Goal: Information Seeking & Learning: Learn about a topic

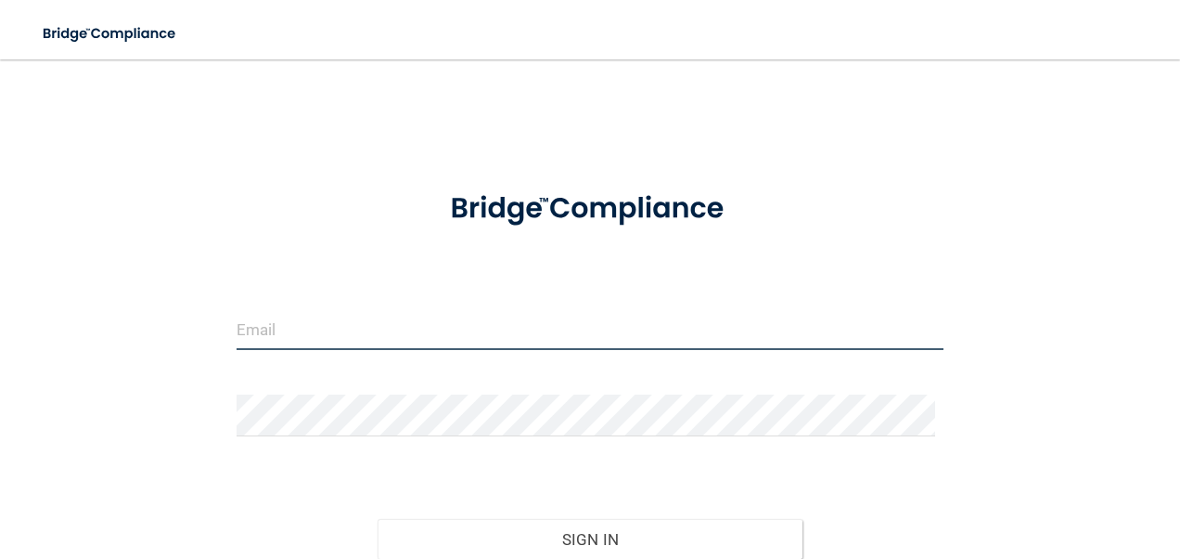
drag, startPoint x: 289, startPoint y: 326, endPoint x: 551, endPoint y: 333, distance: 262.7
click at [551, 333] on input "email" at bounding box center [591, 329] width 708 height 42
type input "[EMAIL_ADDRESS][DOMAIN_NAME]"
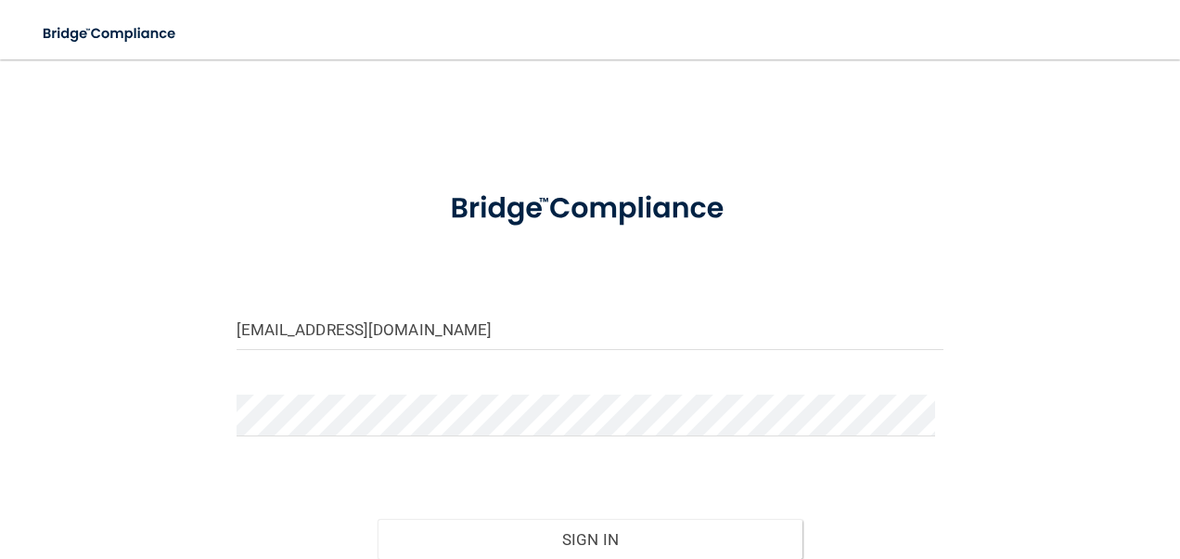
click at [470, 382] on form "tiffanydow83@gmail.com Invalid email/password. You don't have permission to acc…" at bounding box center [591, 411] width 708 height 481
drag, startPoint x: 459, startPoint y: 392, endPoint x: 327, endPoint y: 437, distance: 140.3
click at [327, 437] on div at bounding box center [591, 422] width 736 height 56
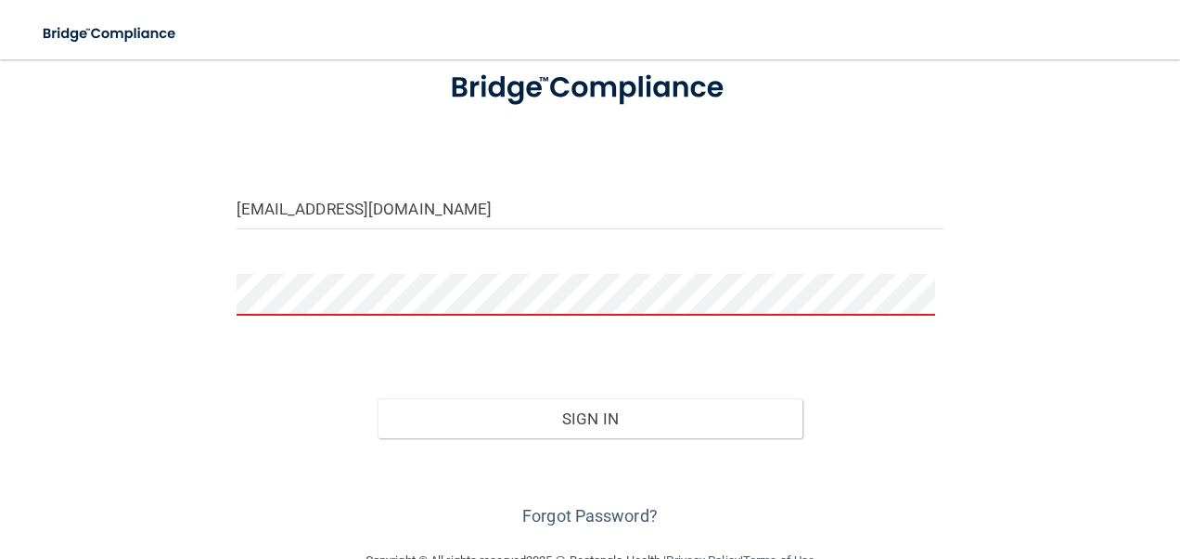
scroll to position [165, 0]
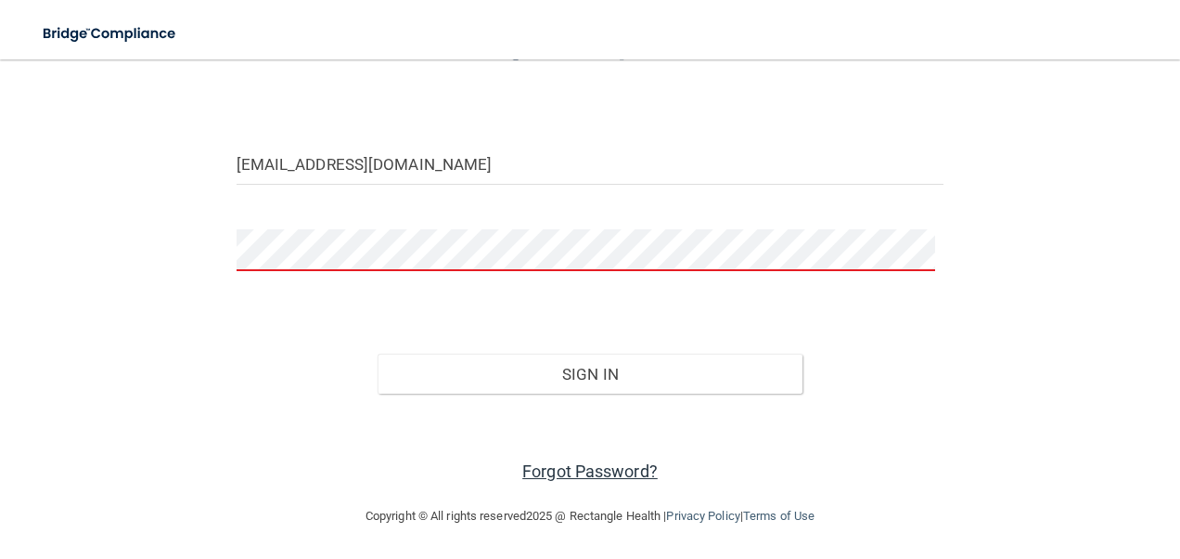
click at [233, 249] on div at bounding box center [591, 257] width 736 height 56
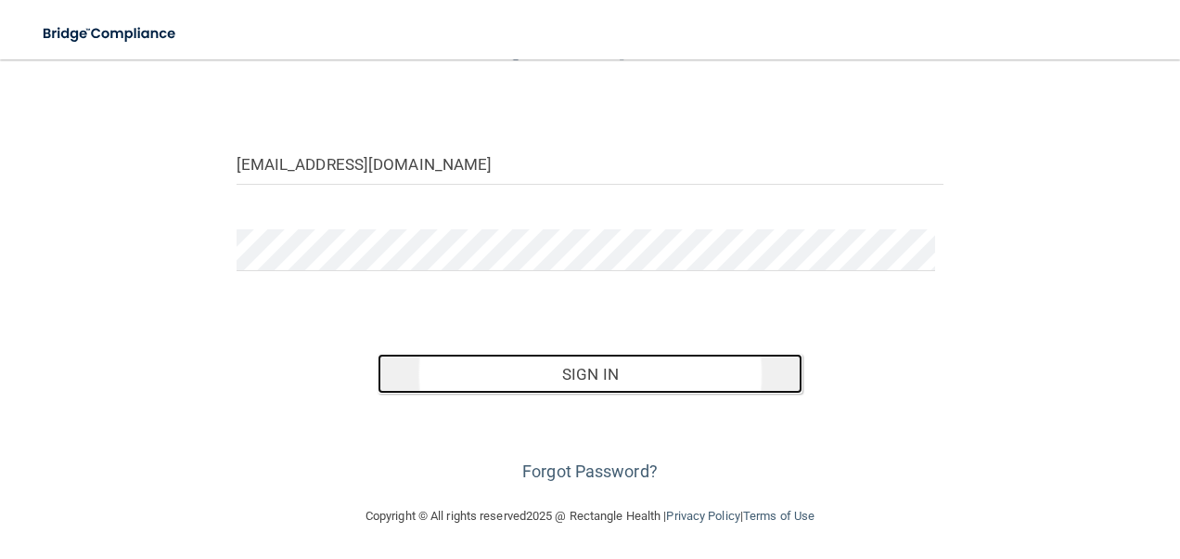
drag, startPoint x: 650, startPoint y: 368, endPoint x: 535, endPoint y: 367, distance: 114.1
click at [535, 367] on button "Sign In" at bounding box center [590, 374] width 425 height 41
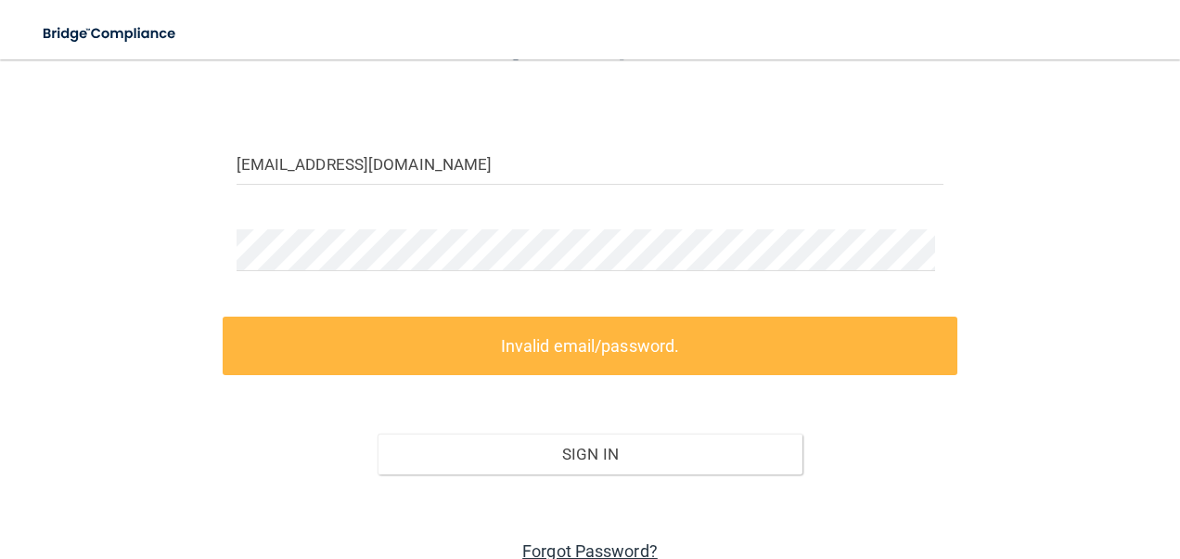
click at [577, 552] on link "Forgot Password?" at bounding box center [589, 550] width 135 height 19
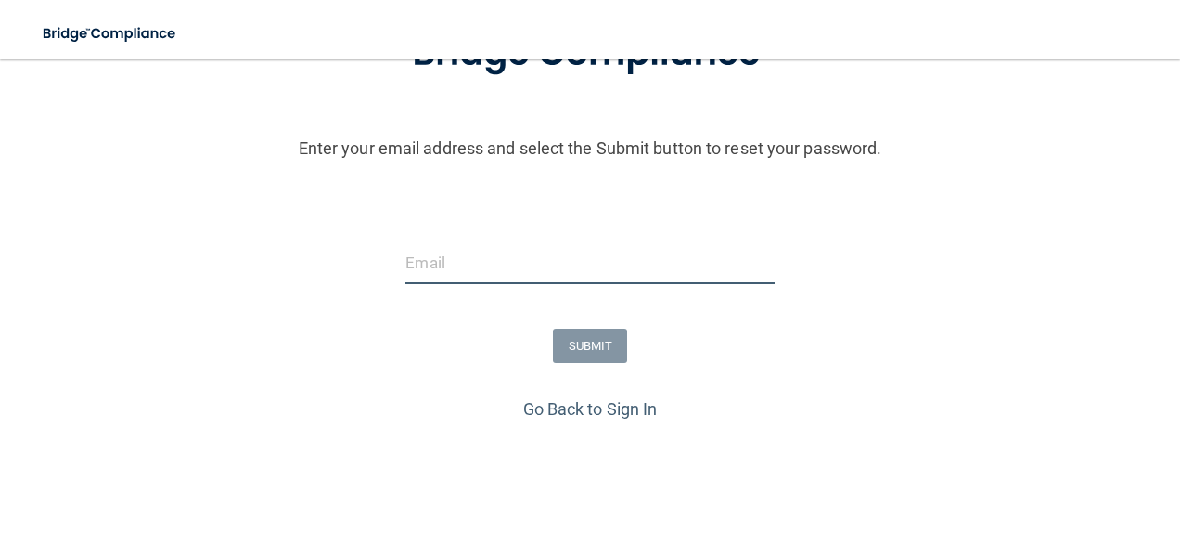
click at [579, 251] on input "email" at bounding box center [590, 263] width 368 height 42
type input "[EMAIL_ADDRESS][DOMAIN_NAME]"
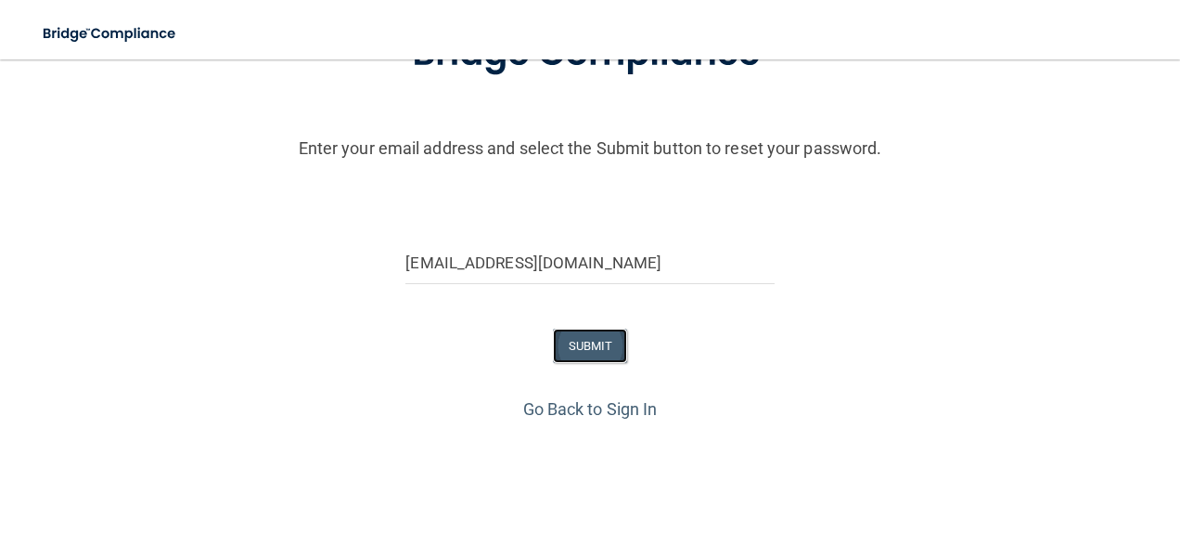
click at [595, 344] on button "SUBMIT" at bounding box center [590, 345] width 75 height 34
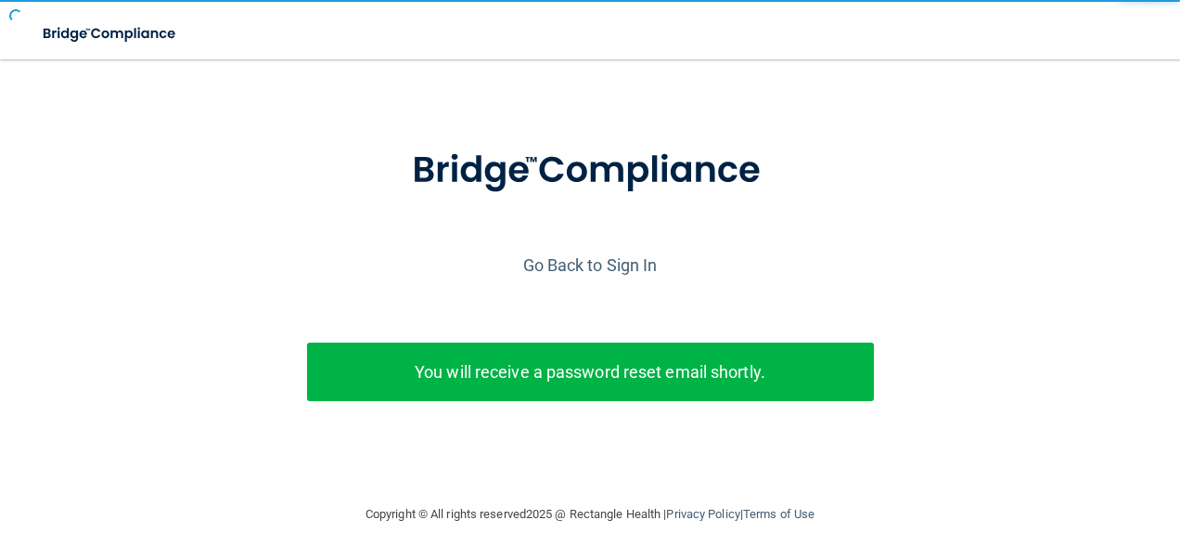
scroll to position [61, 0]
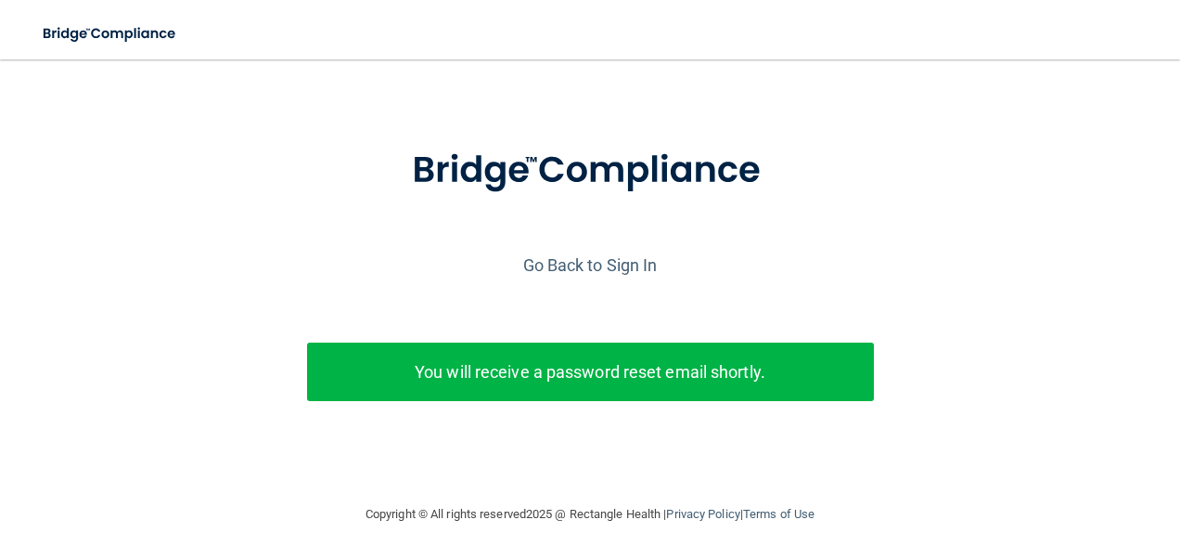
click at [595, 356] on p "You will receive a password reset email shortly." at bounding box center [590, 371] width 539 height 31
click at [599, 255] on link "Go Back to Sign In" at bounding box center [590, 264] width 135 height 19
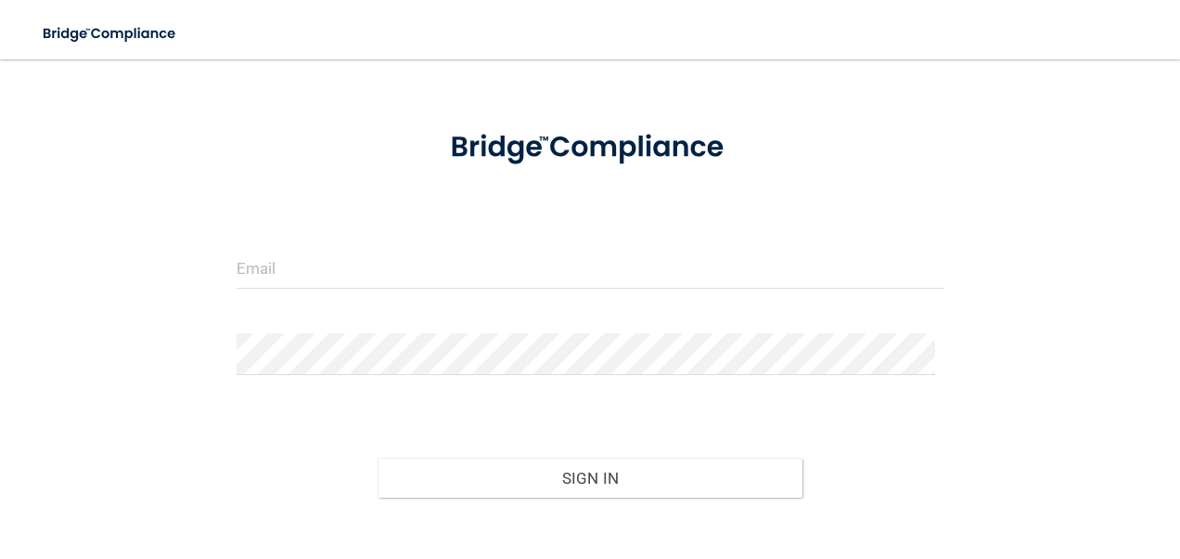
scroll to position [165, 0]
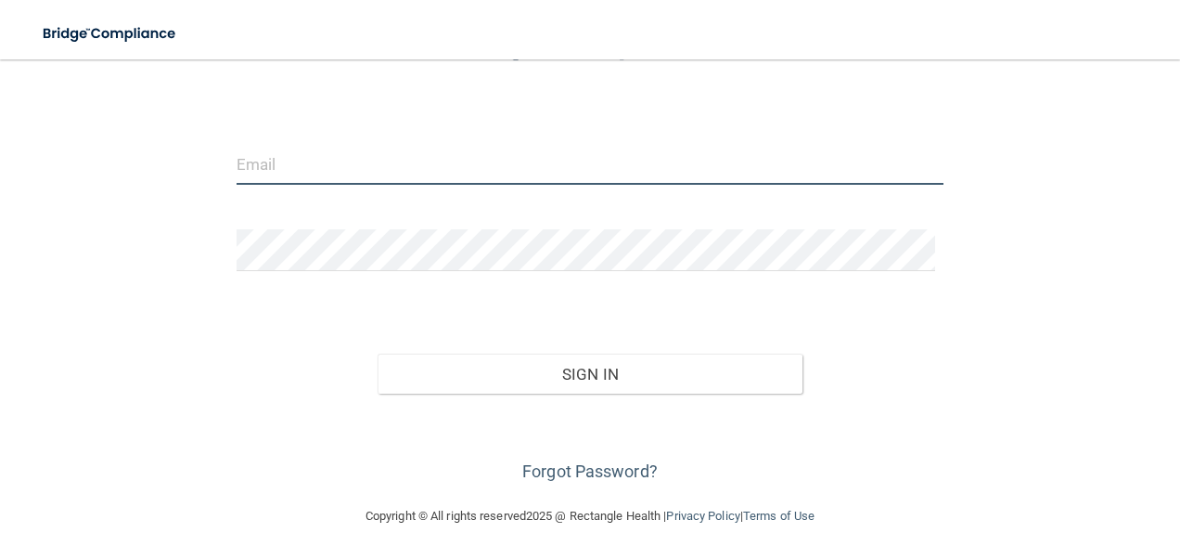
click at [429, 169] on input "email" at bounding box center [591, 164] width 708 height 42
type input "[EMAIL_ADDRESS][DOMAIN_NAME]"
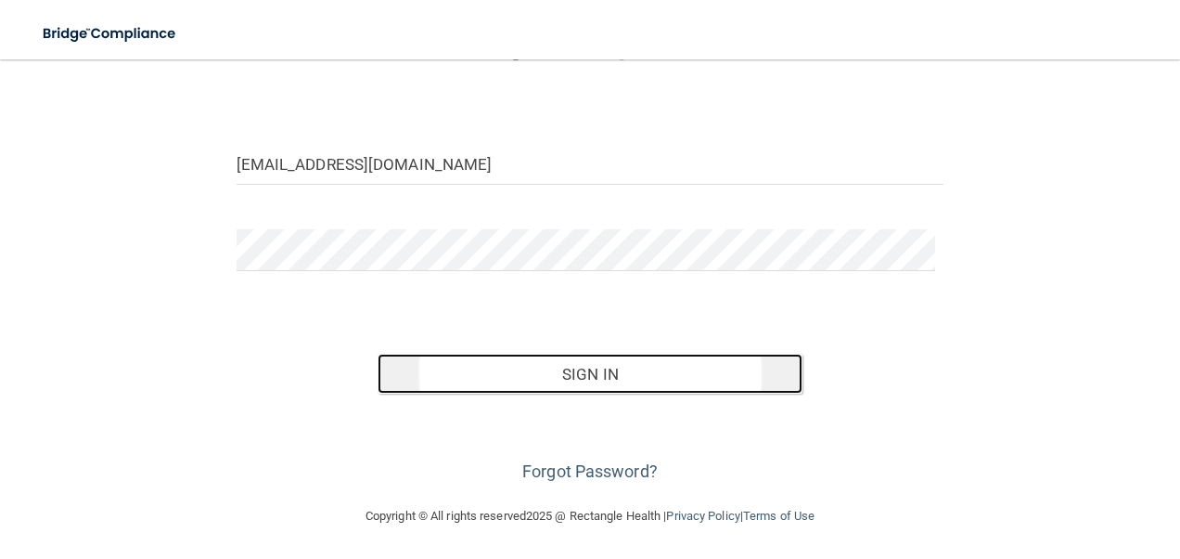
click at [609, 360] on button "Sign In" at bounding box center [590, 374] width 425 height 41
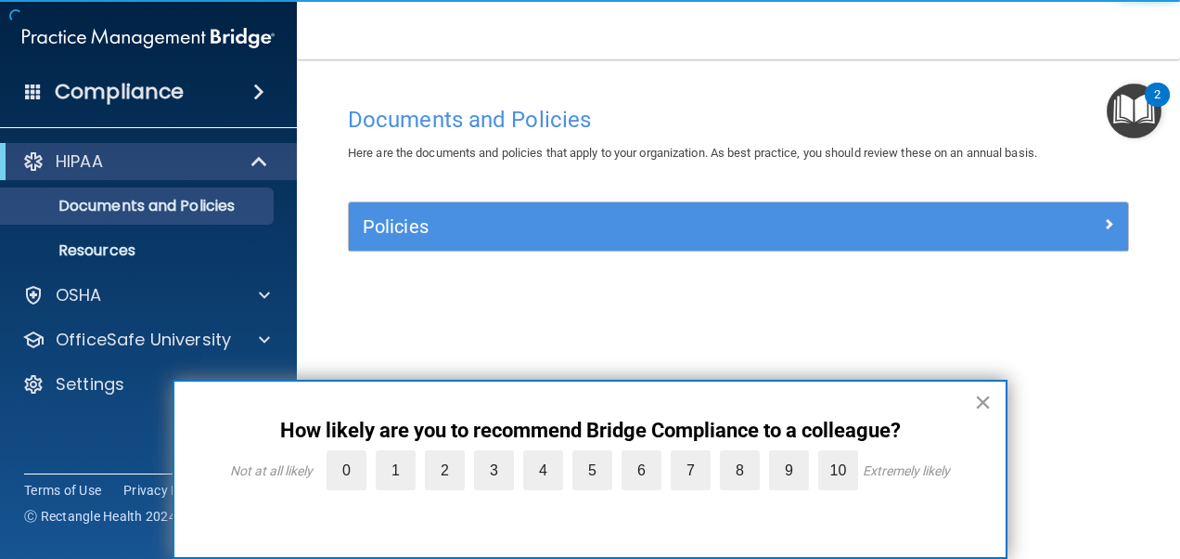
click at [982, 401] on button "×" at bounding box center [983, 402] width 18 height 30
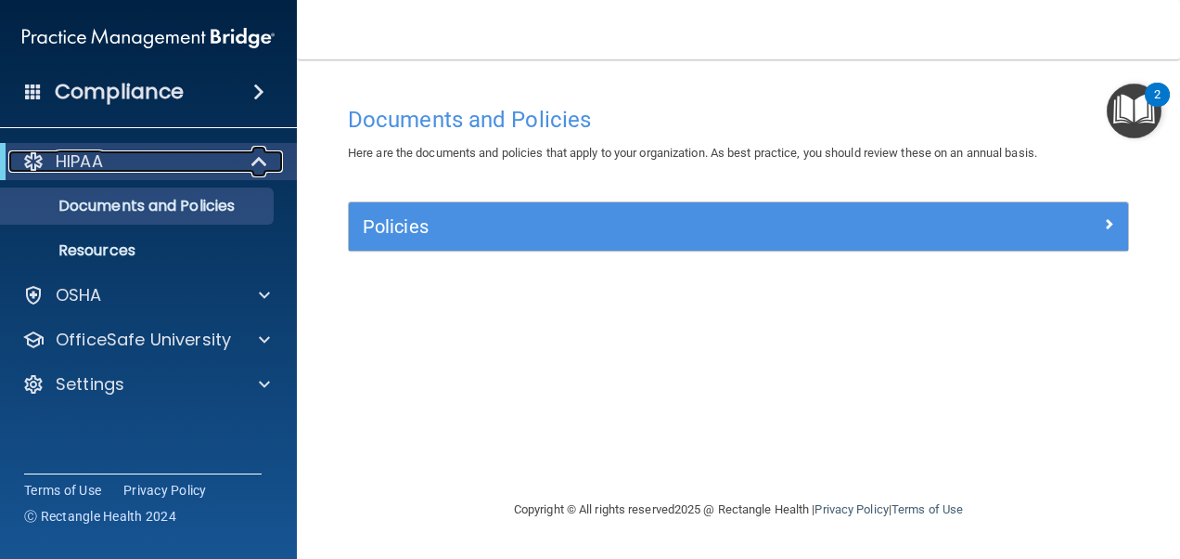
click at [95, 163] on p "HIPAA" at bounding box center [79, 161] width 47 height 22
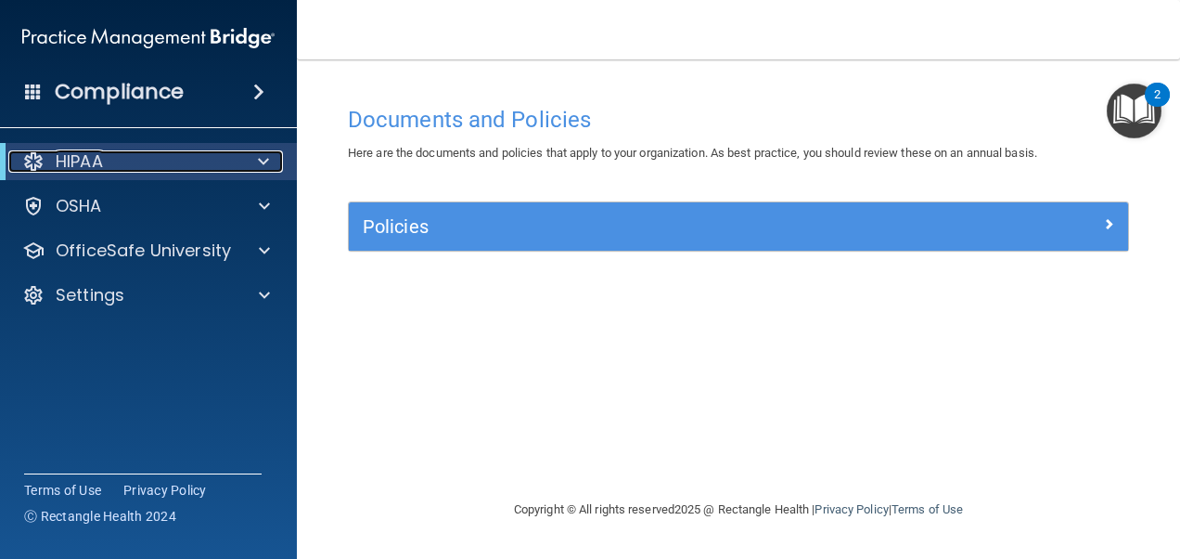
click at [95, 163] on p "HIPAA" at bounding box center [79, 161] width 47 height 22
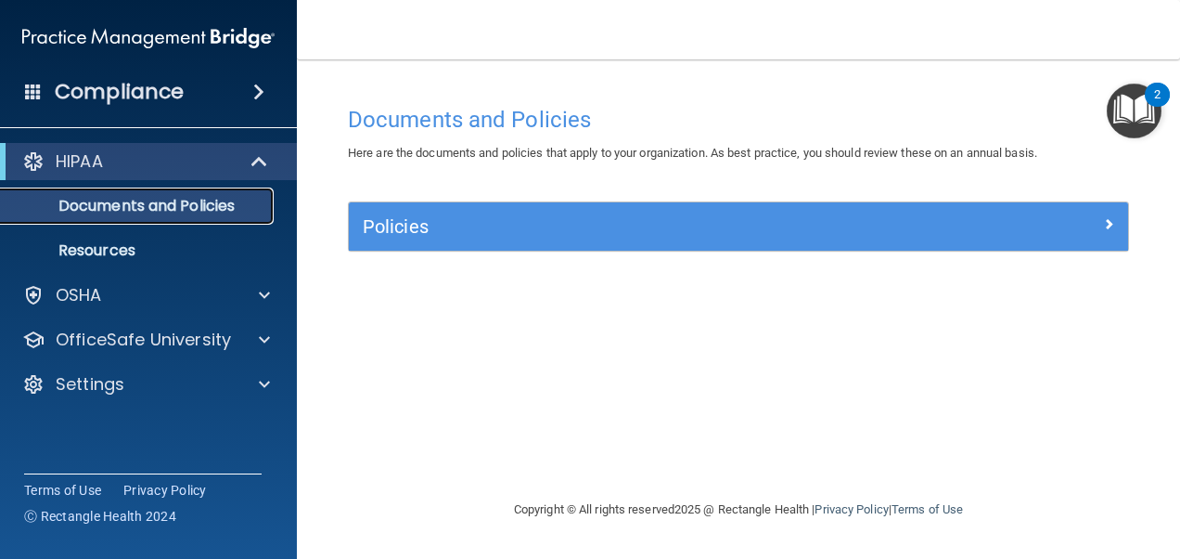
click at [117, 203] on p "Documents and Policies" at bounding box center [138, 206] width 253 height 19
click at [384, 210] on div "Policies" at bounding box center [738, 226] width 779 height 48
drag, startPoint x: 384, startPoint y: 210, endPoint x: 411, endPoint y: 232, distance: 34.9
click at [411, 232] on div "Policies" at bounding box center [738, 226] width 779 height 48
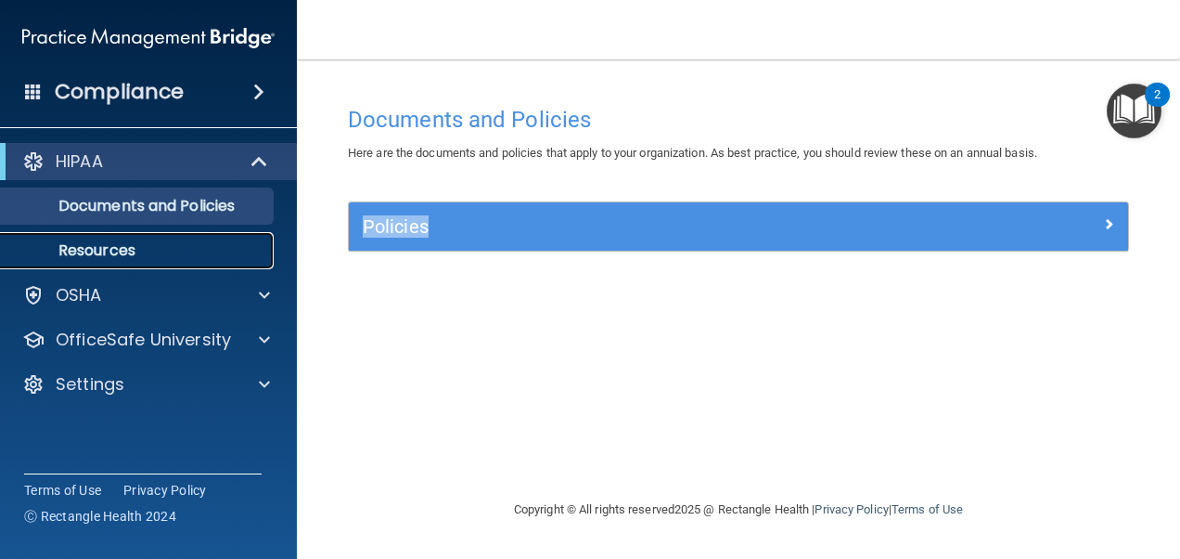
click at [102, 241] on p "Resources" at bounding box center [138, 250] width 253 height 19
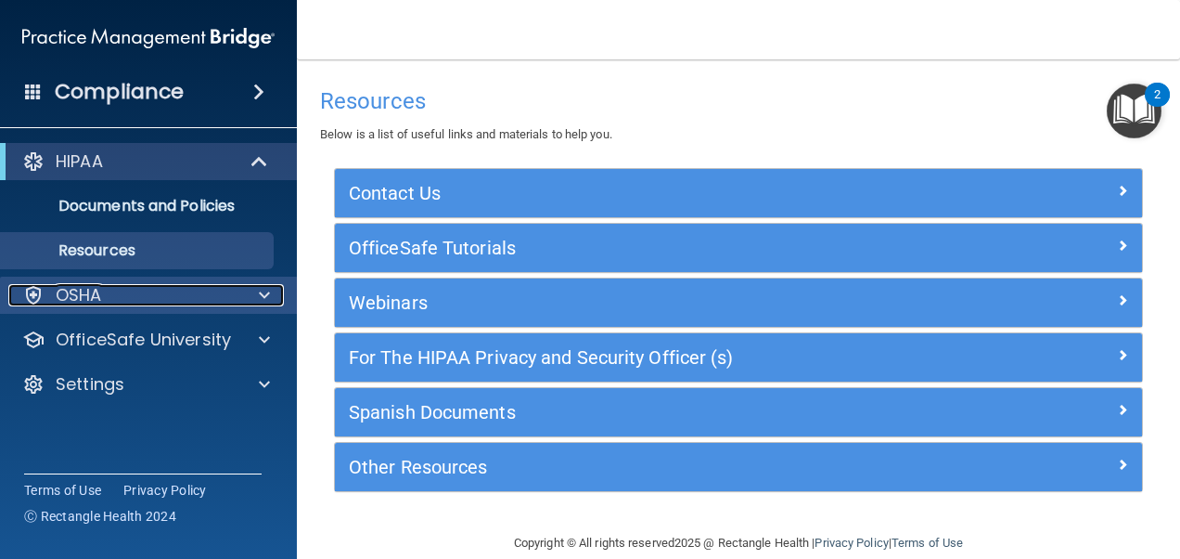
click at [253, 292] on div at bounding box center [261, 295] width 46 height 22
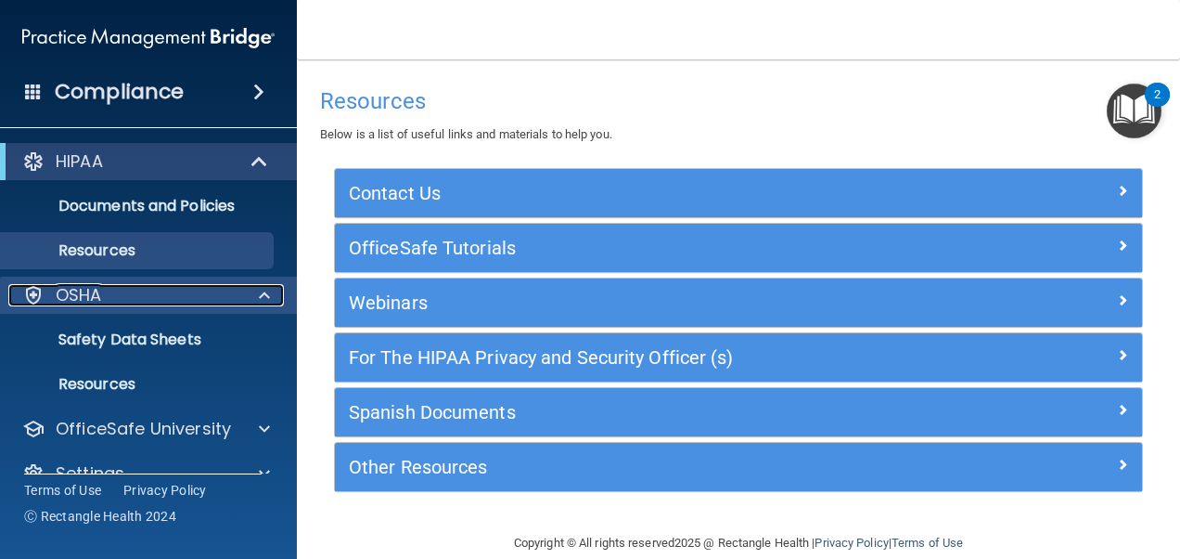
click at [253, 292] on div at bounding box center [261, 295] width 46 height 22
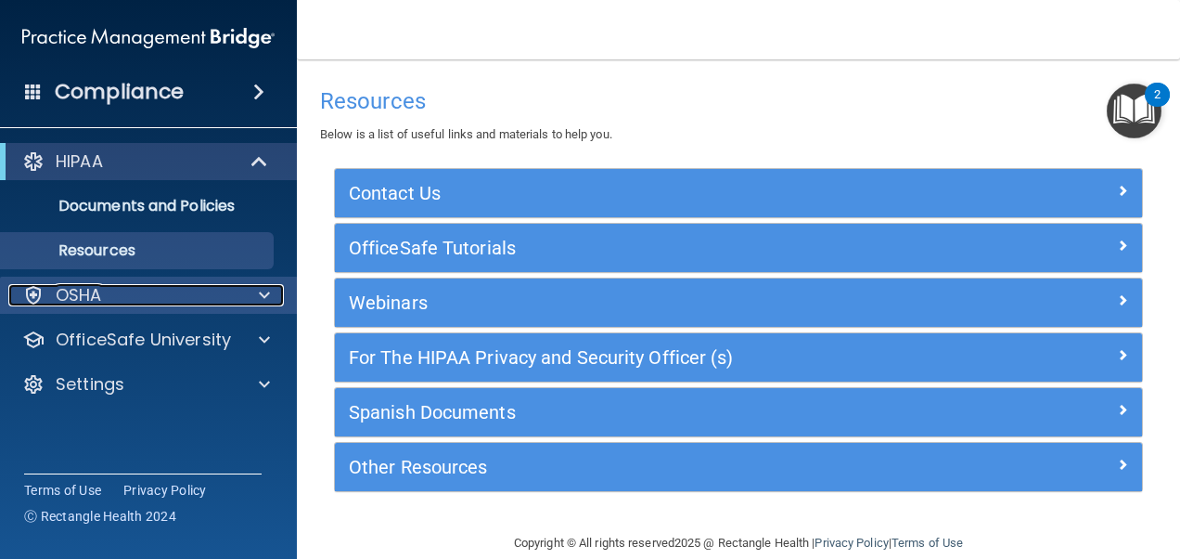
click at [253, 292] on div at bounding box center [261, 295] width 46 height 22
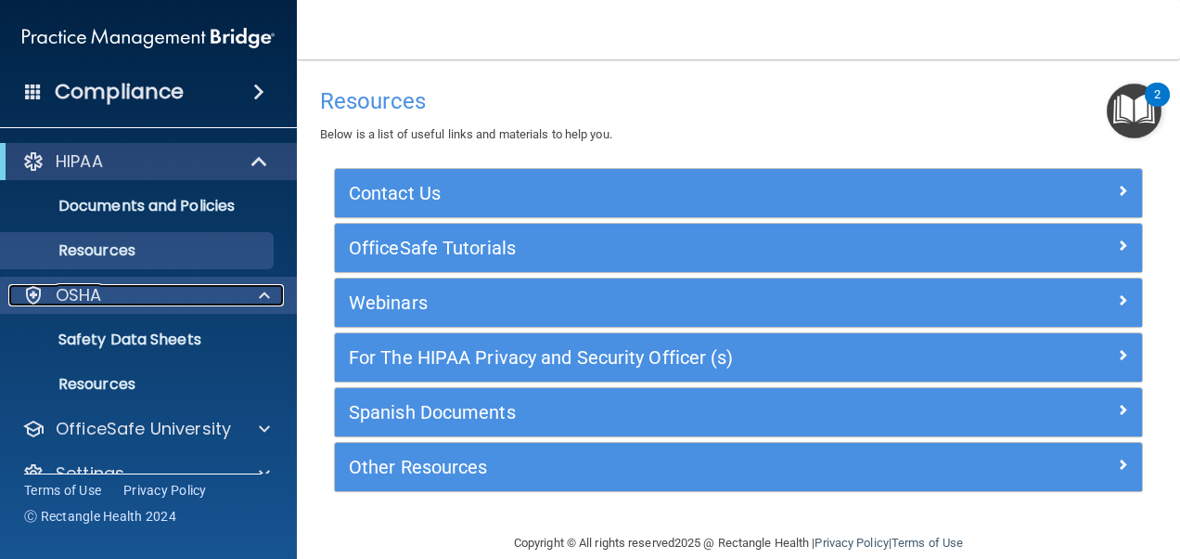
click at [253, 292] on div at bounding box center [261, 295] width 46 height 22
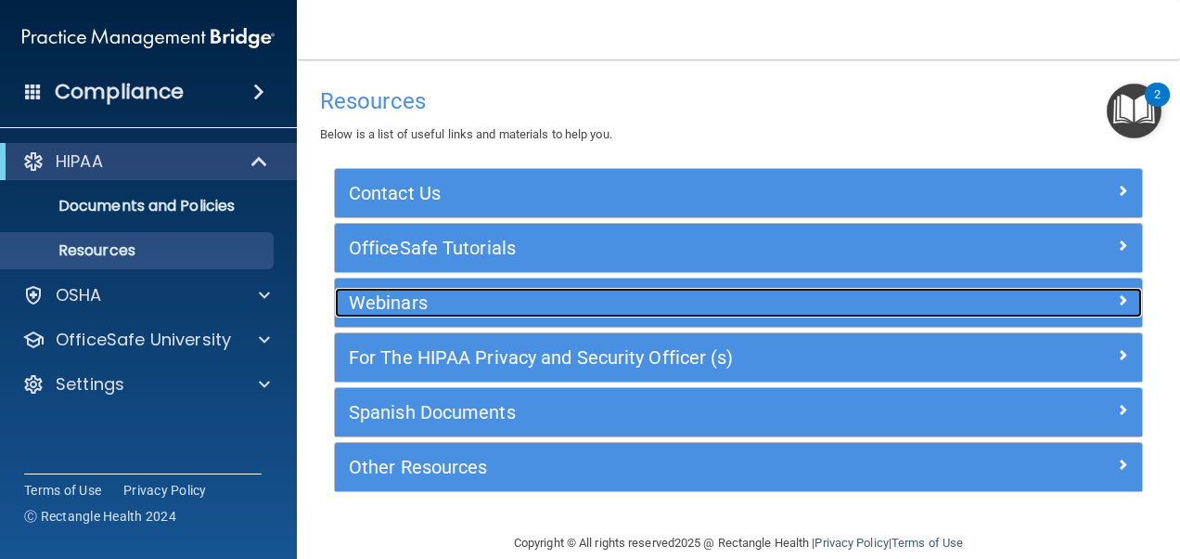
click at [414, 311] on h5 "Webinars" at bounding box center [638, 302] width 578 height 20
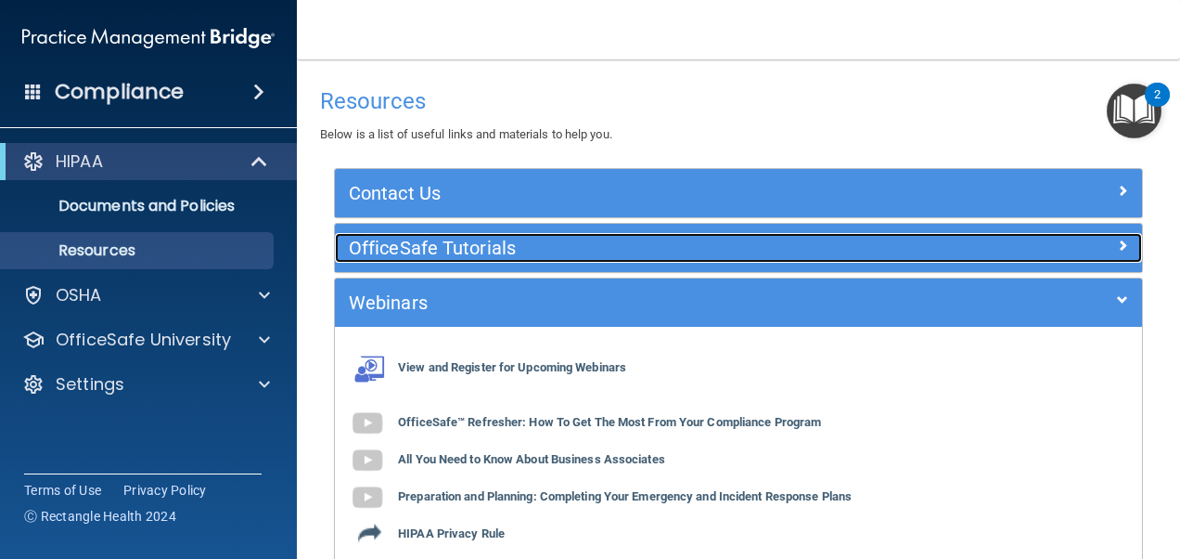
click at [432, 259] on div "OfficeSafe Tutorials" at bounding box center [638, 248] width 606 height 30
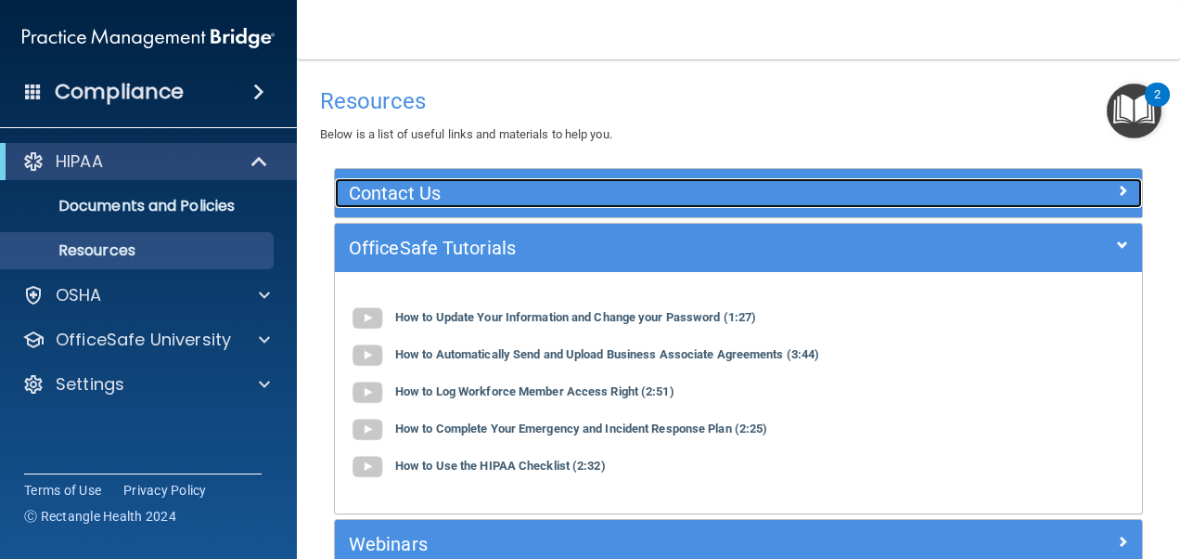
click at [435, 189] on h5 "Contact Us" at bounding box center [638, 193] width 578 height 20
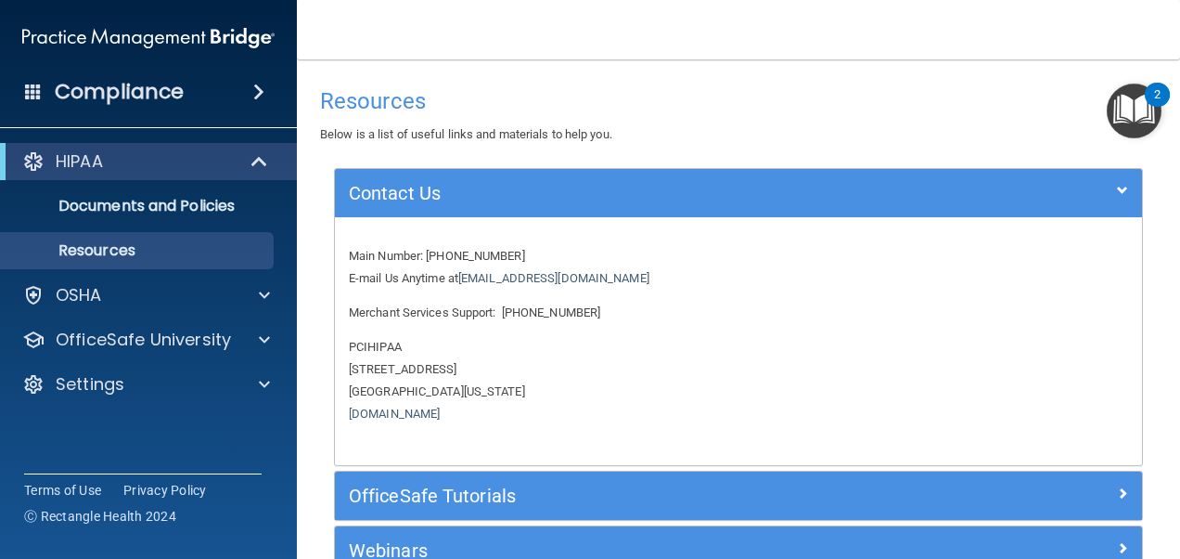
drag, startPoint x: 379, startPoint y: 9, endPoint x: 373, endPoint y: -8, distance: 18.5
click at [373, 0] on html "Compliance HIPAA Documents and Policies Report an Incident Business Associates …" at bounding box center [590, 279] width 1180 height 559
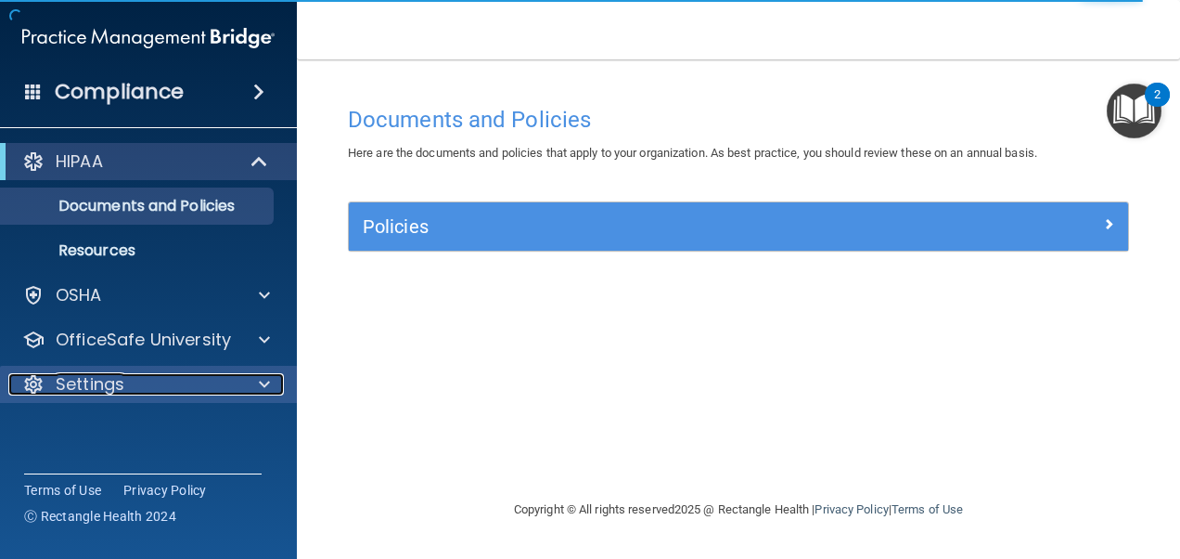
click at [106, 383] on p "Settings" at bounding box center [90, 384] width 69 height 22
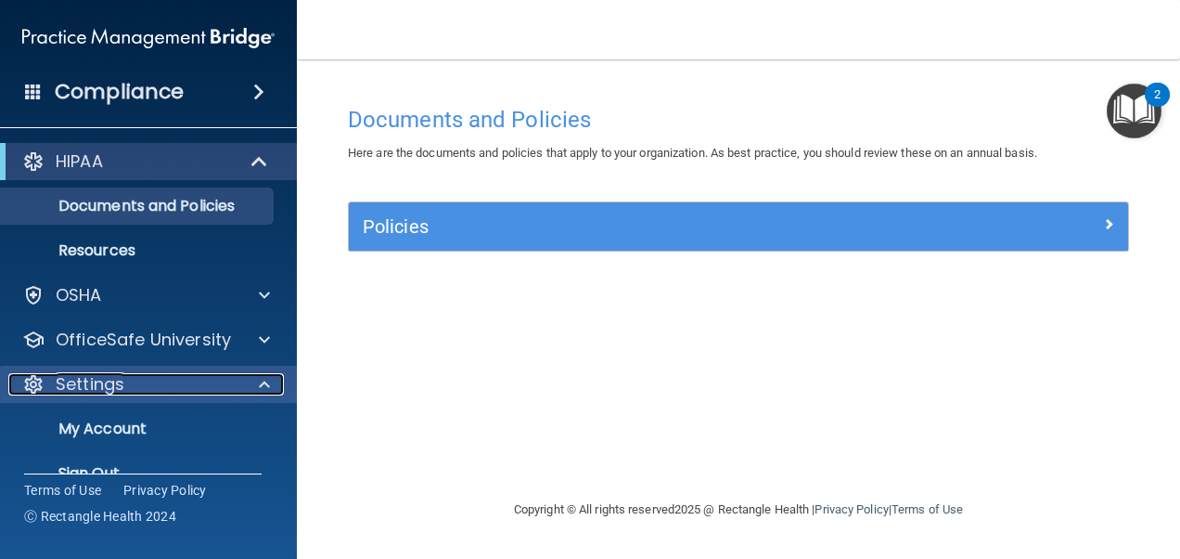
scroll to position [33, 0]
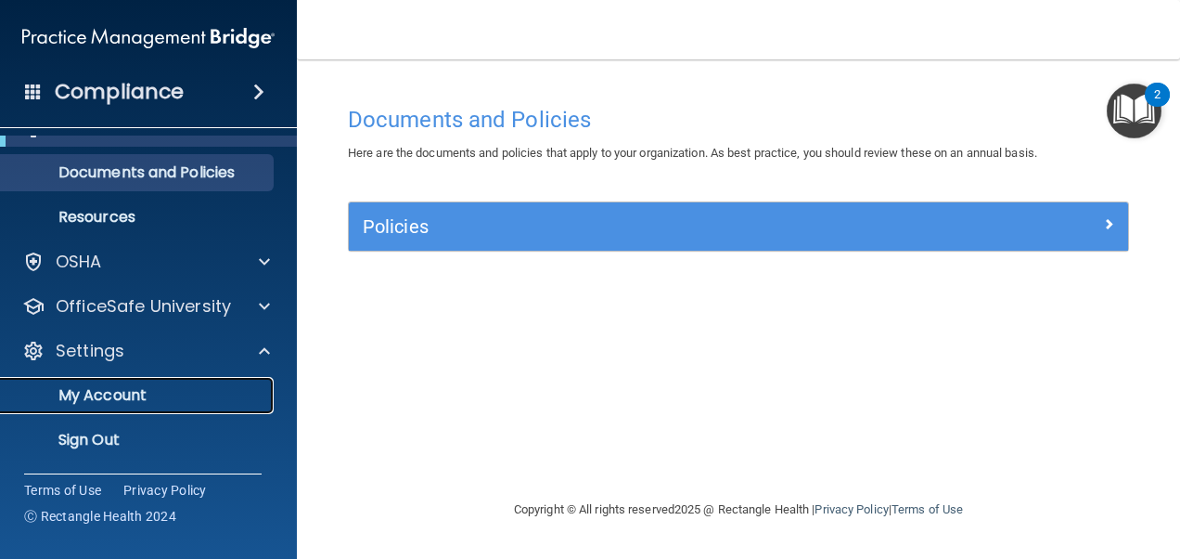
click at [113, 395] on p "My Account" at bounding box center [138, 395] width 253 height 19
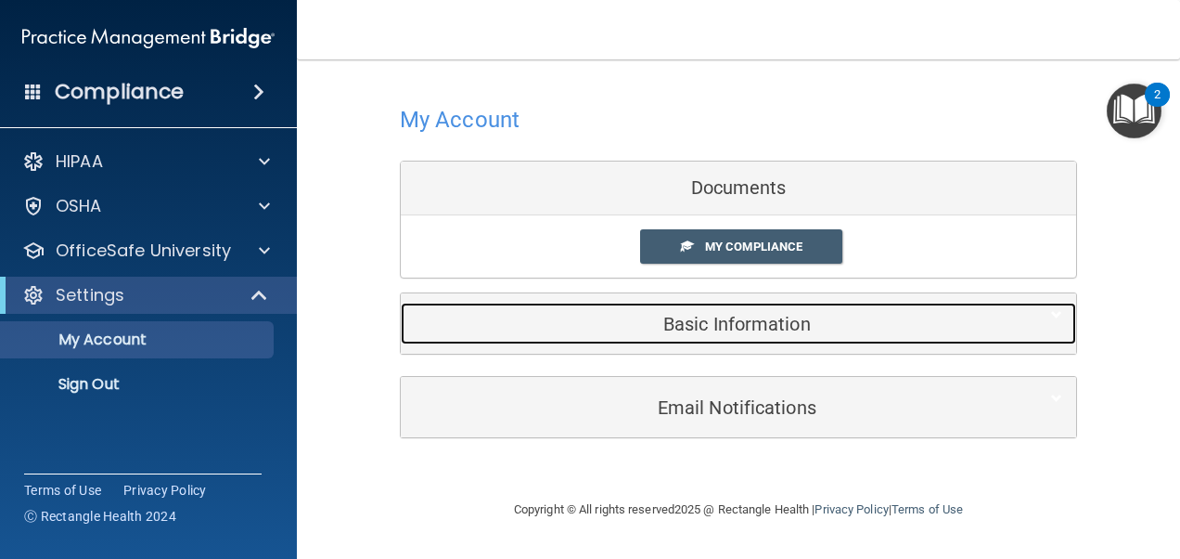
click at [710, 327] on h5 "Basic Information" at bounding box center [710, 324] width 591 height 20
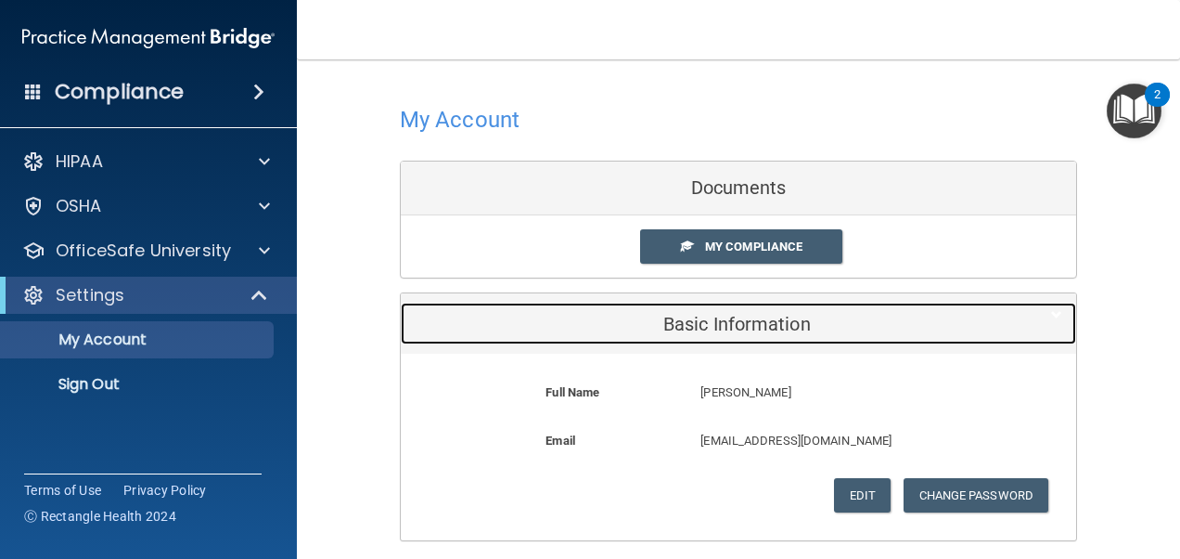
scroll to position [159, 0]
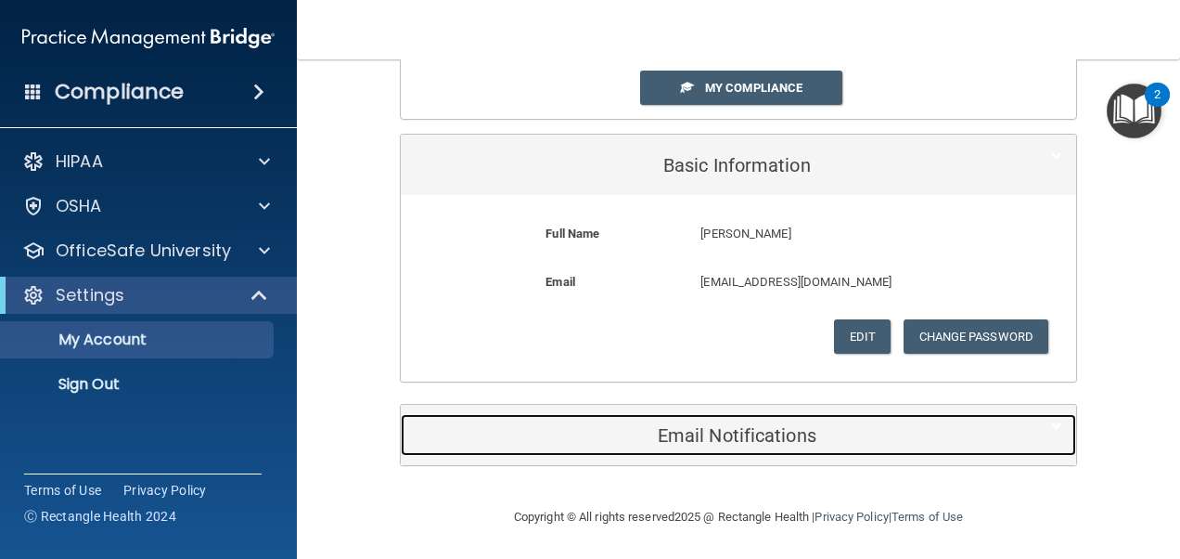
click at [705, 425] on h5 "Email Notifications" at bounding box center [710, 435] width 591 height 20
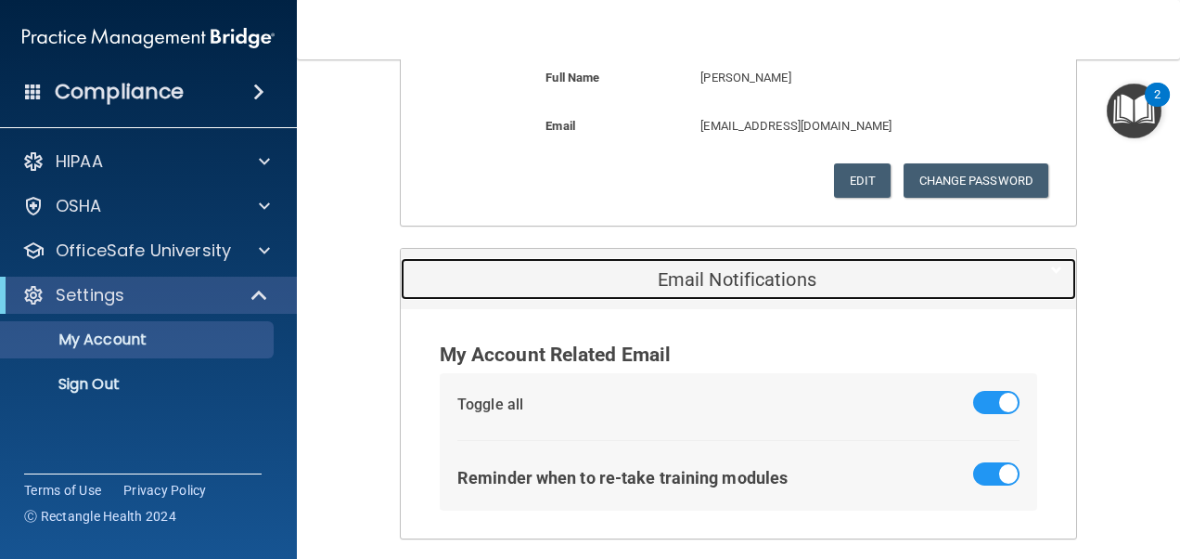
scroll to position [0, 0]
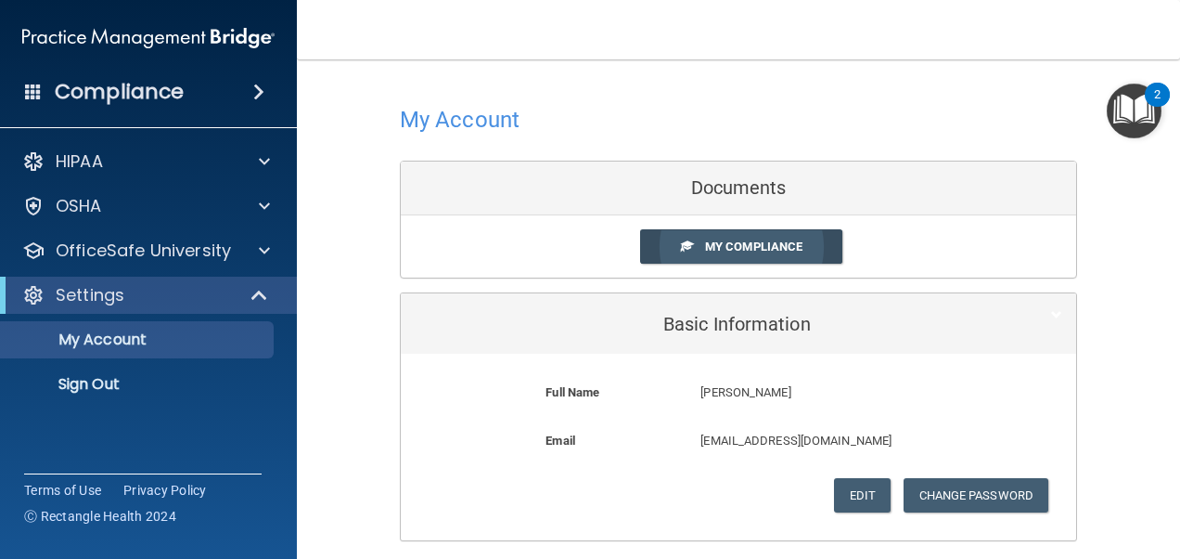
click at [720, 241] on span "My Compliance" at bounding box center [753, 246] width 97 height 14
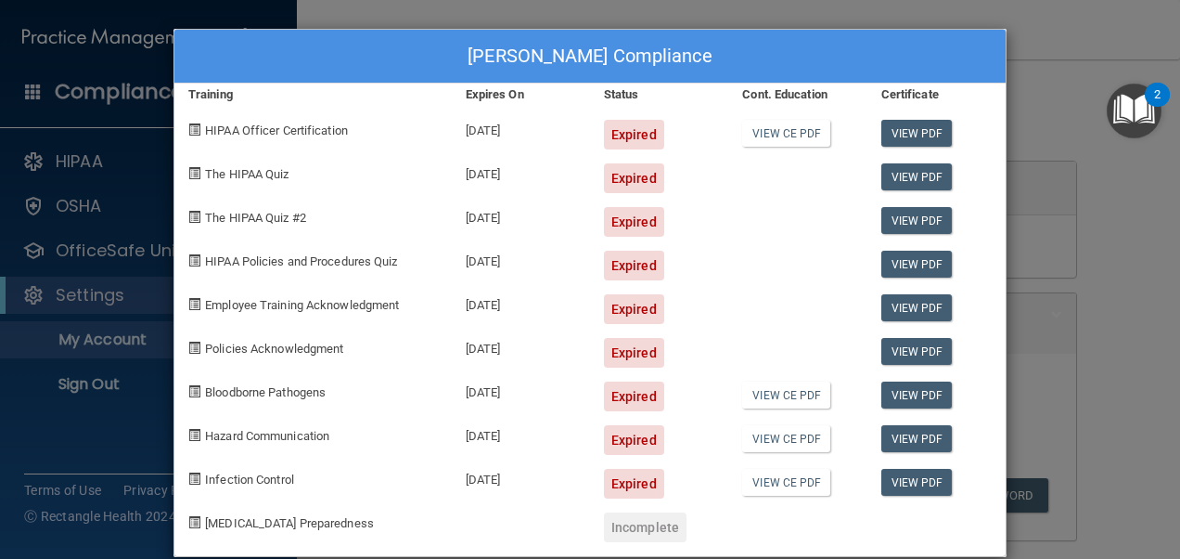
click at [1021, 126] on div "Tiffany Dow's Compliance Training Expires On Status Cont. Education Certificate…" at bounding box center [590, 279] width 1180 height 559
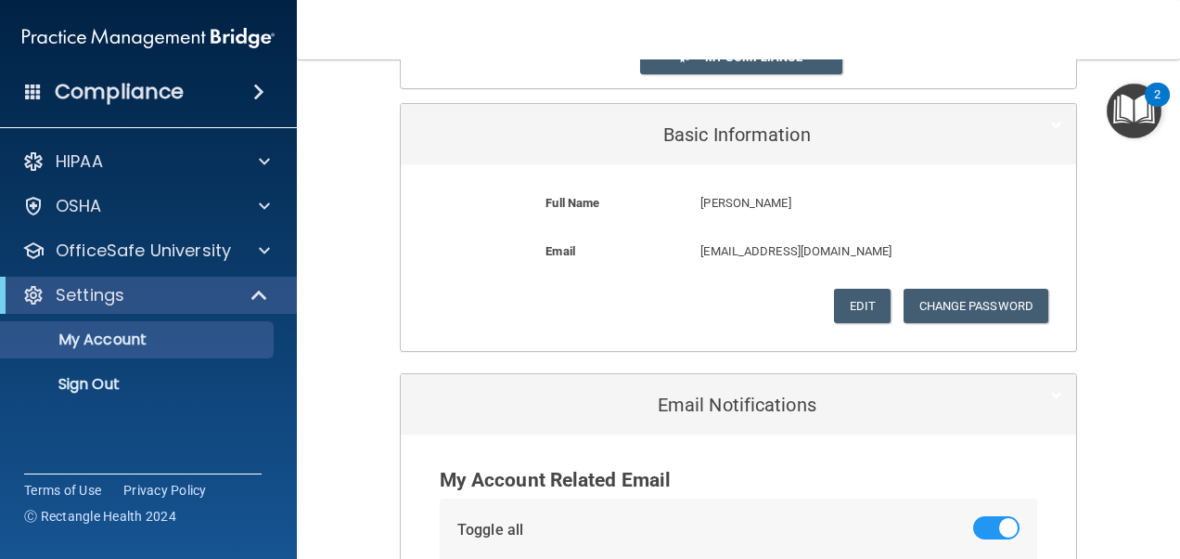
scroll to position [388, 0]
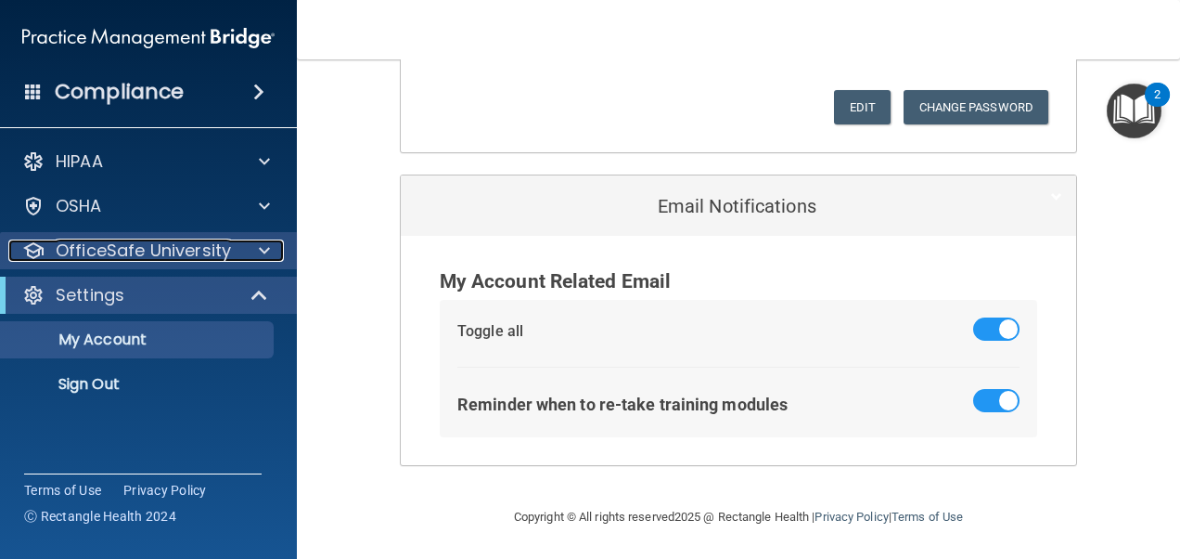
click at [130, 241] on p "OfficeSafe University" at bounding box center [143, 250] width 175 height 22
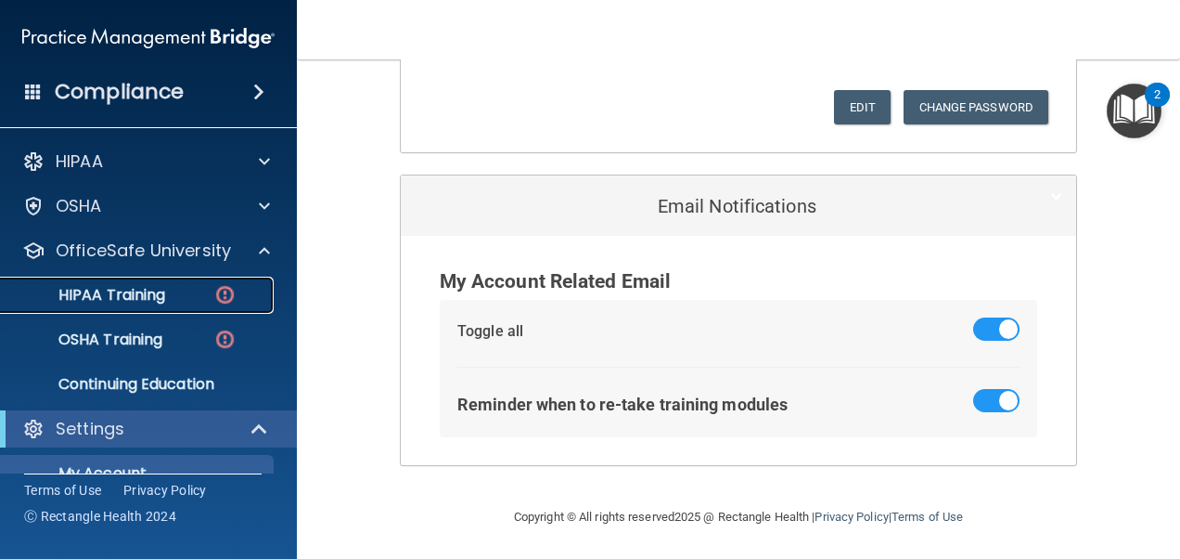
click at [125, 293] on p "HIPAA Training" at bounding box center [88, 295] width 153 height 19
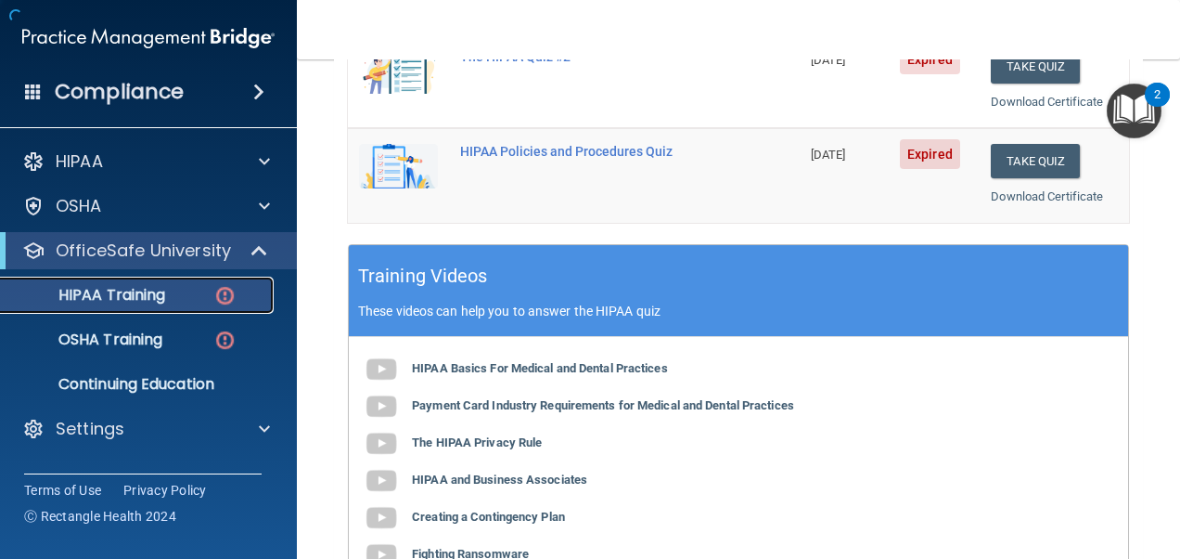
scroll to position [919, 0]
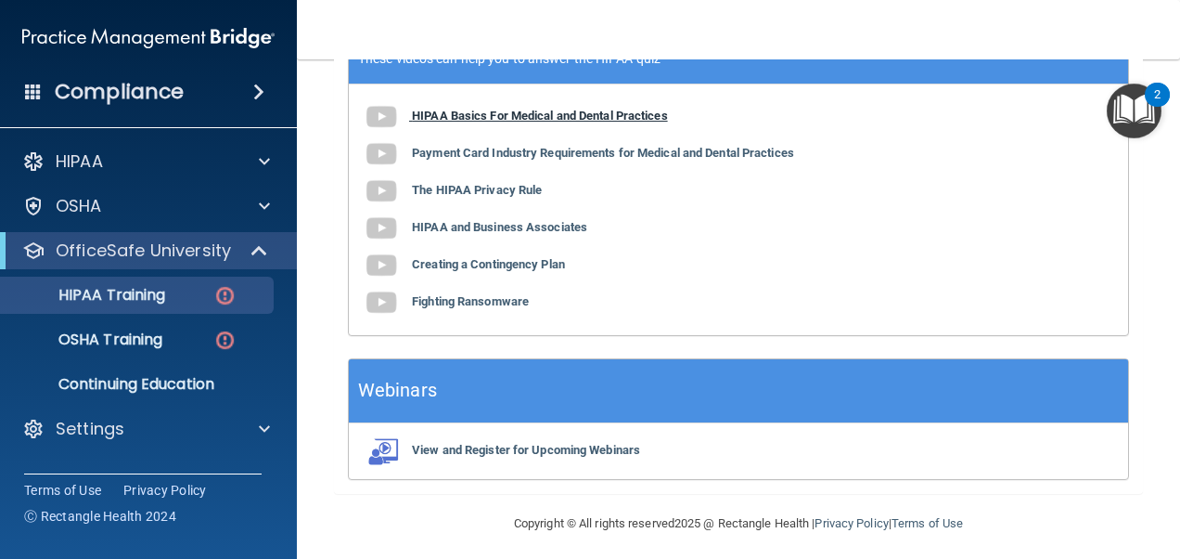
click at [553, 109] on b "HIPAA Basics For Medical and Dental Practices" at bounding box center [540, 116] width 256 height 14
click at [145, 300] on p "HIPAA Training" at bounding box center [88, 295] width 153 height 19
click at [520, 135] on div "HIPAA Basics For Medical and Dental Practices Payment Card Industry Requirement…" at bounding box center [738, 209] width 779 height 251
click at [520, 146] on b "Payment Card Industry Requirements for Medical and Dental Practices" at bounding box center [603, 153] width 382 height 14
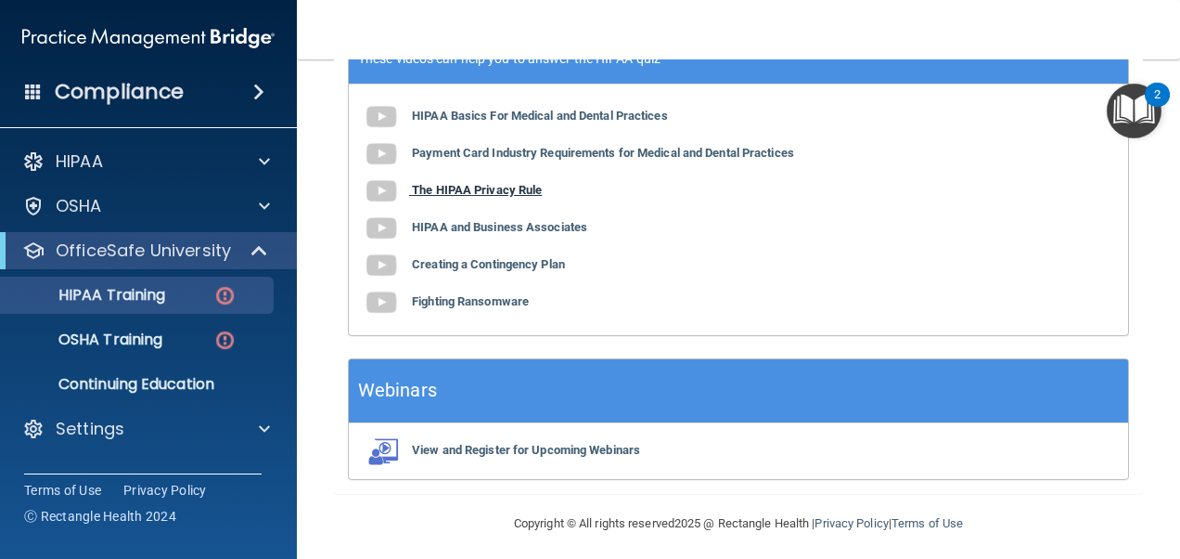
click at [476, 183] on b "The HIPAA Privacy Rule" at bounding box center [477, 190] width 130 height 14
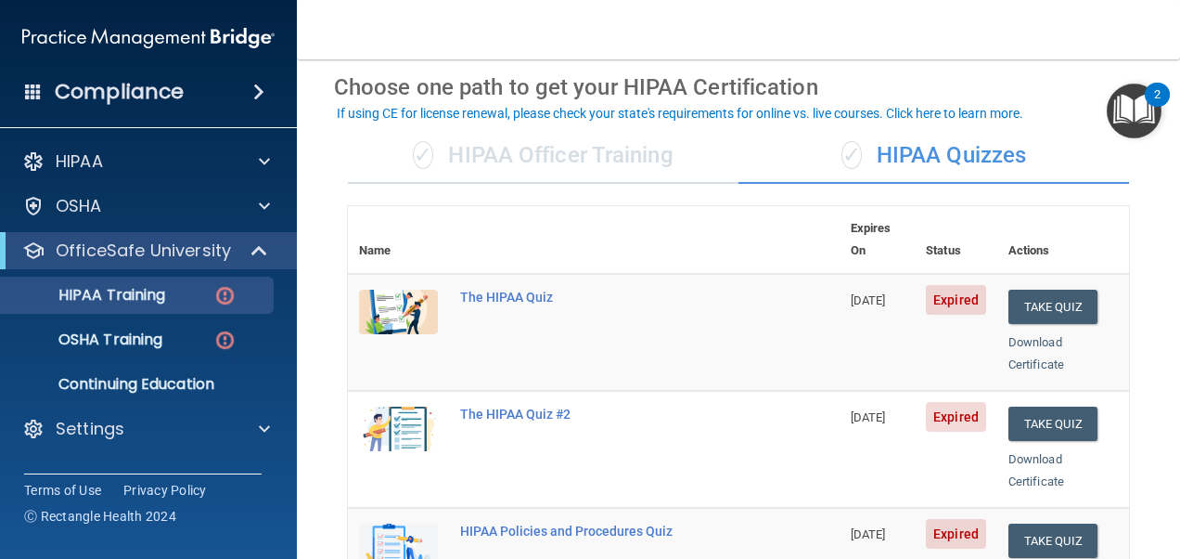
scroll to position [76, 0]
click at [1030, 289] on button "Take Quiz" at bounding box center [1053, 306] width 89 height 34
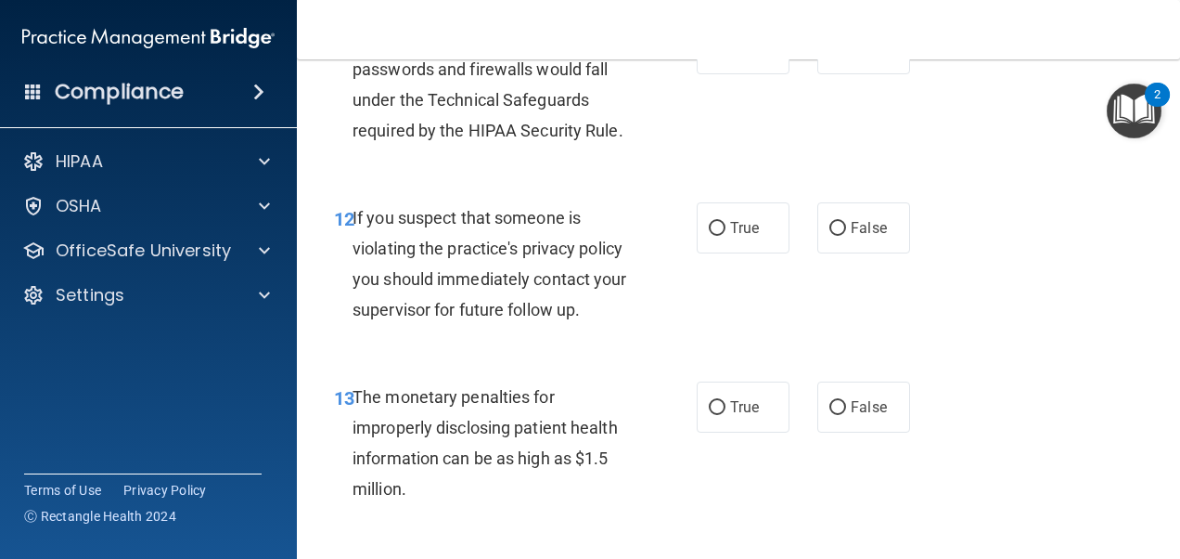
scroll to position [2007, 0]
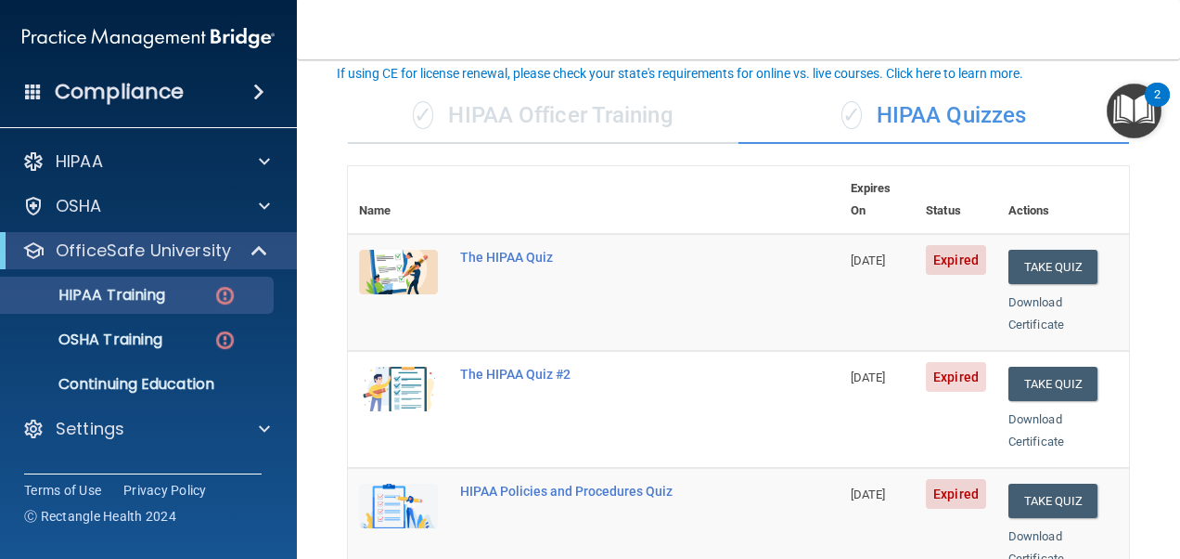
scroll to position [117, 0]
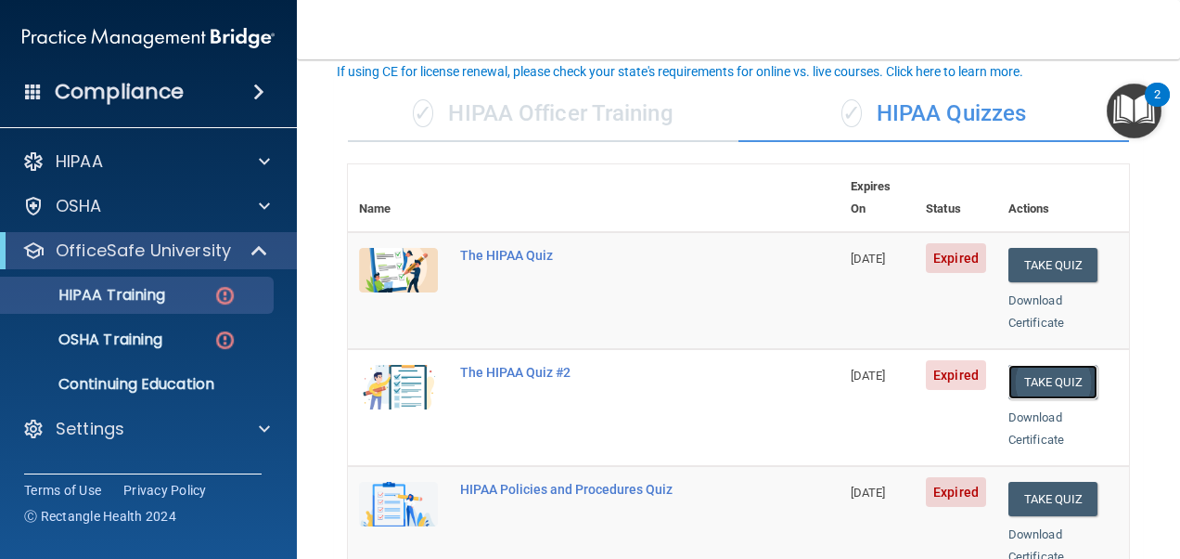
click at [1028, 365] on button "Take Quiz" at bounding box center [1053, 382] width 89 height 34
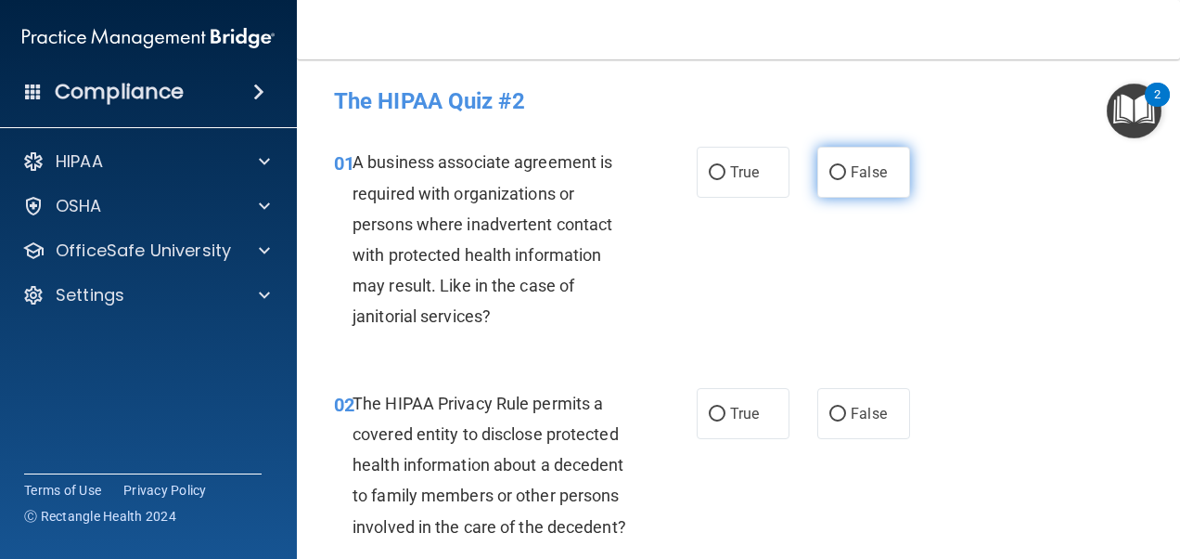
click at [830, 176] on input "False" at bounding box center [838, 173] width 17 height 14
radio input "true"
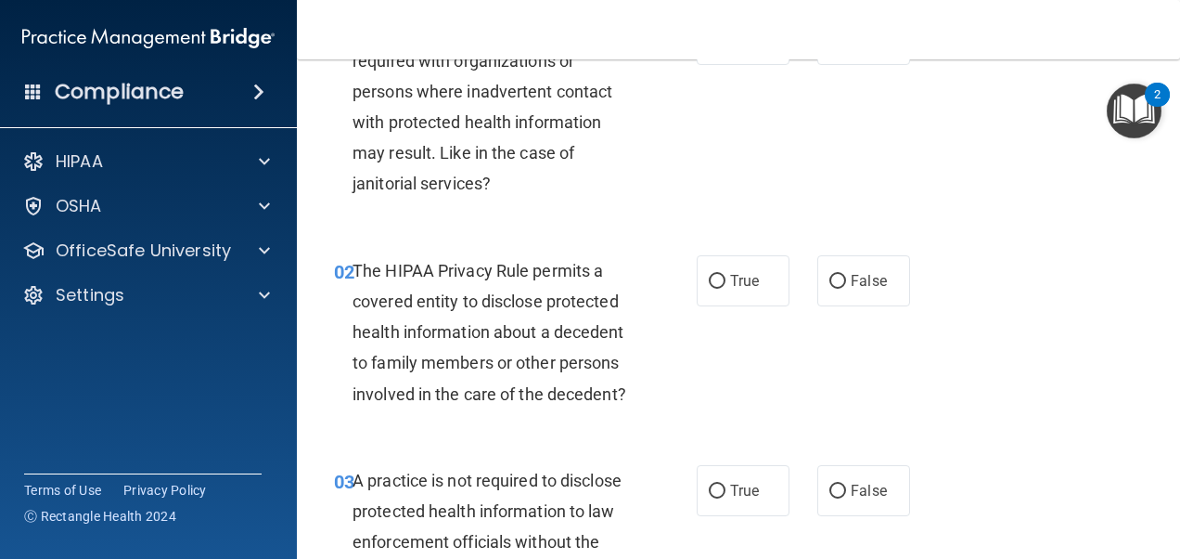
scroll to position [135, 0]
click at [737, 176] on div "01 A business associate agreement is required with organizations or persons whe…" at bounding box center [738, 109] width 837 height 240
click at [709, 273] on input "True" at bounding box center [717, 280] width 17 height 14
radio input "true"
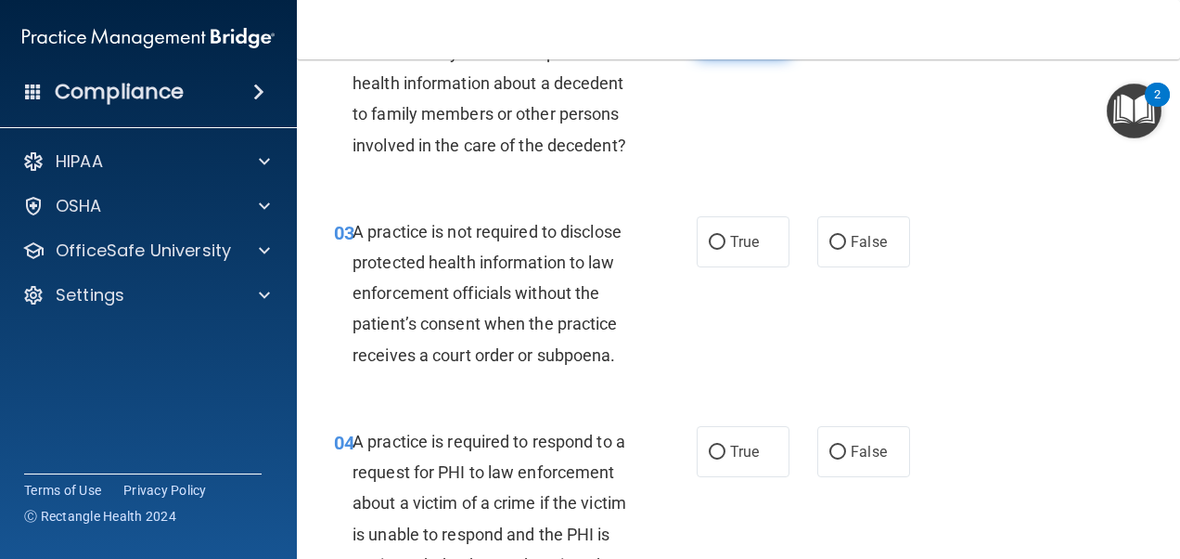
scroll to position [386, 0]
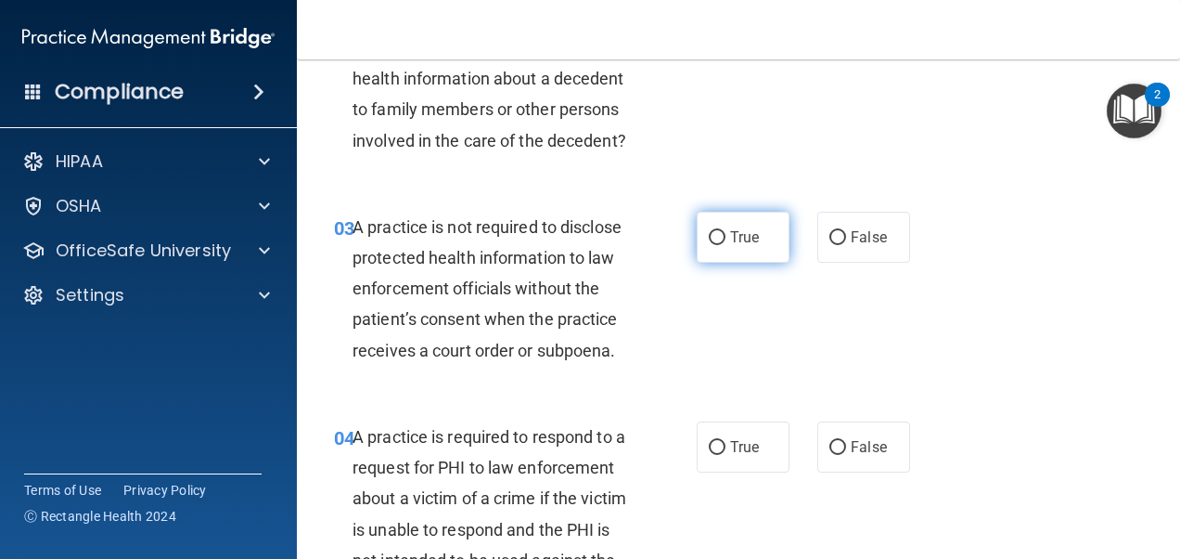
click at [715, 245] on input "True" at bounding box center [717, 238] width 17 height 14
radio input "true"
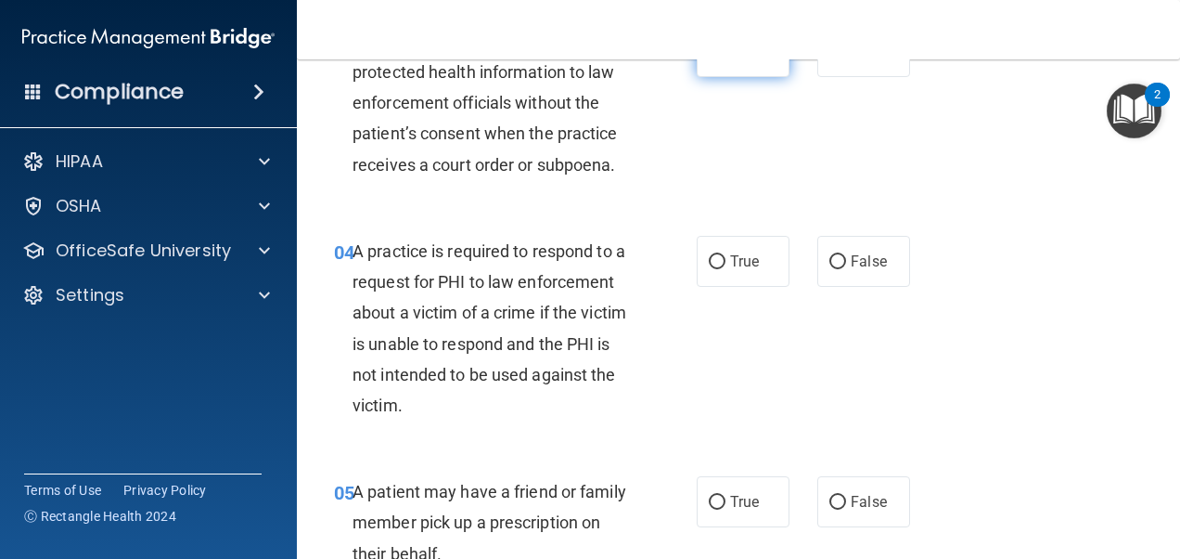
scroll to position [591, 0]
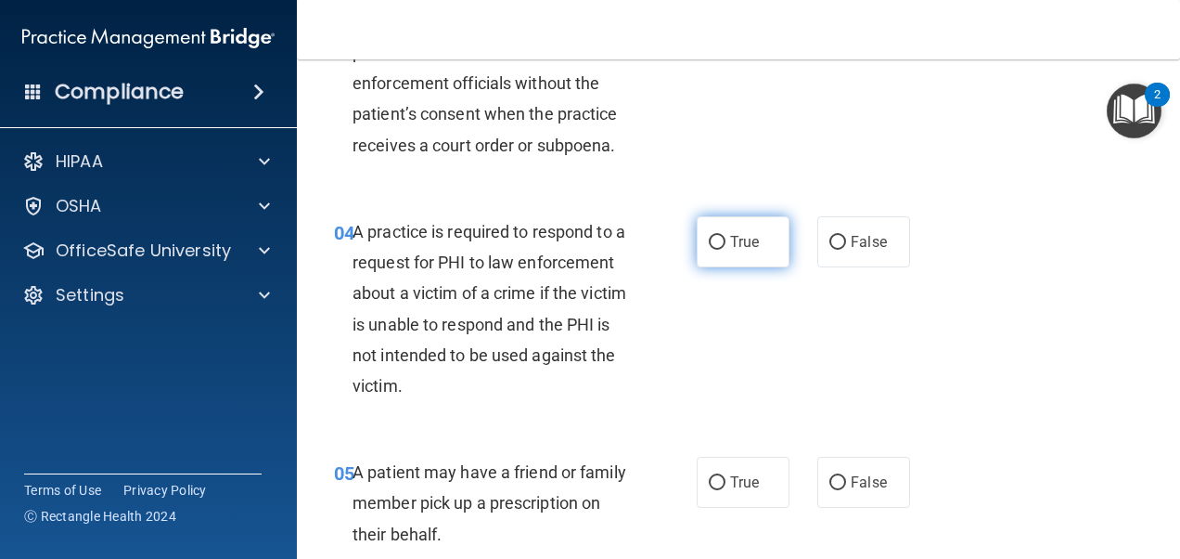
click at [709, 250] on input "True" at bounding box center [717, 243] width 17 height 14
radio input "true"
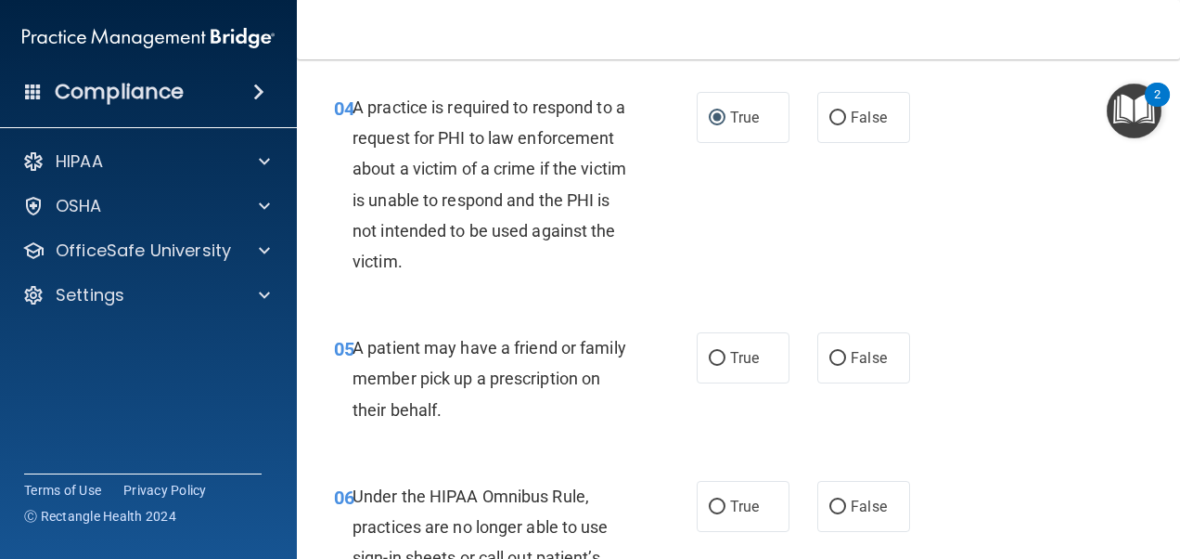
scroll to position [741, 0]
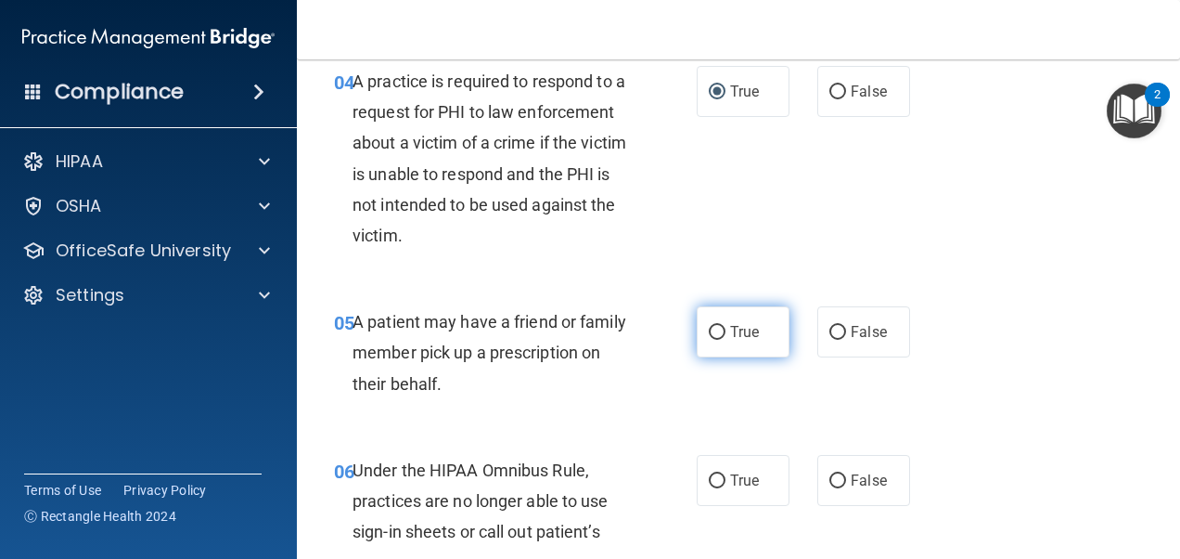
click at [709, 340] on input "True" at bounding box center [717, 333] width 17 height 14
radio input "true"
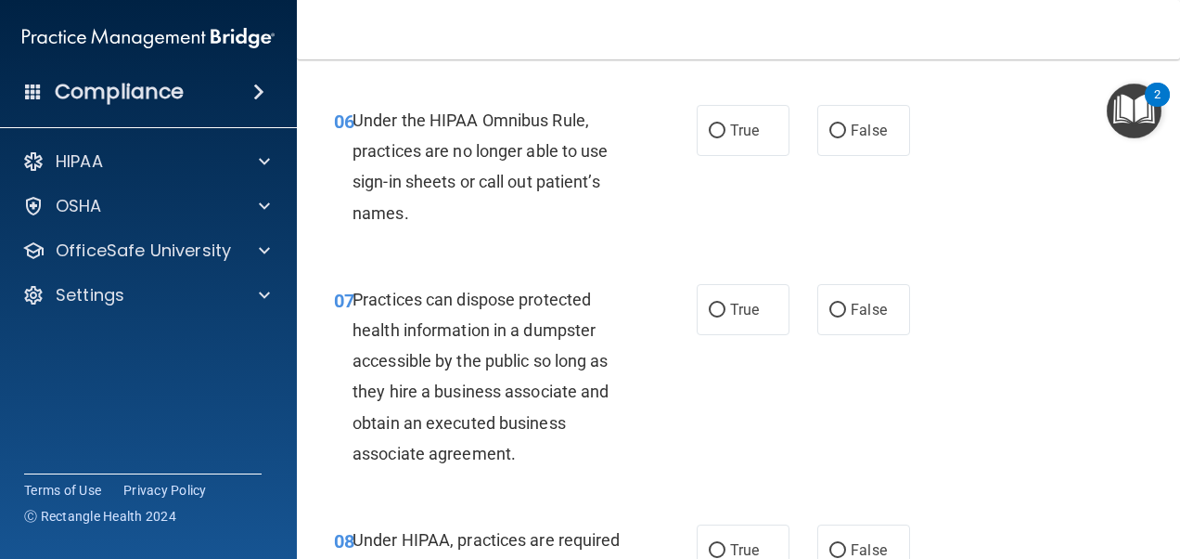
scroll to position [1098, 0]
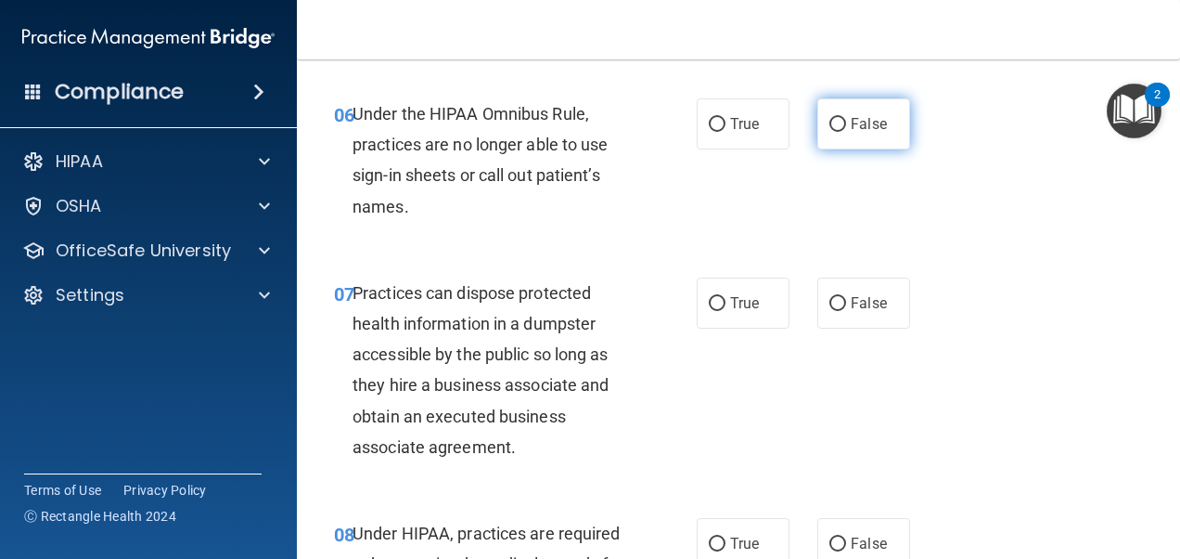
click at [830, 132] on input "False" at bounding box center [838, 125] width 17 height 14
radio input "true"
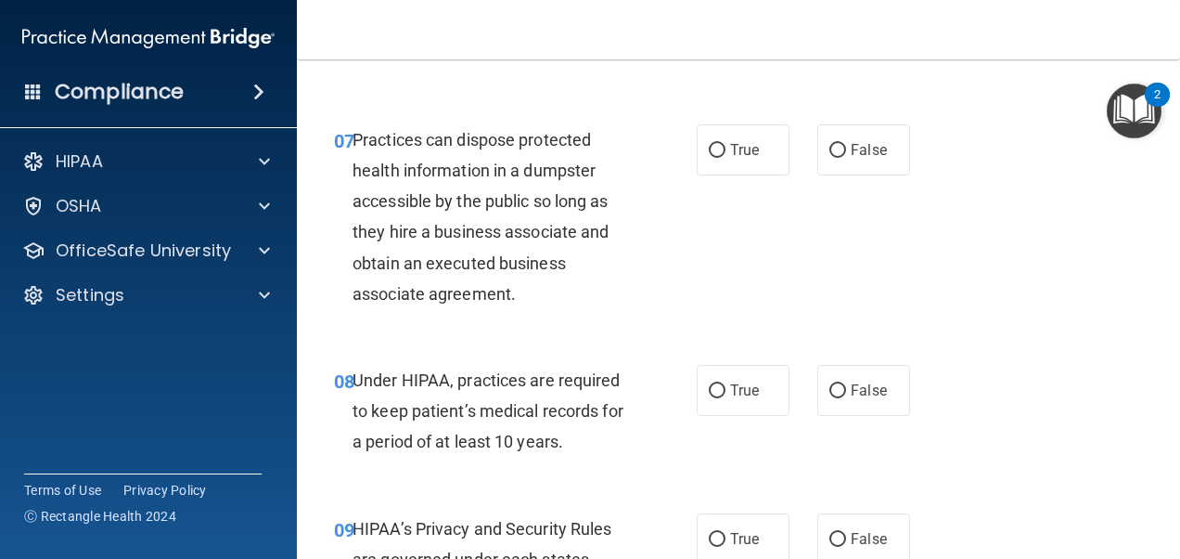
scroll to position [1257, 0]
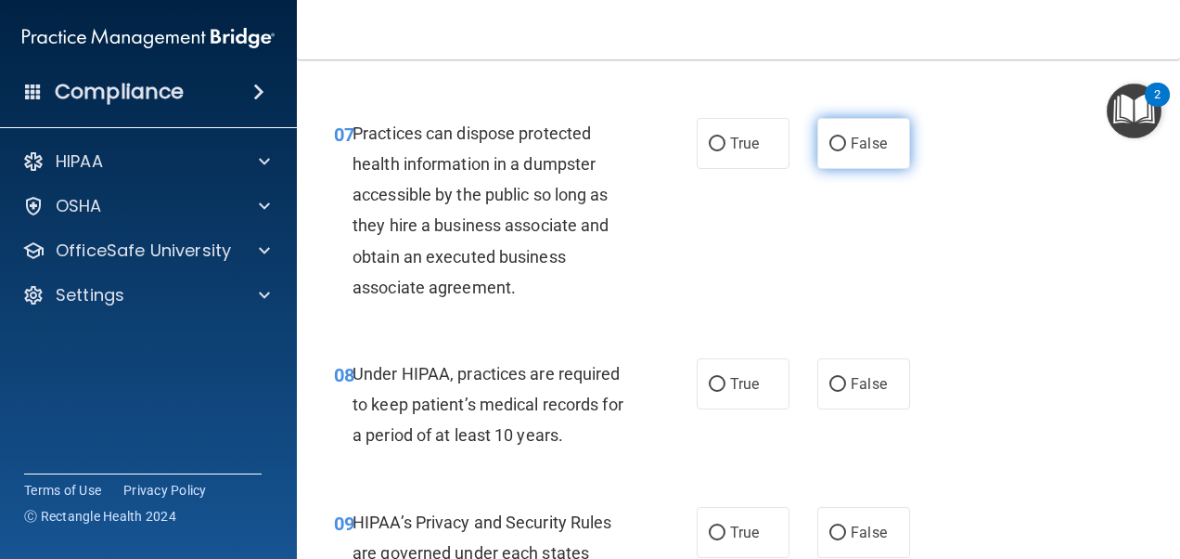
click at [830, 151] on input "False" at bounding box center [838, 144] width 17 height 14
radio input "true"
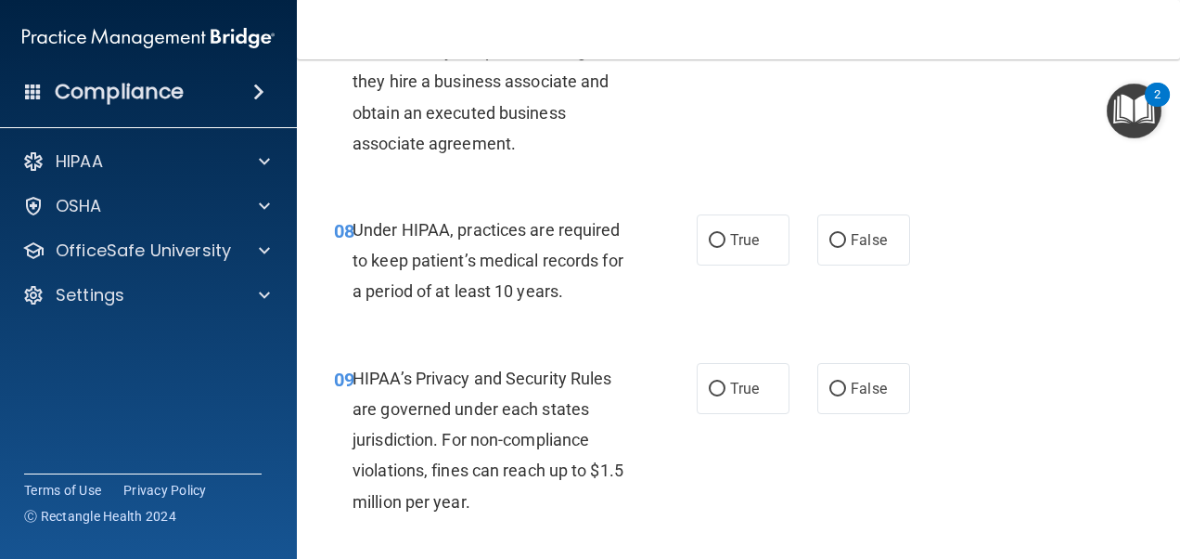
scroll to position [1451, 0]
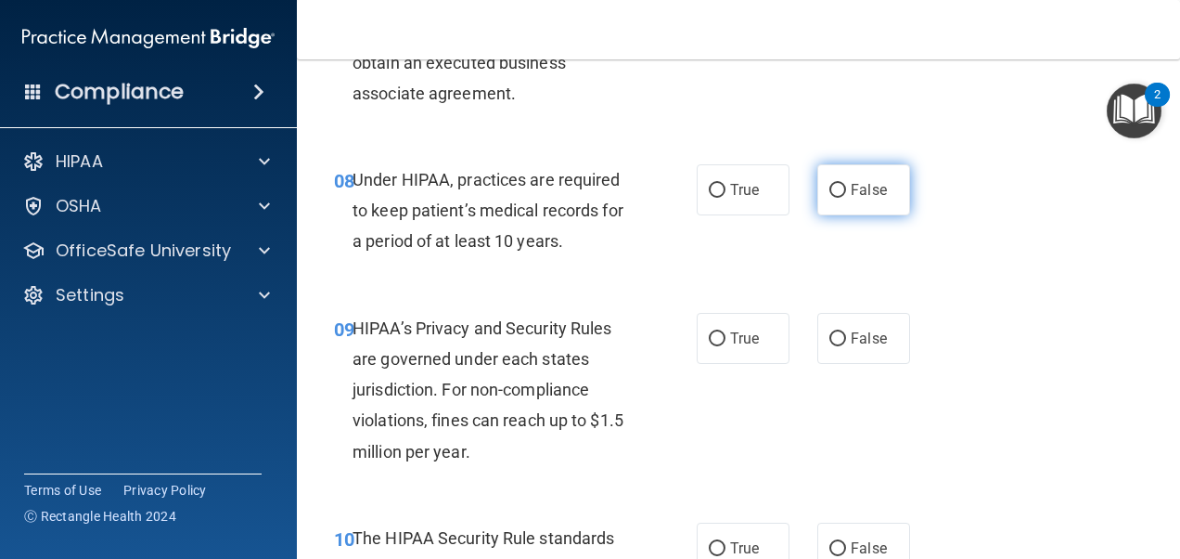
click at [831, 198] on input "False" at bounding box center [838, 191] width 17 height 14
radio input "true"
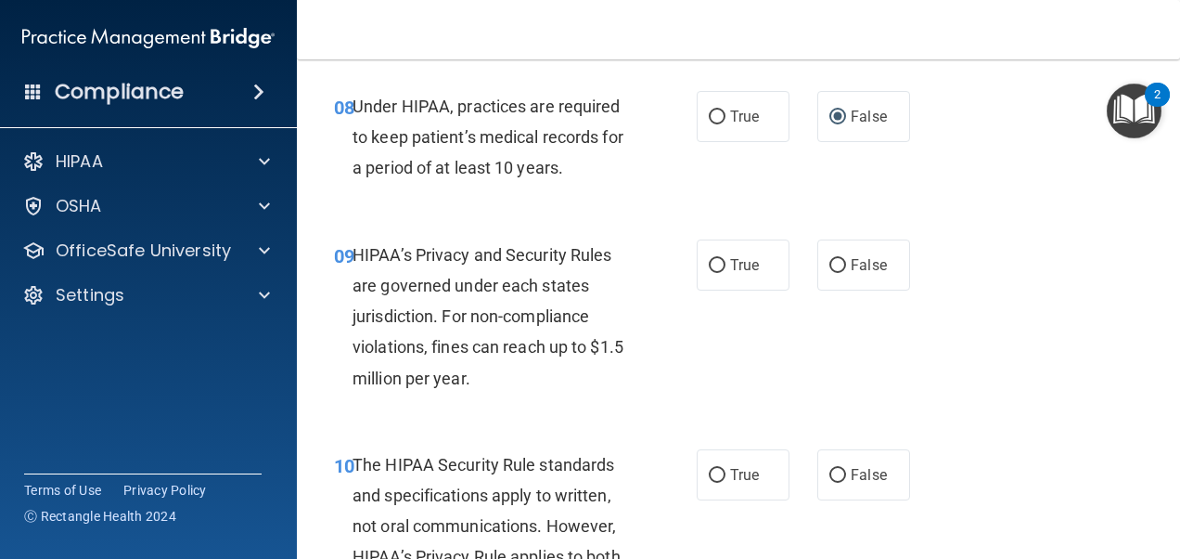
scroll to position [1526, 0]
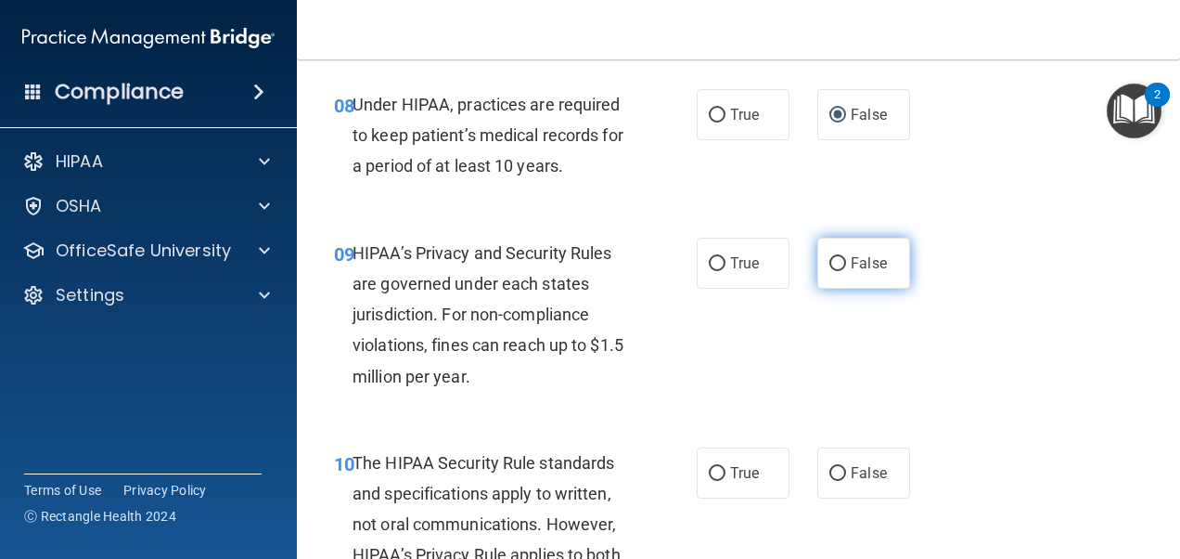
click at [830, 271] on input "False" at bounding box center [838, 264] width 17 height 14
radio input "true"
click at [830, 271] on input "False" at bounding box center [838, 264] width 17 height 14
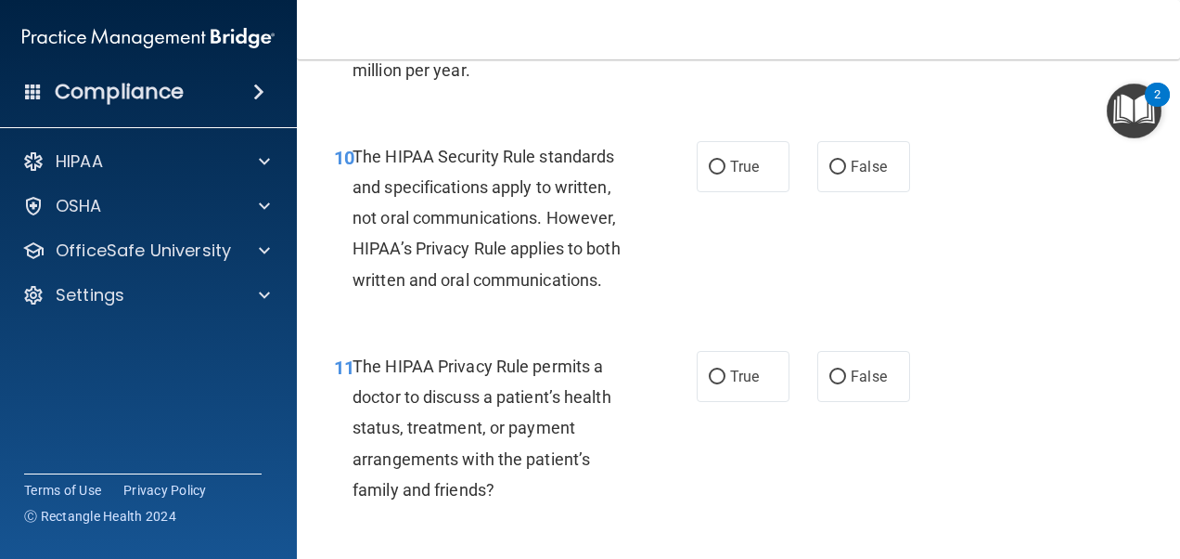
scroll to position [1838, 0]
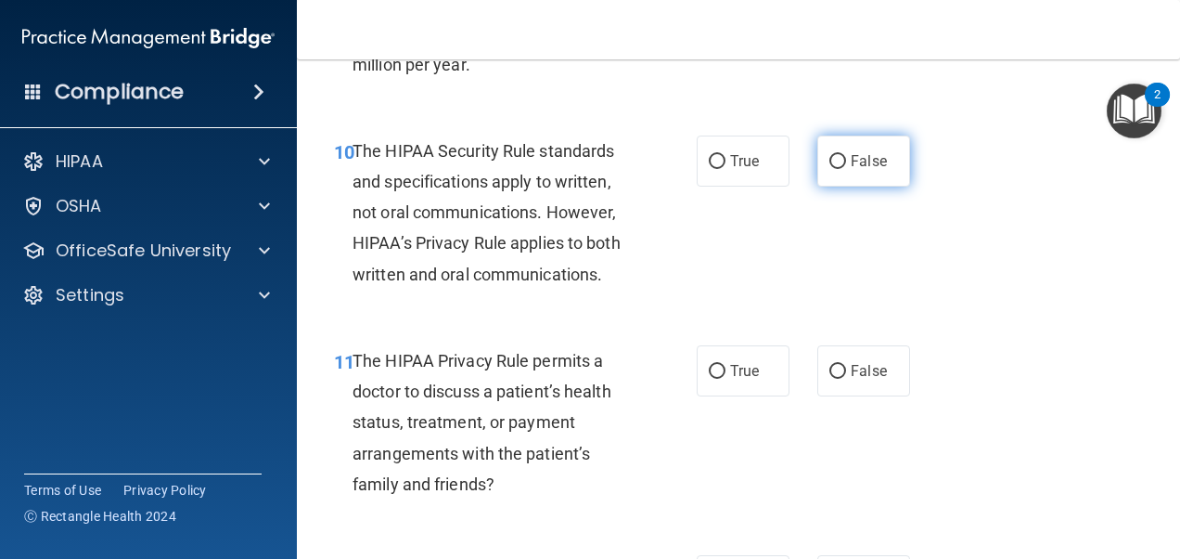
click at [830, 169] on input "False" at bounding box center [838, 162] width 17 height 14
radio input "true"
click at [830, 169] on input "False" at bounding box center [838, 162] width 17 height 14
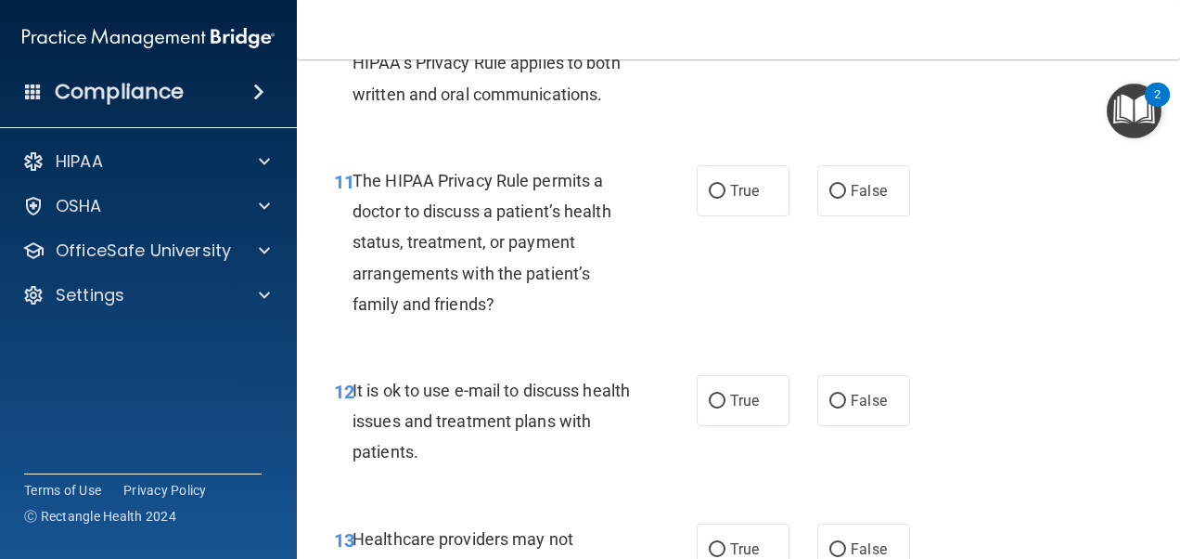
scroll to position [2021, 0]
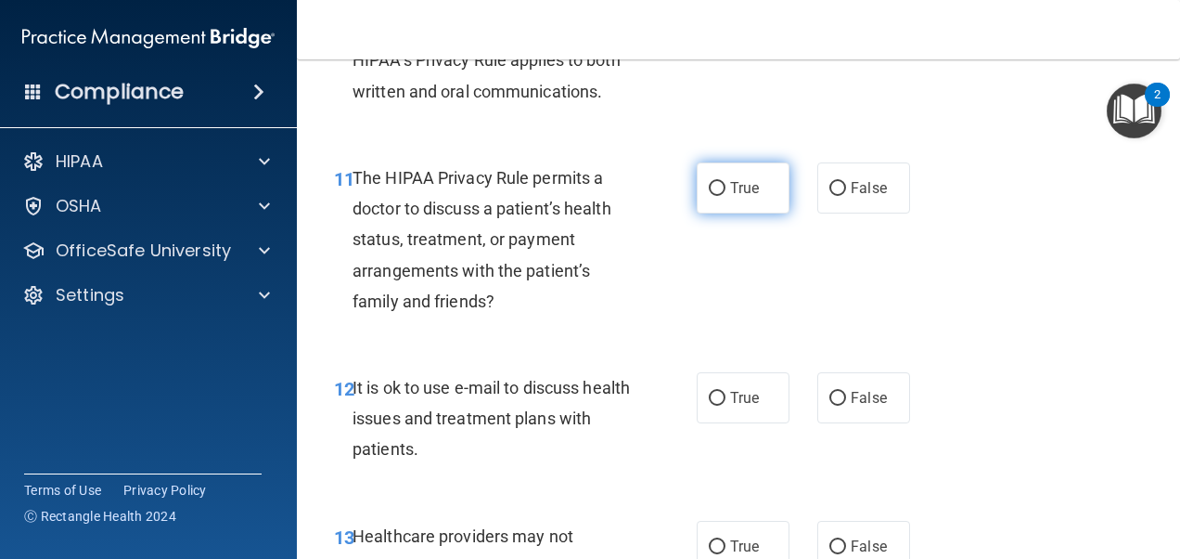
click at [709, 196] on input "True" at bounding box center [717, 189] width 17 height 14
radio input "true"
click at [709, 196] on input "True" at bounding box center [717, 189] width 17 height 14
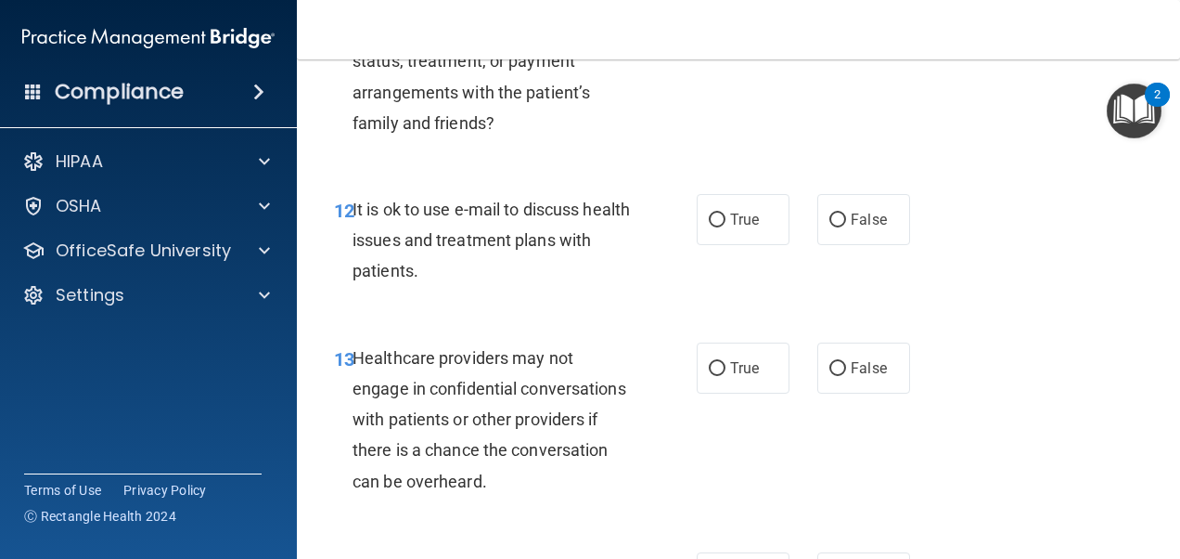
scroll to position [2208, 0]
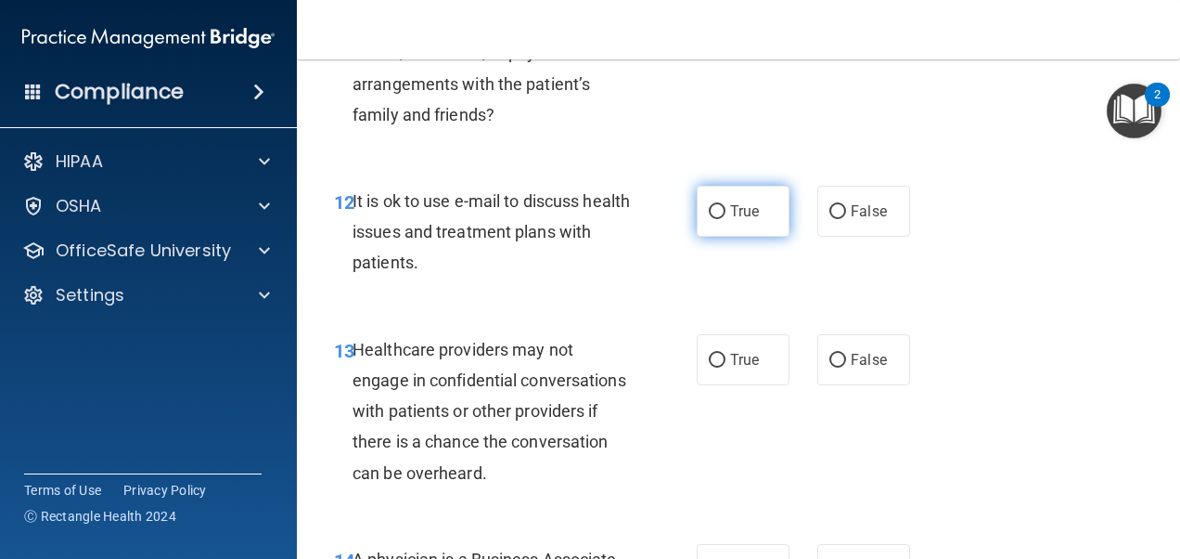
click at [710, 219] on input "True" at bounding box center [717, 212] width 17 height 14
radio input "true"
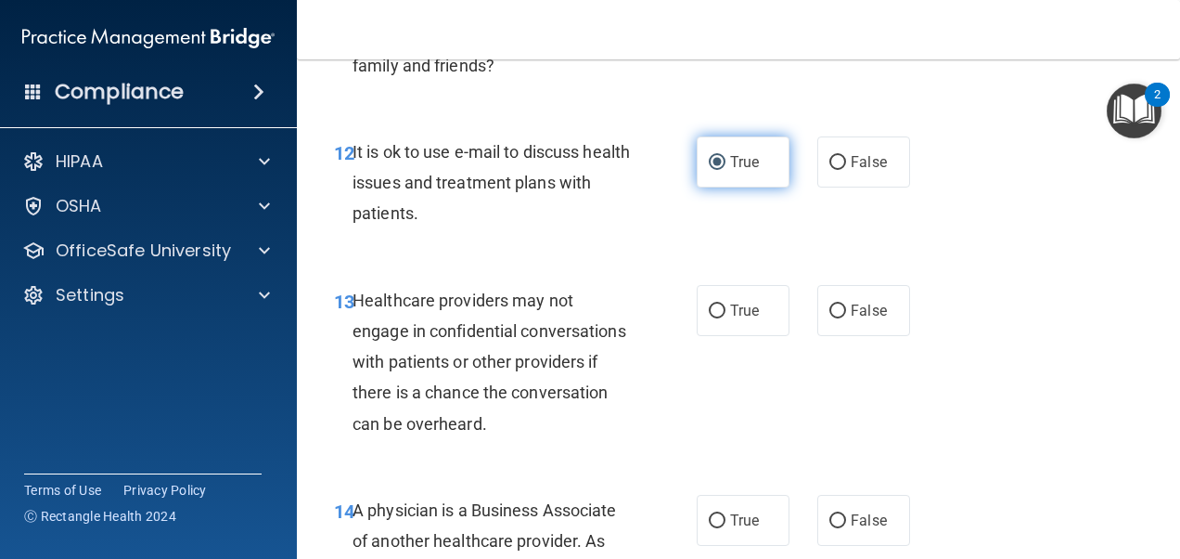
scroll to position [2290, 0]
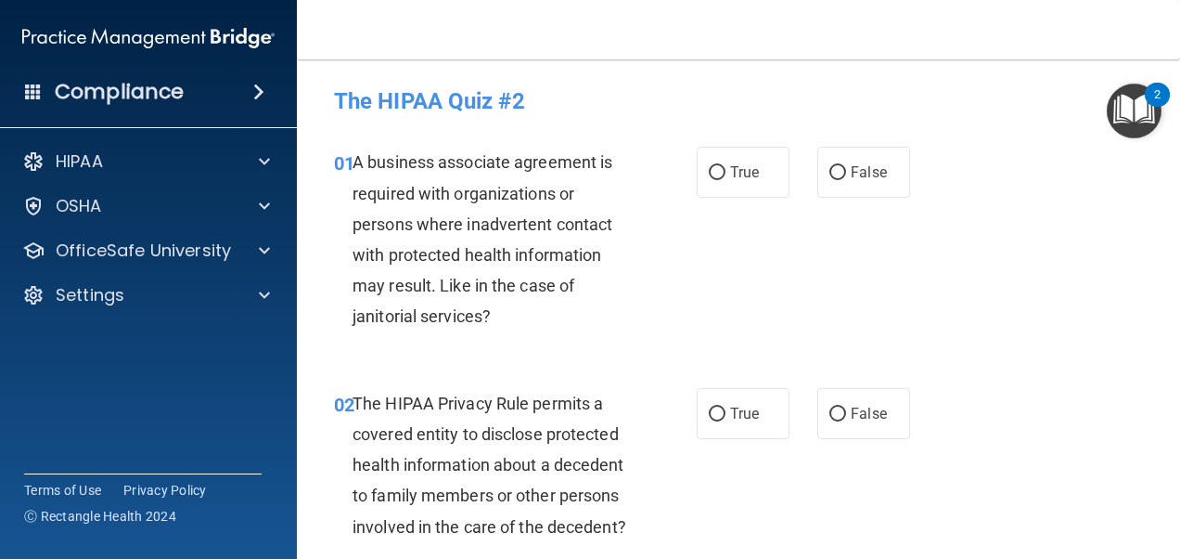
drag, startPoint x: 0, startPoint y: 0, endPoint x: 442, endPoint y: 40, distance: 443.5
click at [442, 40] on nav "Toggle navigation [PERSON_NAME] [EMAIL_ADDRESS][DOMAIN_NAME] Manage My Enterpri…" at bounding box center [738, 29] width 883 height 59
click at [819, 164] on label "False" at bounding box center [864, 172] width 93 height 51
click at [830, 166] on input "False" at bounding box center [838, 173] width 17 height 14
radio input "true"
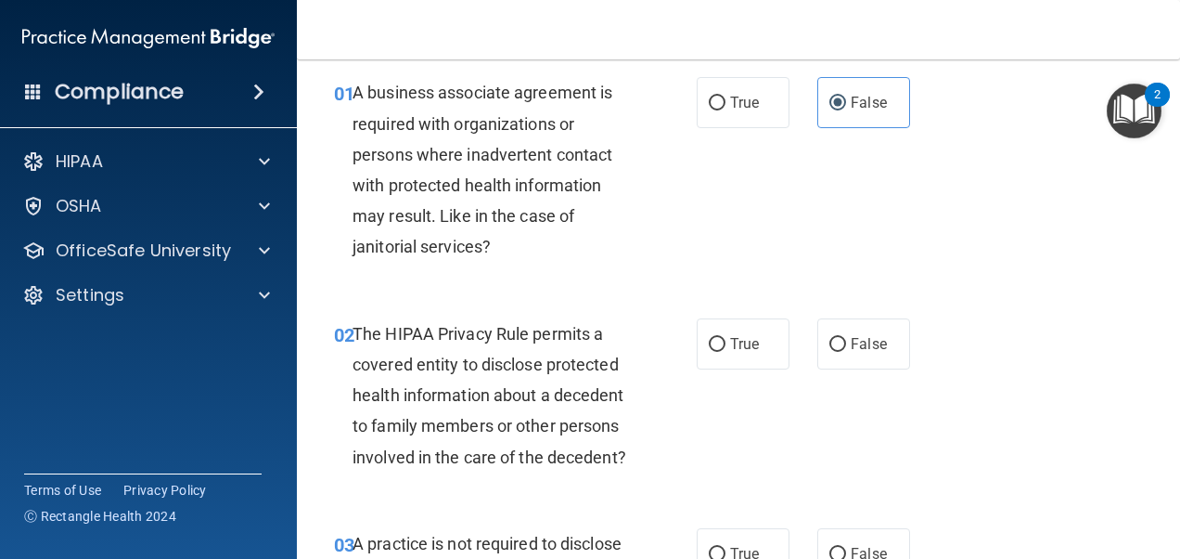
scroll to position [179, 0]
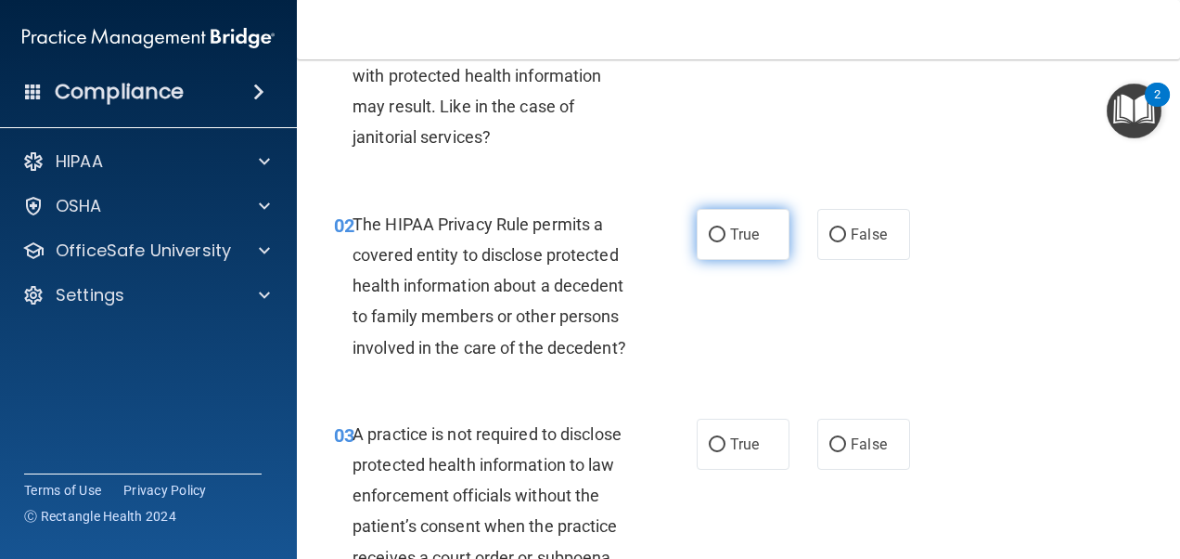
click at [712, 238] on input "True" at bounding box center [717, 235] width 17 height 14
radio input "true"
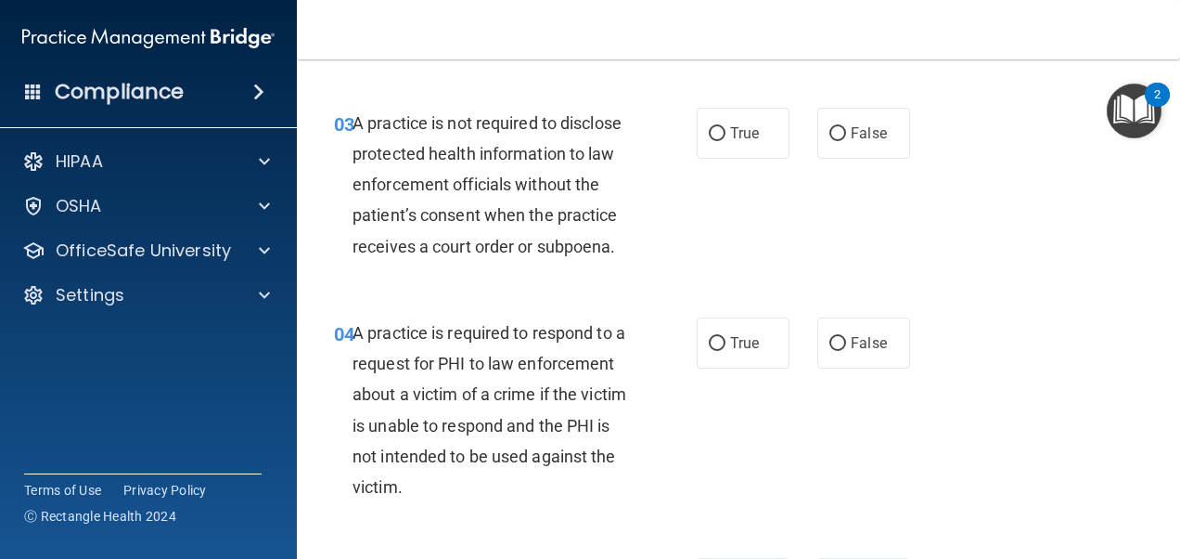
scroll to position [492, 0]
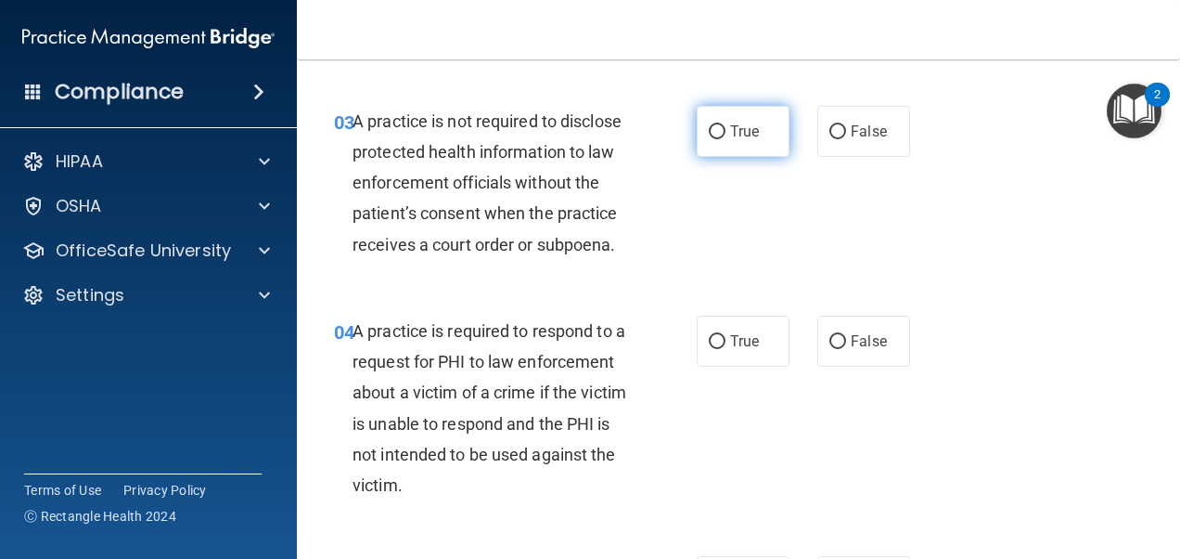
drag, startPoint x: 713, startPoint y: 165, endPoint x: 702, endPoint y: 154, distance: 15.7
click at [702, 154] on label "True" at bounding box center [743, 131] width 93 height 51
click at [709, 139] on input "True" at bounding box center [717, 132] width 17 height 14
radio input "true"
click at [702, 154] on label "True" at bounding box center [743, 131] width 93 height 51
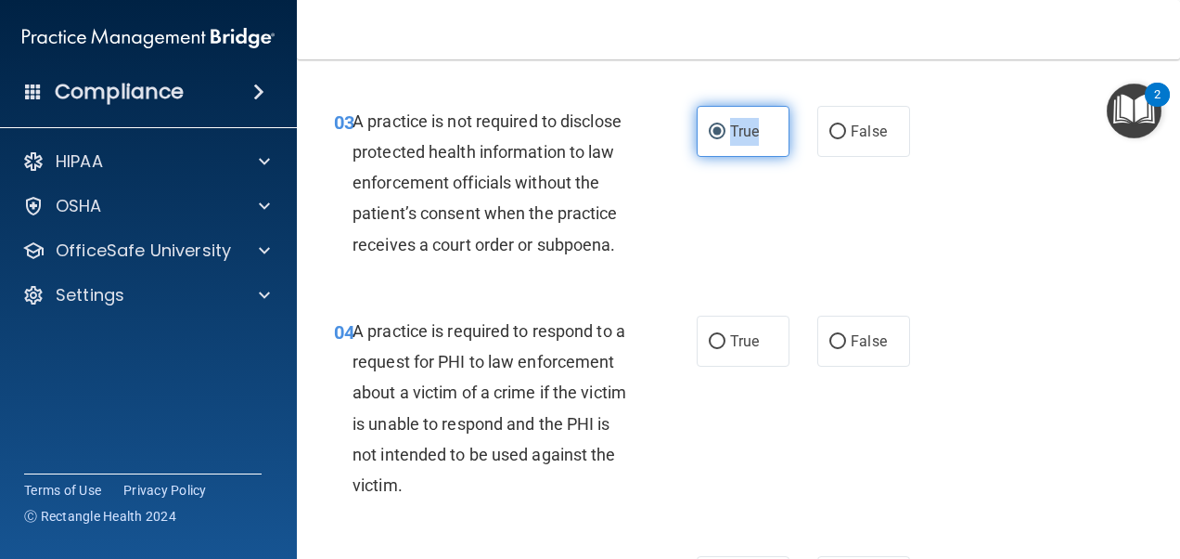
click at [709, 139] on input "True" at bounding box center [717, 132] width 17 height 14
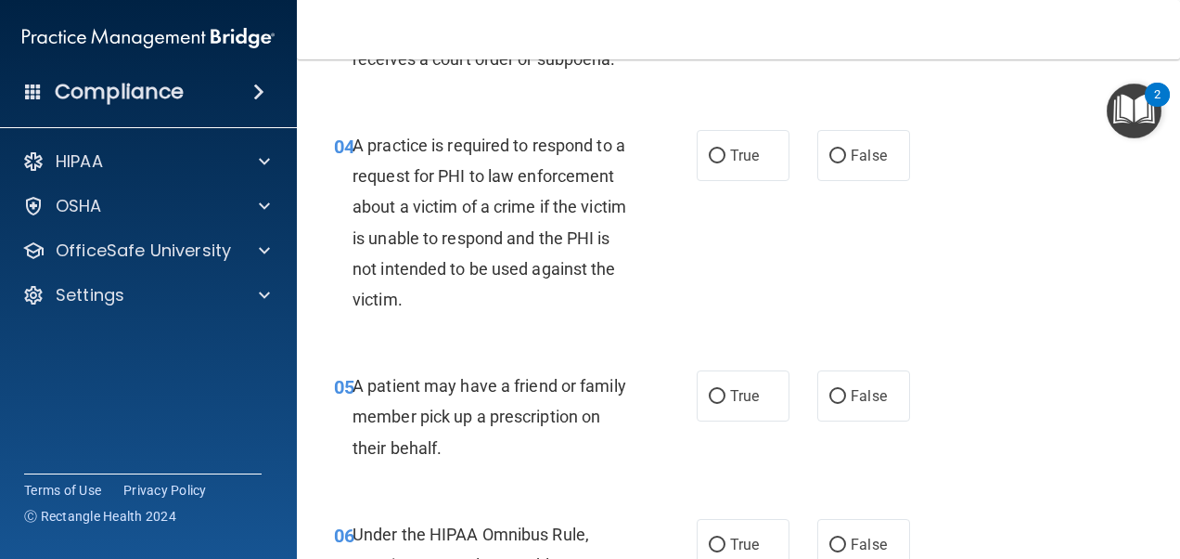
scroll to position [679, 0]
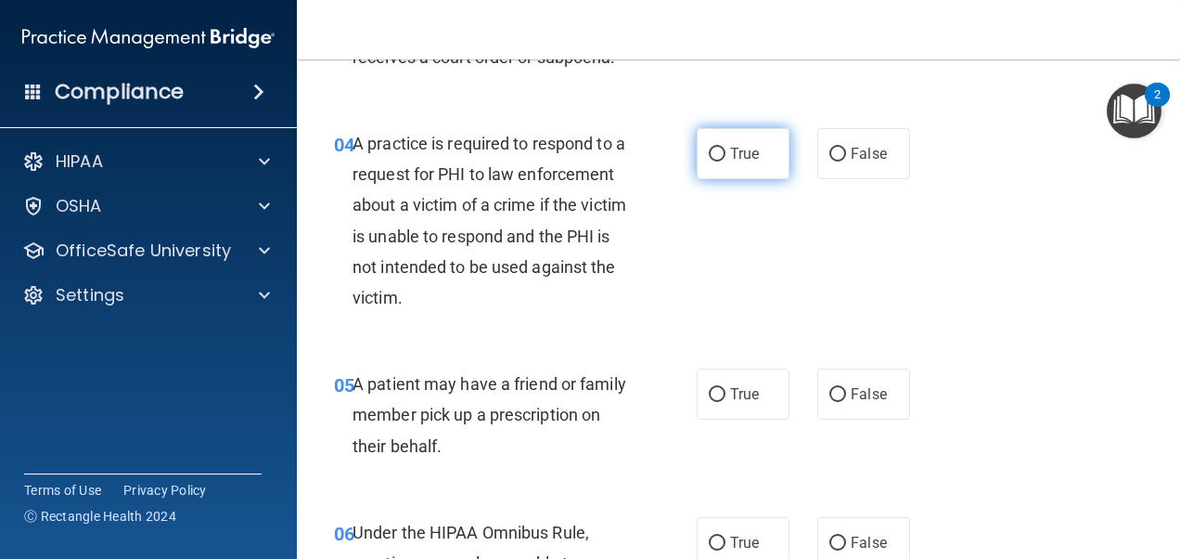
click at [709, 161] on input "True" at bounding box center [717, 155] width 17 height 14
radio input "true"
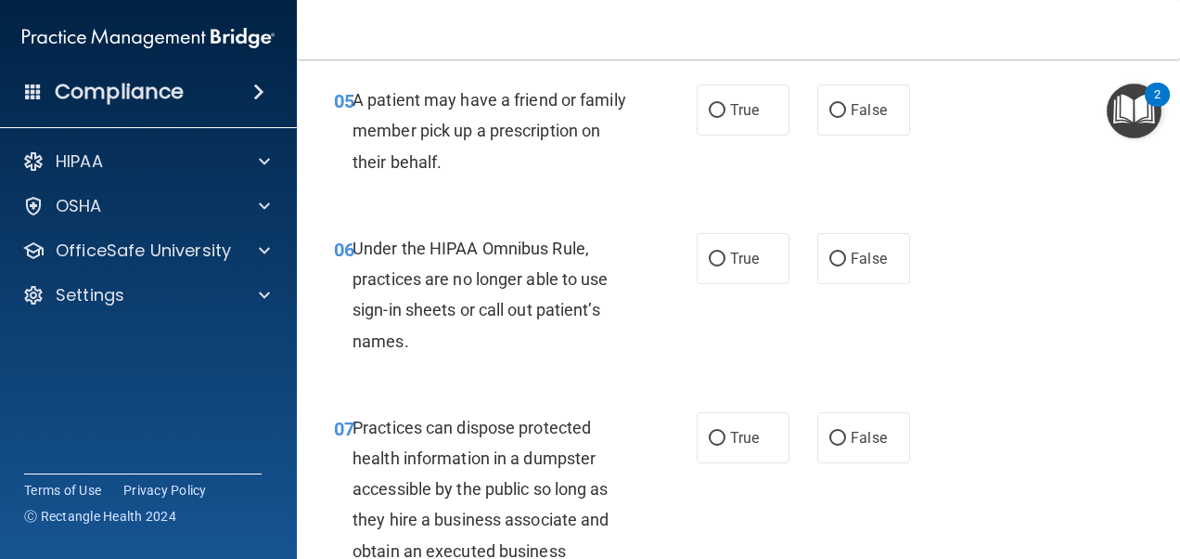
scroll to position [965, 0]
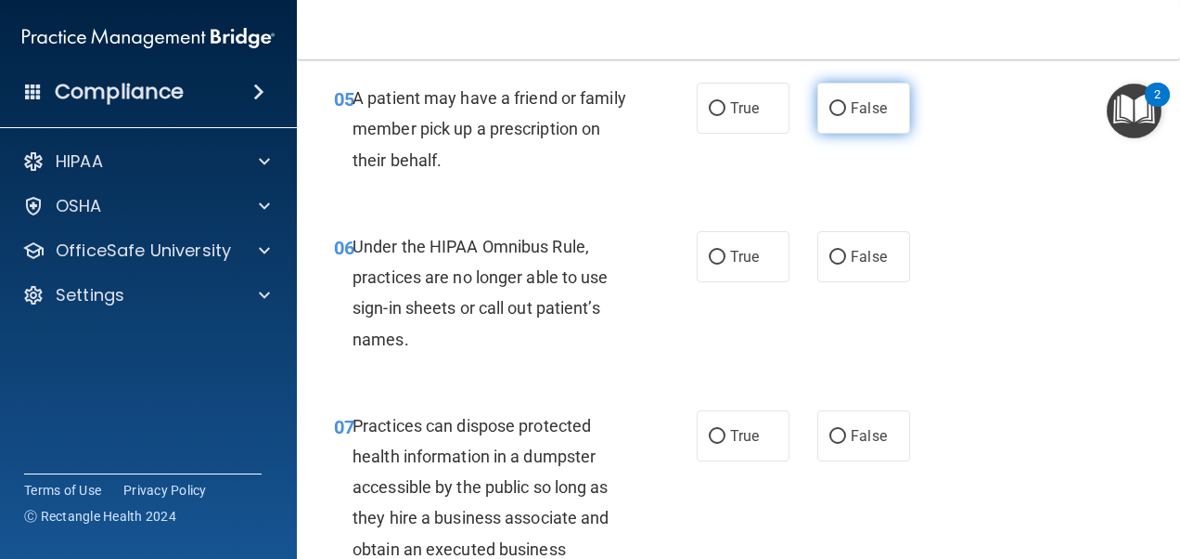
click at [830, 116] on input "False" at bounding box center [838, 109] width 17 height 14
radio input "true"
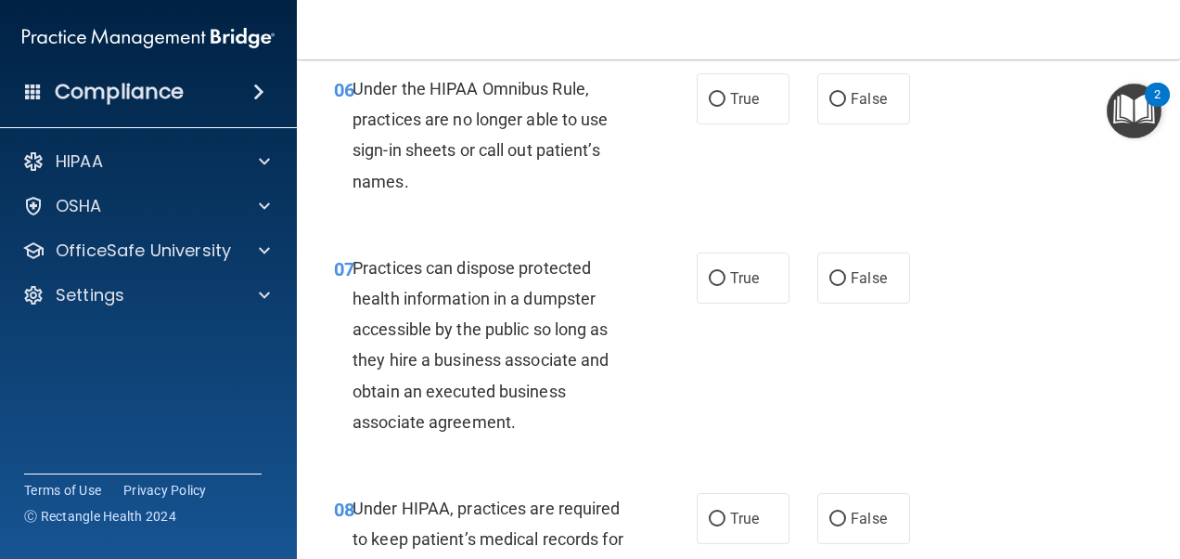
scroll to position [1136, 0]
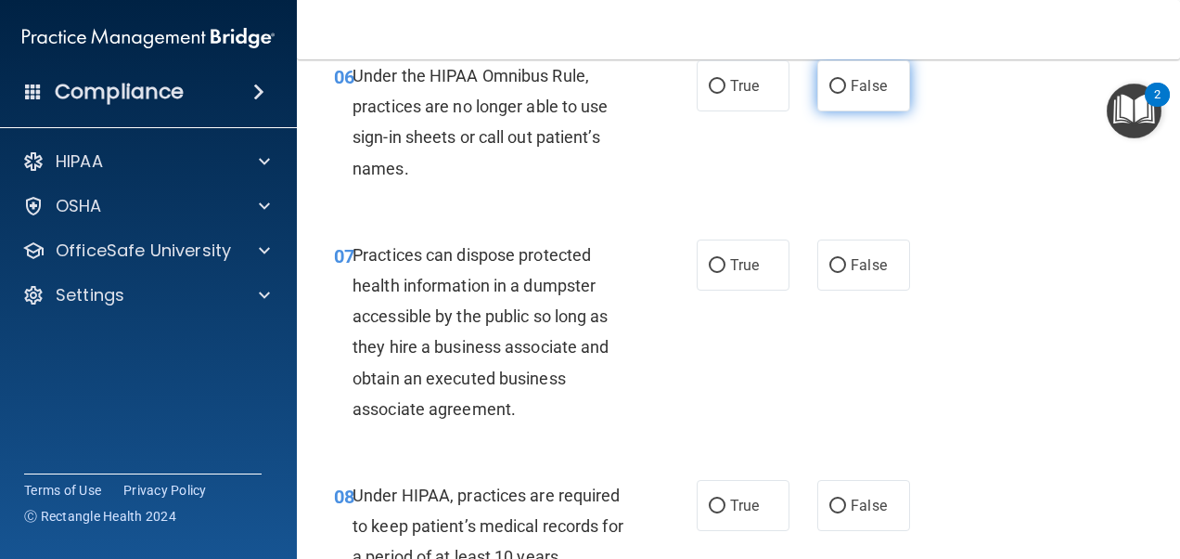
click at [825, 111] on label "False" at bounding box center [864, 85] width 93 height 51
click at [830, 94] on input "False" at bounding box center [838, 87] width 17 height 14
radio input "true"
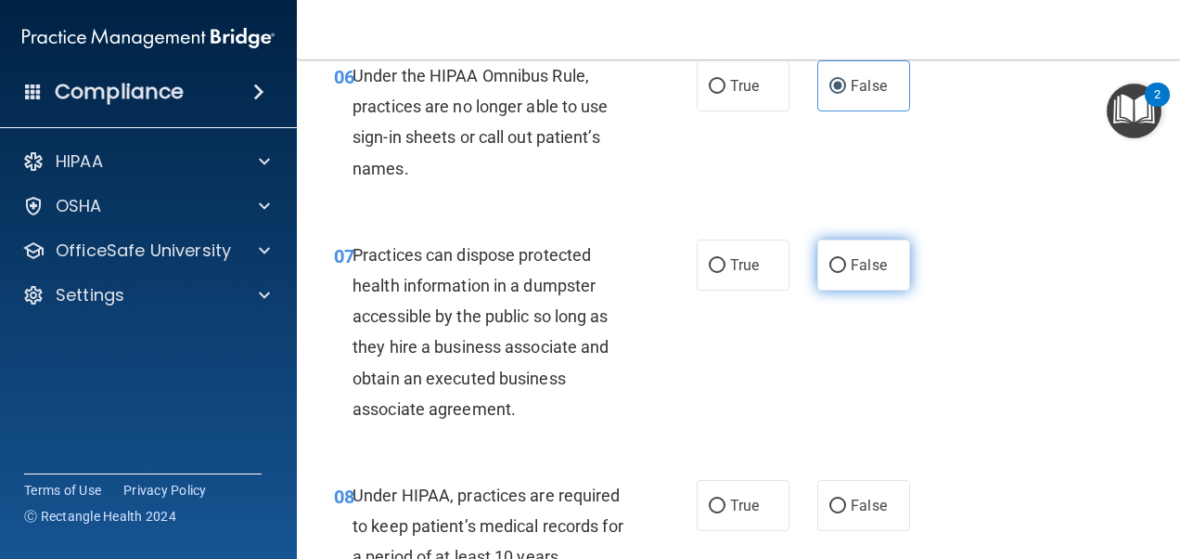
click at [831, 273] on input "False" at bounding box center [838, 266] width 17 height 14
radio input "true"
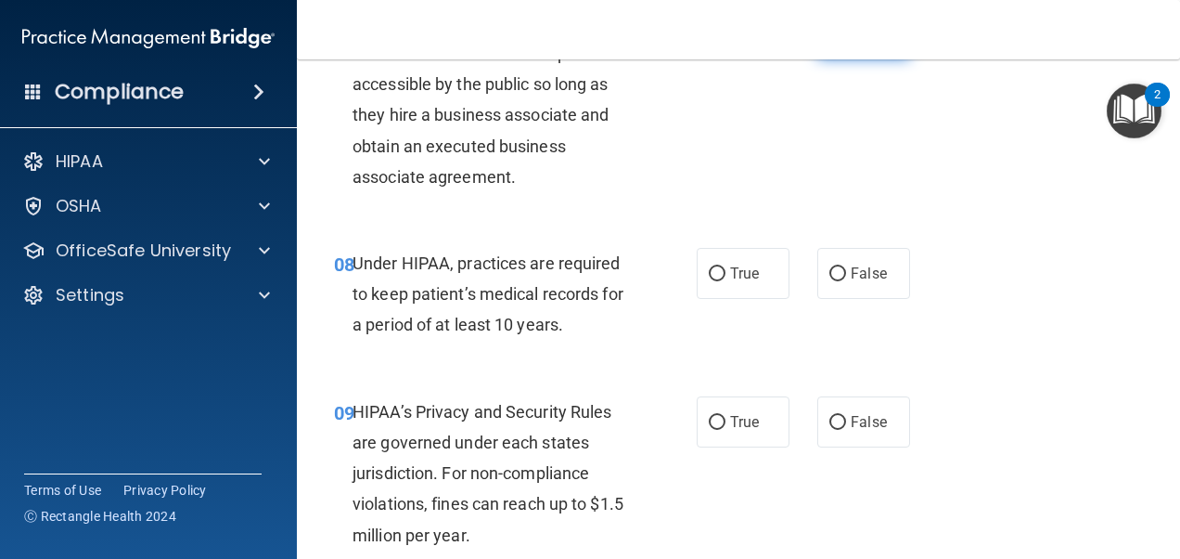
scroll to position [1368, 0]
click at [830, 281] on input "False" at bounding box center [838, 274] width 17 height 14
radio input "true"
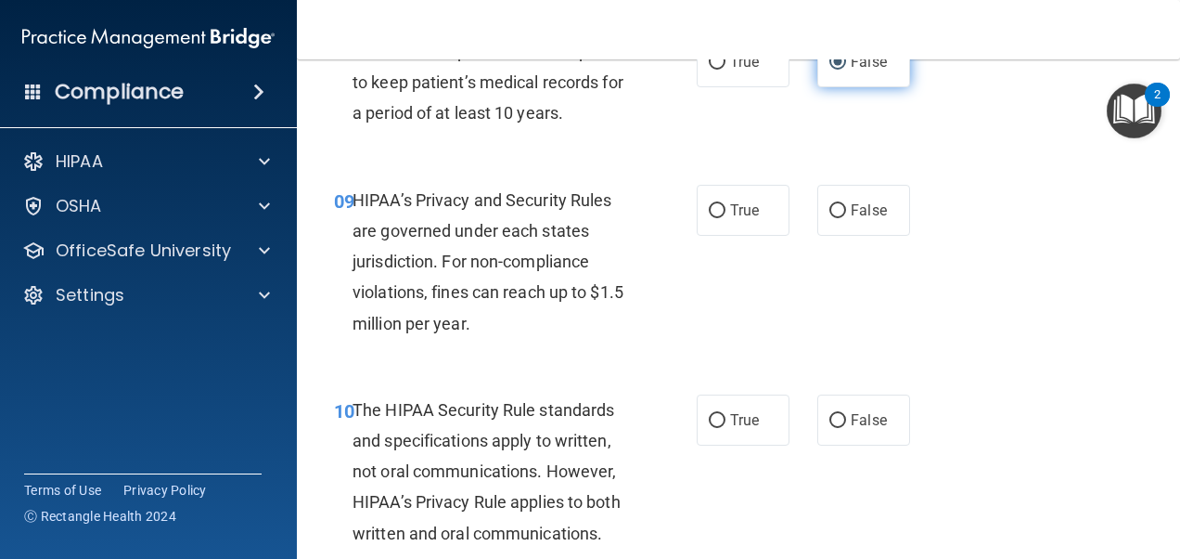
scroll to position [1579, 0]
click at [837, 230] on label "False" at bounding box center [864, 210] width 93 height 51
click at [837, 218] on input "False" at bounding box center [838, 211] width 17 height 14
radio input "true"
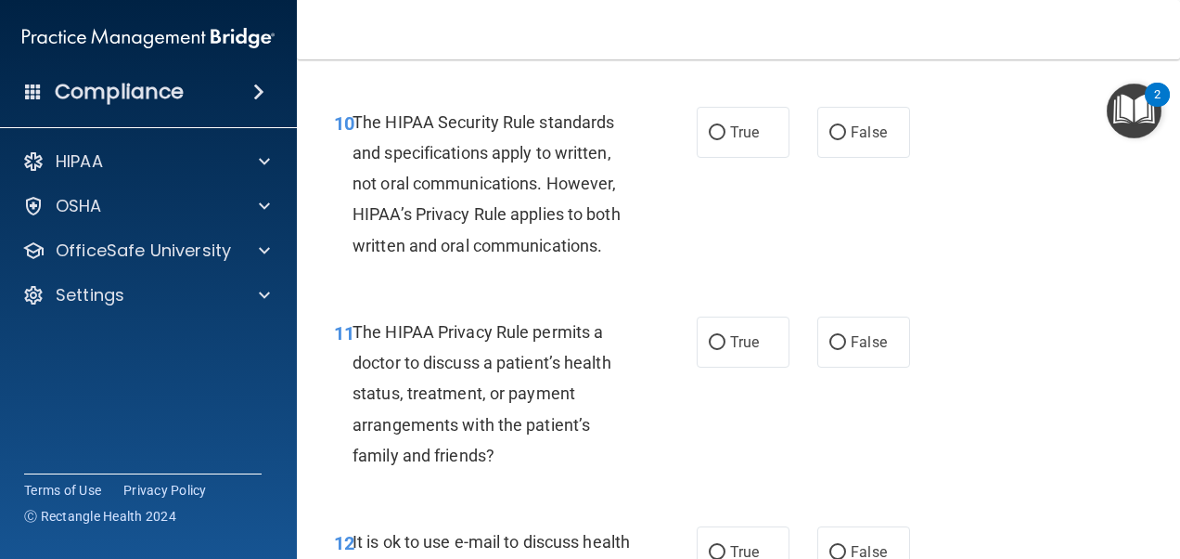
scroll to position [1869, 0]
click at [830, 138] on input "False" at bounding box center [838, 131] width 17 height 14
radio input "true"
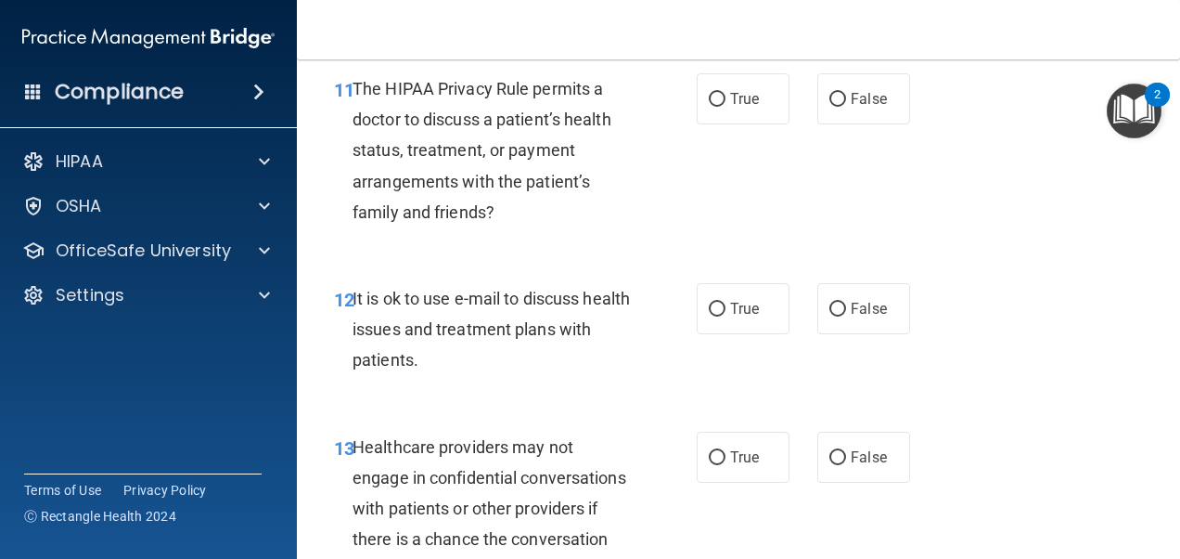
scroll to position [2110, 0]
click at [700, 124] on label "True" at bounding box center [743, 98] width 93 height 51
click at [709, 107] on input "True" at bounding box center [717, 100] width 17 height 14
radio input "true"
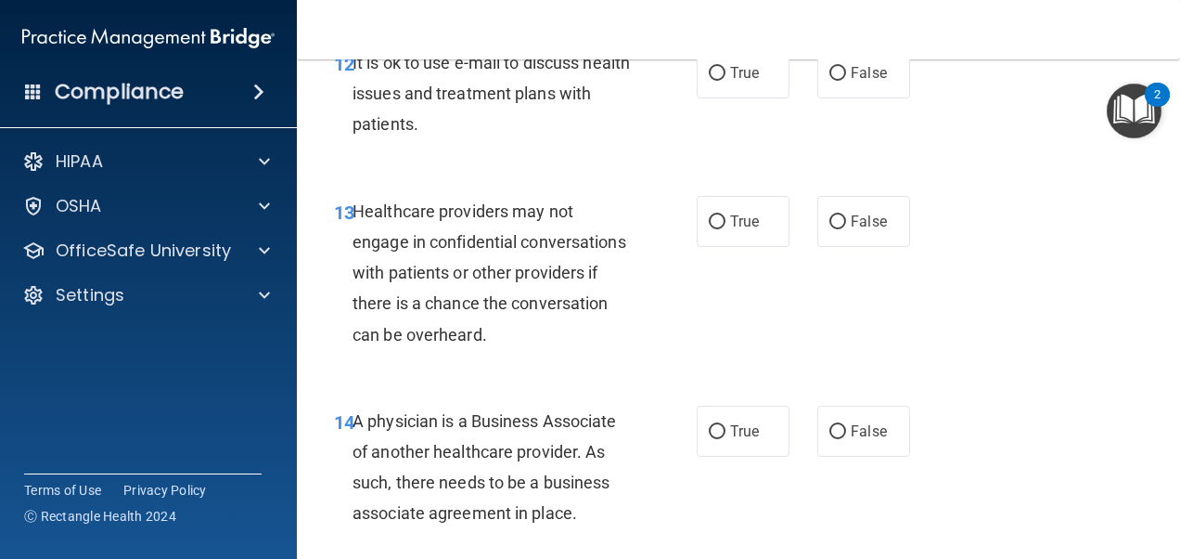
scroll to position [2348, 0]
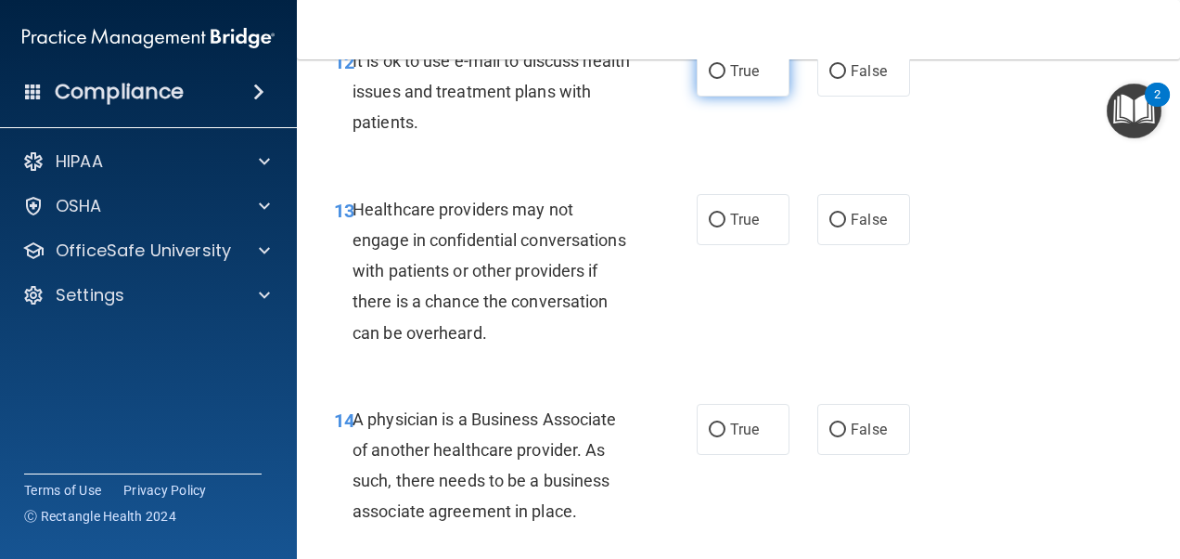
click at [711, 79] on input "True" at bounding box center [717, 72] width 17 height 14
radio input "true"
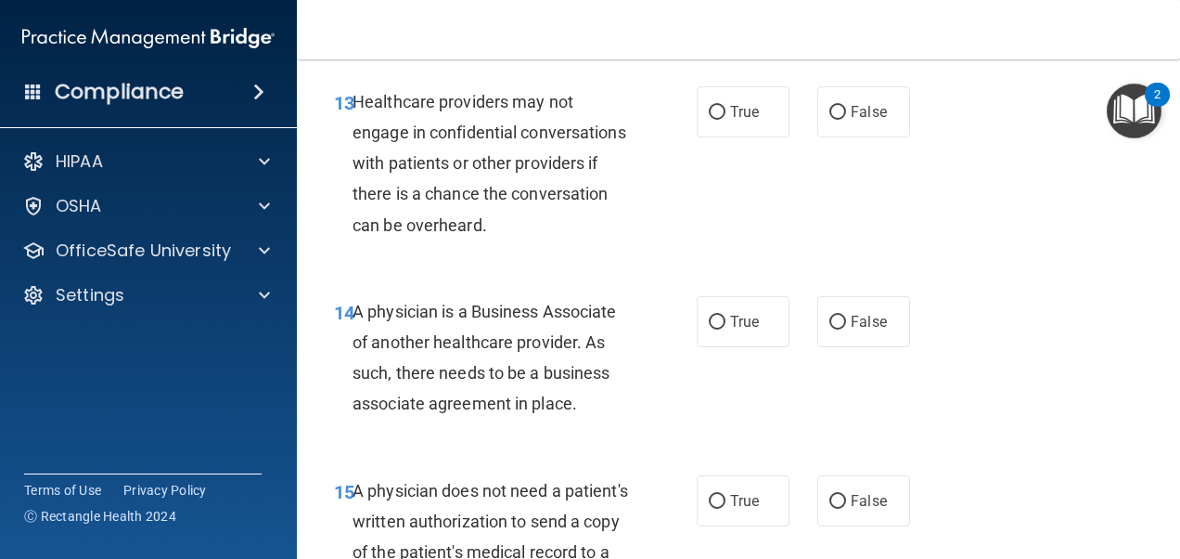
scroll to position [2489, 0]
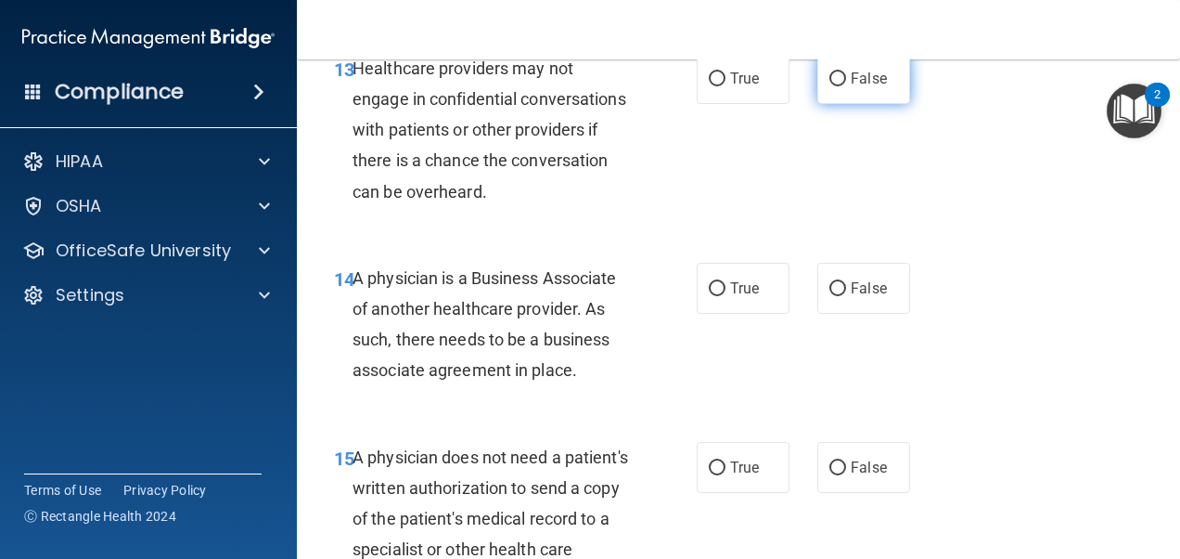
click at [839, 104] on label "False" at bounding box center [864, 78] width 93 height 51
click at [839, 86] on input "False" at bounding box center [838, 79] width 17 height 14
radio input "true"
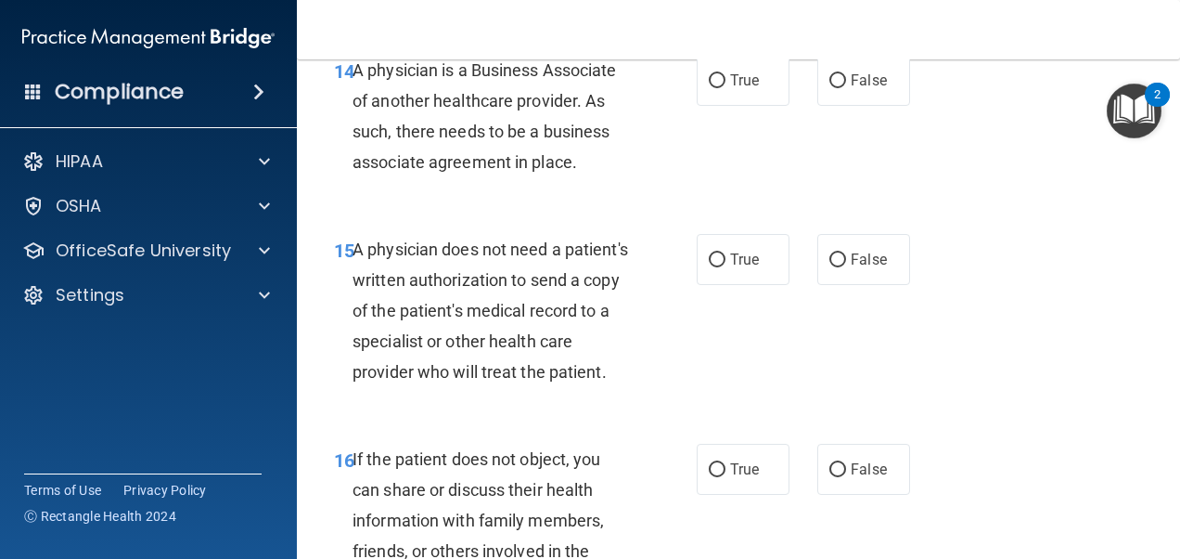
scroll to position [2695, 0]
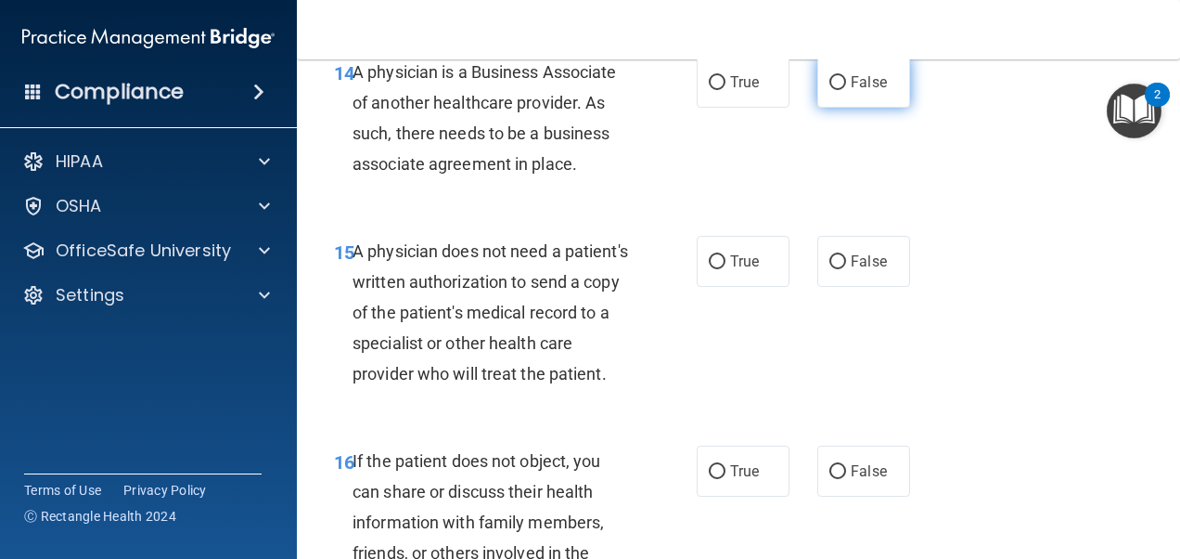
click at [835, 98] on label "False" at bounding box center [864, 82] width 93 height 51
click at [835, 90] on input "False" at bounding box center [838, 83] width 17 height 14
radio input "true"
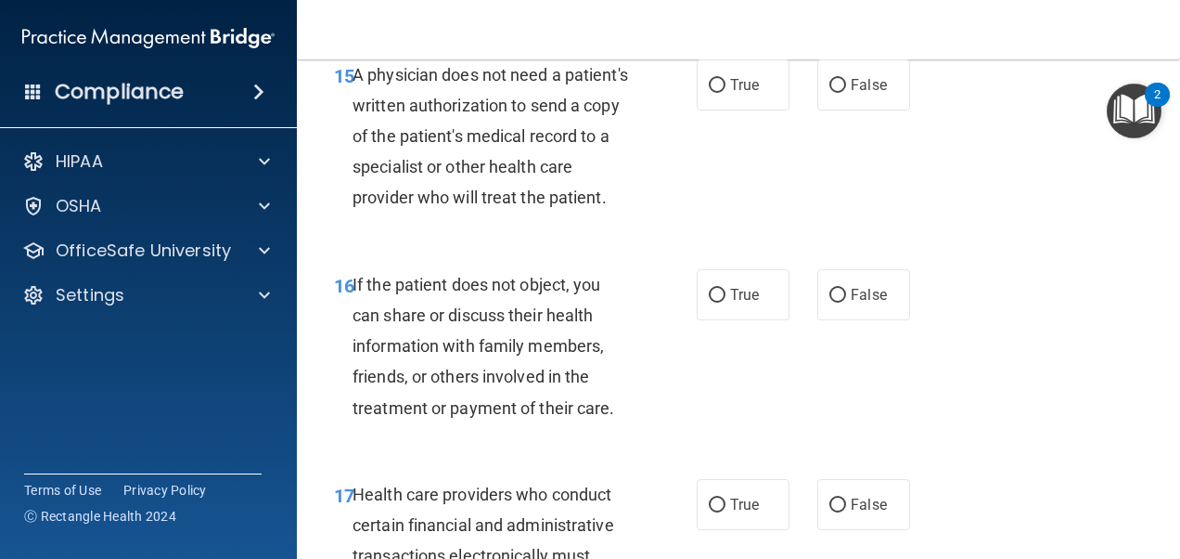
scroll to position [2882, 0]
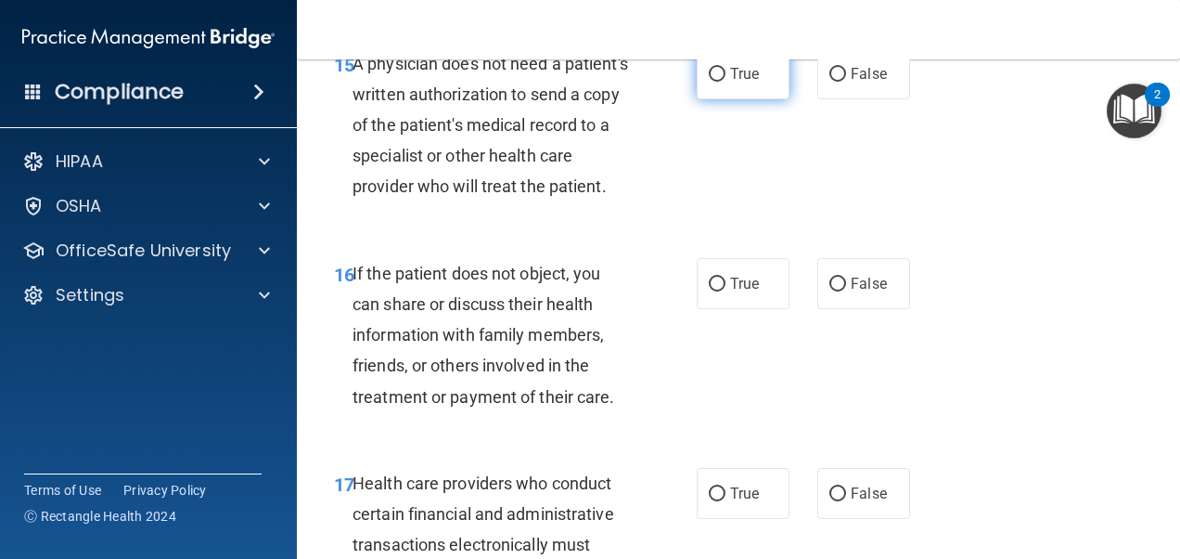
click at [709, 82] on input "True" at bounding box center [717, 75] width 17 height 14
radio input "true"
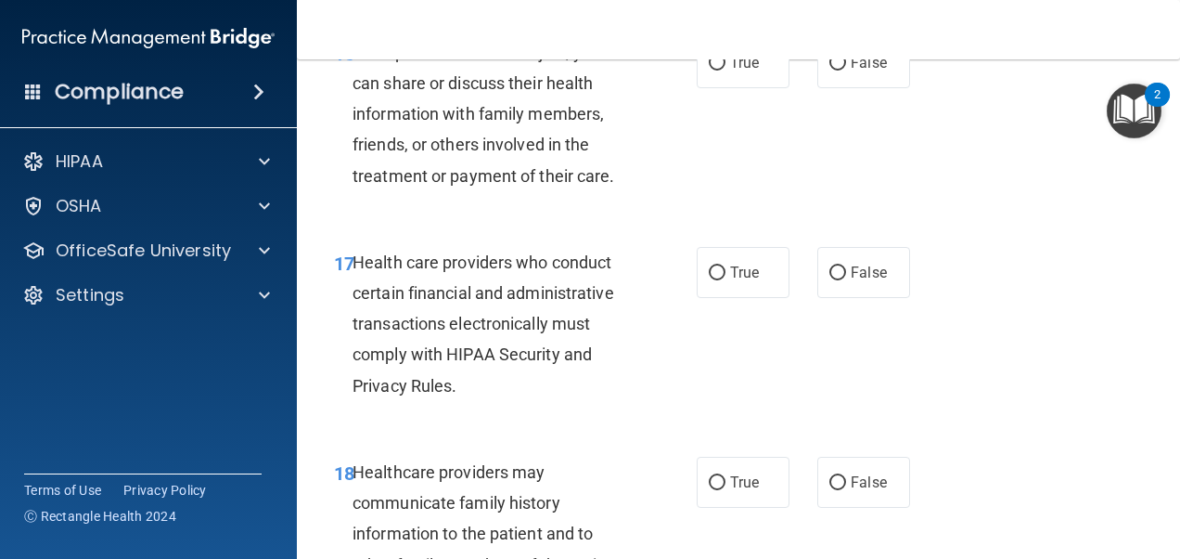
scroll to position [3103, 0]
click at [708, 88] on label "True" at bounding box center [743, 62] width 93 height 51
click at [709, 71] on input "True" at bounding box center [717, 64] width 17 height 14
radio input "true"
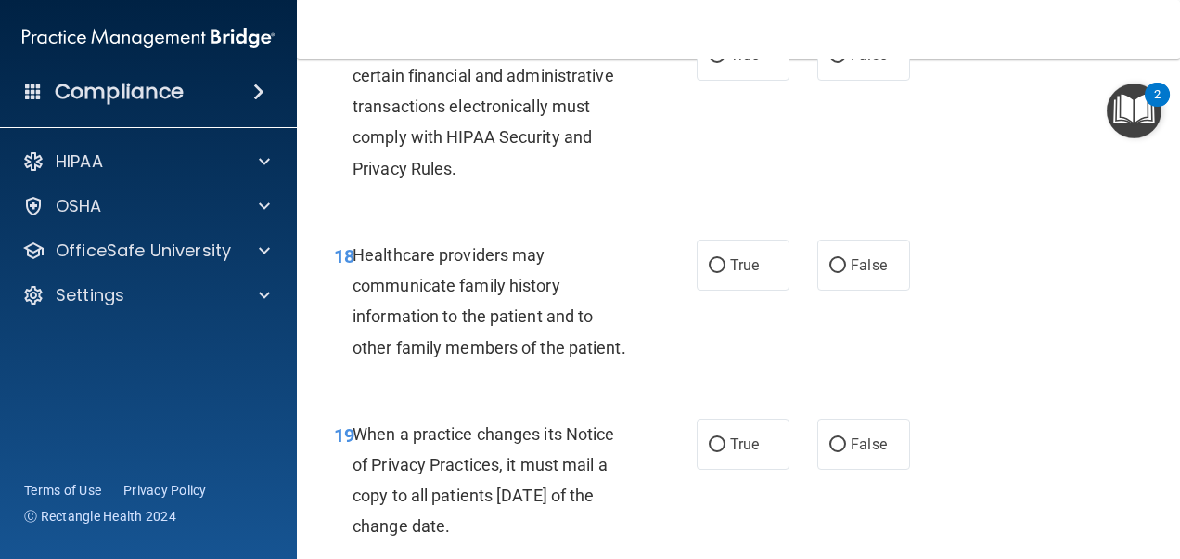
scroll to position [3320, 0]
click at [709, 63] on input "True" at bounding box center [717, 56] width 17 height 14
radio input "true"
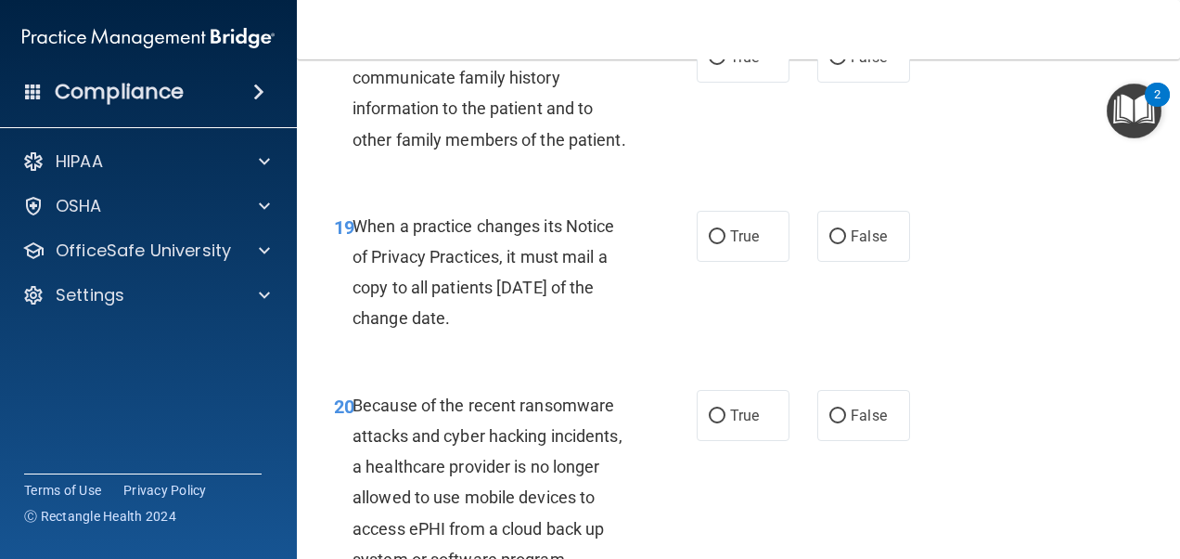
scroll to position [3530, 0]
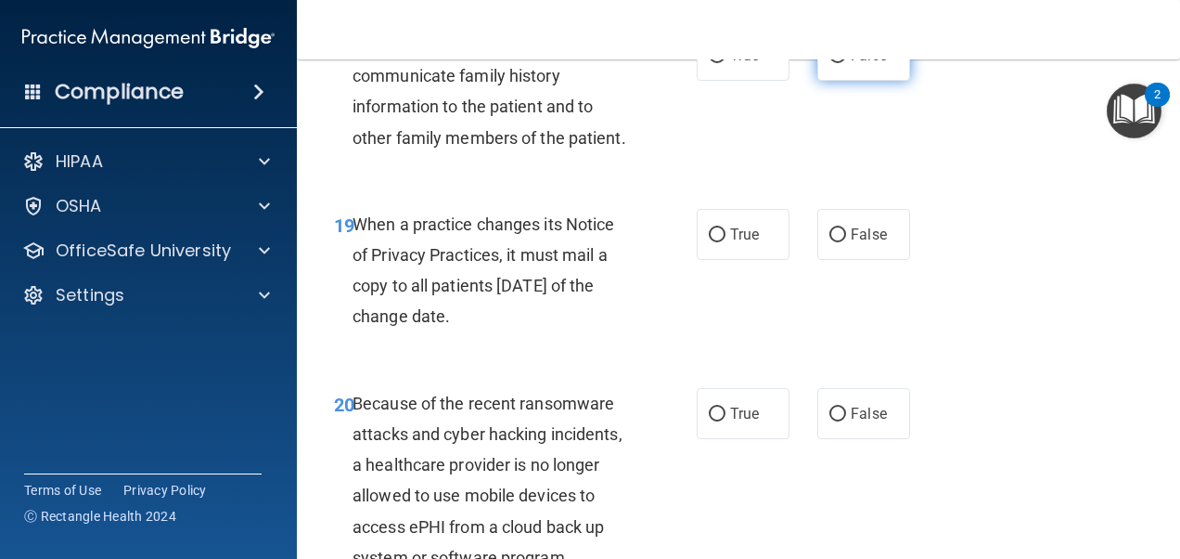
click at [830, 63] on input "False" at bounding box center [838, 56] width 17 height 14
radio input "true"
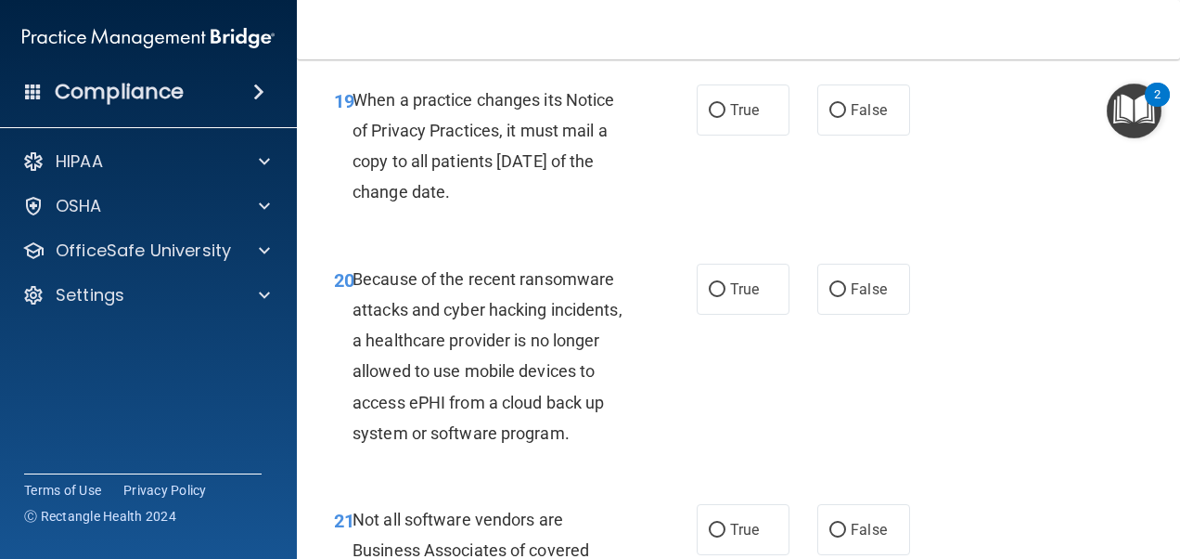
scroll to position [3745, 0]
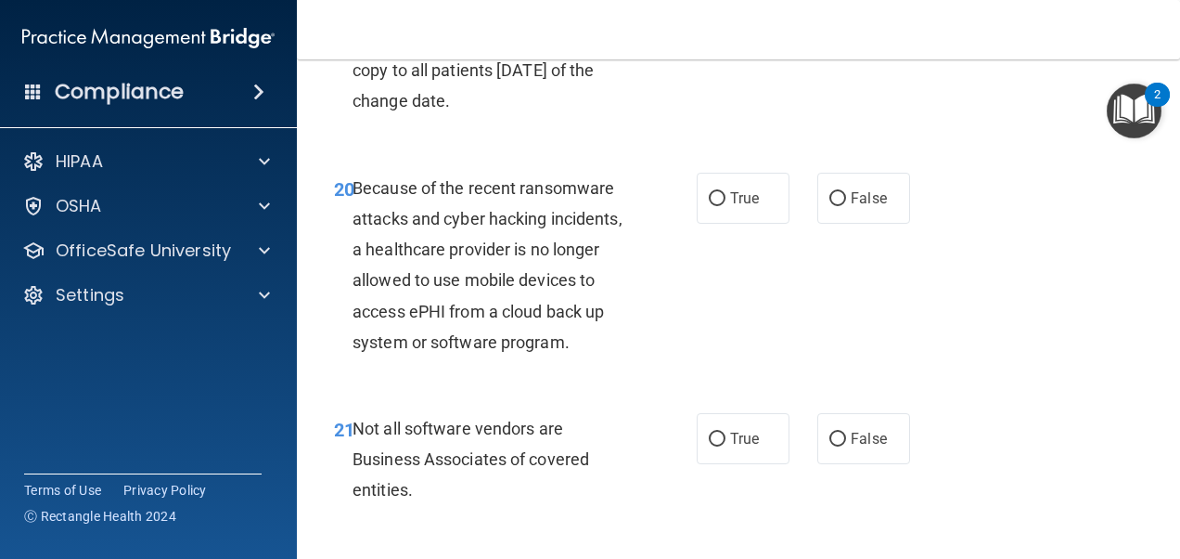
click at [830, 27] on input "False" at bounding box center [838, 20] width 17 height 14
radio input "true"
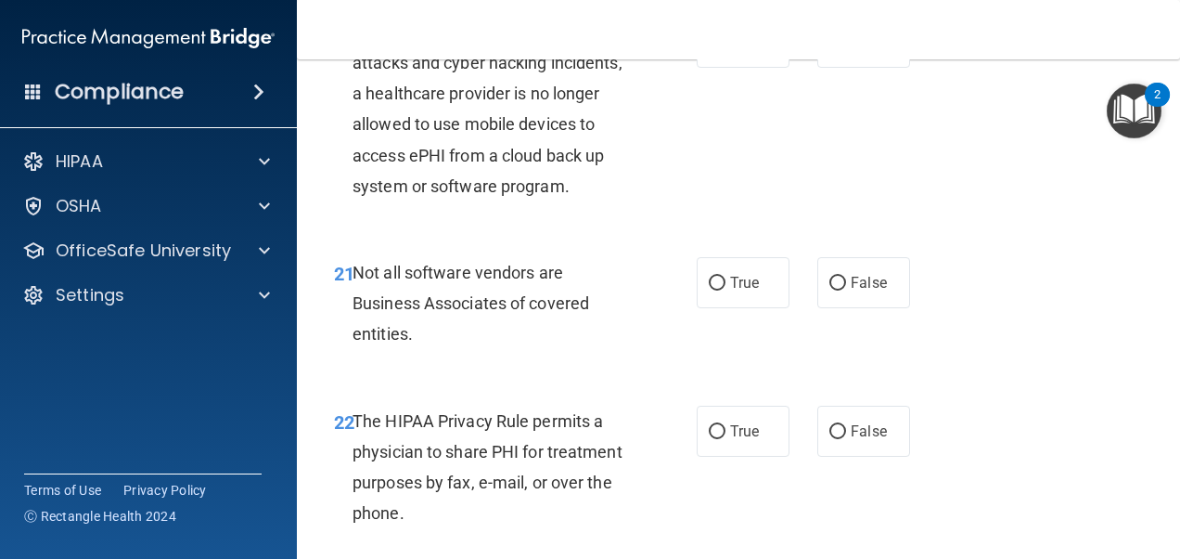
scroll to position [3903, 0]
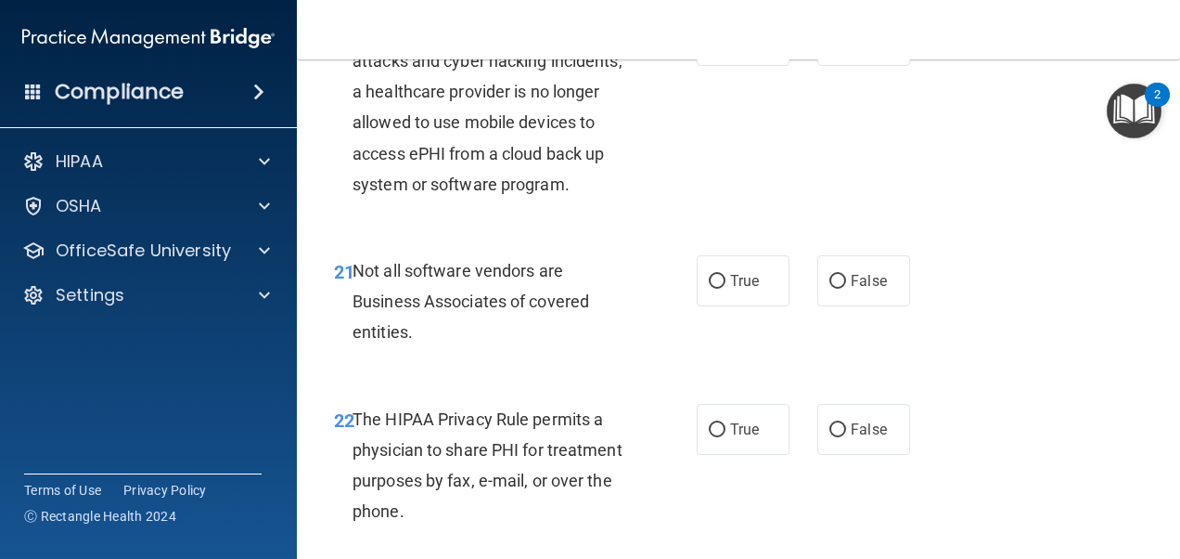
click at [825, 66] on label "False" at bounding box center [864, 40] width 93 height 51
click at [830, 48] on input "False" at bounding box center [838, 41] width 17 height 14
radio input "true"
click at [709, 289] on input "True" at bounding box center [717, 282] width 17 height 14
radio input "true"
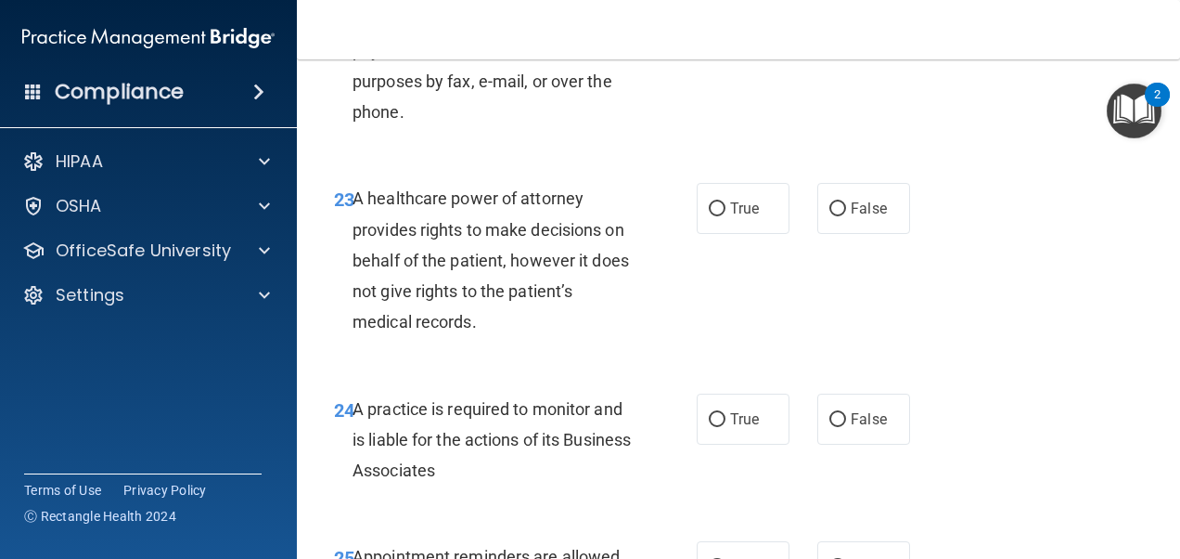
scroll to position [4304, 0]
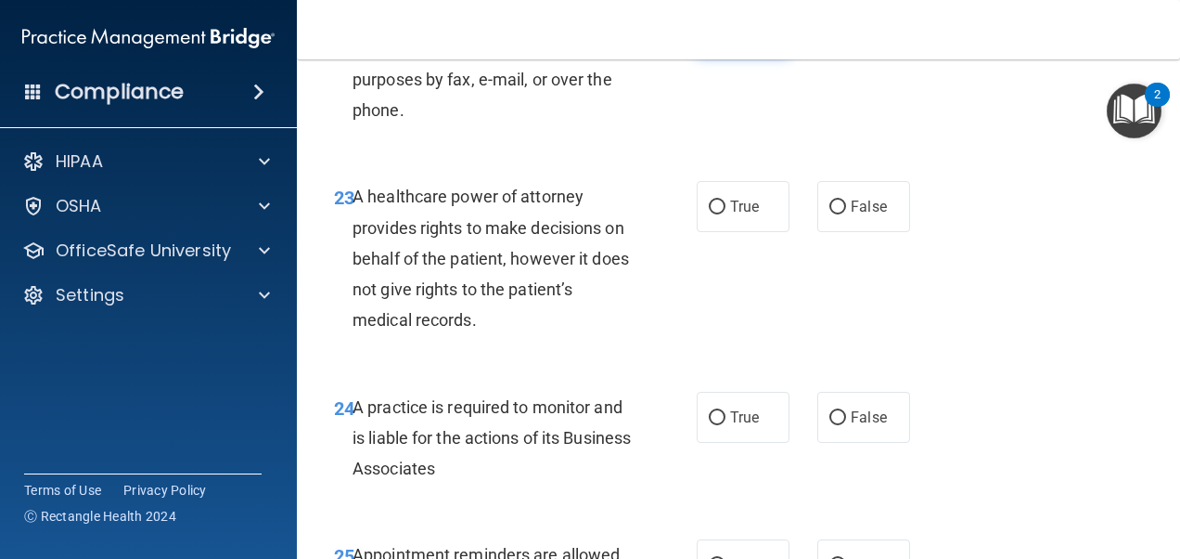
click at [715, 36] on input "True" at bounding box center [717, 29] width 17 height 14
radio input "true"
click at [709, 214] on input "True" at bounding box center [717, 207] width 17 height 14
radio input "true"
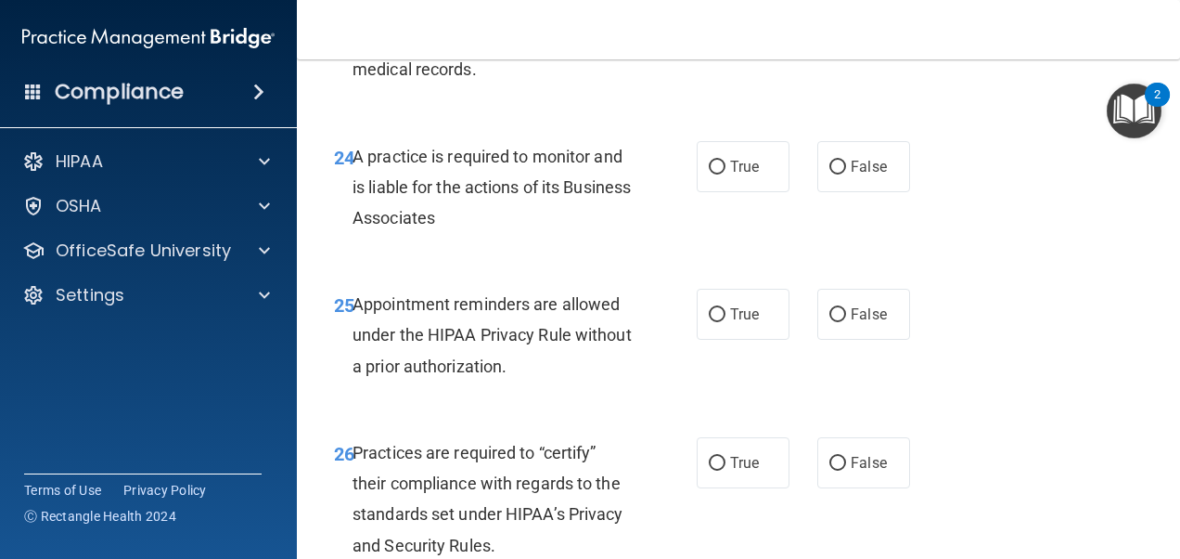
scroll to position [4556, 0]
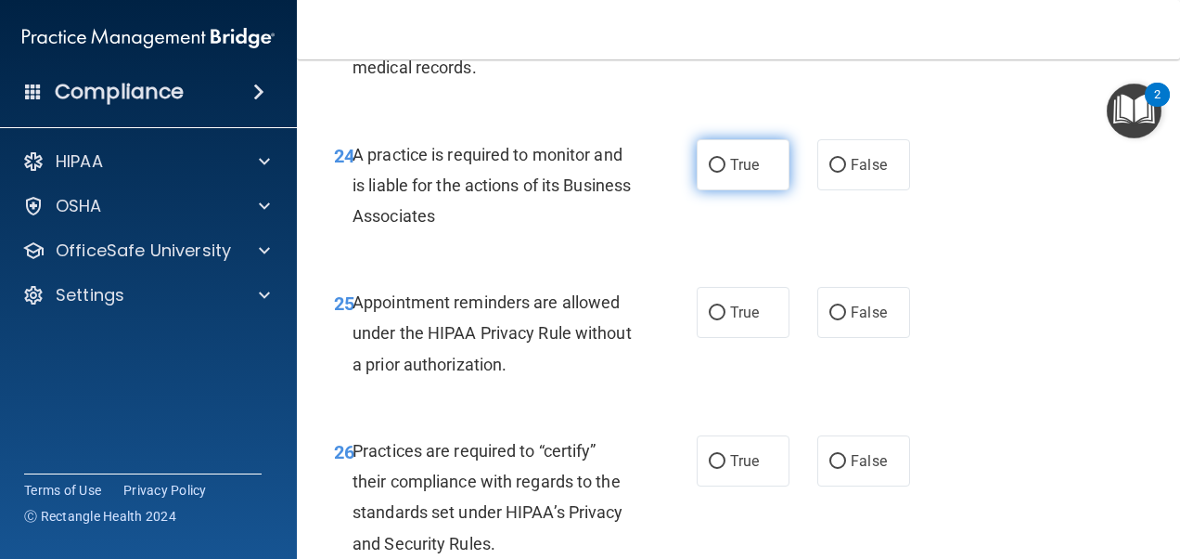
click at [709, 173] on input "True" at bounding box center [717, 166] width 17 height 14
radio input "true"
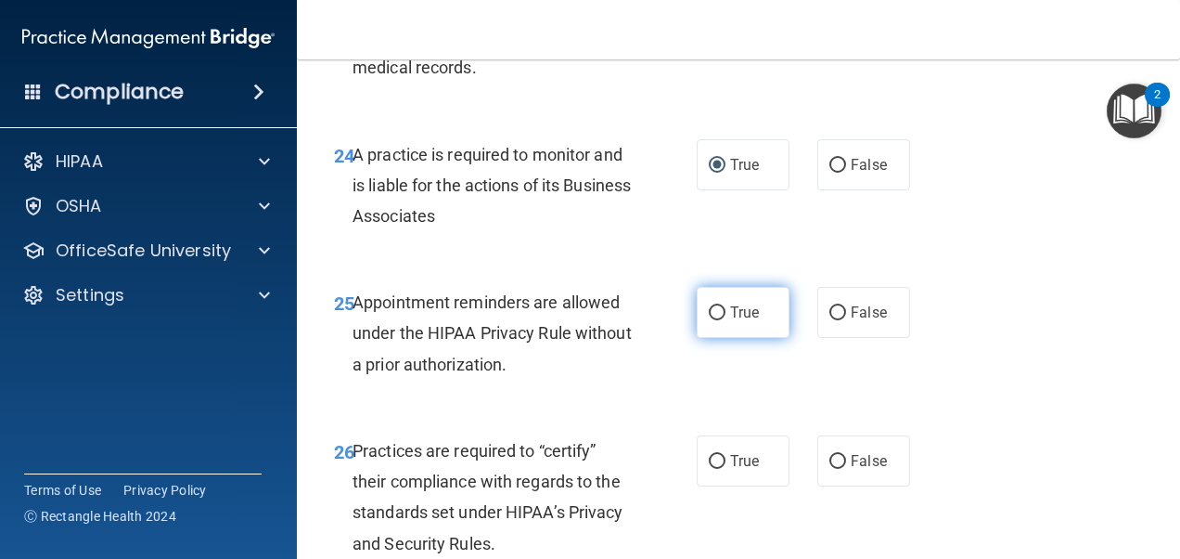
click at [709, 320] on input "True" at bounding box center [717, 313] width 17 height 14
radio input "true"
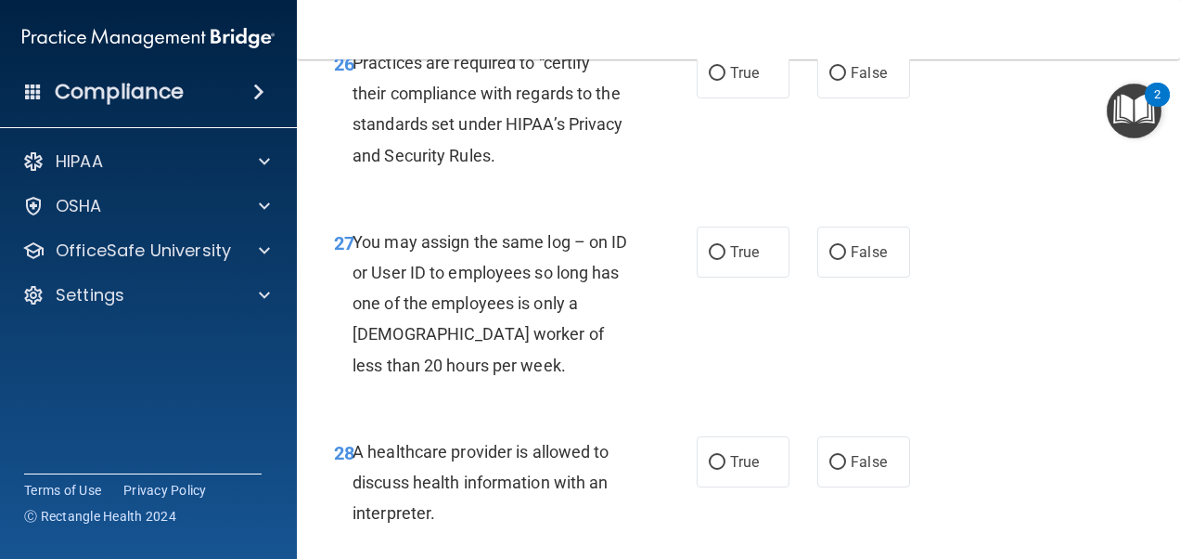
scroll to position [4946, 0]
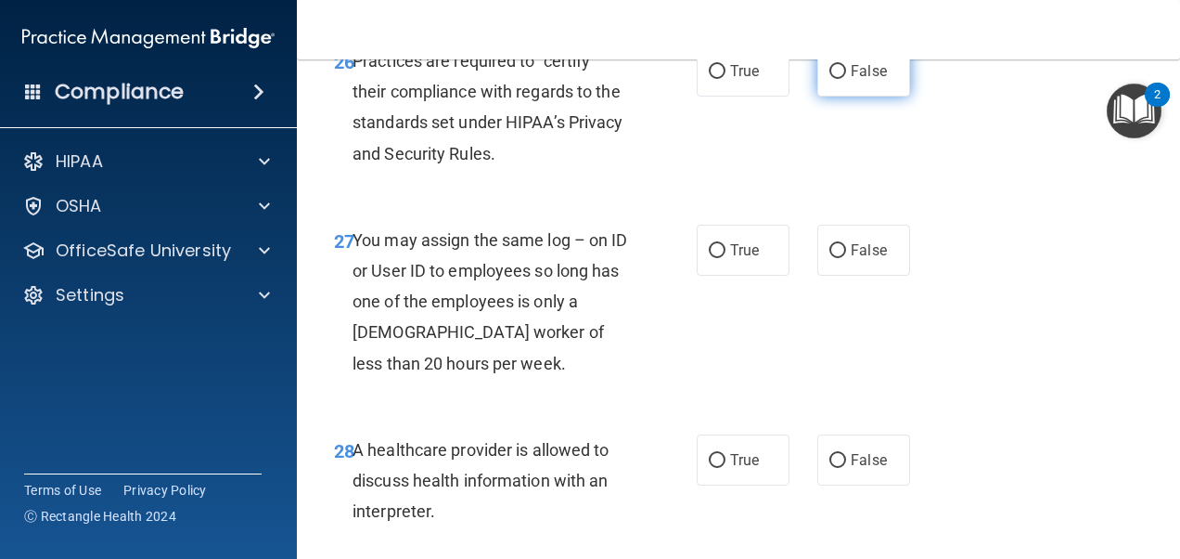
click at [828, 97] on label "False" at bounding box center [864, 70] width 93 height 51
click at [830, 79] on input "False" at bounding box center [838, 72] width 17 height 14
radio input "true"
click at [830, 258] on input "False" at bounding box center [838, 251] width 17 height 14
radio input "true"
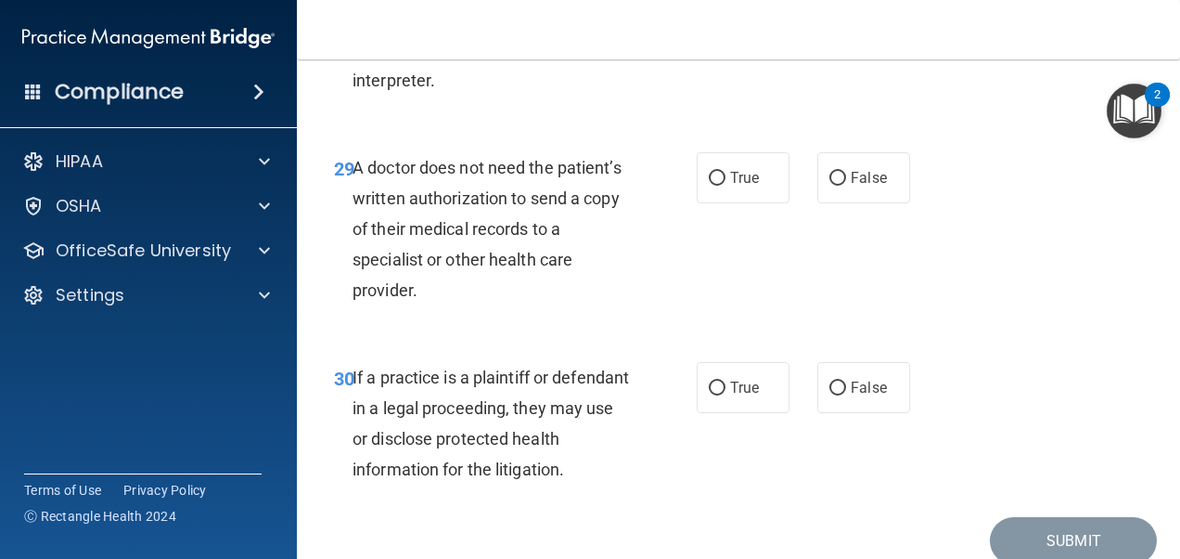
scroll to position [5378, 0]
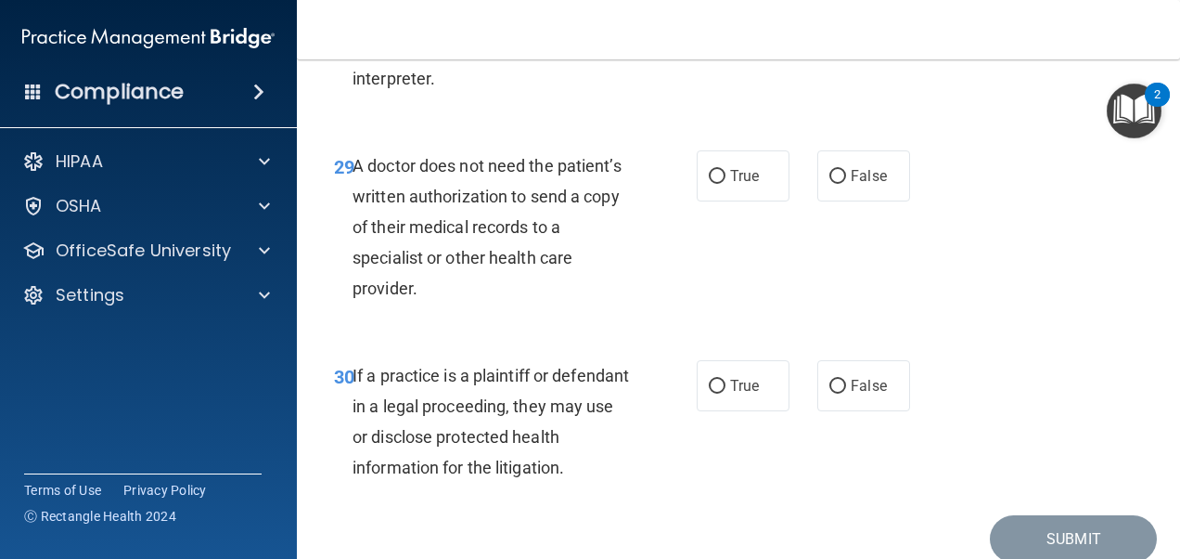
click at [739, 337] on div "29 A doctor does not need the patient’s written authorization to send a copy of…" at bounding box center [738, 232] width 837 height 210
click at [709, 35] on input "True" at bounding box center [717, 28] width 17 height 14
radio input "true"
click at [698, 201] on label "True" at bounding box center [743, 175] width 93 height 51
click at [709, 184] on input "True" at bounding box center [717, 177] width 17 height 14
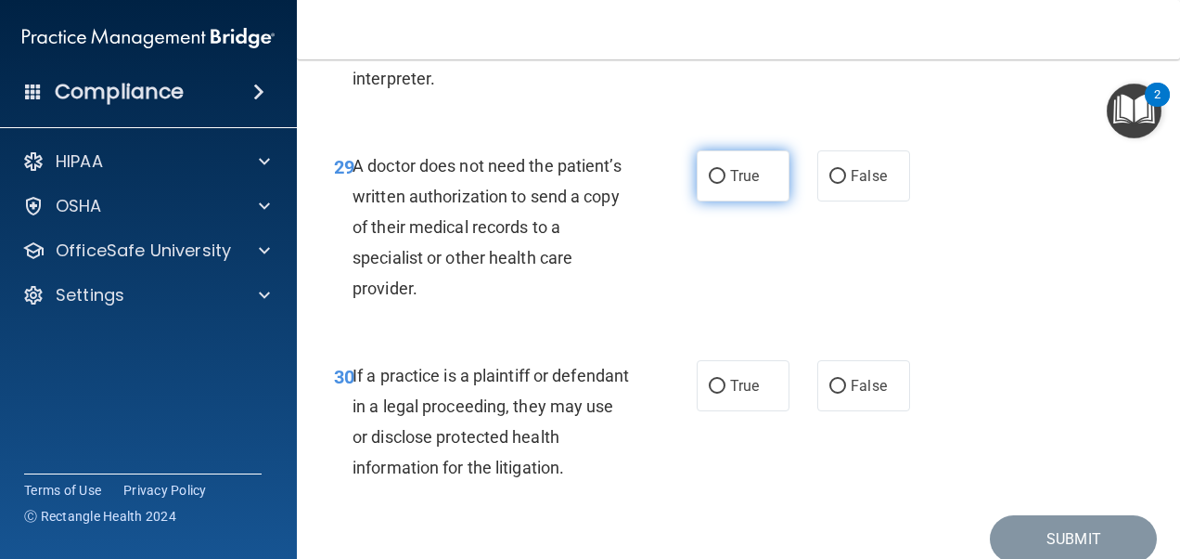
radio input "true"
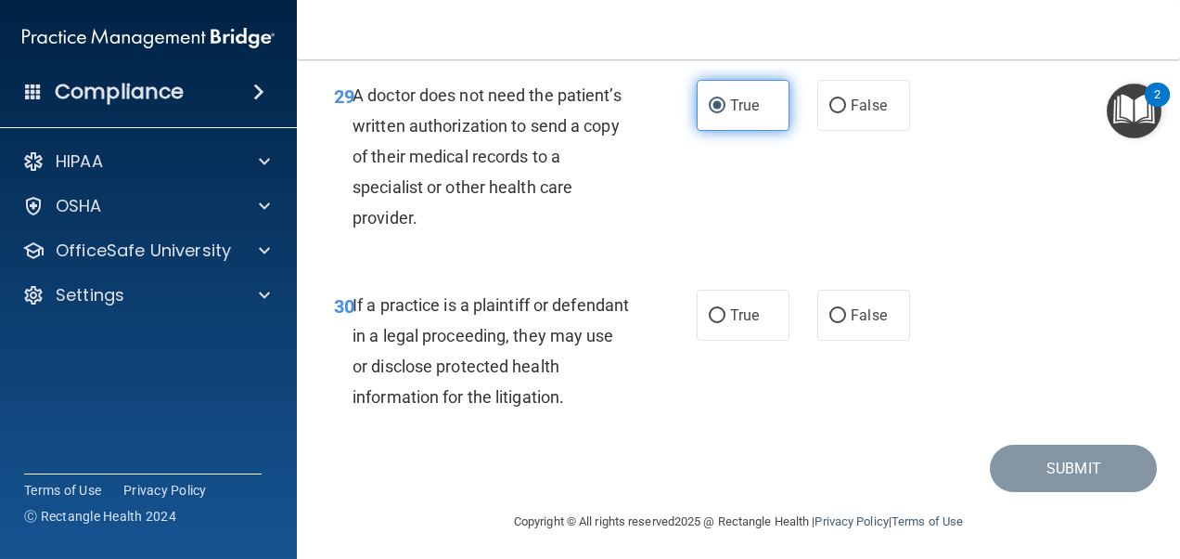
scroll to position [5548, 0]
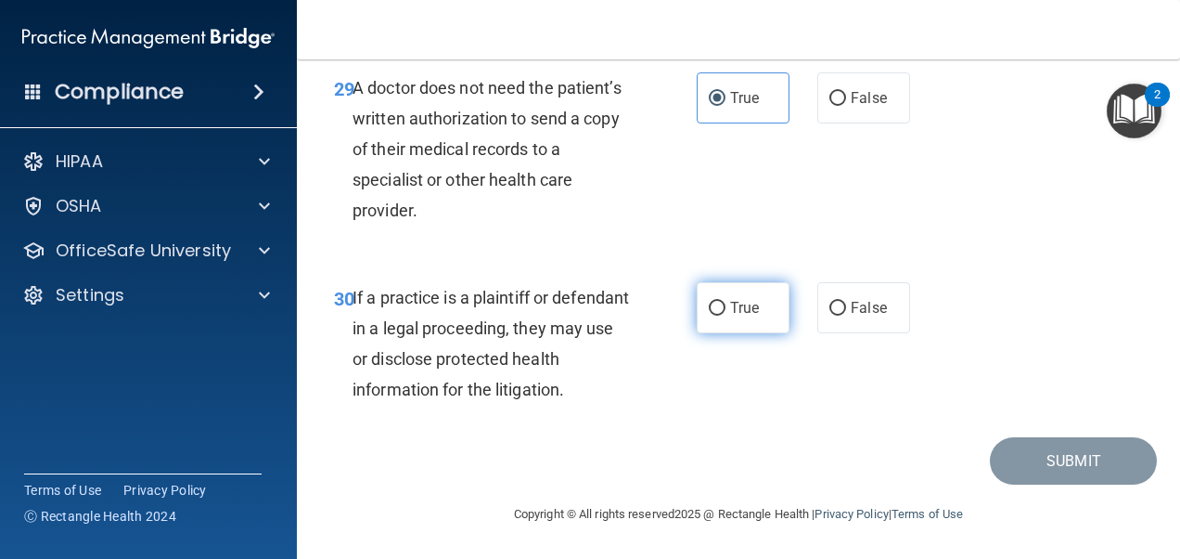
click at [711, 297] on label "True" at bounding box center [743, 307] width 93 height 51
click at [711, 302] on input "True" at bounding box center [717, 309] width 17 height 14
radio input "true"
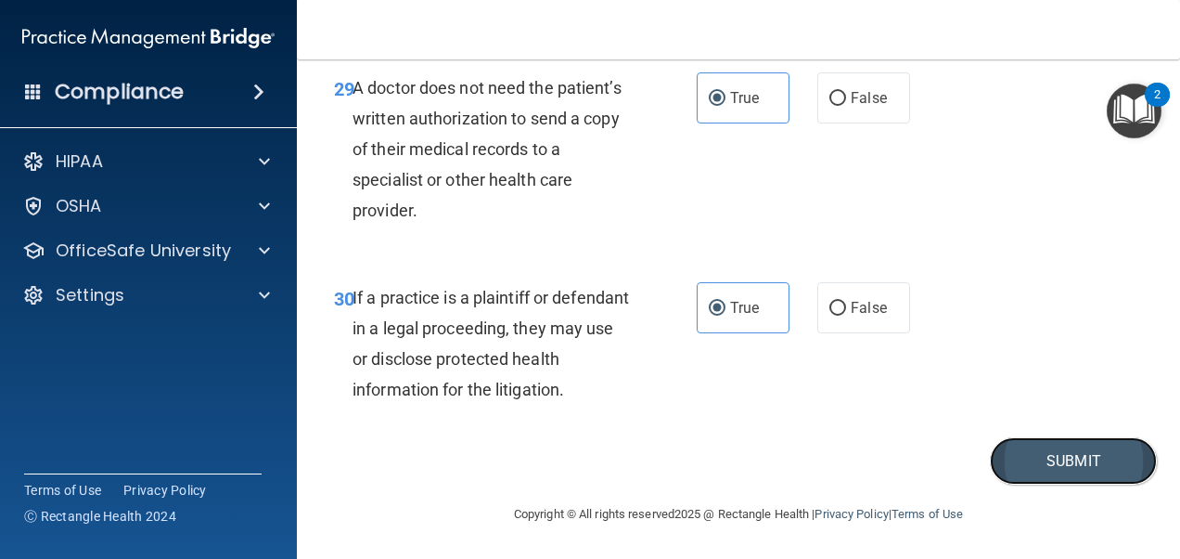
click at [1036, 452] on button "Submit" at bounding box center [1073, 460] width 167 height 47
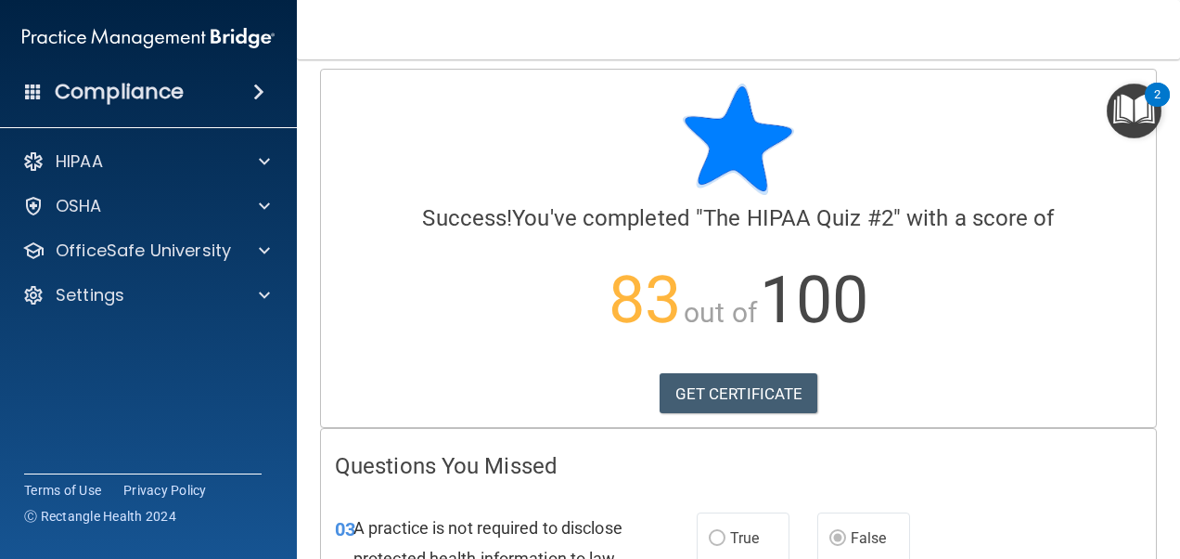
scroll to position [7, 0]
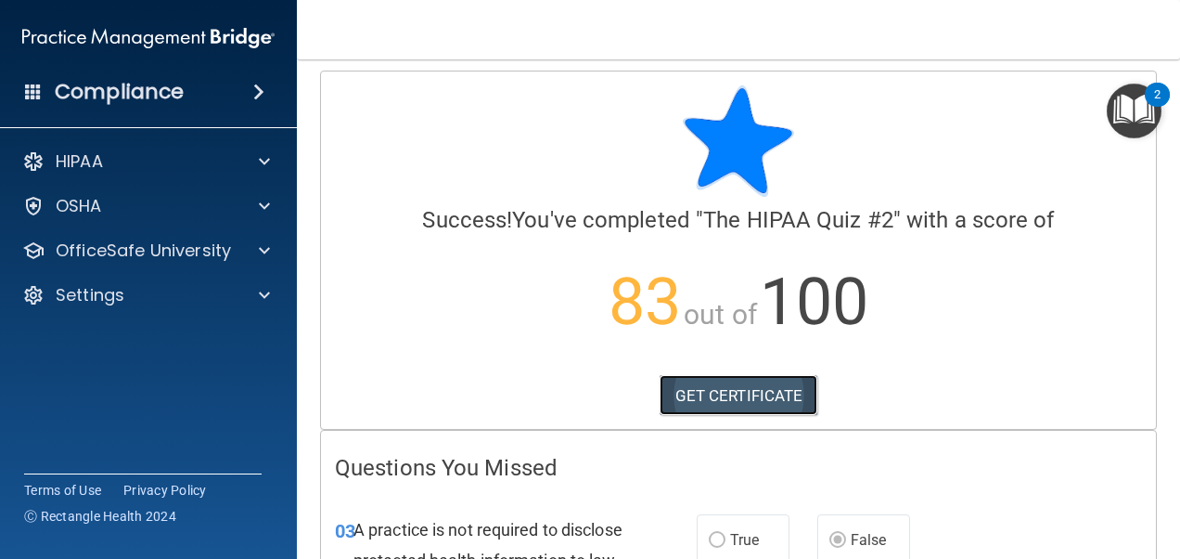
click at [731, 389] on link "GET CERTIFICATE" at bounding box center [739, 395] width 159 height 41
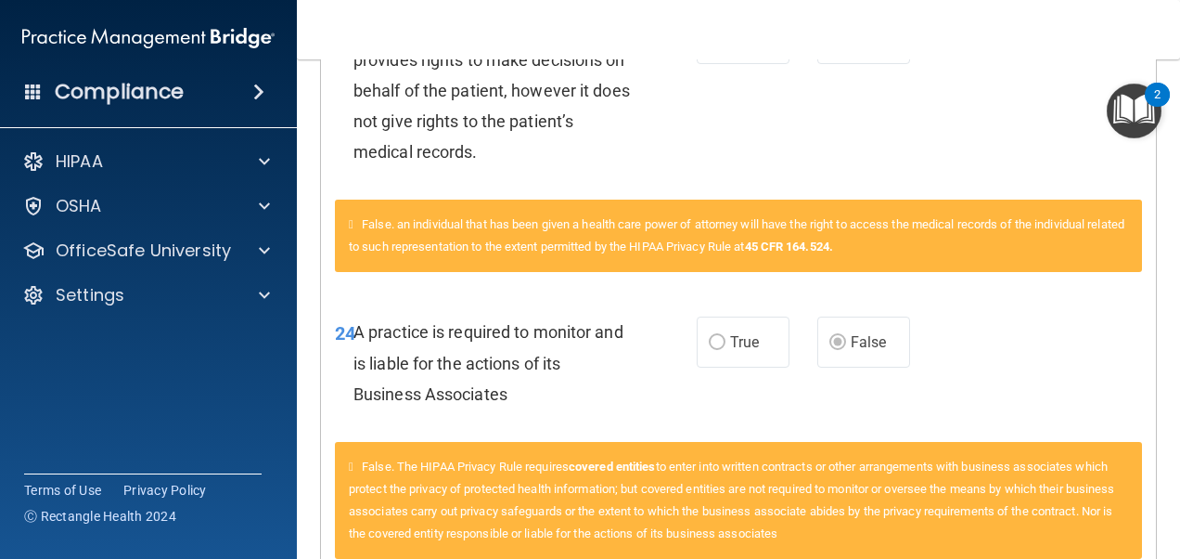
scroll to position [1563, 0]
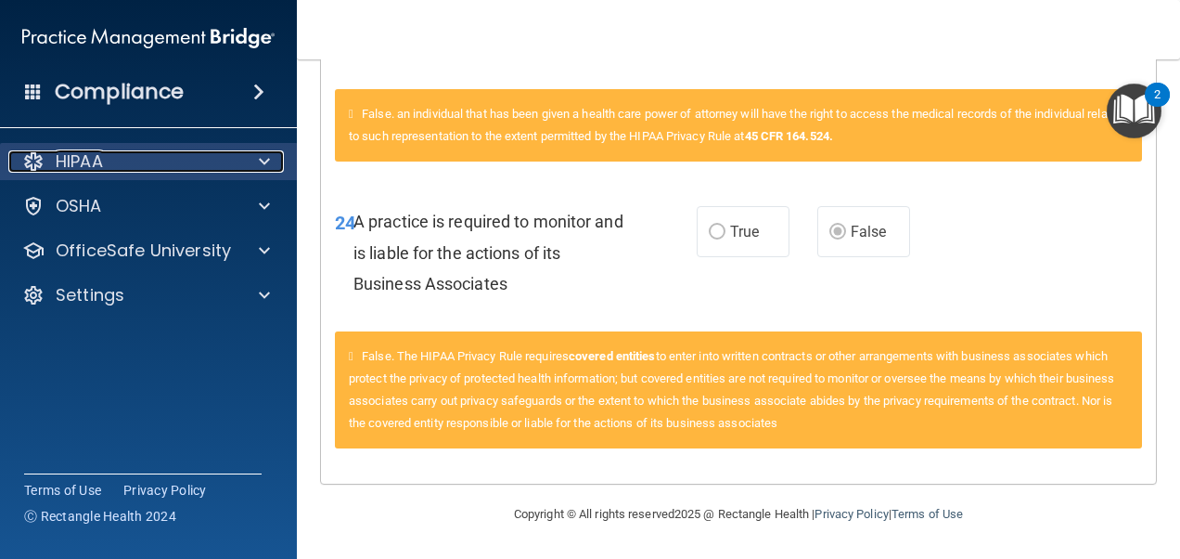
click at [94, 151] on p "HIPAA" at bounding box center [79, 161] width 47 height 22
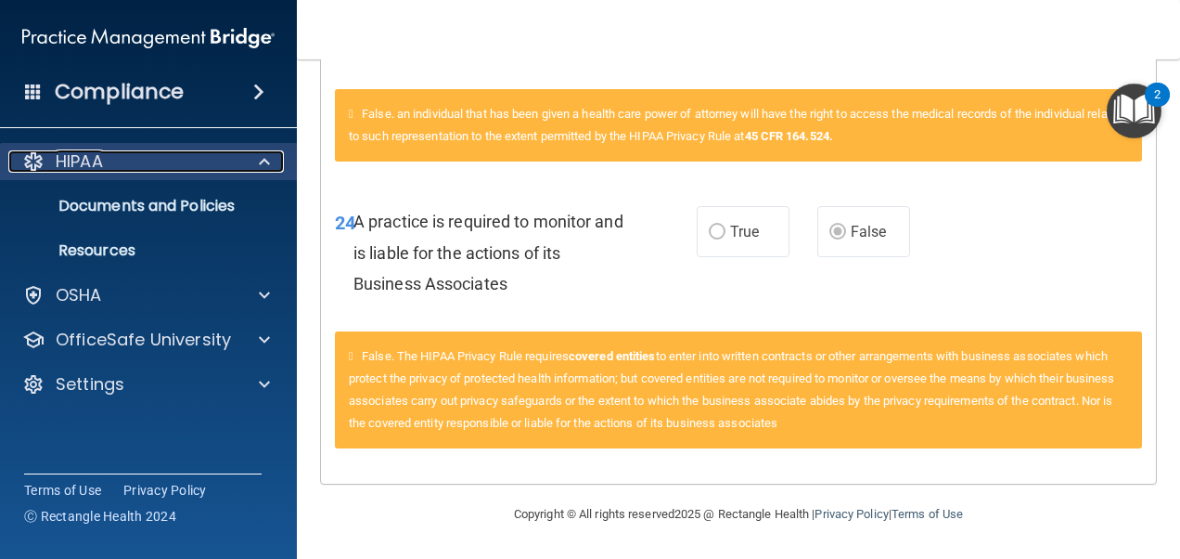
click at [93, 161] on p "HIPAA" at bounding box center [79, 161] width 47 height 22
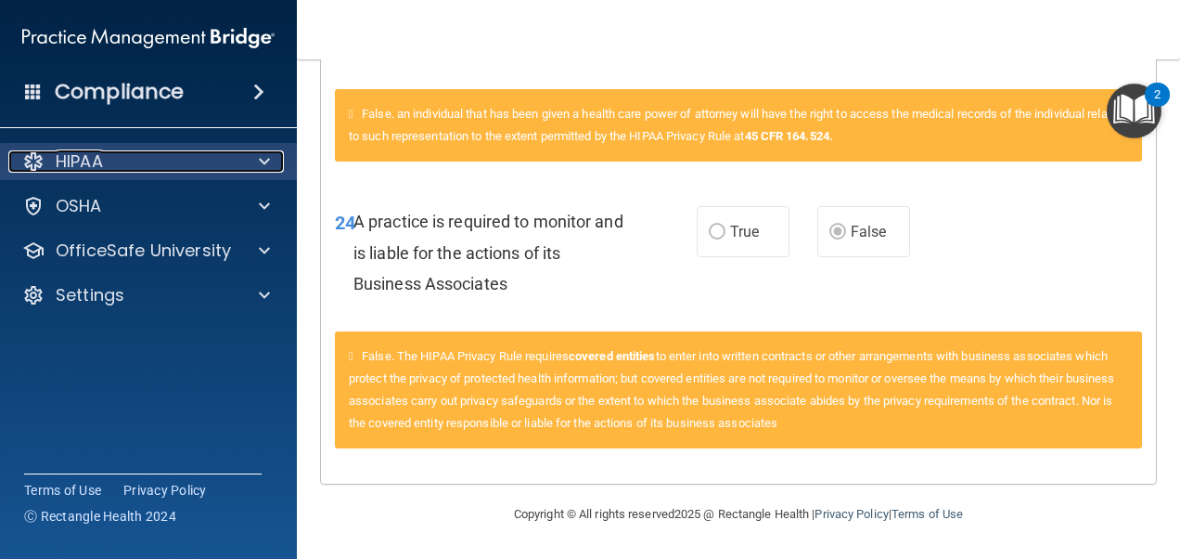
click at [93, 161] on p "HIPAA" at bounding box center [79, 161] width 47 height 22
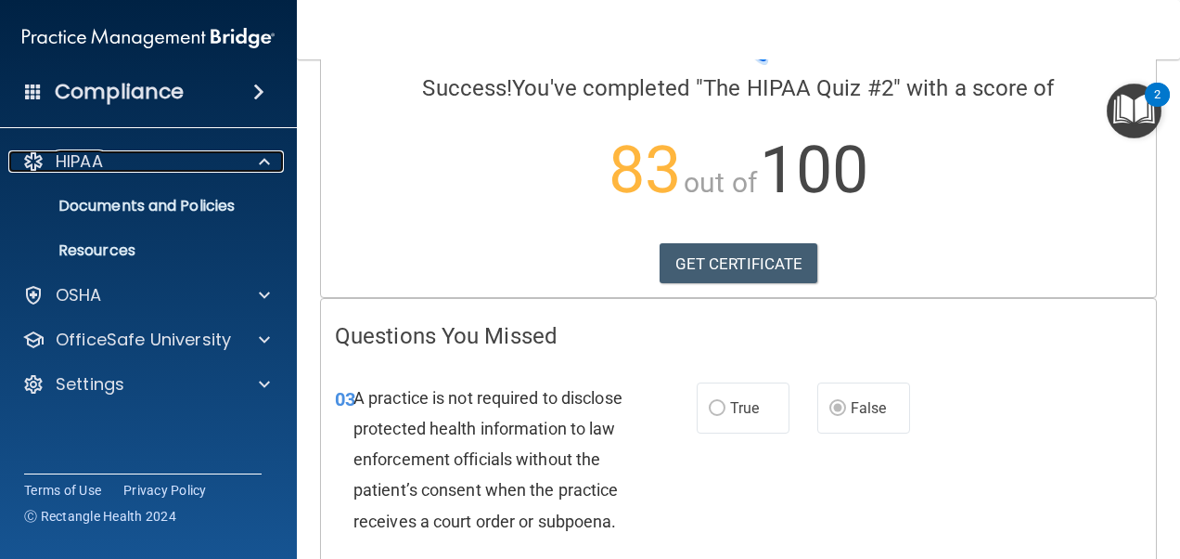
scroll to position [0, 0]
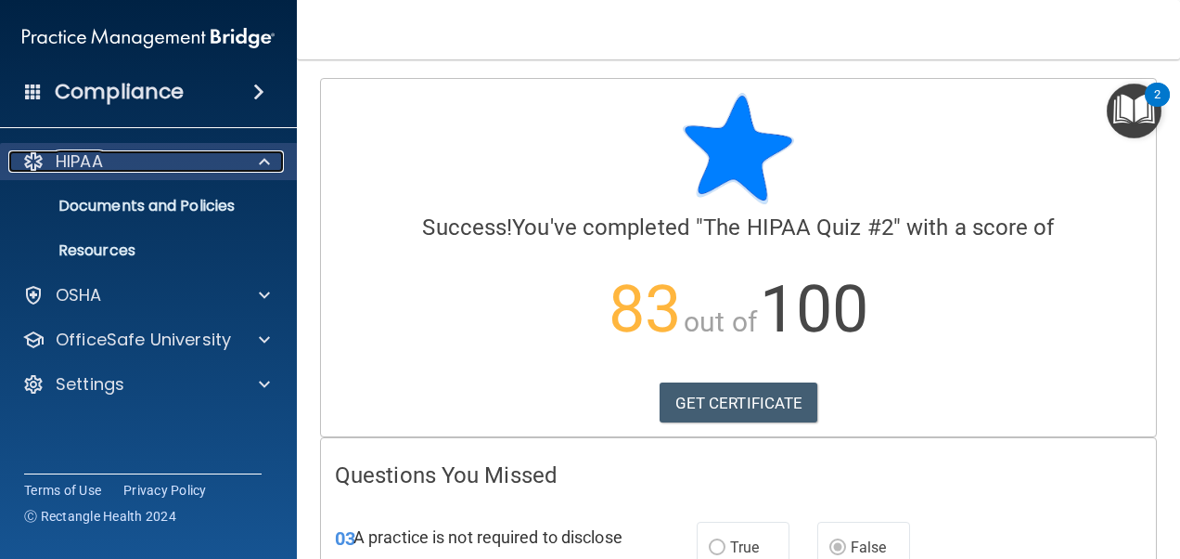
click at [69, 150] on p "HIPAA" at bounding box center [79, 161] width 47 height 22
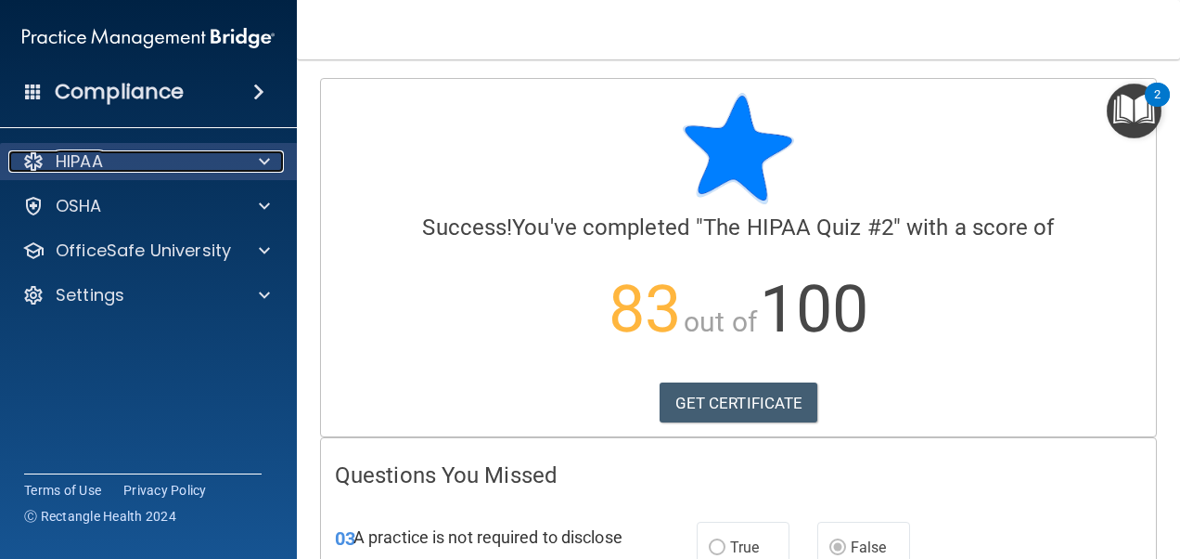
click at [69, 150] on p "HIPAA" at bounding box center [79, 161] width 47 height 22
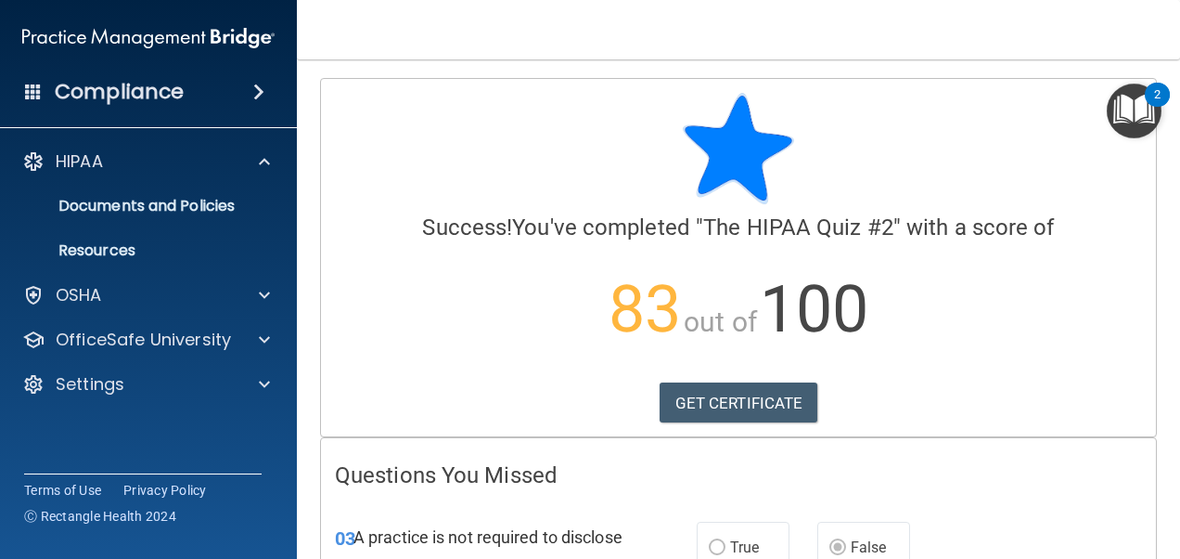
click at [134, 101] on h4 "Compliance" at bounding box center [119, 92] width 129 height 26
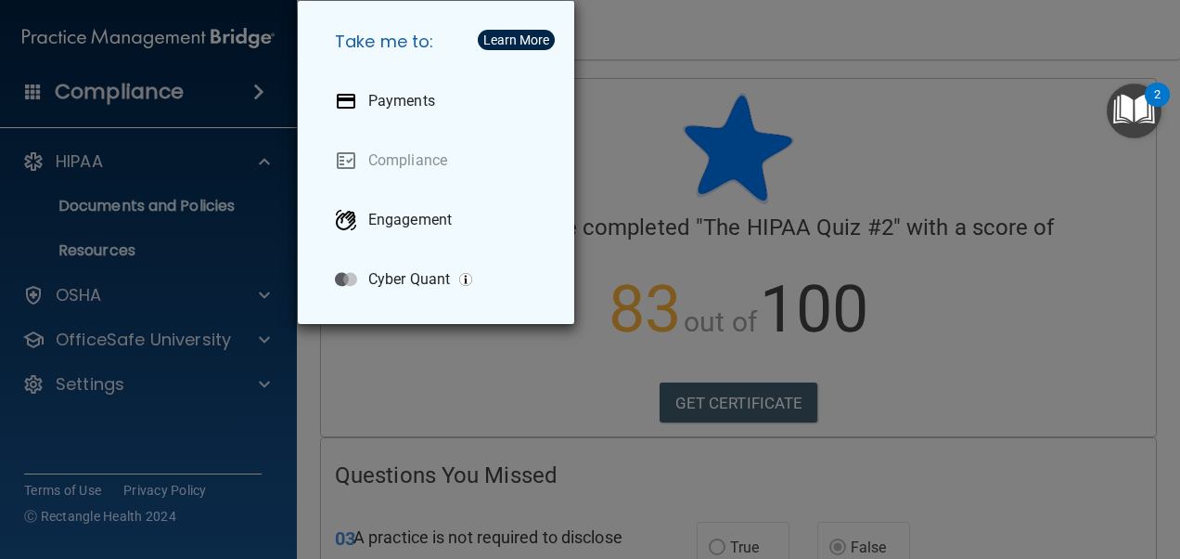
click at [158, 211] on div "Take me to: Payments Compliance Engagement Cyber Quant" at bounding box center [590, 279] width 1180 height 559
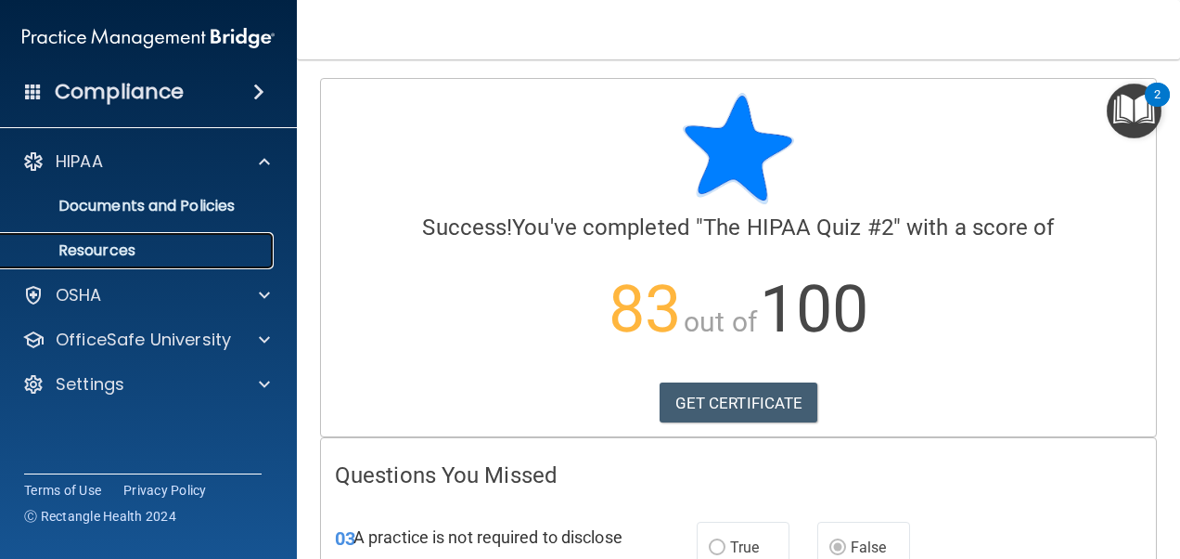
click at [97, 254] on p "Resources" at bounding box center [138, 250] width 253 height 19
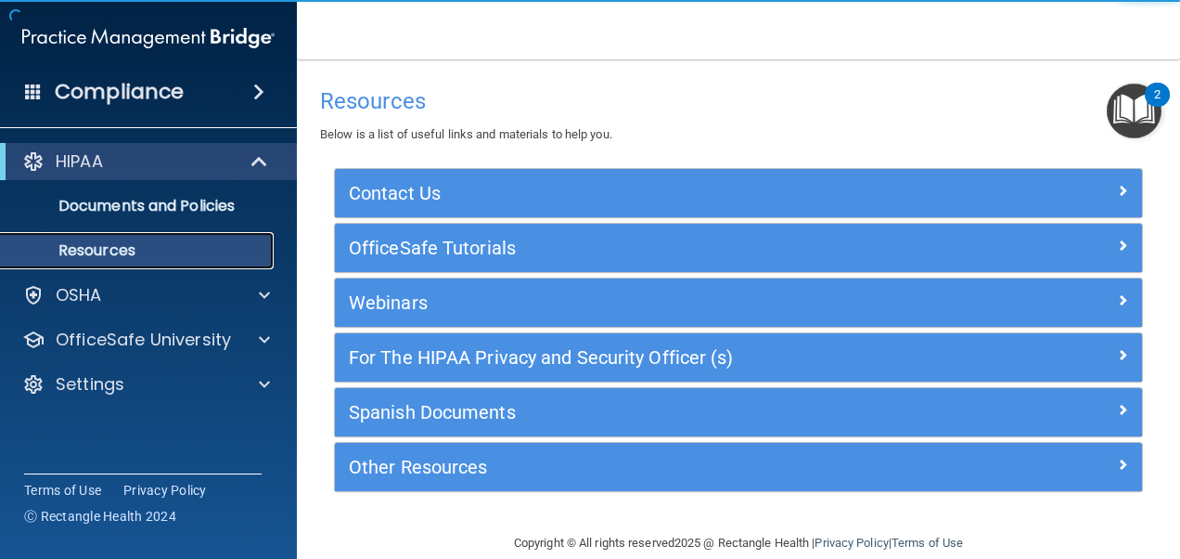
scroll to position [25, 0]
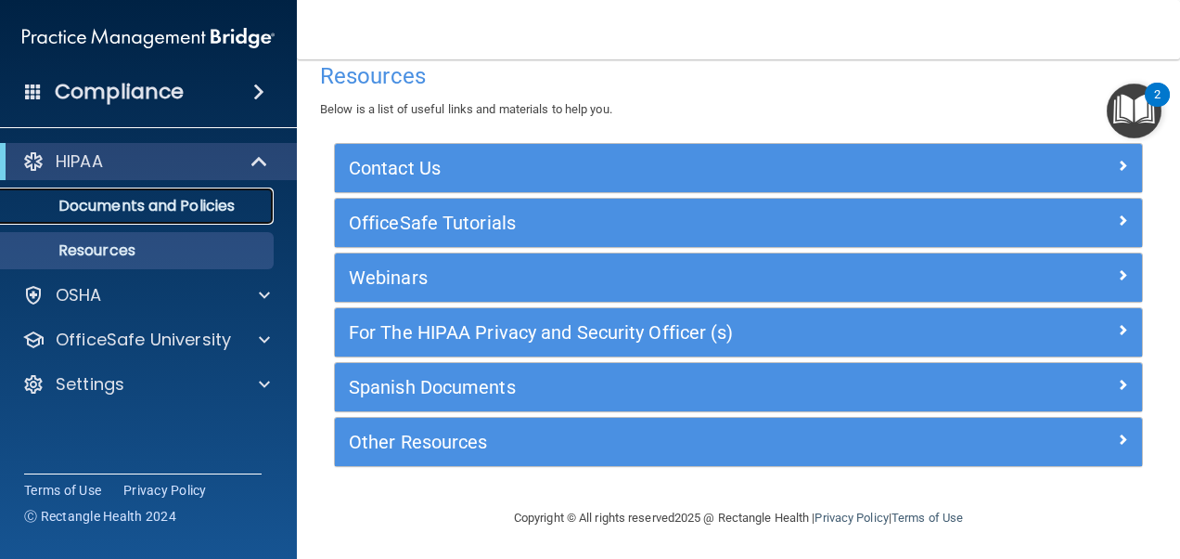
click at [200, 206] on p "Documents and Policies" at bounding box center [138, 206] width 253 height 19
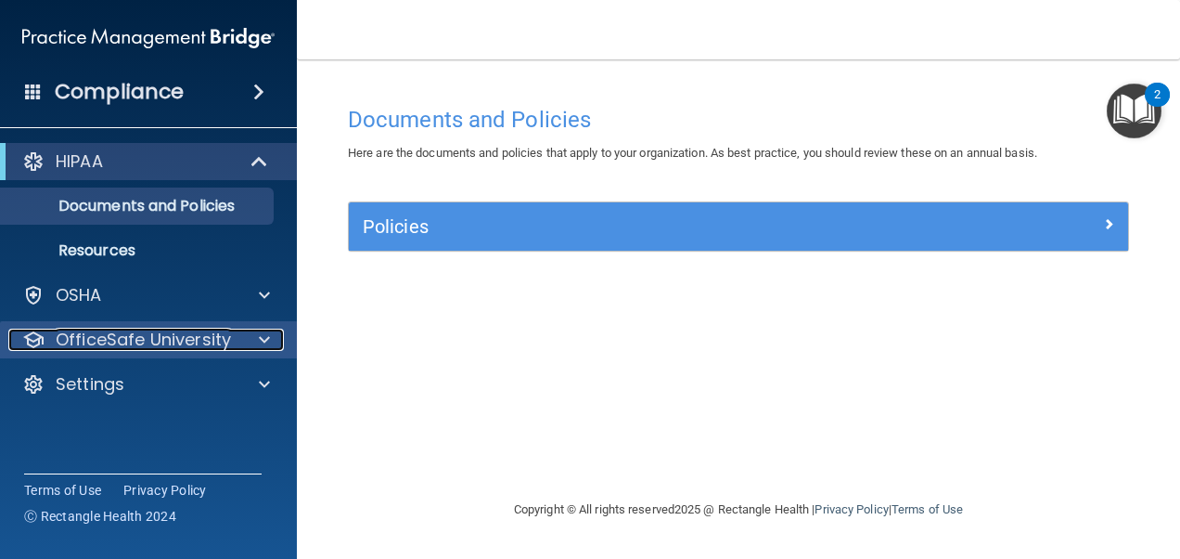
click at [119, 338] on p "OfficeSafe University" at bounding box center [143, 339] width 175 height 22
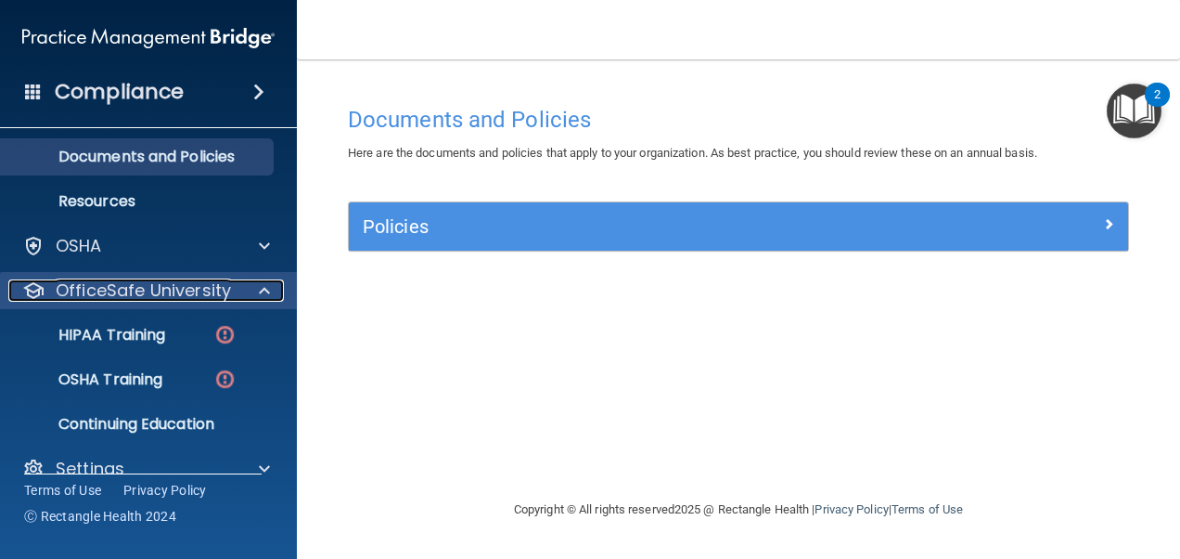
scroll to position [52, 0]
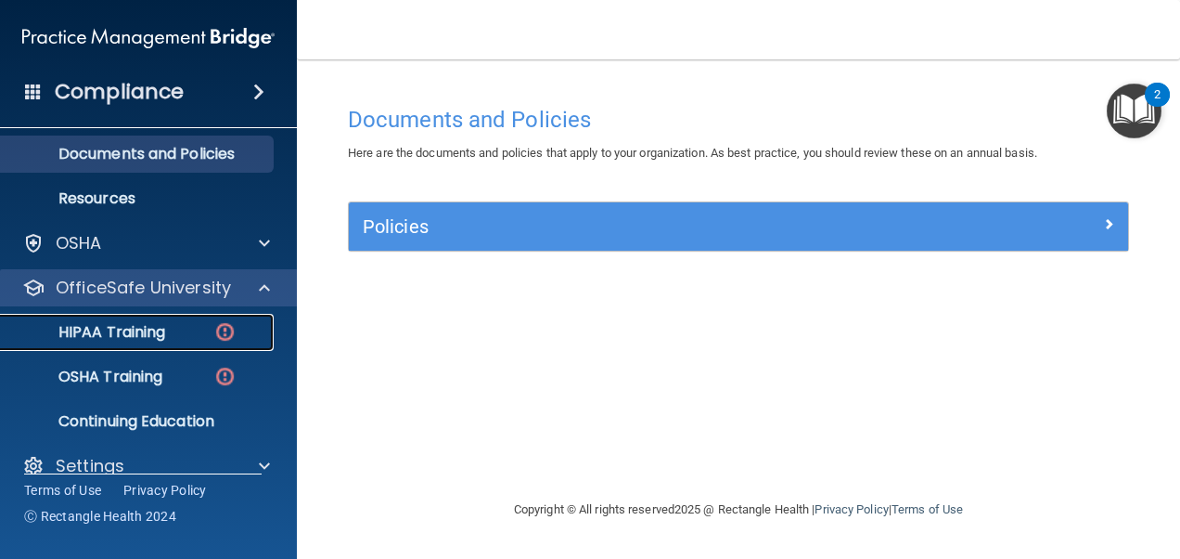
click at [119, 338] on p "HIPAA Training" at bounding box center [88, 332] width 153 height 19
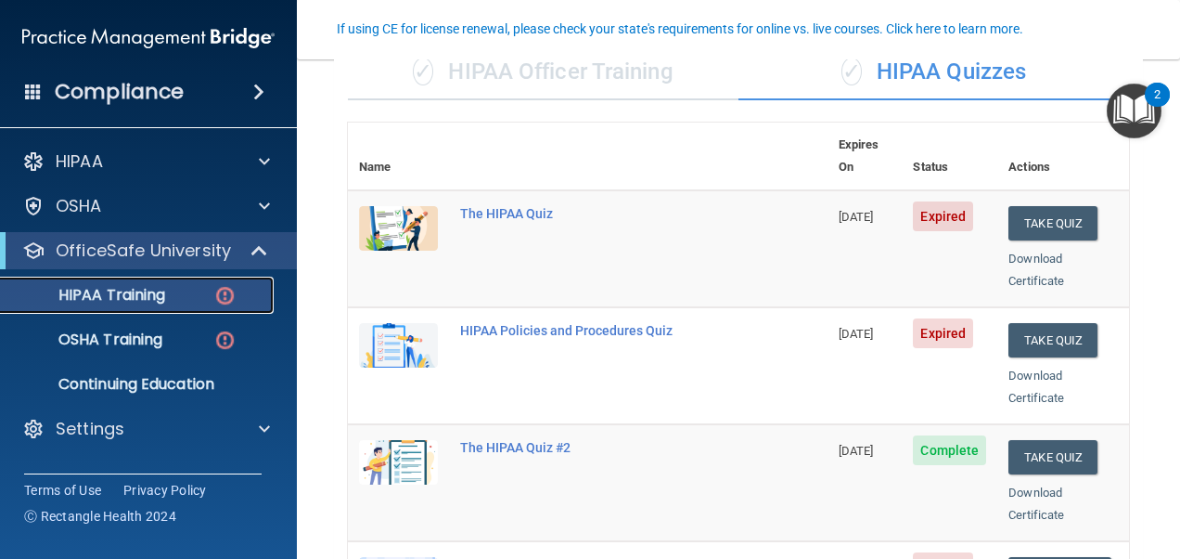
scroll to position [160, 0]
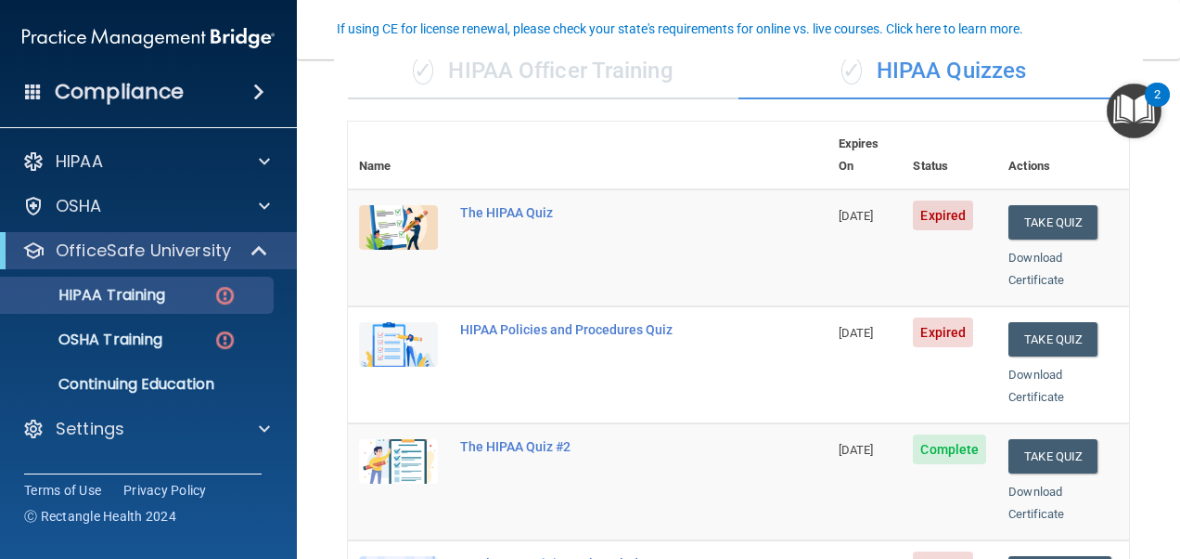
click at [760, 273] on td "The HIPAA Quiz" at bounding box center [638, 247] width 379 height 117
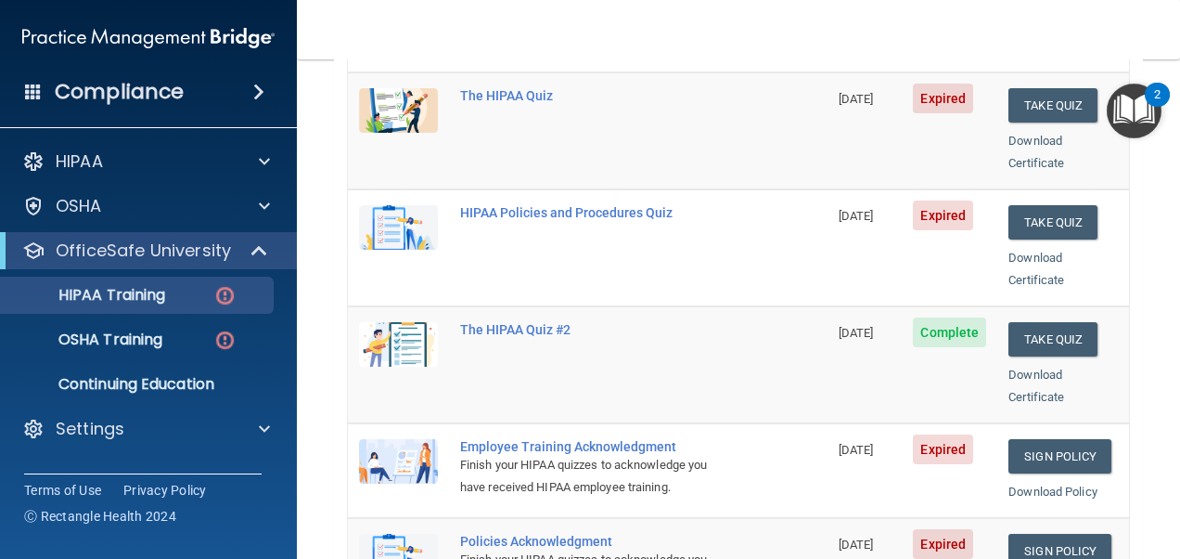
scroll to position [288, 0]
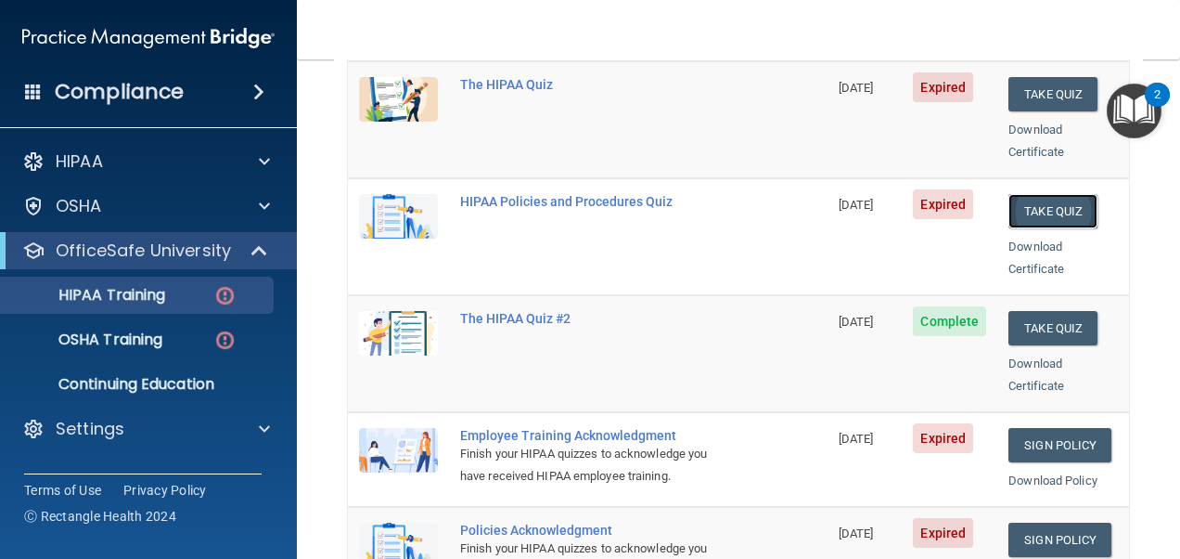
click at [1034, 194] on button "Take Quiz" at bounding box center [1053, 211] width 89 height 34
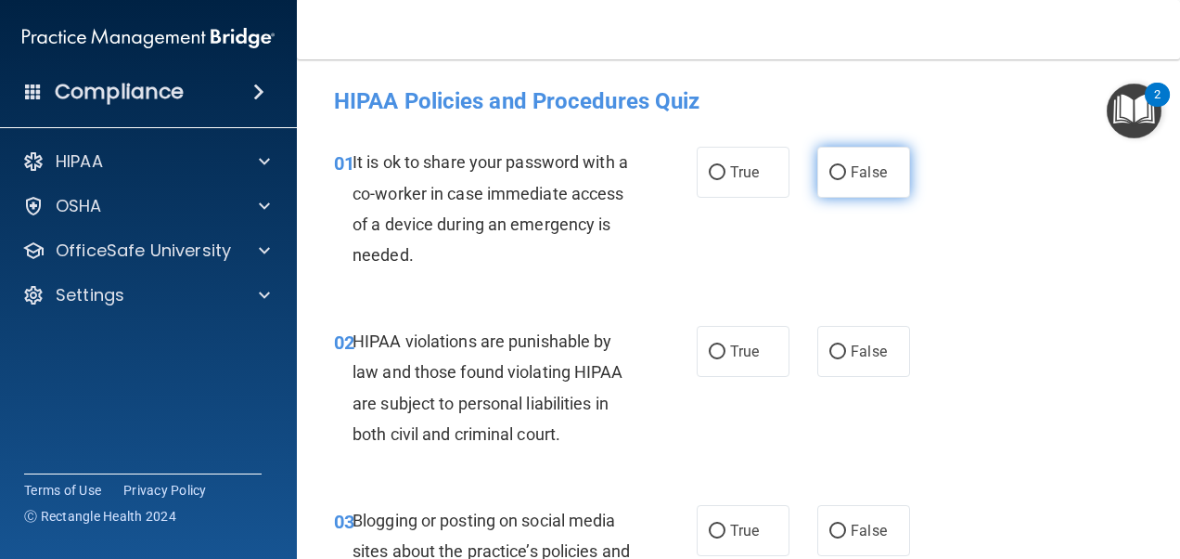
click at [831, 166] on input "False" at bounding box center [838, 173] width 17 height 14
radio input "true"
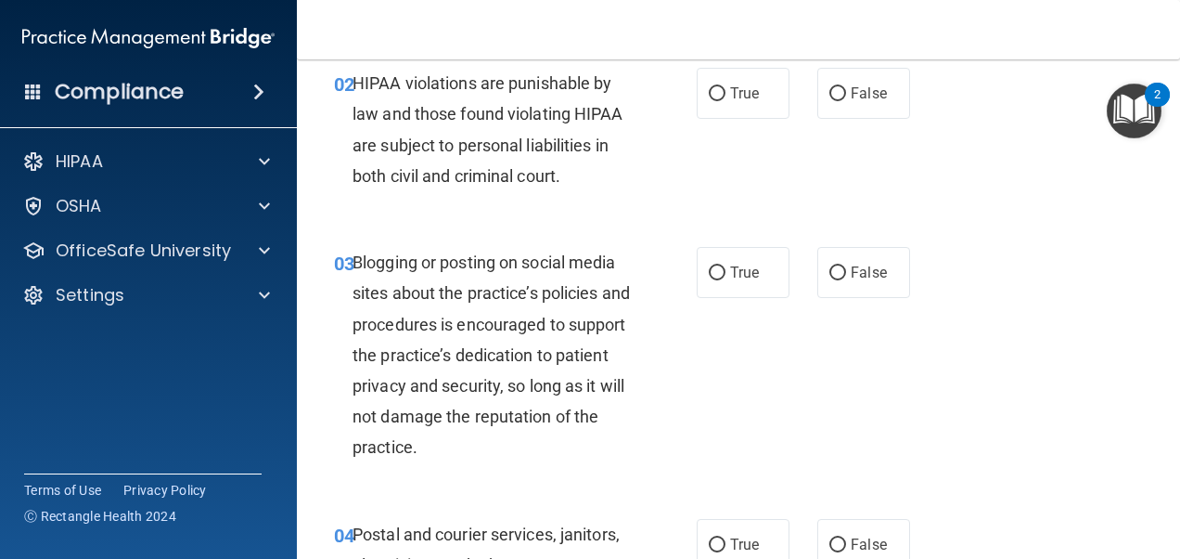
scroll to position [261, 0]
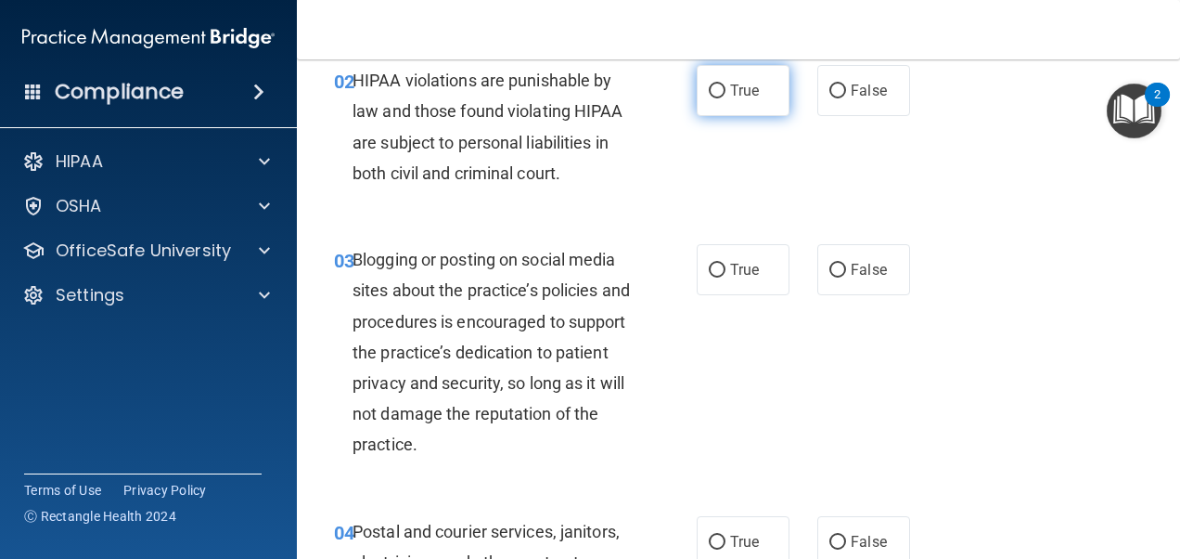
click at [710, 90] on input "True" at bounding box center [717, 91] width 17 height 14
radio input "true"
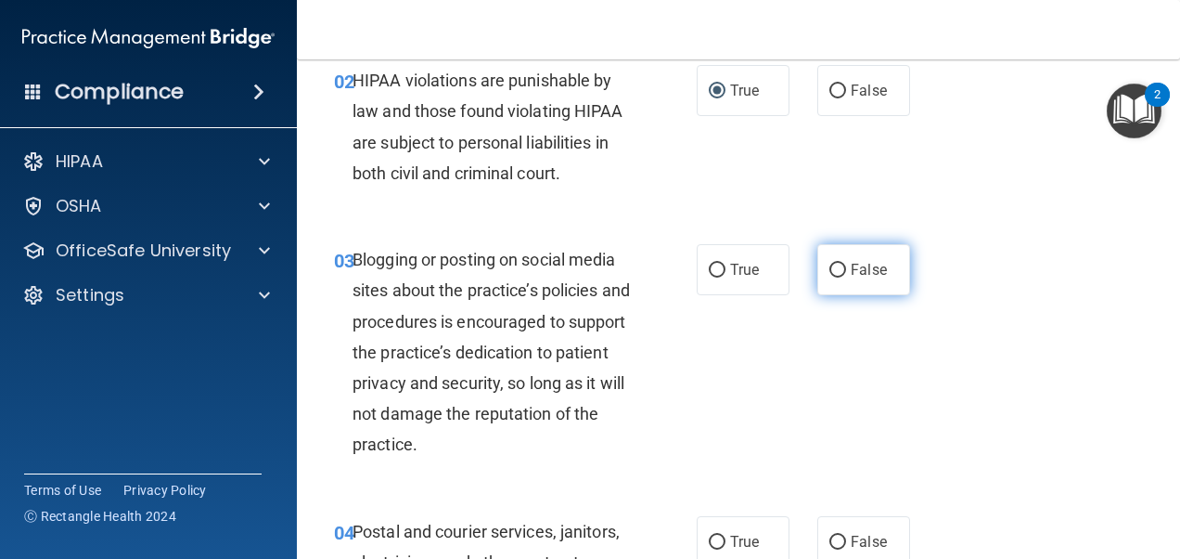
click at [830, 271] on input "False" at bounding box center [838, 271] width 17 height 14
radio input "true"
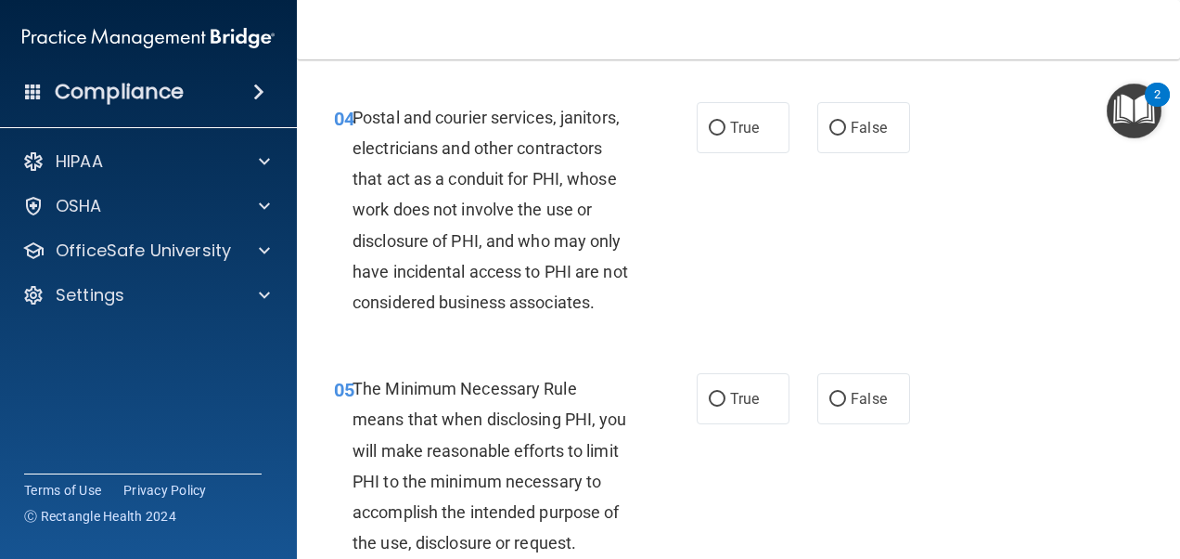
scroll to position [717, 0]
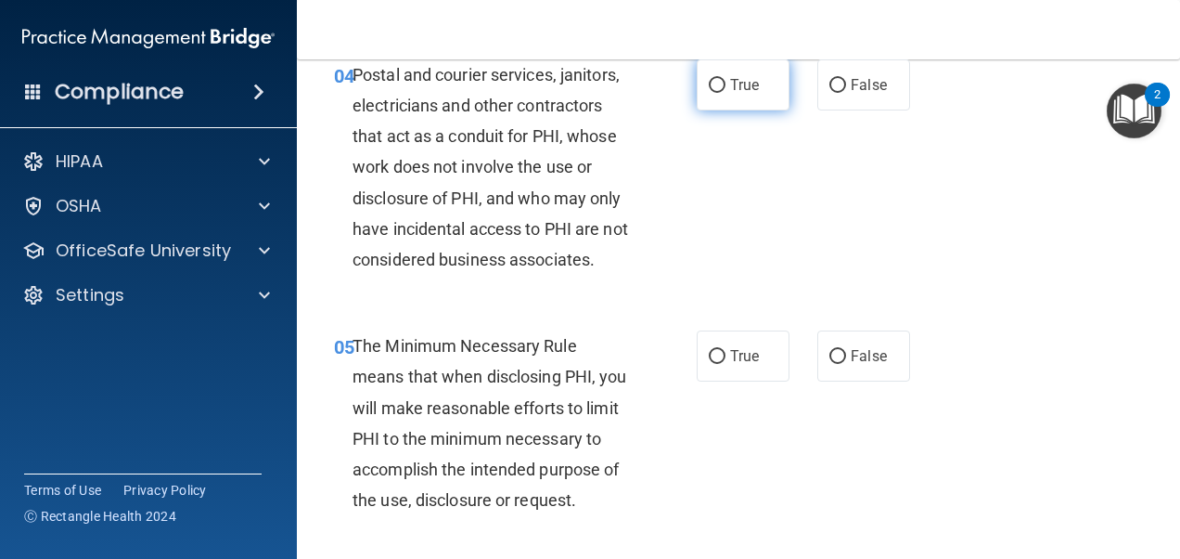
click at [713, 80] on input "True" at bounding box center [717, 86] width 17 height 14
radio input "true"
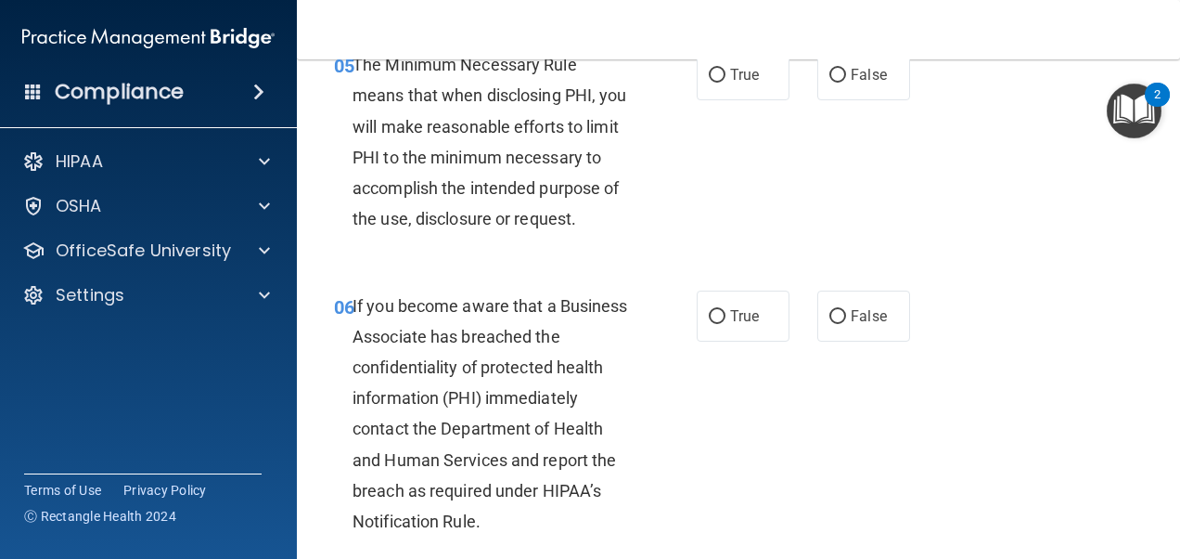
scroll to position [999, 0]
click at [709, 82] on input "True" at bounding box center [717, 75] width 17 height 14
radio input "true"
click at [830, 323] on input "False" at bounding box center [838, 316] width 17 height 14
radio input "true"
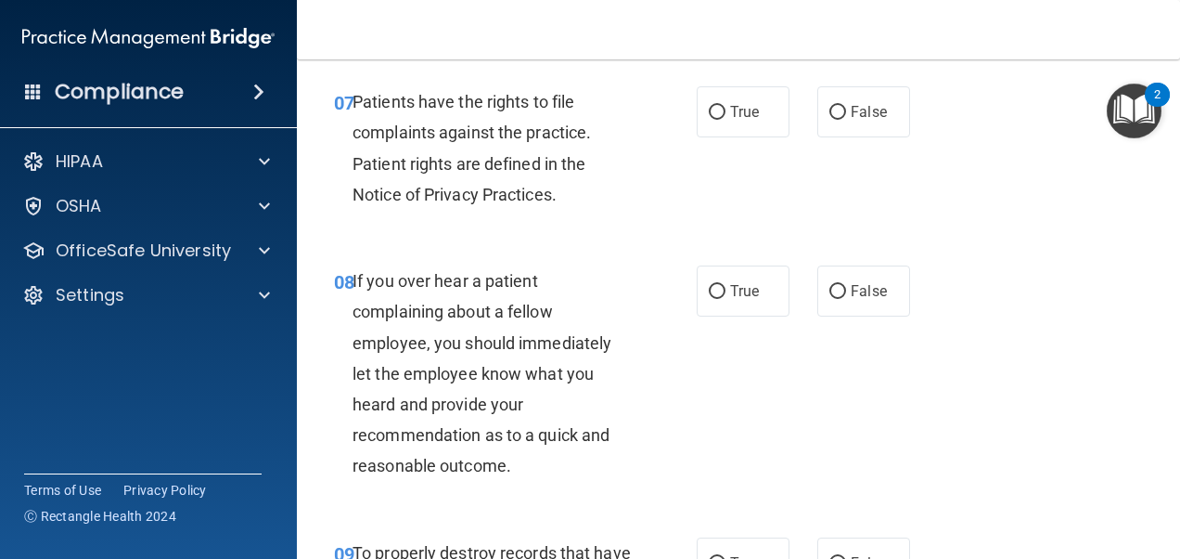
scroll to position [1513, 0]
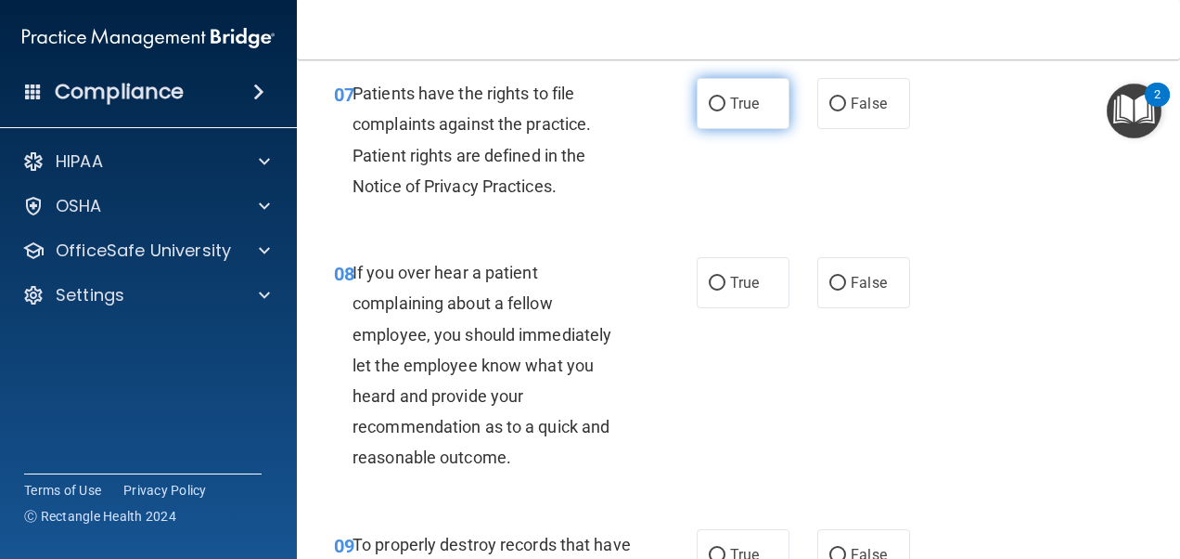
click at [709, 111] on input "True" at bounding box center [717, 104] width 17 height 14
radio input "true"
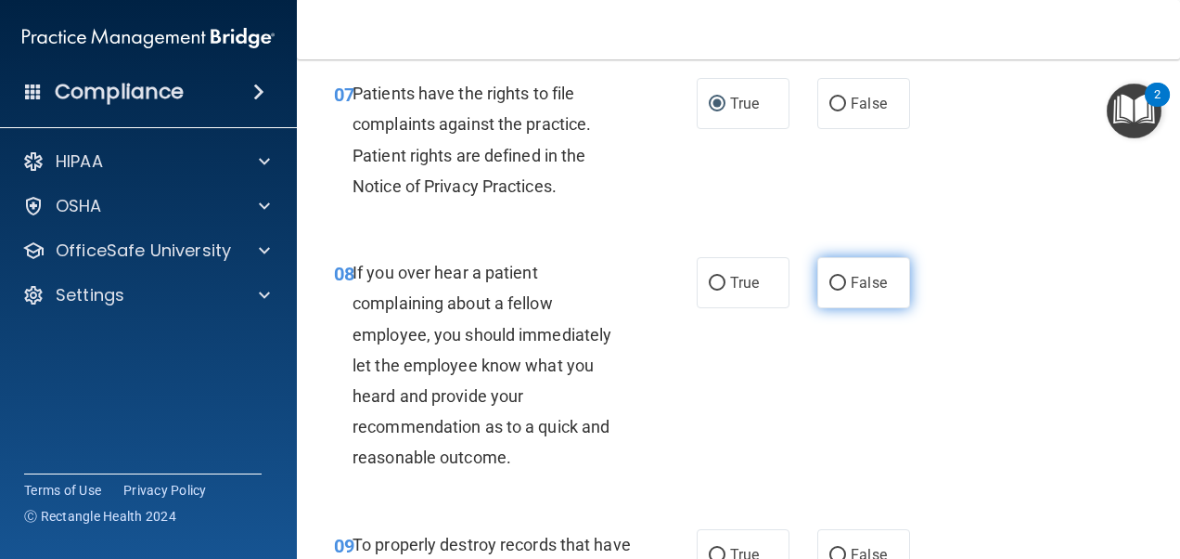
click at [836, 290] on input "False" at bounding box center [838, 284] width 17 height 14
radio input "true"
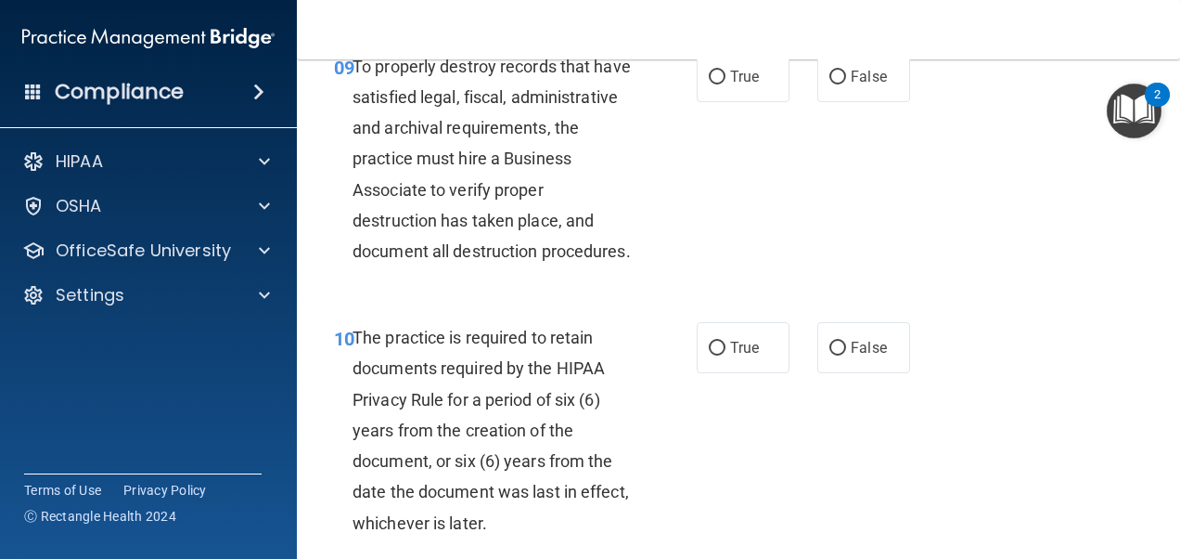
scroll to position [1991, 0]
click at [830, 84] on input "False" at bounding box center [838, 77] width 17 height 14
radio input "true"
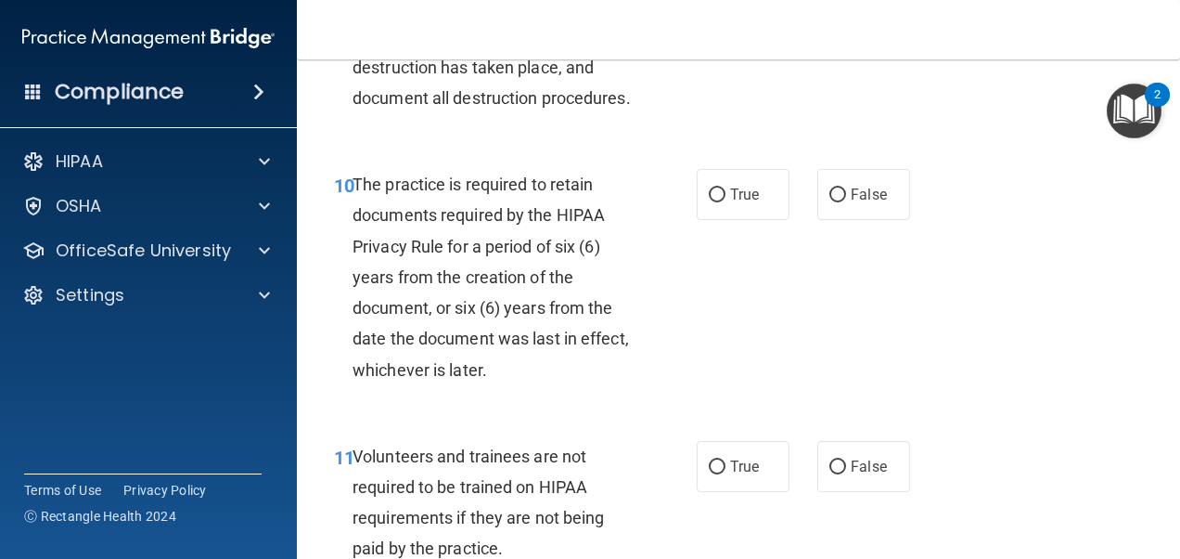
scroll to position [2278, 0]
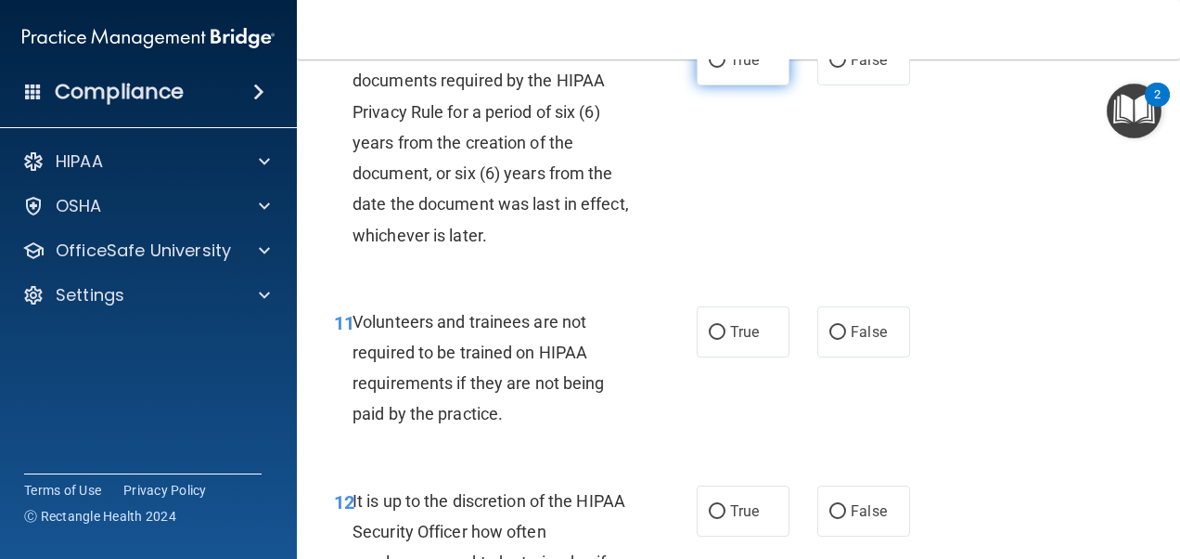
click at [709, 68] on input "True" at bounding box center [717, 61] width 17 height 14
radio input "true"
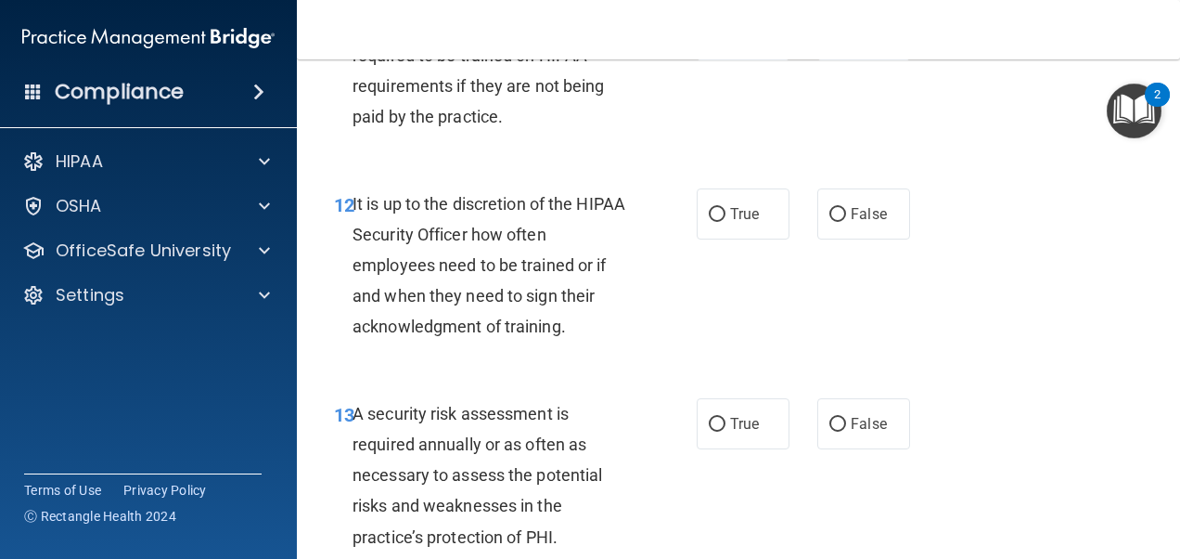
scroll to position [2576, 0]
click at [830, 42] on input "False" at bounding box center [838, 35] width 17 height 14
radio input "true"
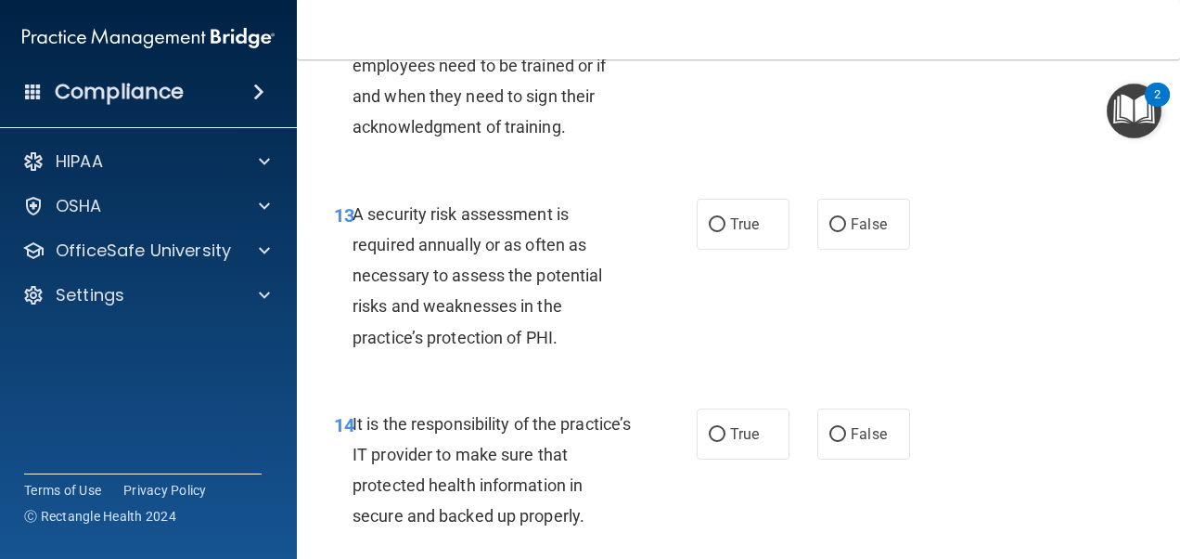
scroll to position [2774, 0]
click at [710, 23] on input "True" at bounding box center [717, 16] width 17 height 14
radio input "true"
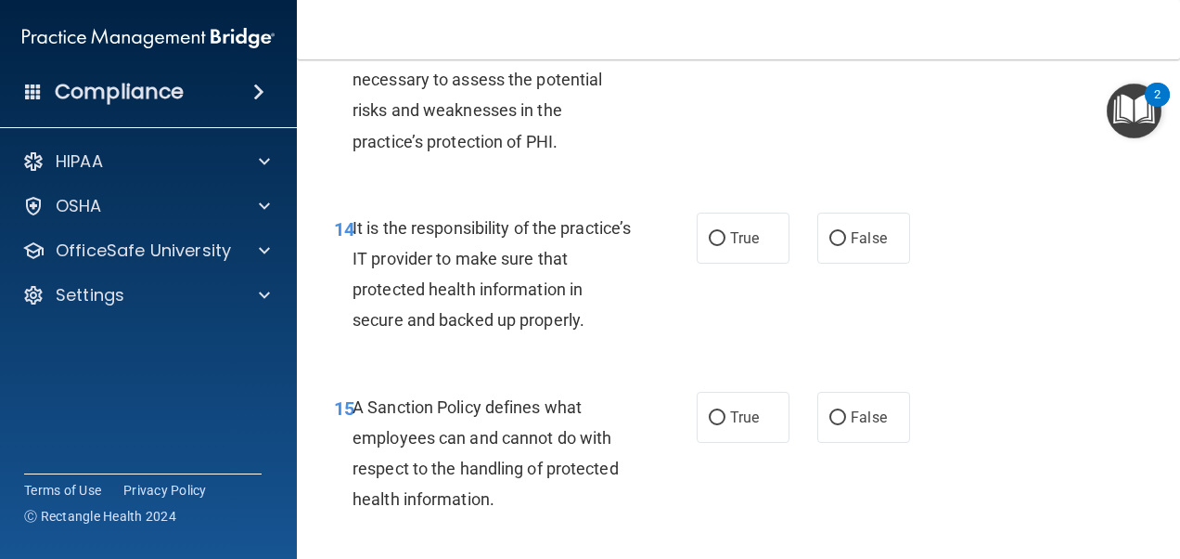
scroll to position [2971, 0]
click at [709, 35] on input "True" at bounding box center [717, 28] width 17 height 14
radio input "true"
click at [833, 245] on input "False" at bounding box center [838, 238] width 17 height 14
radio input "true"
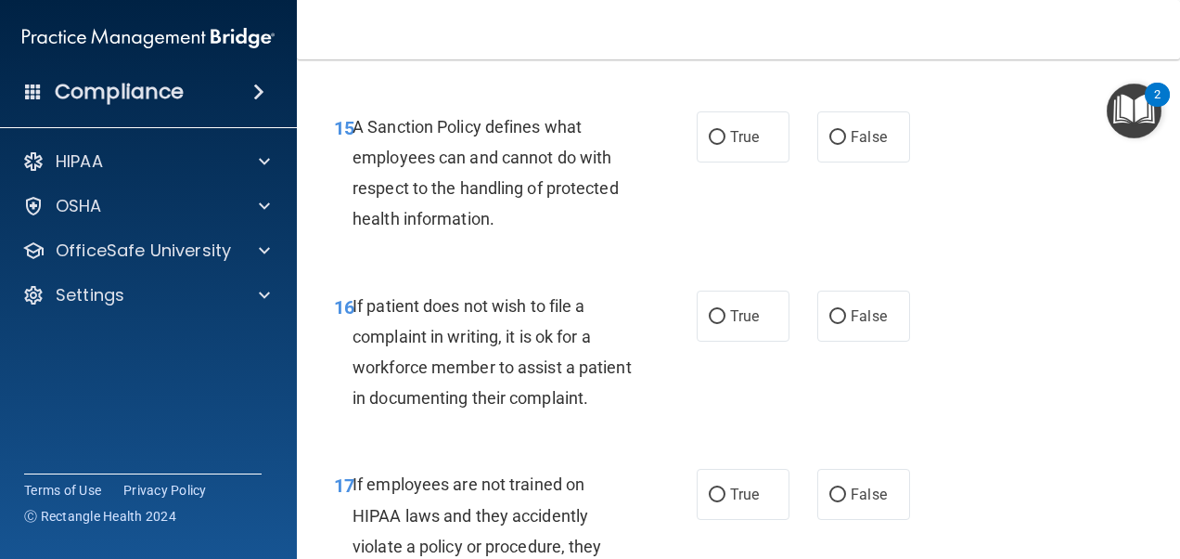
scroll to position [3253, 0]
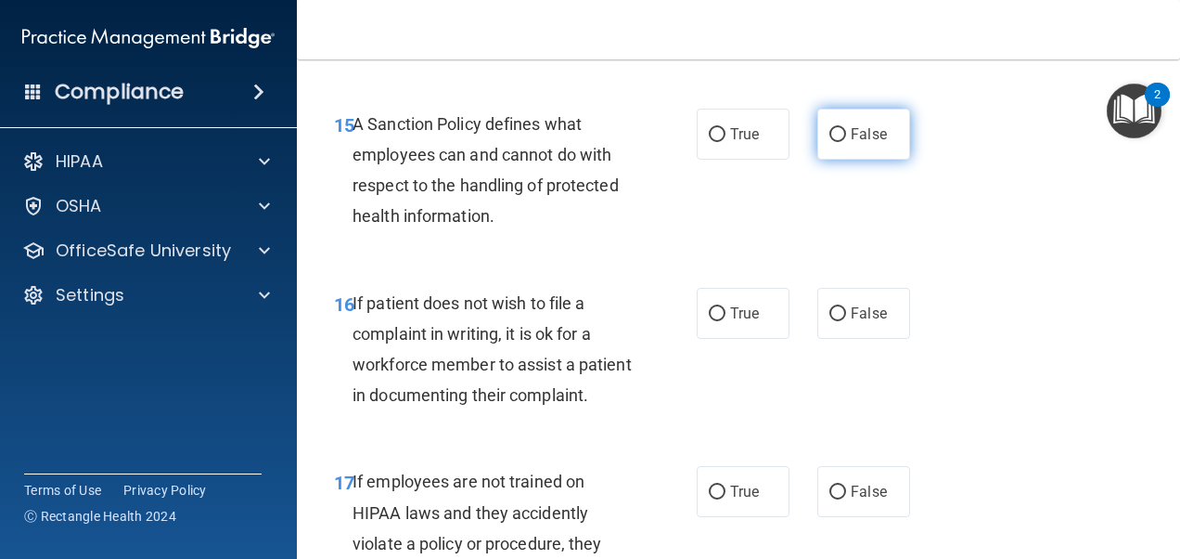
click at [830, 142] on input "False" at bounding box center [838, 135] width 17 height 14
radio input "true"
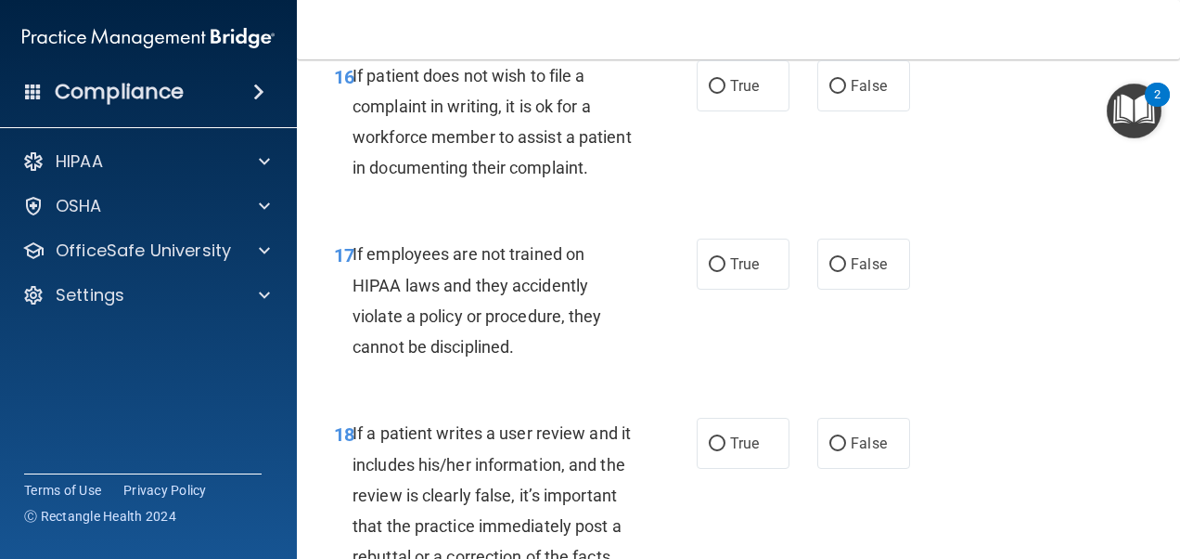
scroll to position [3543, 0]
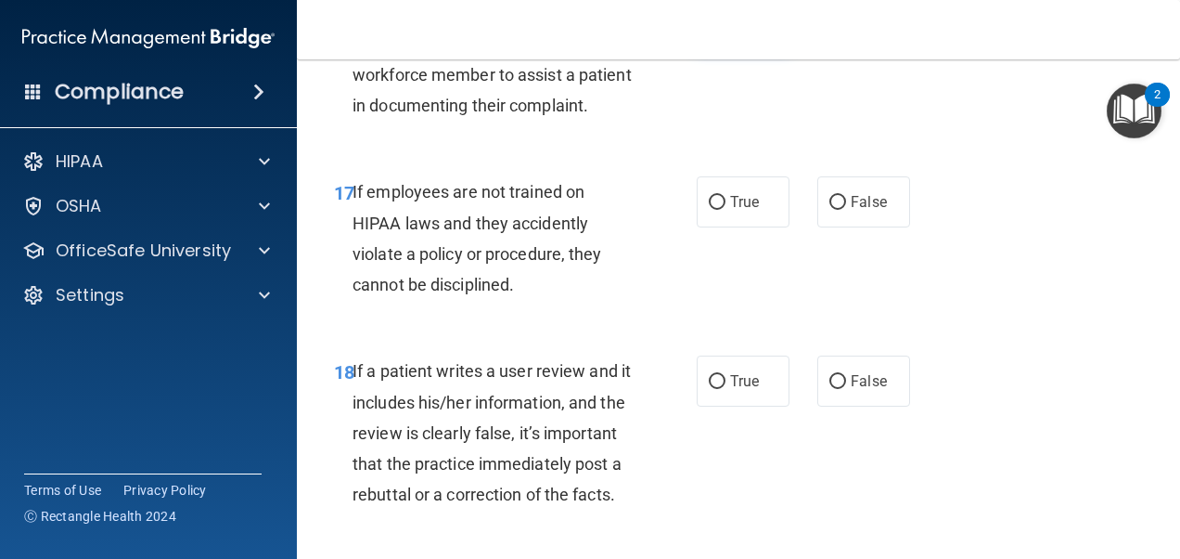
click at [709, 32] on input "True" at bounding box center [717, 25] width 17 height 14
radio input "true"
click at [818, 227] on label "False" at bounding box center [864, 201] width 93 height 51
click at [830, 210] on input "False" at bounding box center [838, 203] width 17 height 14
radio input "true"
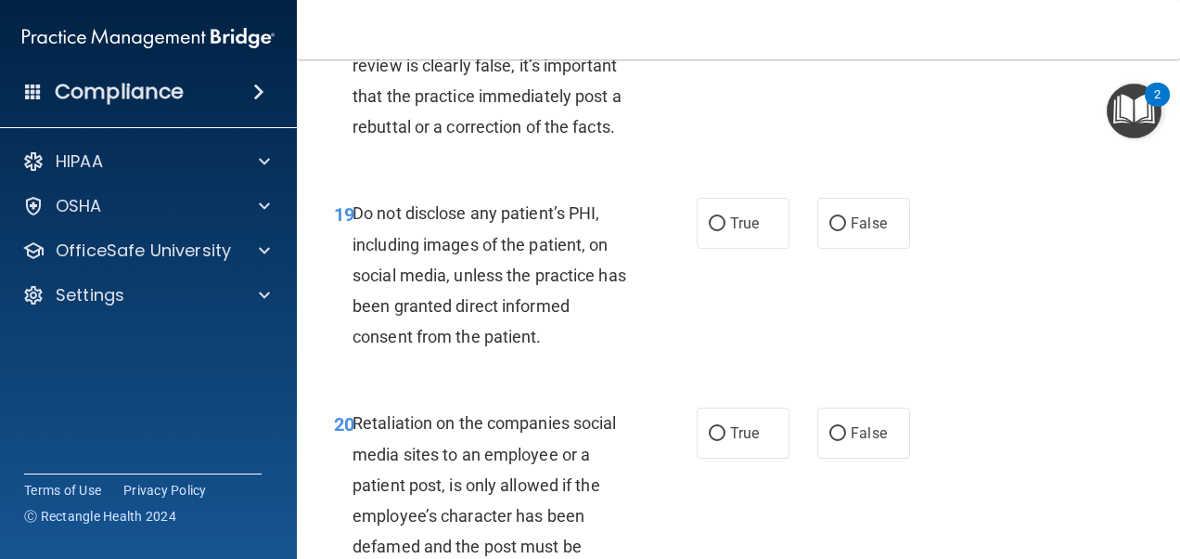
scroll to position [3916, 0]
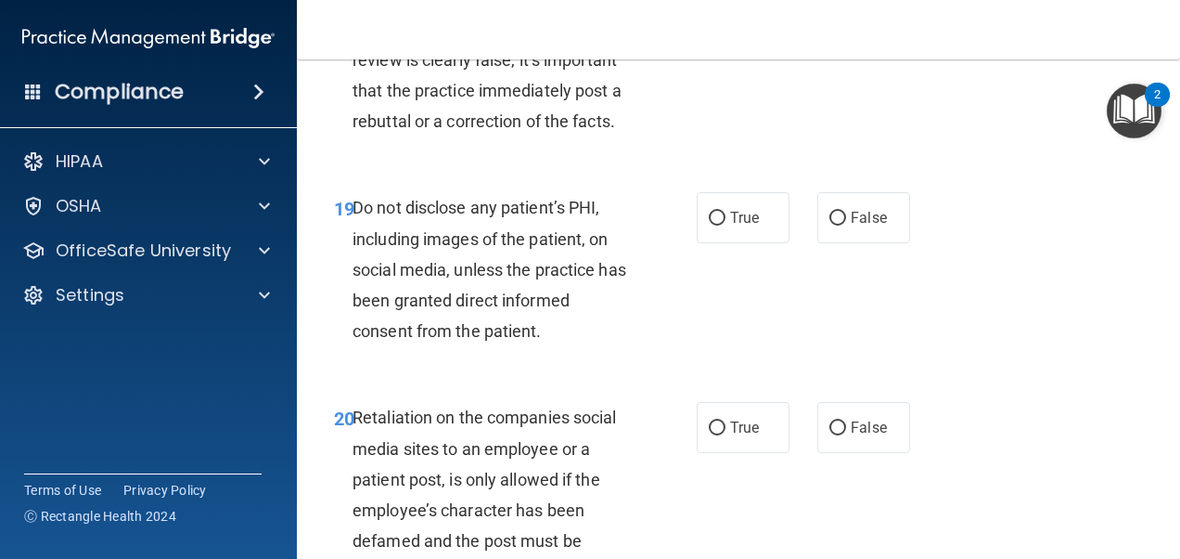
click at [830, 16] on input "False" at bounding box center [838, 9] width 17 height 14
radio input "true"
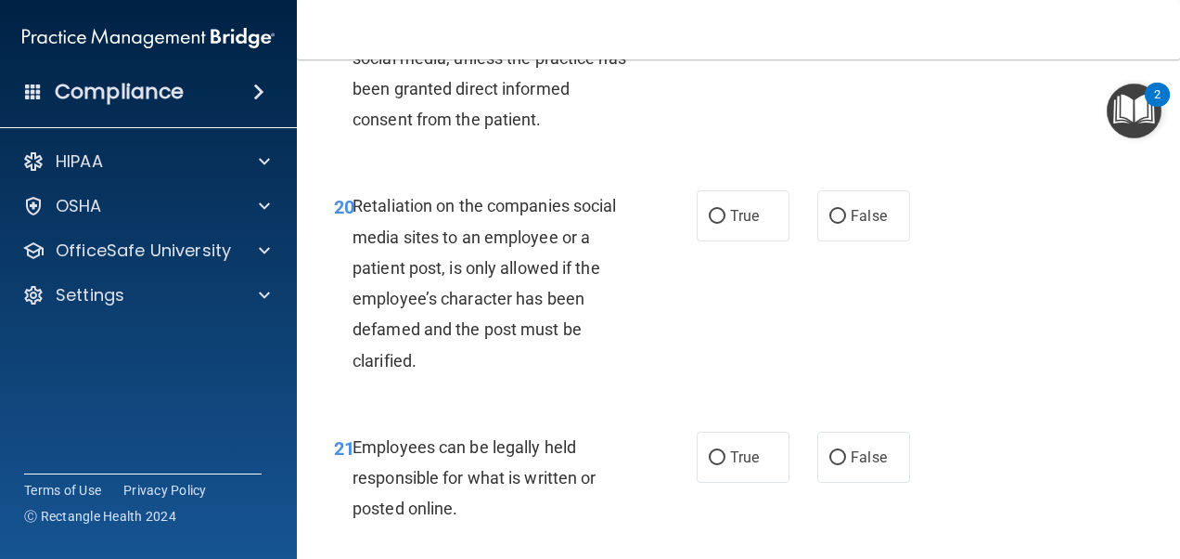
scroll to position [4129, 0]
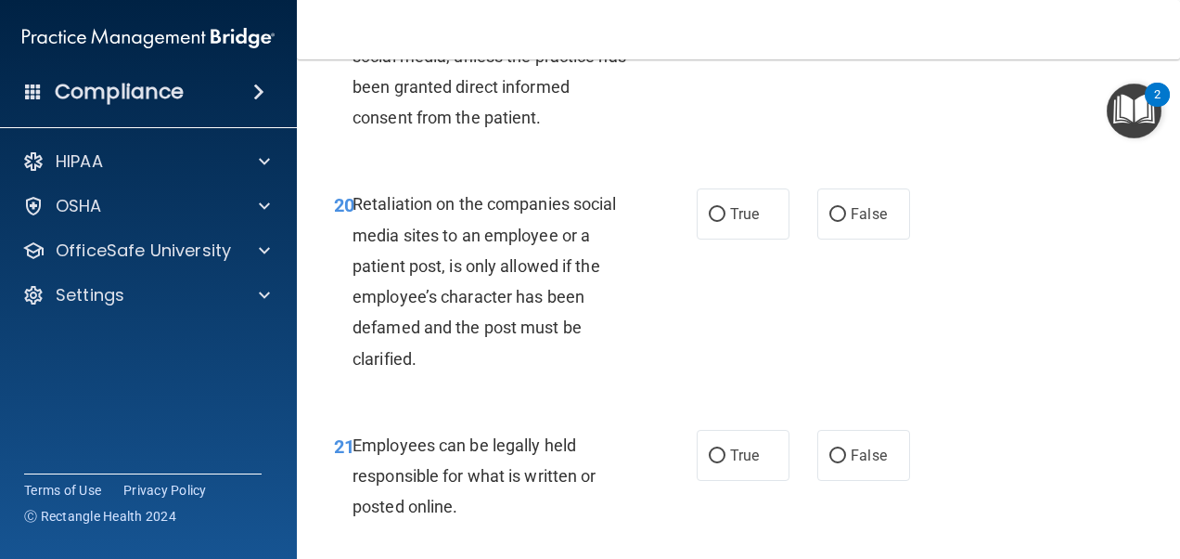
click at [709, 12] on input "True" at bounding box center [717, 5] width 17 height 14
radio input "true"
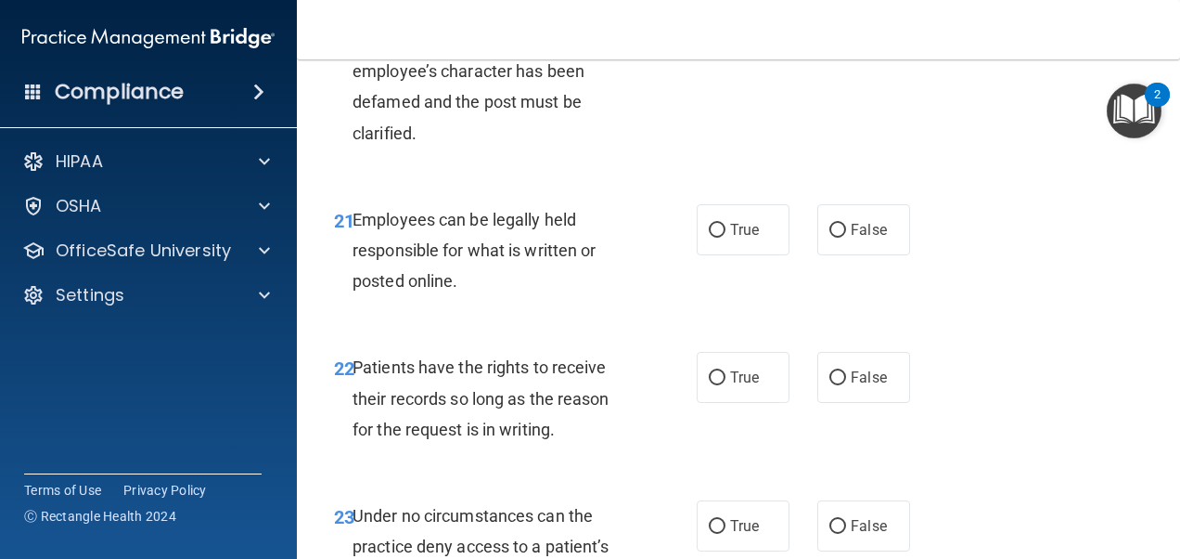
scroll to position [4356, 0]
radio input "true"
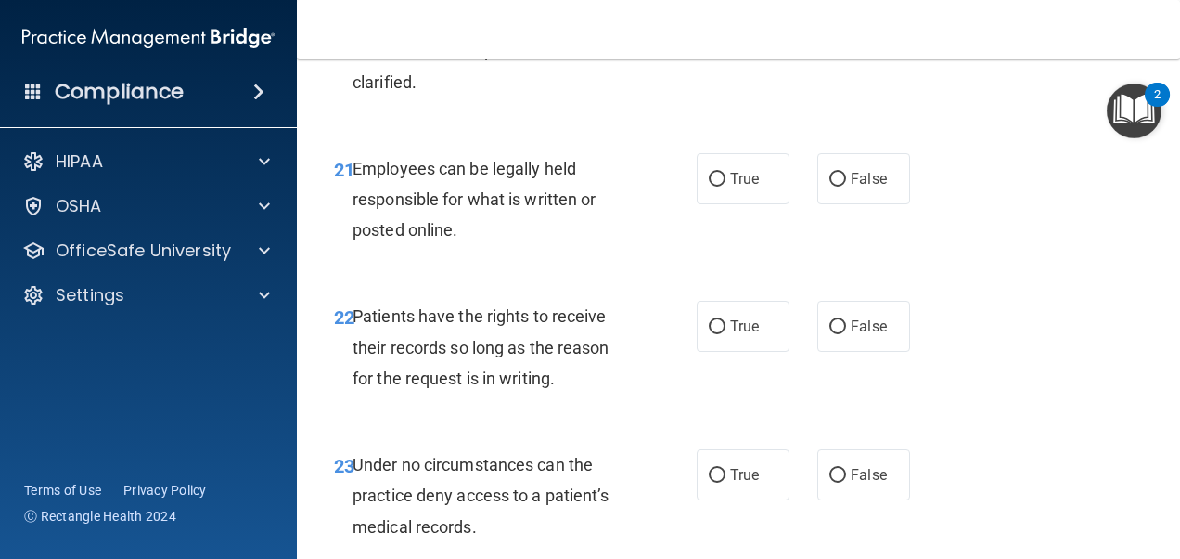
scroll to position [4552, 0]
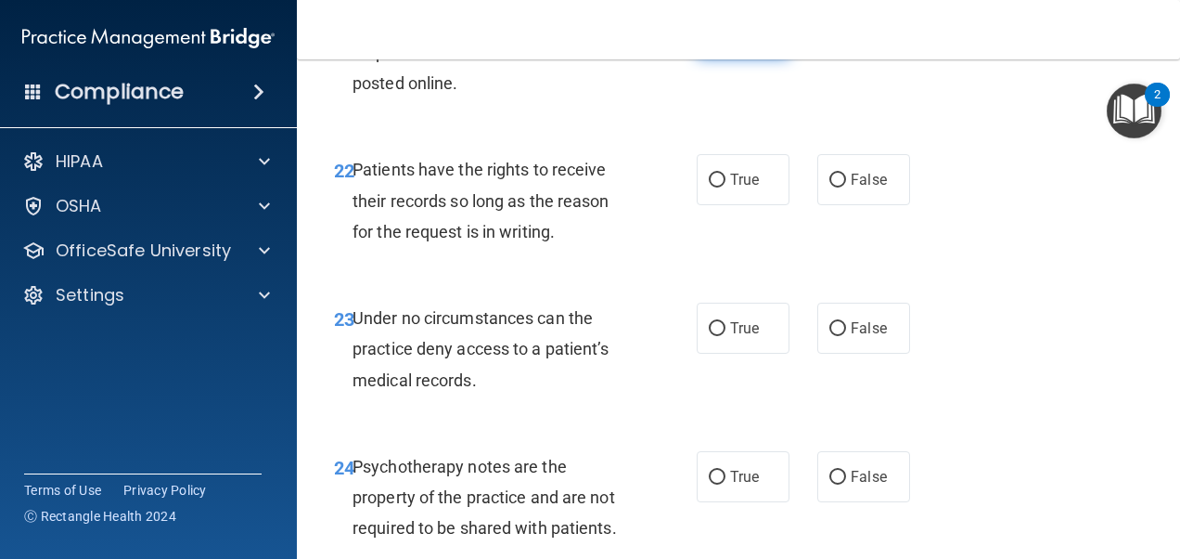
click at [711, 40] on input "True" at bounding box center [717, 33] width 17 height 14
radio input "true"
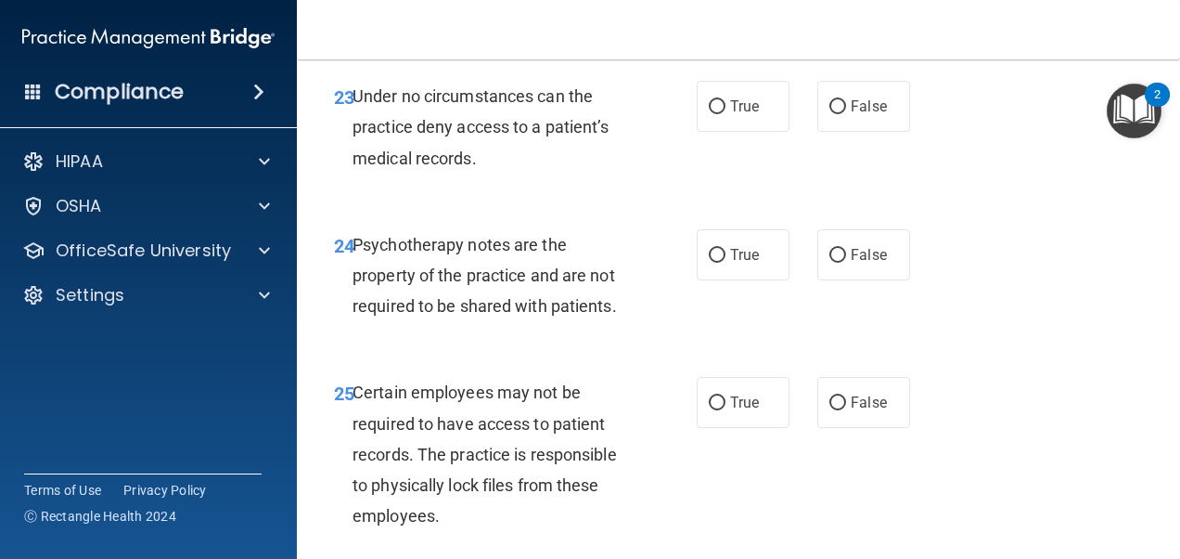
scroll to position [4772, 0]
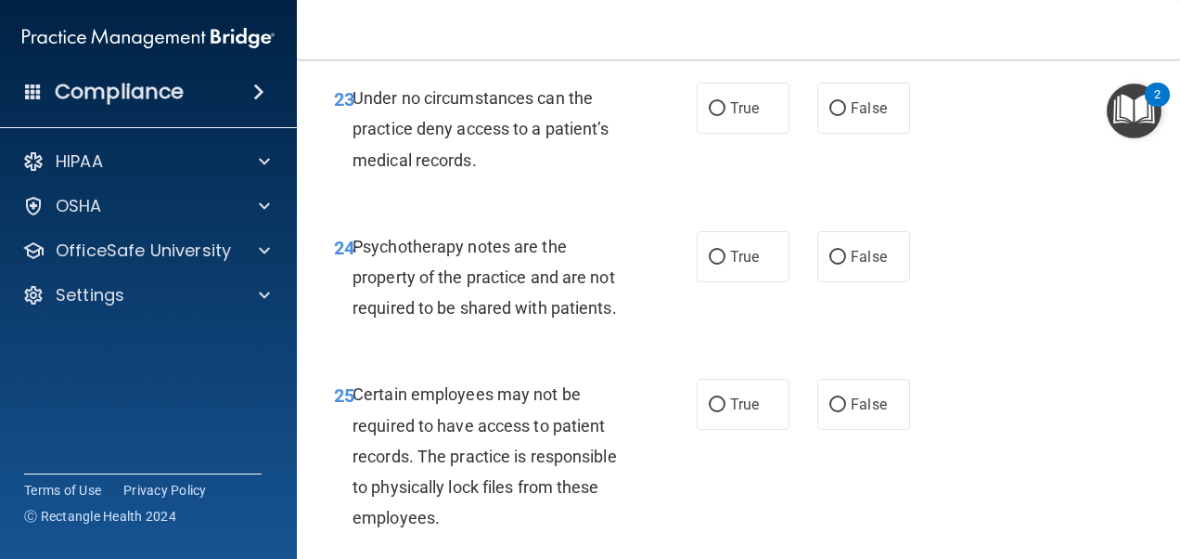
radio input "true"
click at [830, 116] on input "False" at bounding box center [838, 109] width 17 height 14
radio input "true"
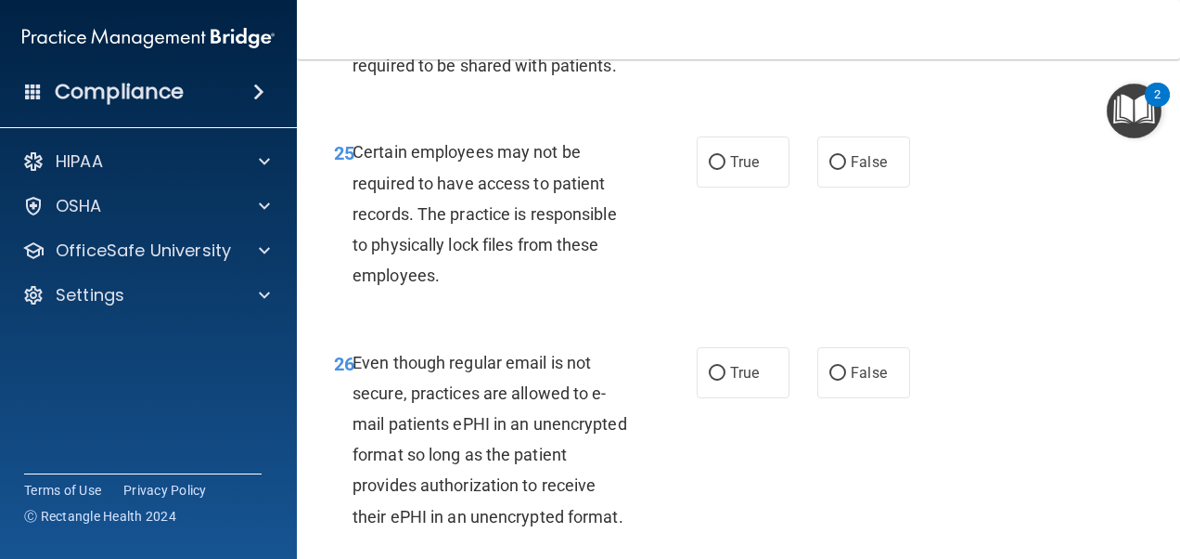
scroll to position [5015, 0]
click at [709, 21] on input "True" at bounding box center [717, 14] width 17 height 14
radio input "true"
click at [709, 169] on input "True" at bounding box center [717, 162] width 17 height 14
radio input "true"
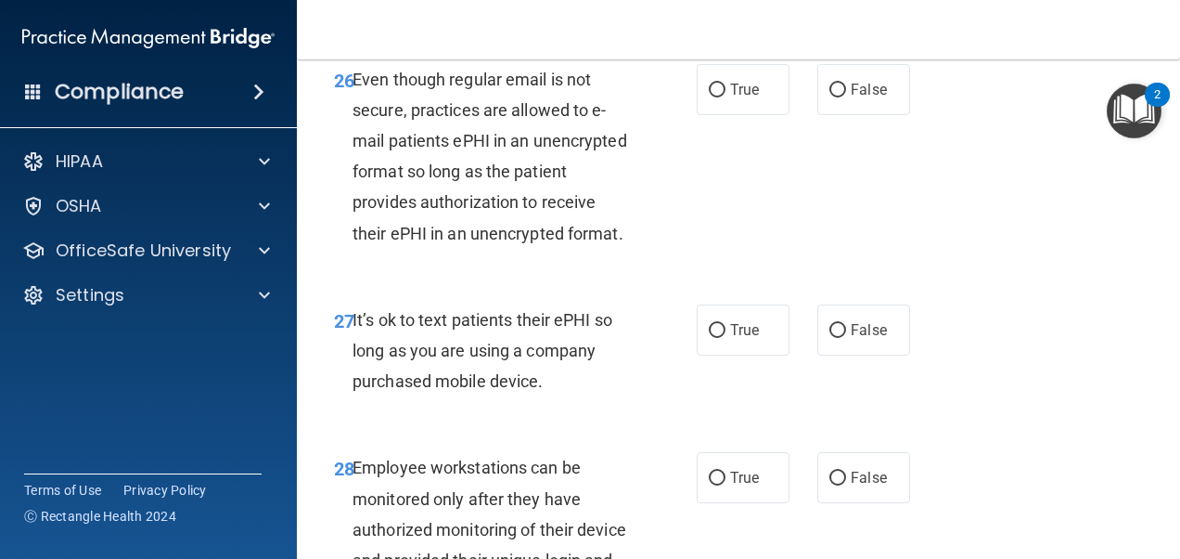
scroll to position [5299, 0]
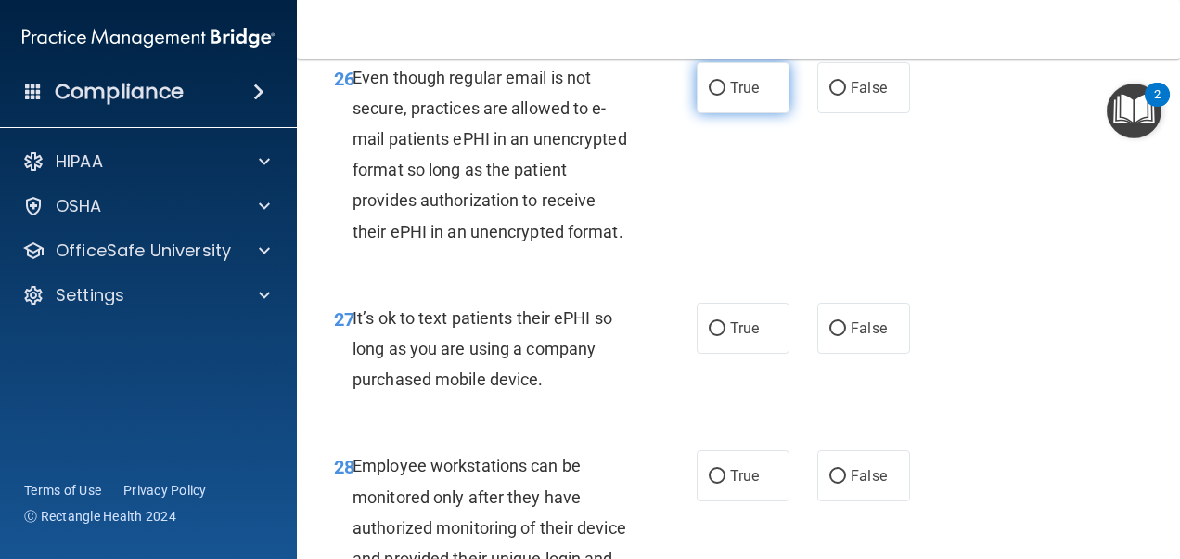
click at [709, 96] on input "True" at bounding box center [717, 89] width 17 height 14
radio input "true"
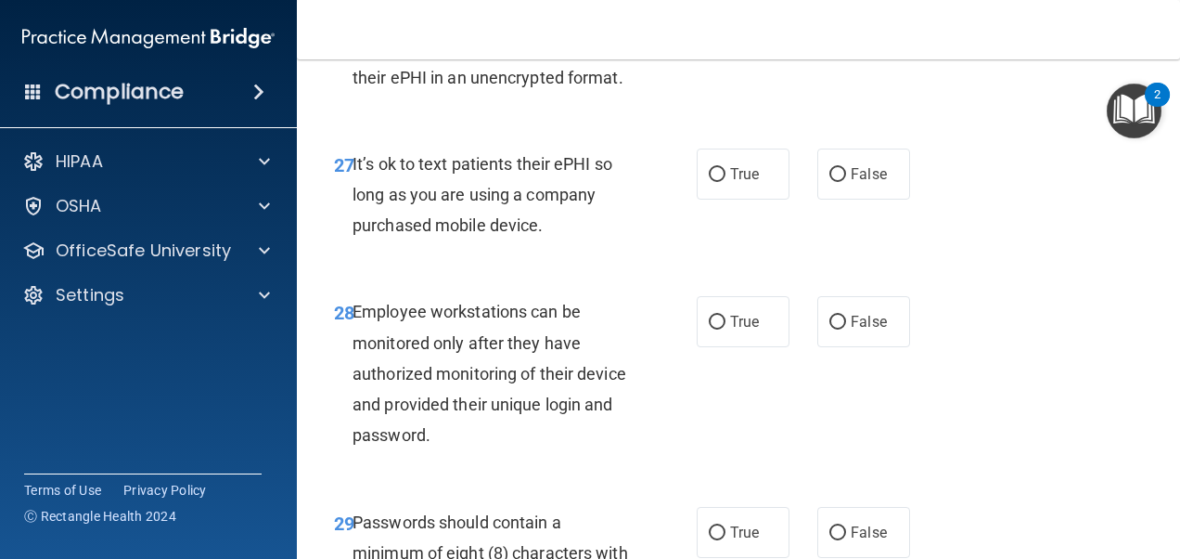
scroll to position [5569, 0]
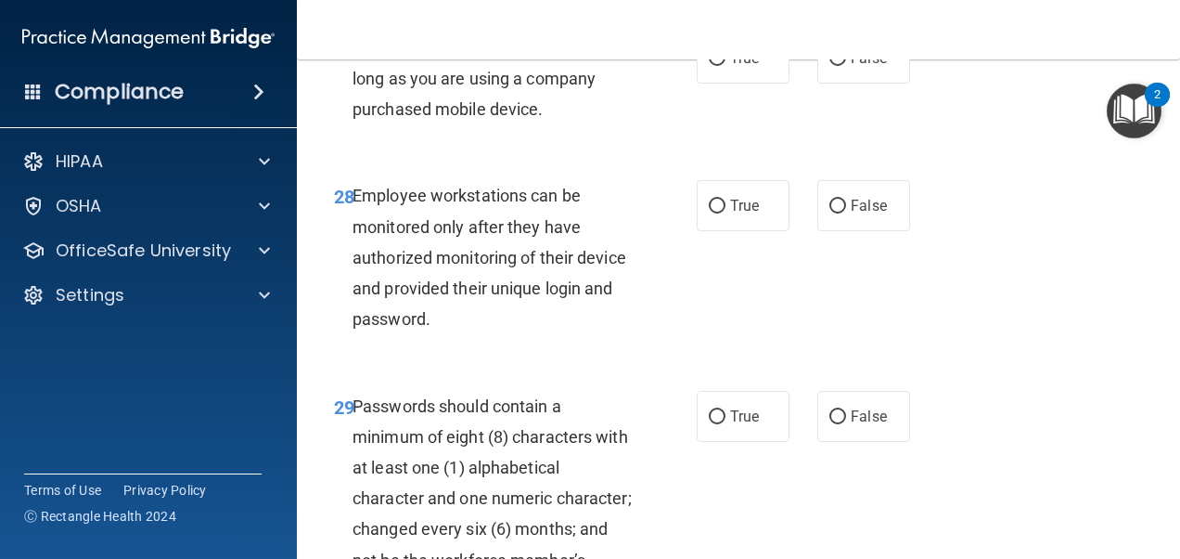
click at [709, 66] on input "True" at bounding box center [717, 59] width 17 height 14
radio input "true"
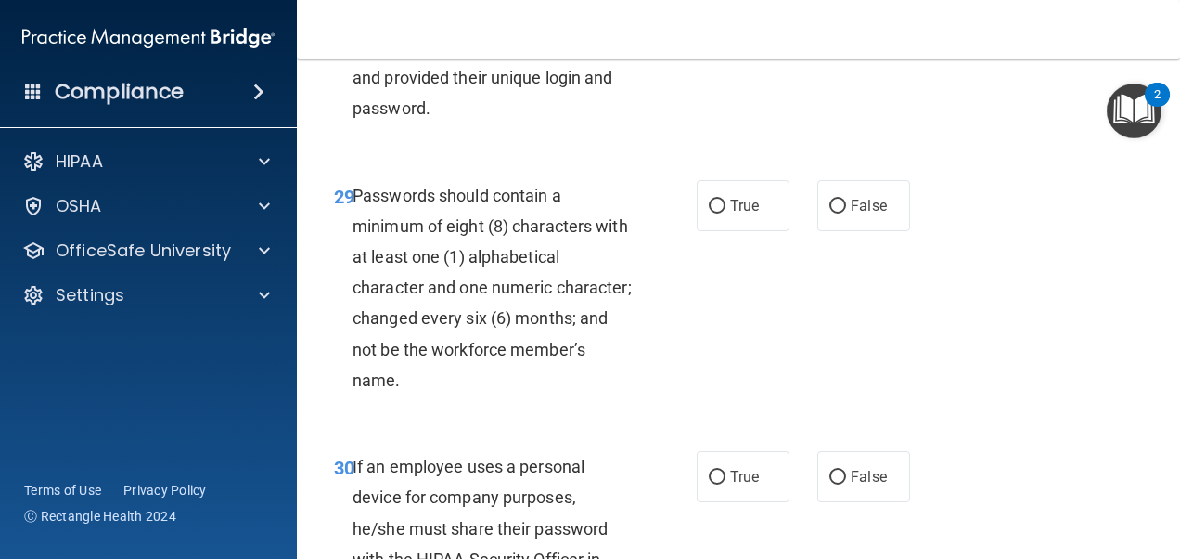
scroll to position [5779, 0]
radio input "true"
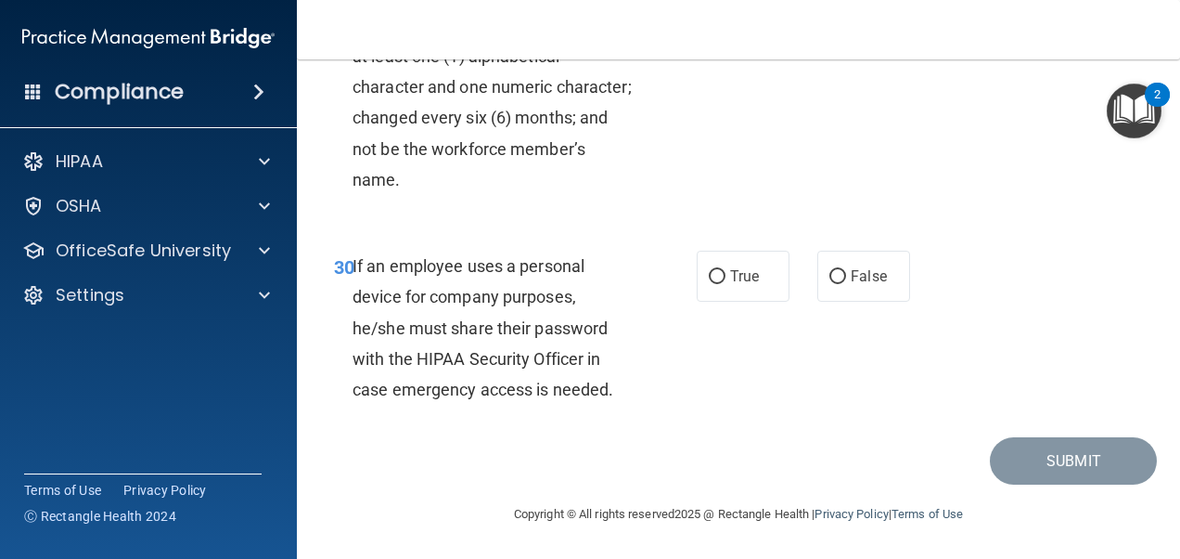
scroll to position [6000, 0]
click at [709, 13] on input "True" at bounding box center [717, 6] width 17 height 14
radio input "true"
click at [832, 274] on input "False" at bounding box center [838, 277] width 17 height 14
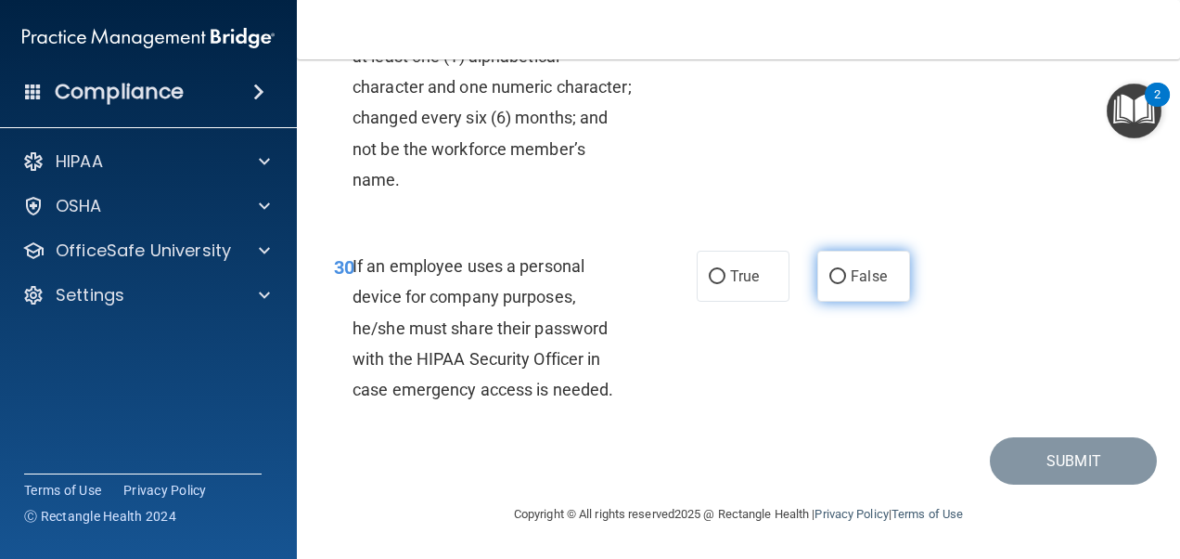
radio input "true"
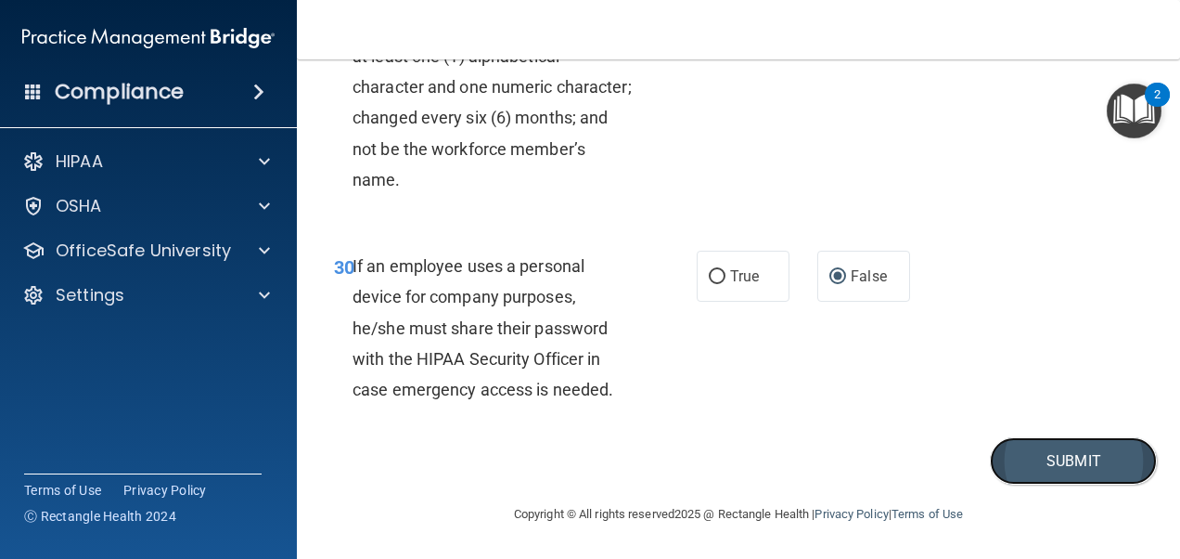
click at [1029, 445] on button "Submit" at bounding box center [1073, 460] width 167 height 47
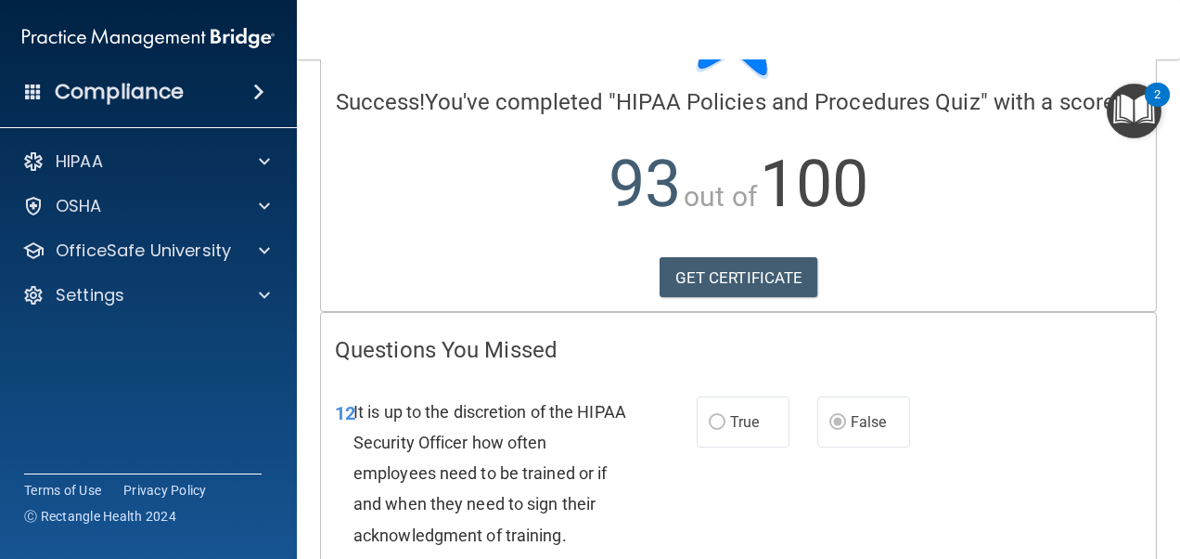
scroll to position [152, 0]
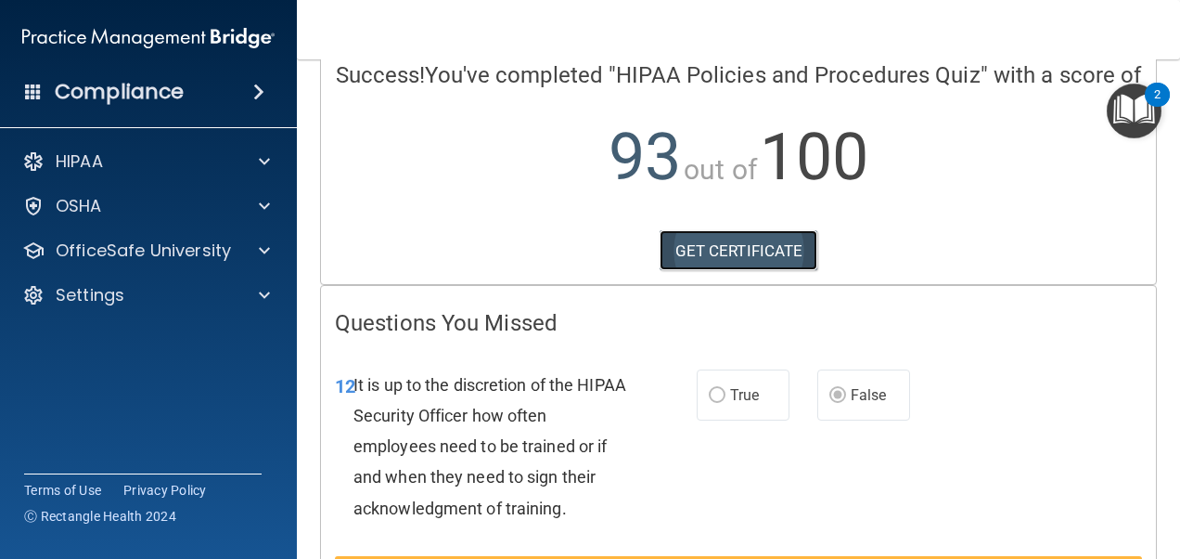
click at [775, 265] on link "GET CERTIFICATE" at bounding box center [739, 250] width 159 height 41
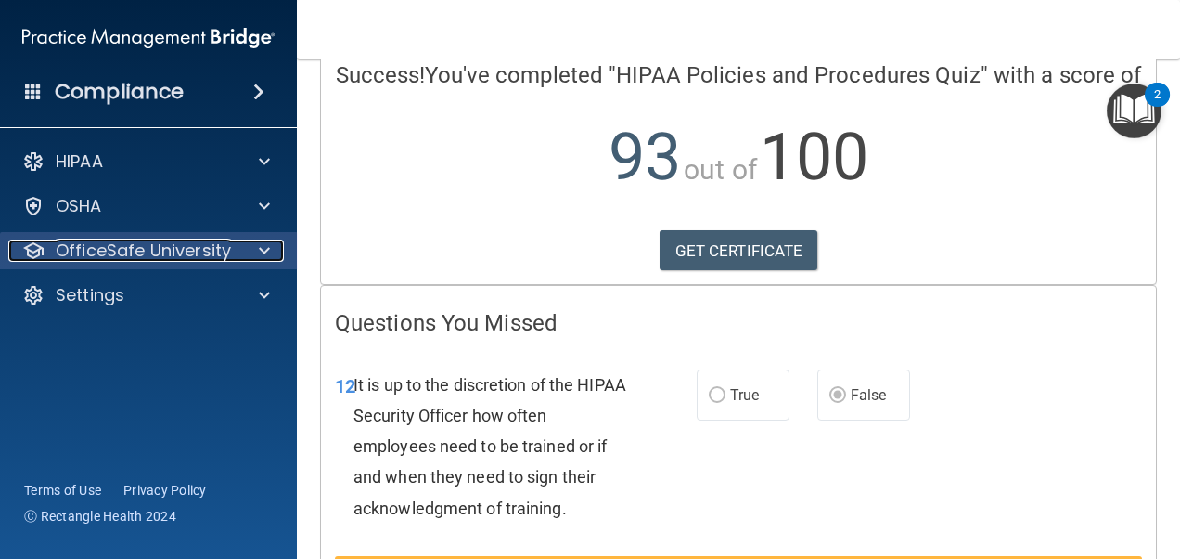
click at [112, 241] on p "OfficeSafe University" at bounding box center [143, 250] width 175 height 22
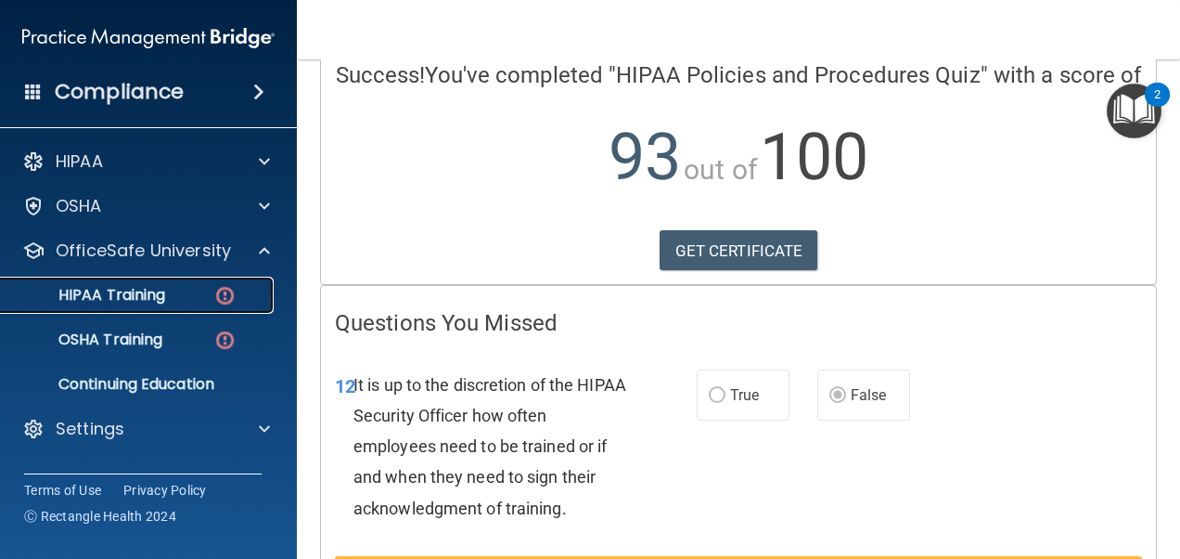
click at [134, 295] on p "HIPAA Training" at bounding box center [88, 295] width 153 height 19
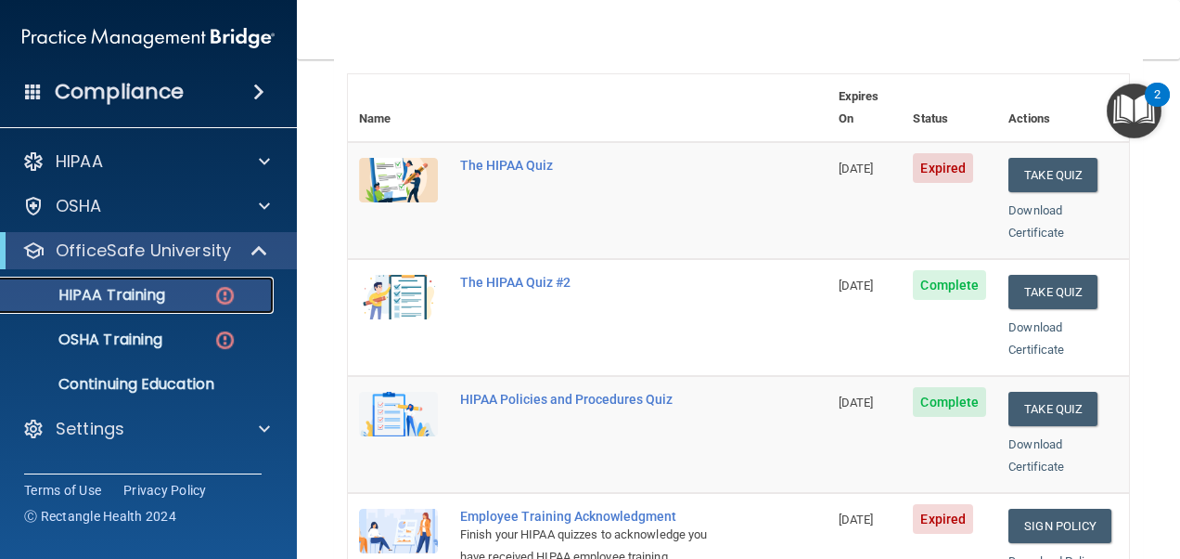
scroll to position [206, 0]
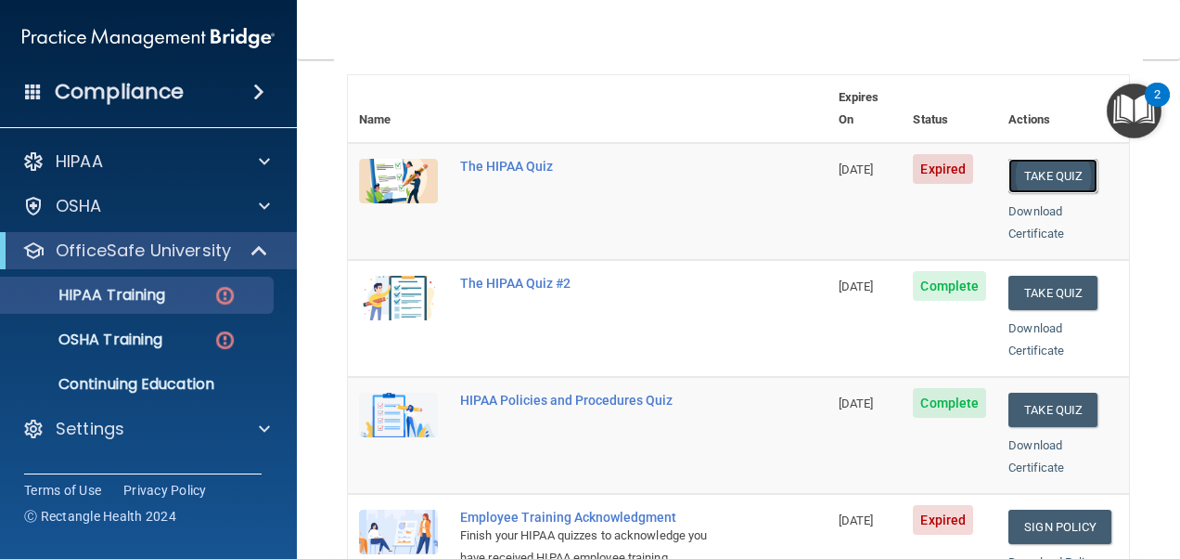
click at [1049, 159] on button "Take Quiz" at bounding box center [1053, 176] width 89 height 34
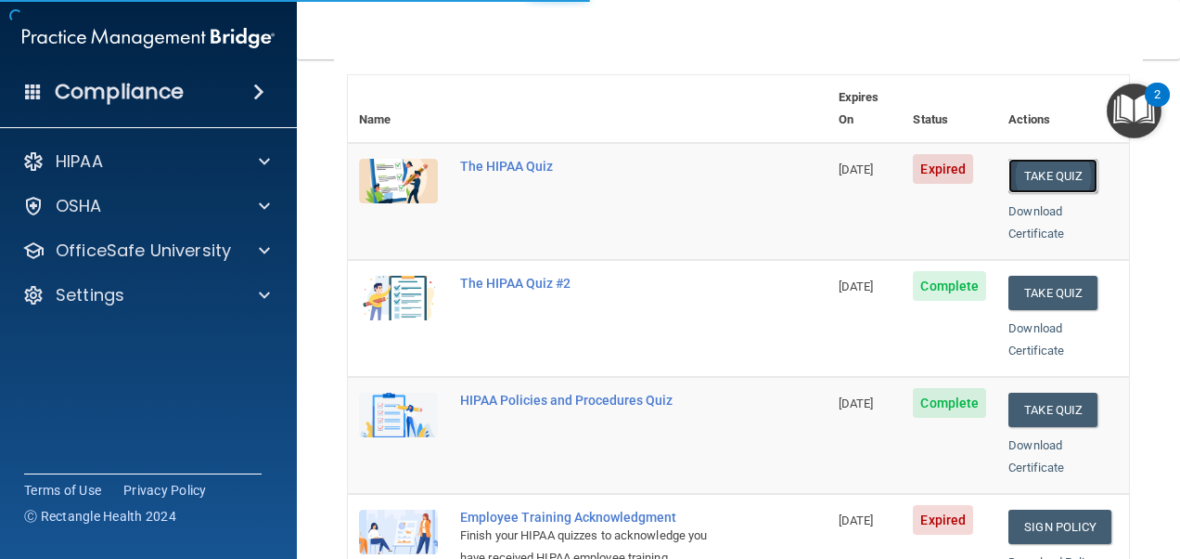
click at [1049, 159] on button "Take Quiz" at bounding box center [1053, 176] width 89 height 34
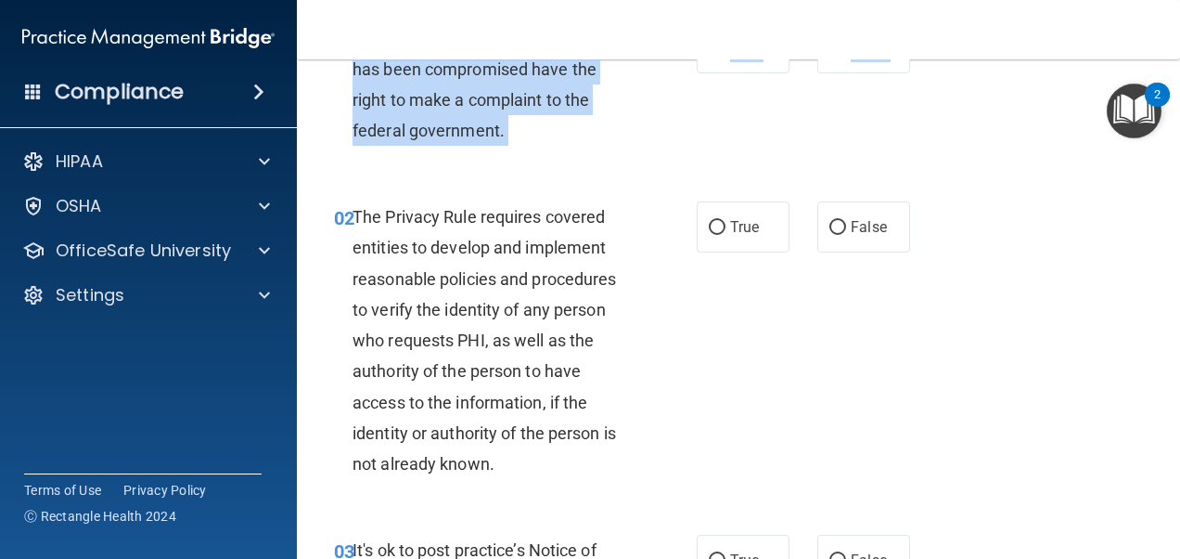
scroll to position [91, 0]
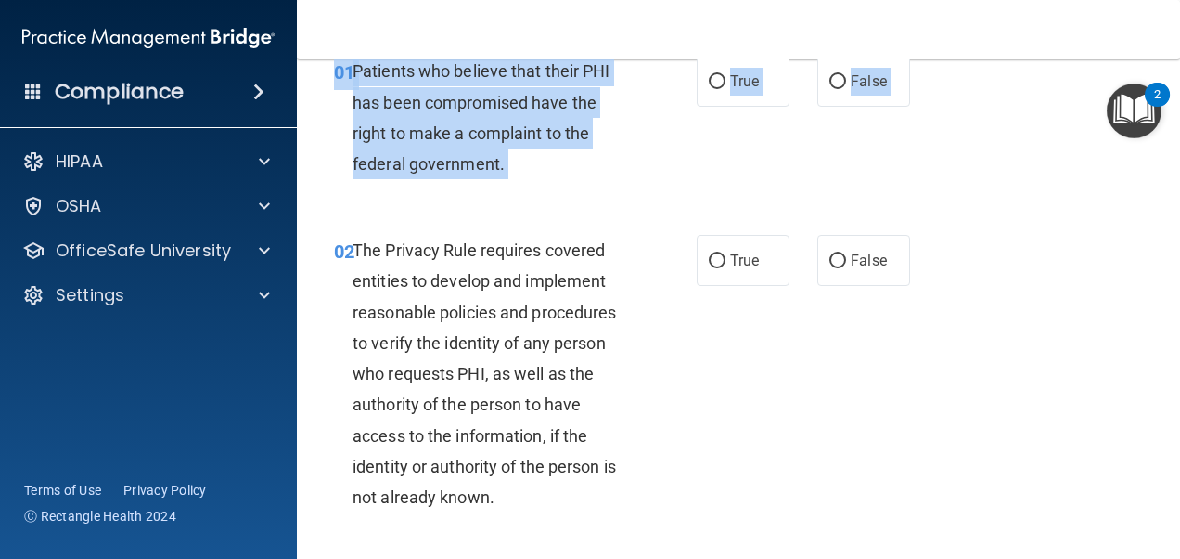
drag, startPoint x: 1049, startPoint y: 143, endPoint x: 1056, endPoint y: 156, distance: 15.0
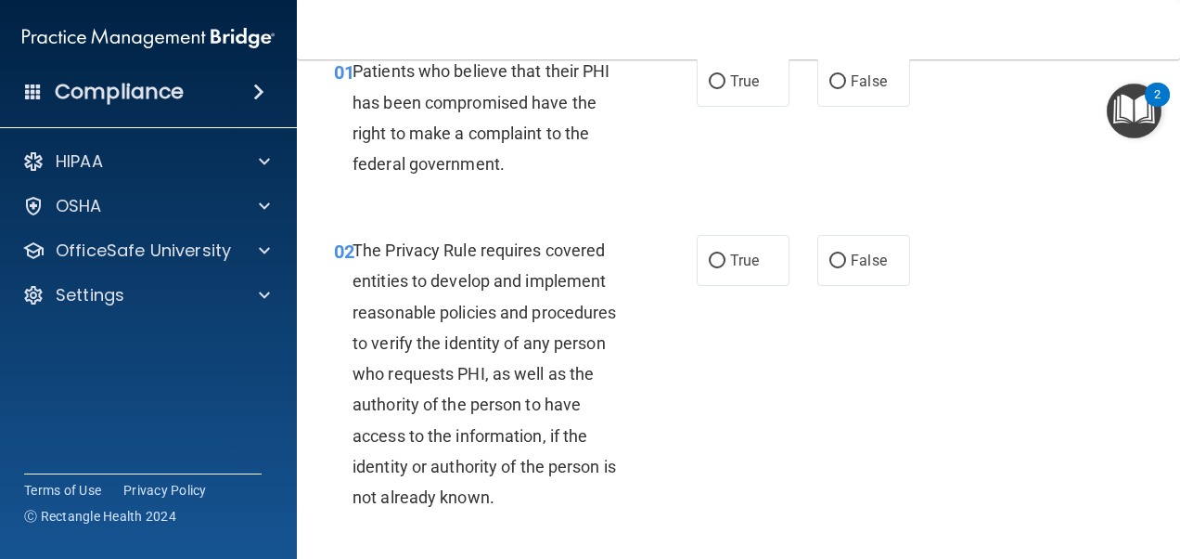
click at [1056, 156] on div "01 Patients who believe that their PHI has been compromised have the right to m…" at bounding box center [738, 121] width 837 height 179
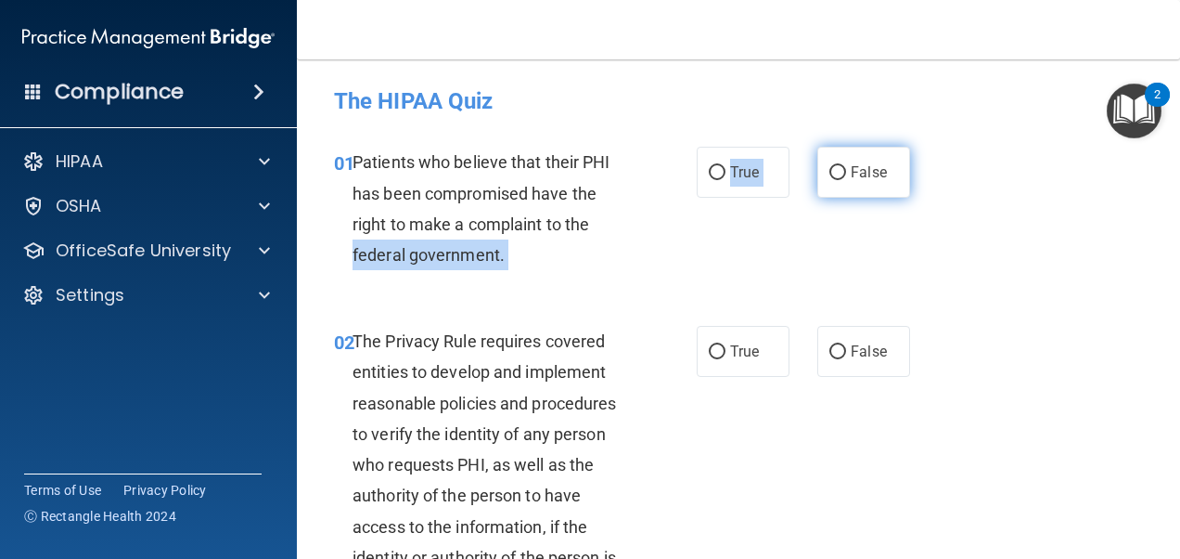
drag, startPoint x: 702, startPoint y: 214, endPoint x: 826, endPoint y: 176, distance: 130.0
click at [921, 147] on ng-form "01 Patients who believe that their PHI has been compromised have the right to m…" at bounding box center [921, 147] width 0 height 0
click at [830, 176] on input "False" at bounding box center [838, 173] width 17 height 14
radio input "true"
click at [690, 262] on div "01 Patients who believe that their PHI has been compromised have the right to m…" at bounding box center [515, 213] width 418 height 133
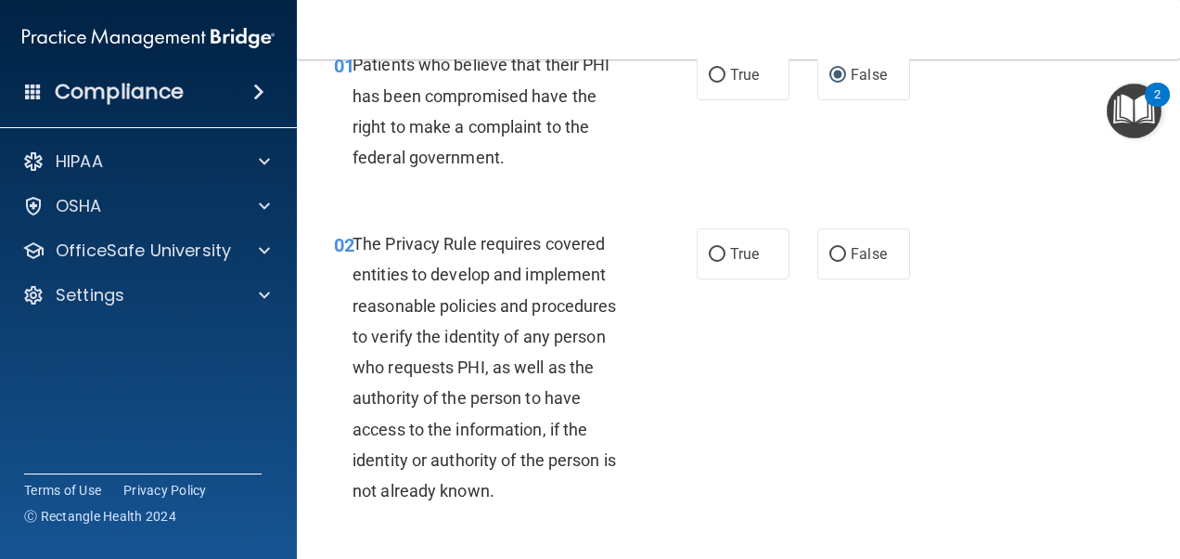
scroll to position [163, 0]
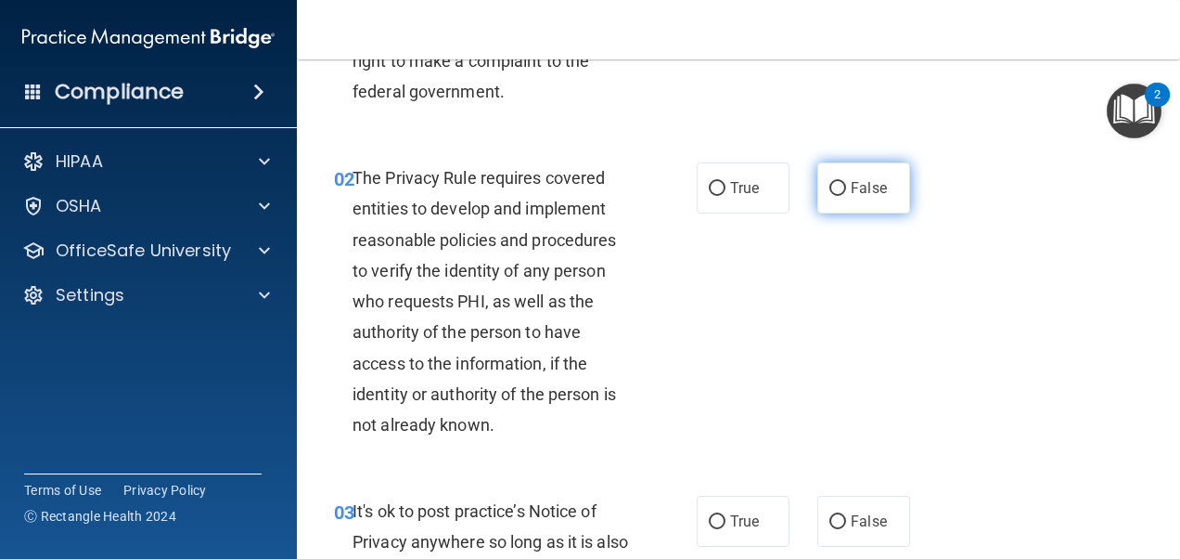
click at [830, 182] on input "False" at bounding box center [838, 189] width 17 height 14
radio input "true"
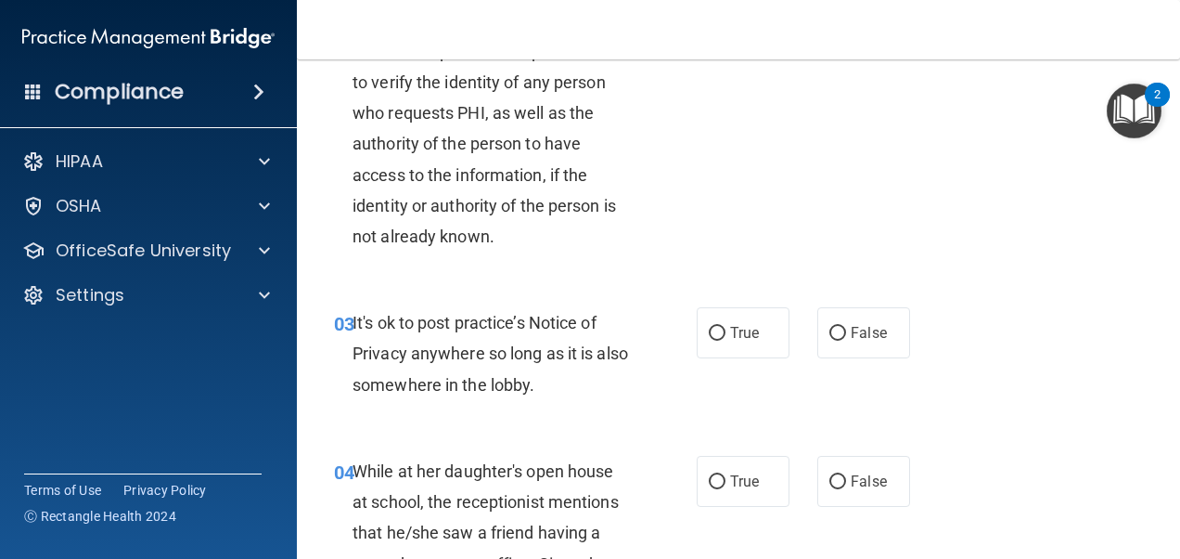
scroll to position [363, 0]
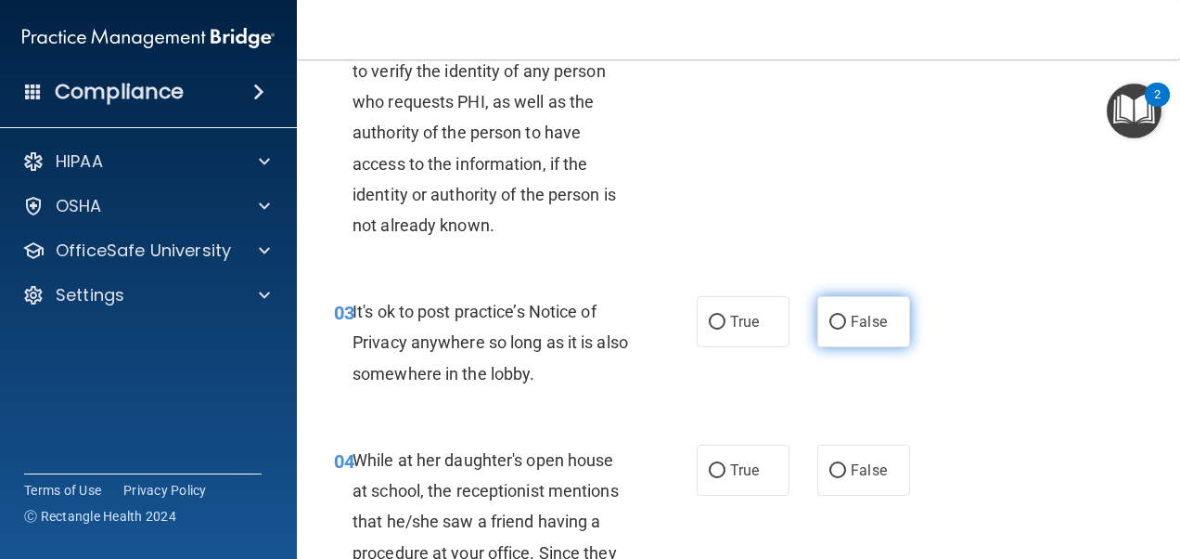
click at [830, 320] on input "False" at bounding box center [838, 322] width 17 height 14
radio input "true"
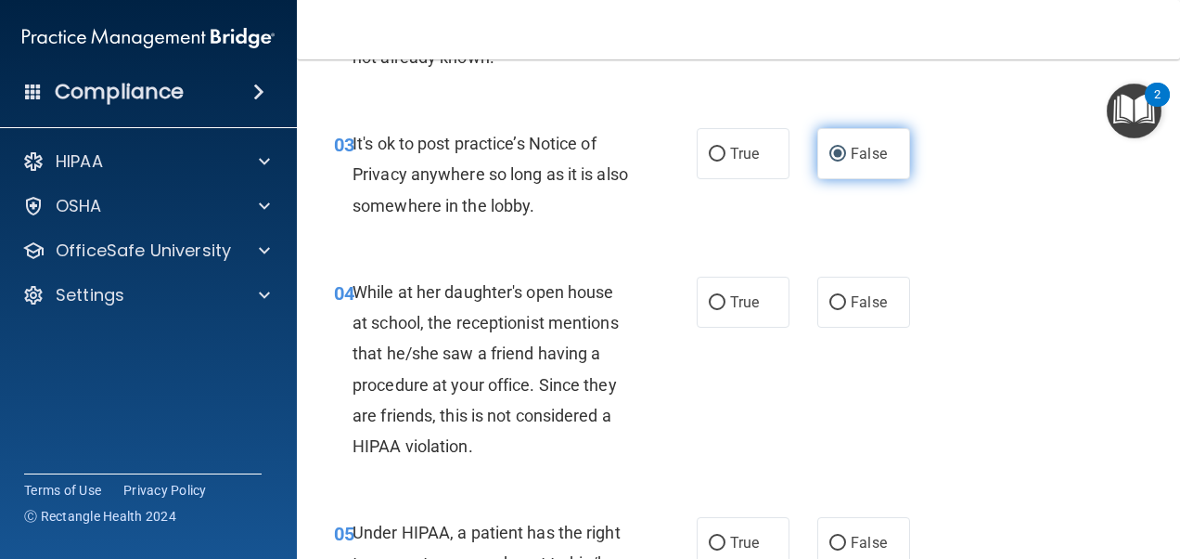
scroll to position [539, 0]
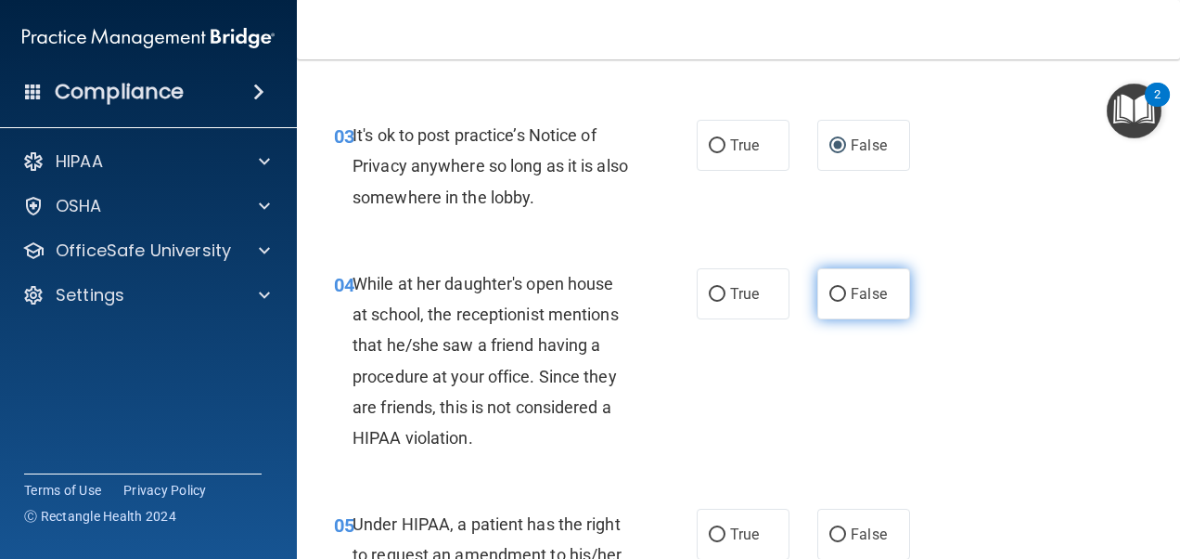
click at [830, 288] on input "False" at bounding box center [838, 295] width 17 height 14
radio input "true"
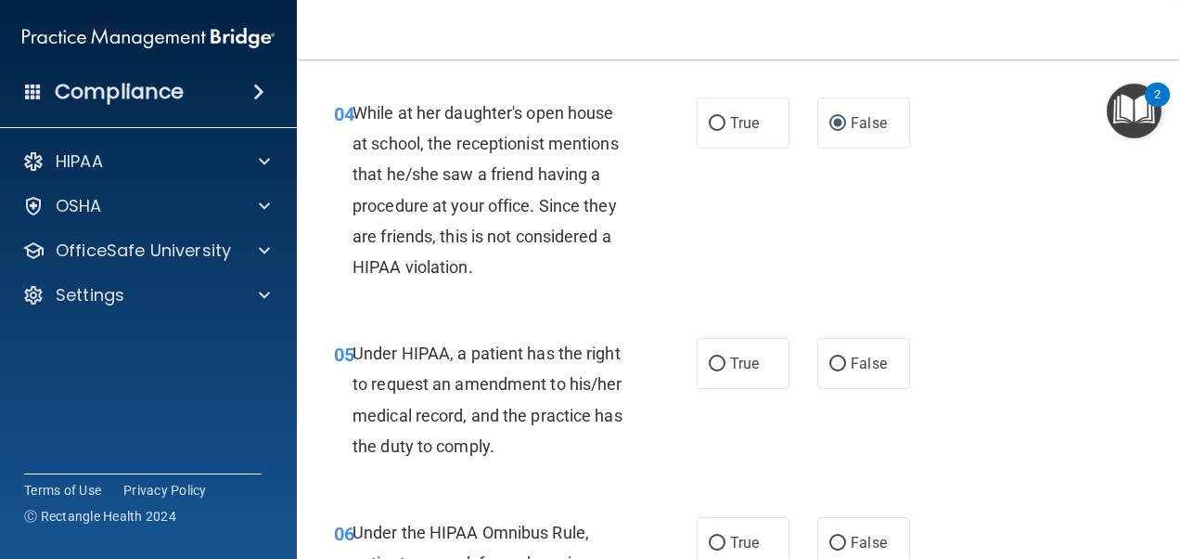
scroll to position [730, 0]
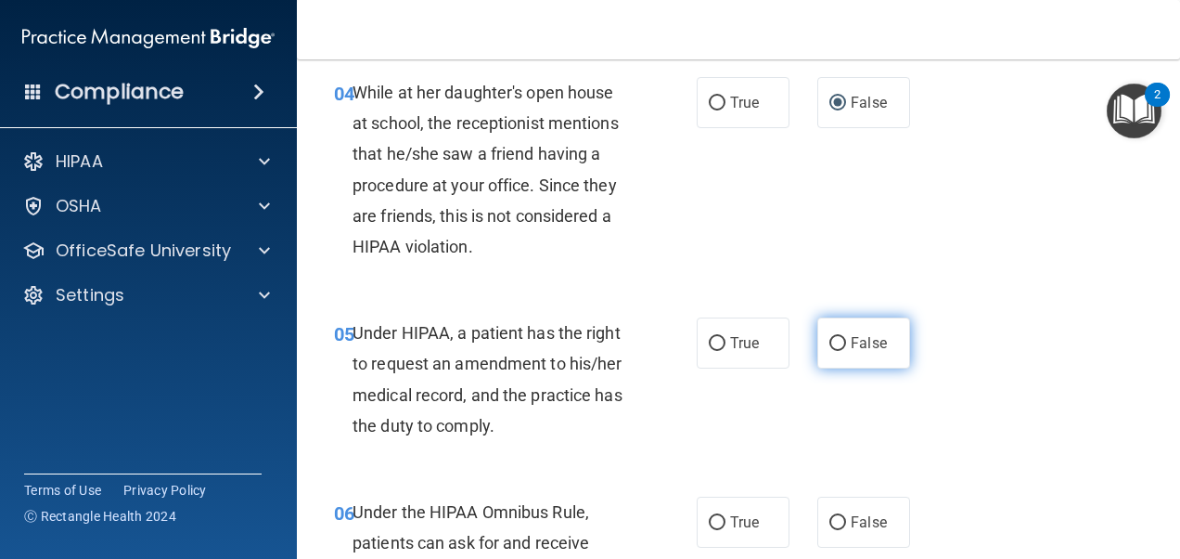
click at [830, 340] on input "False" at bounding box center [838, 344] width 17 height 14
radio input "true"
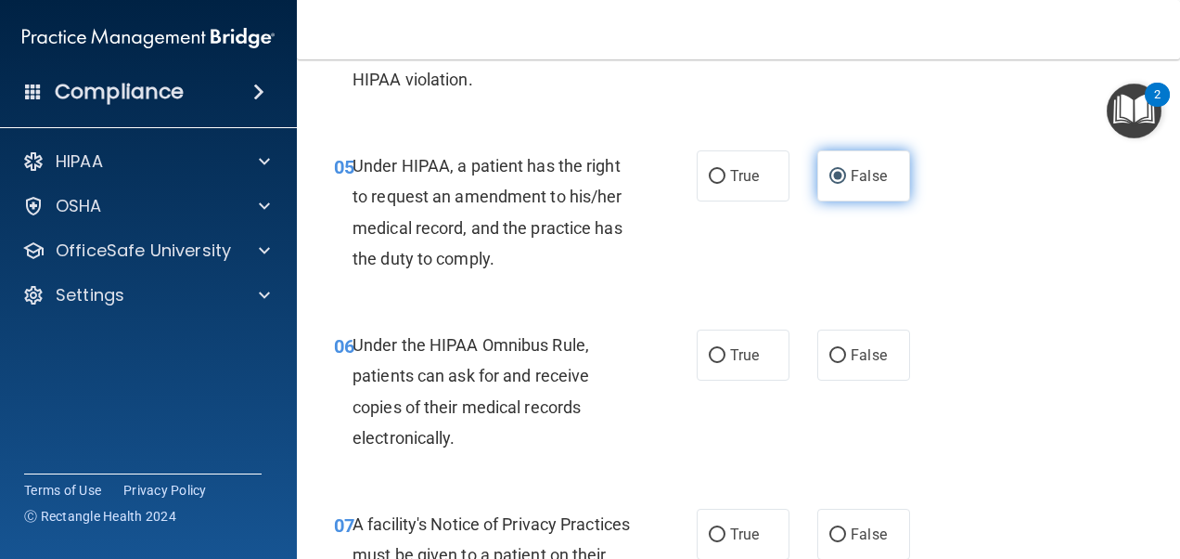
scroll to position [912, 0]
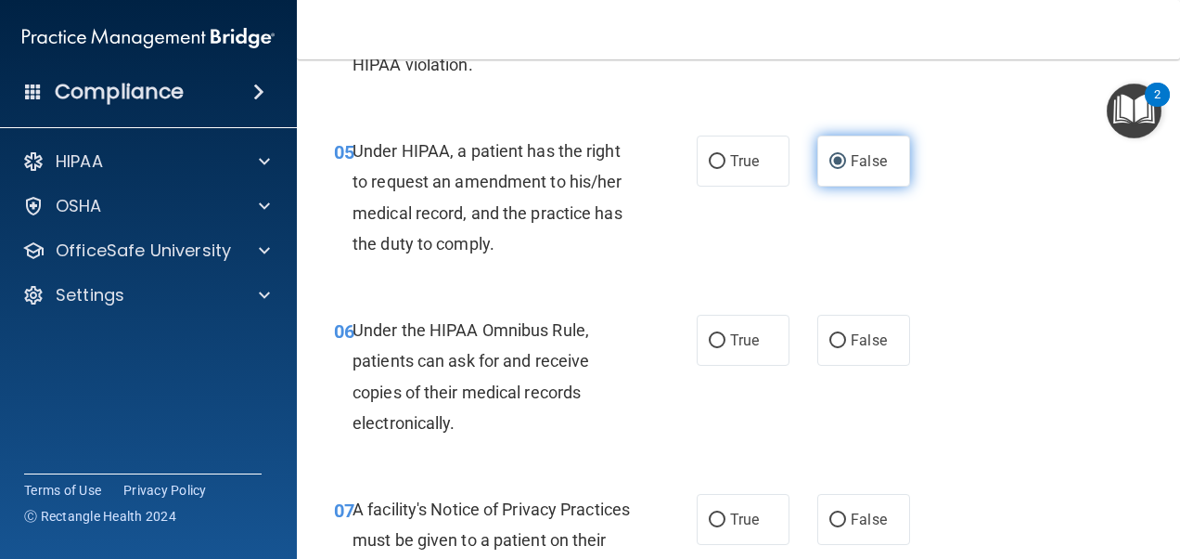
click at [830, 340] on input "False" at bounding box center [838, 341] width 17 height 14
radio input "true"
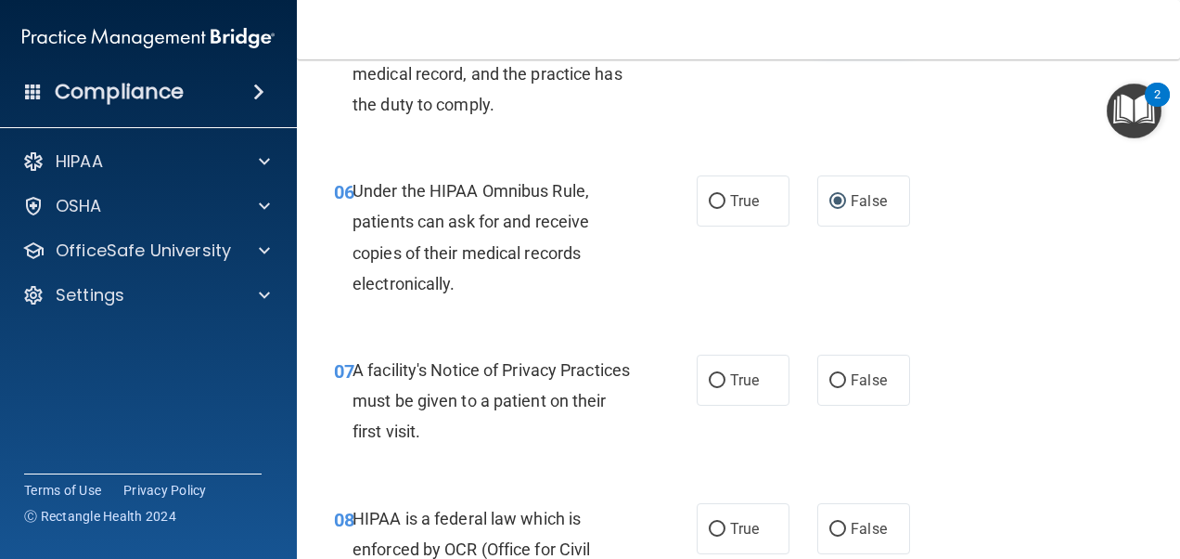
scroll to position [1053, 0]
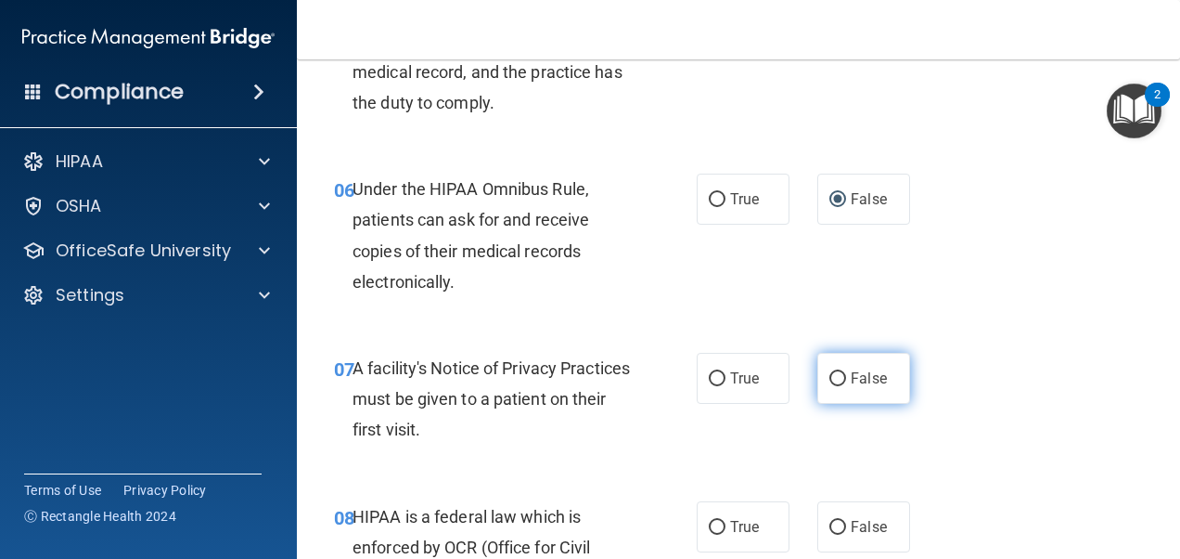
click at [820, 392] on label "False" at bounding box center [864, 378] width 93 height 51
click at [830, 386] on input "False" at bounding box center [838, 379] width 17 height 14
radio input "true"
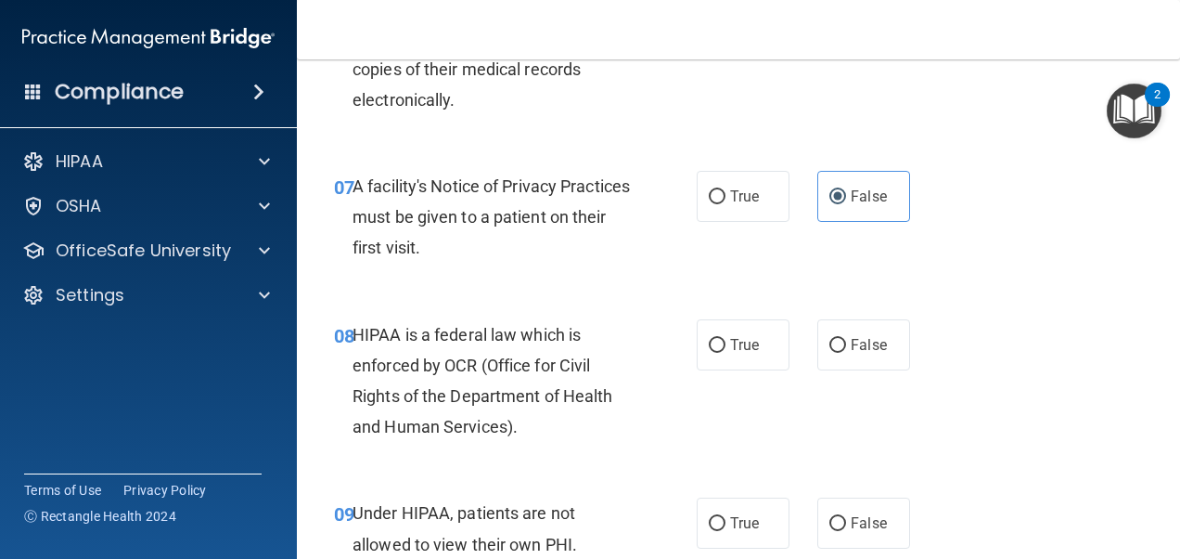
scroll to position [1237, 0]
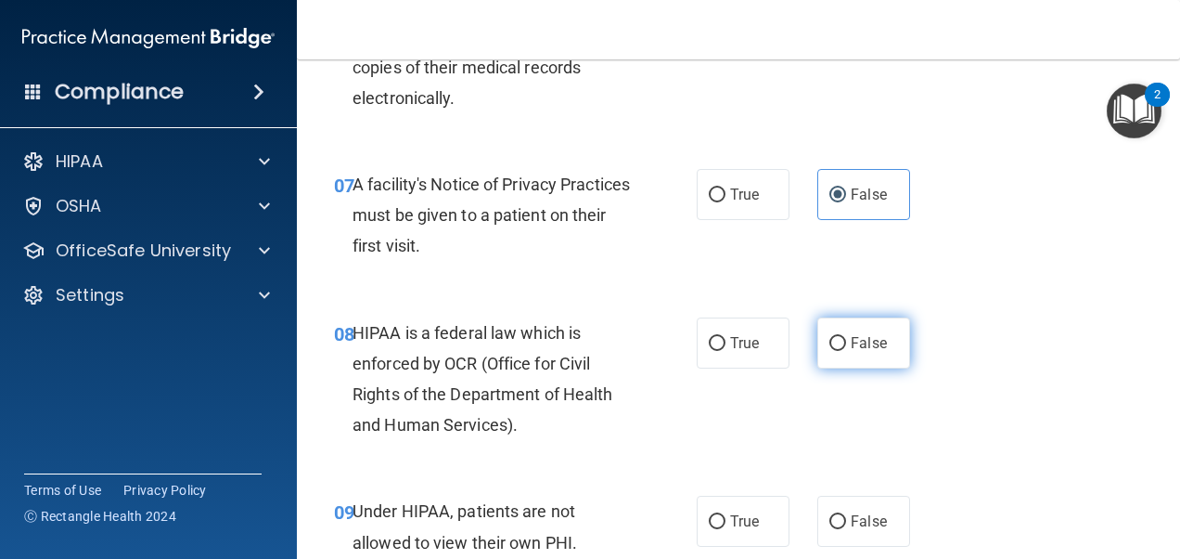
click at [830, 337] on input "False" at bounding box center [838, 344] width 17 height 14
radio input "true"
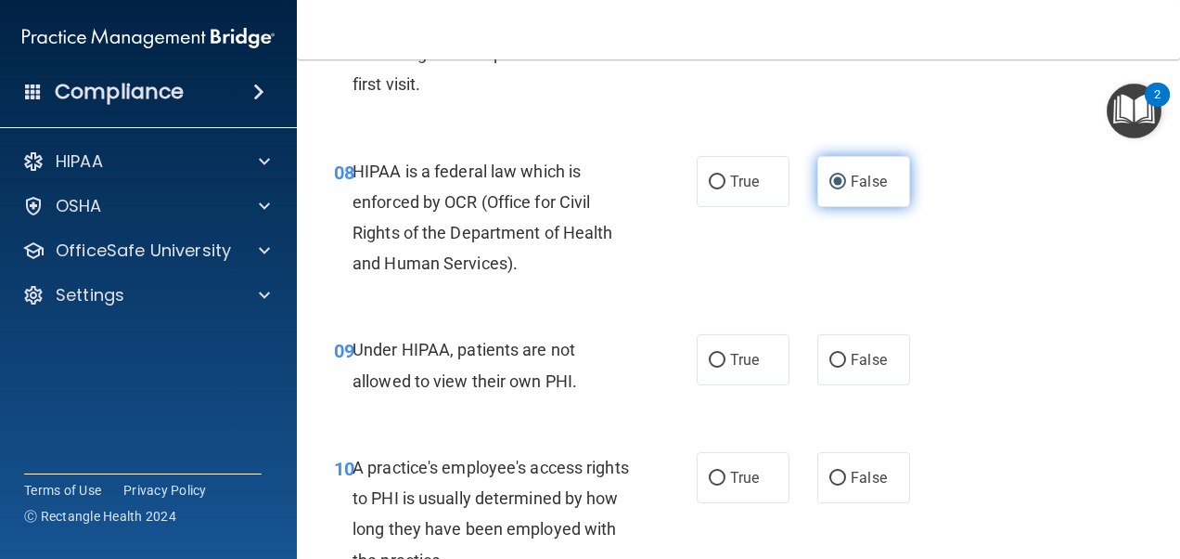
scroll to position [1399, 0]
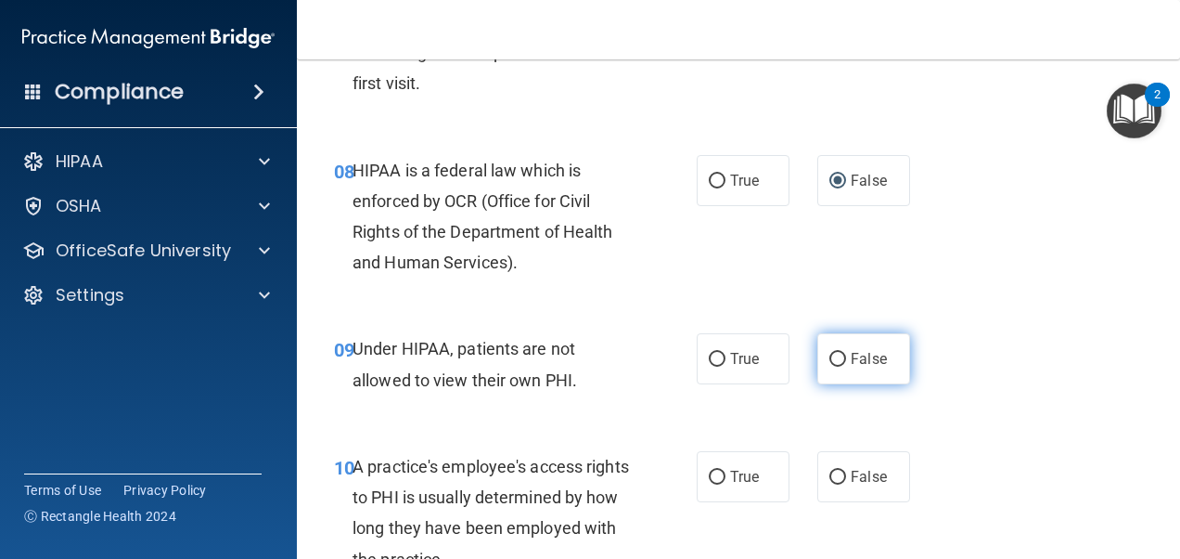
click at [833, 359] on input "False" at bounding box center [838, 360] width 17 height 14
radio input "true"
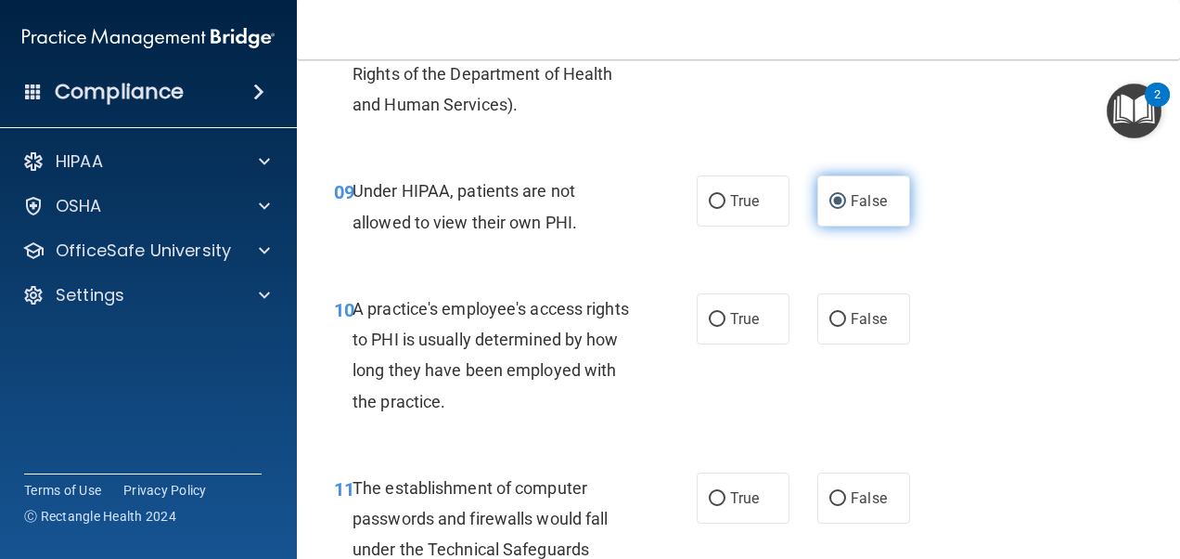
scroll to position [1560, 0]
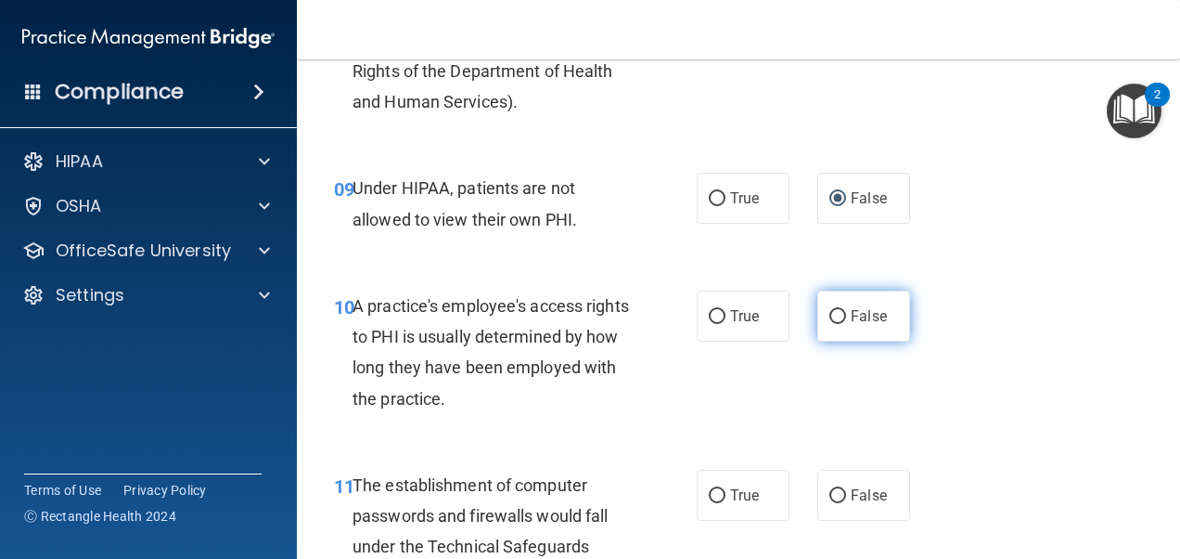
click at [831, 319] on input "False" at bounding box center [838, 317] width 17 height 14
radio input "true"
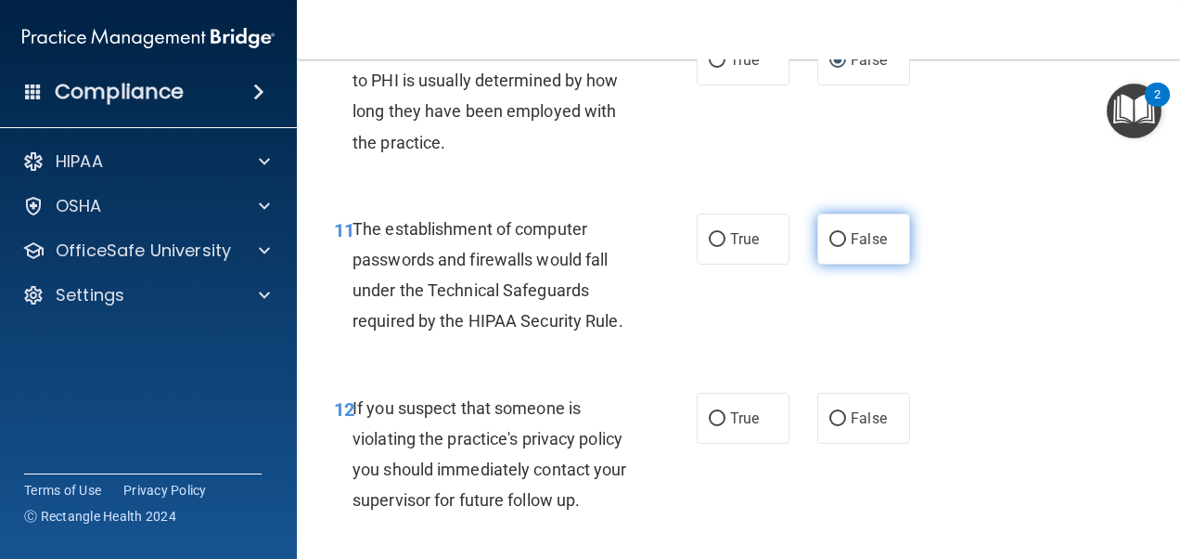
click at [831, 233] on input "False" at bounding box center [838, 240] width 17 height 14
radio input "true"
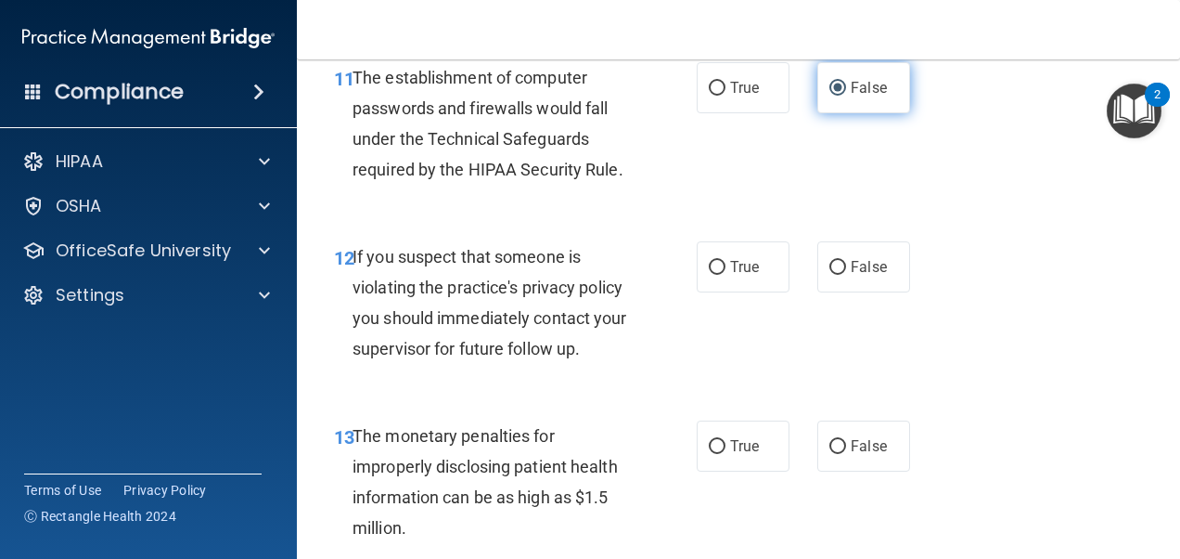
scroll to position [1968, 0]
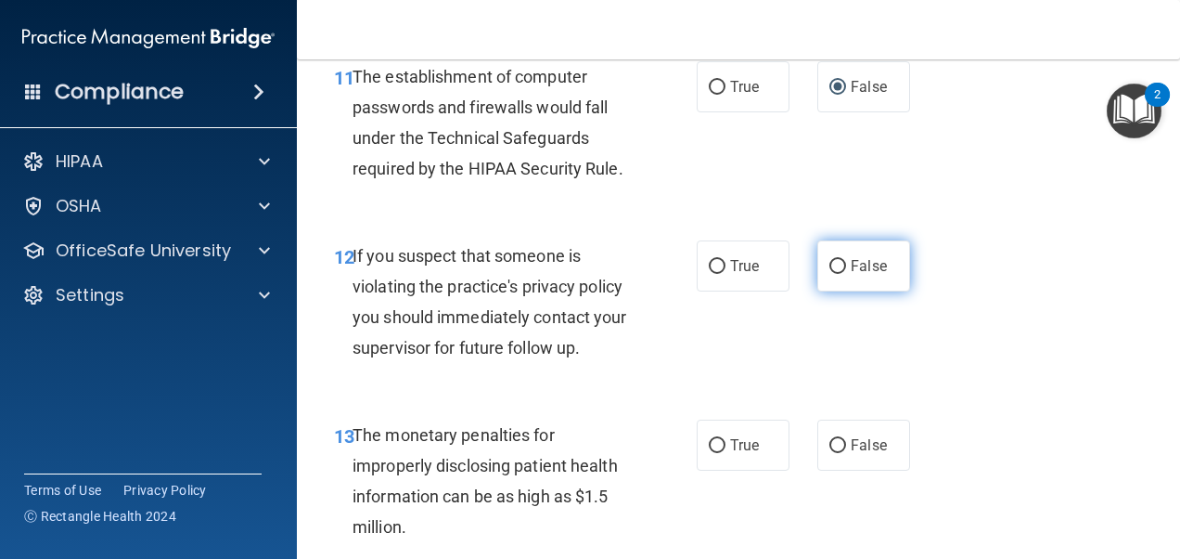
click at [830, 262] on input "False" at bounding box center [838, 267] width 17 height 14
radio input "true"
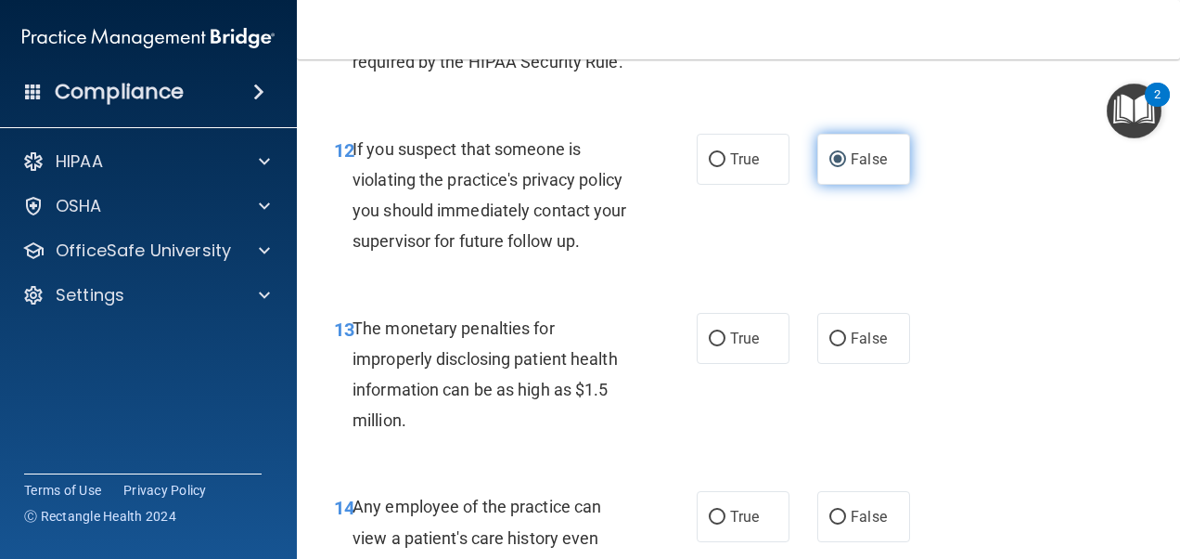
scroll to position [2076, 0]
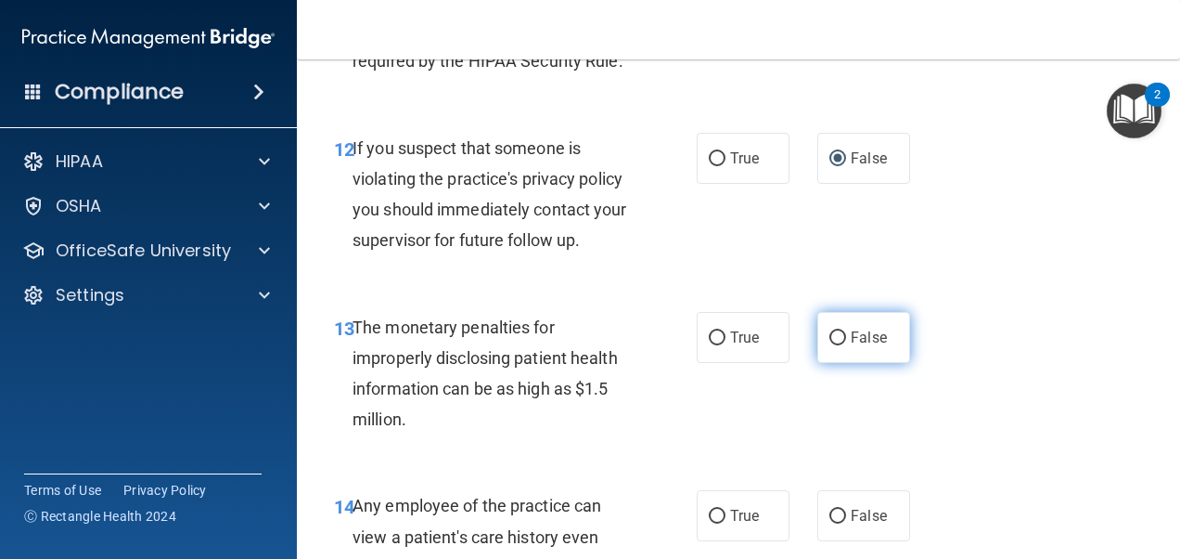
click at [820, 327] on label "False" at bounding box center [864, 337] width 93 height 51
click at [830, 331] on input "False" at bounding box center [838, 338] width 17 height 14
radio input "true"
click at [820, 327] on label "False" at bounding box center [864, 337] width 93 height 51
click at [830, 331] on input "False" at bounding box center [838, 338] width 17 height 14
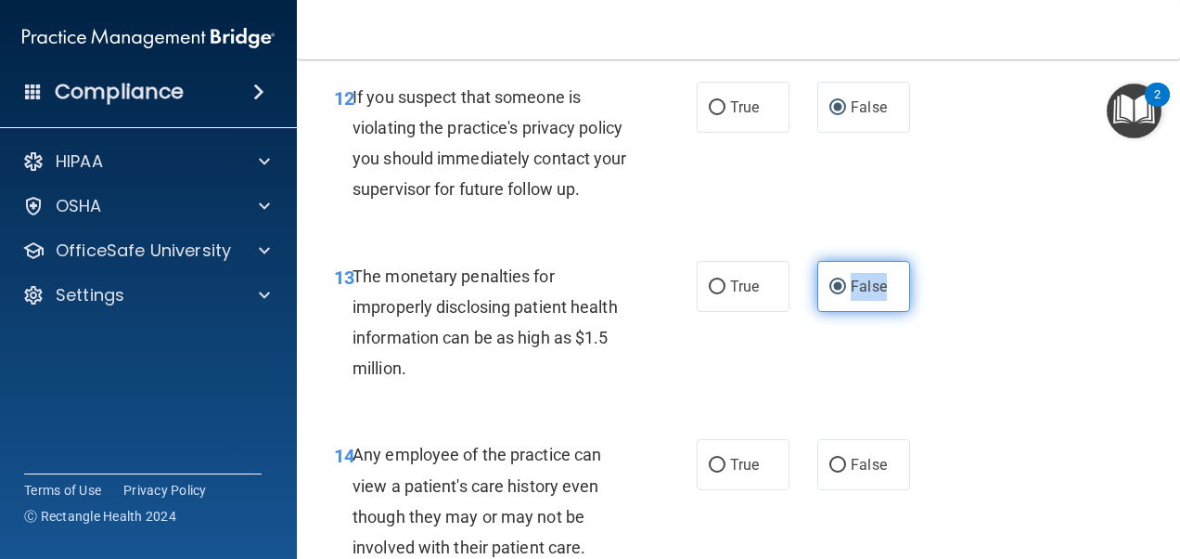
scroll to position [2320, 0]
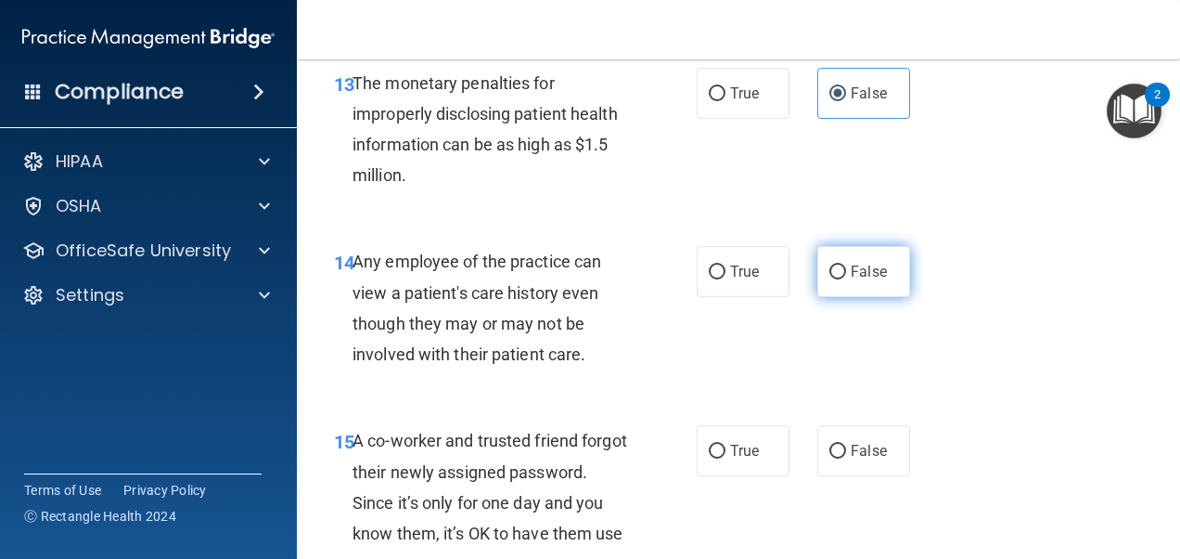
click at [851, 273] on span "False" at bounding box center [869, 272] width 36 height 18
click at [843, 273] on input "False" at bounding box center [838, 272] width 17 height 14
radio input "true"
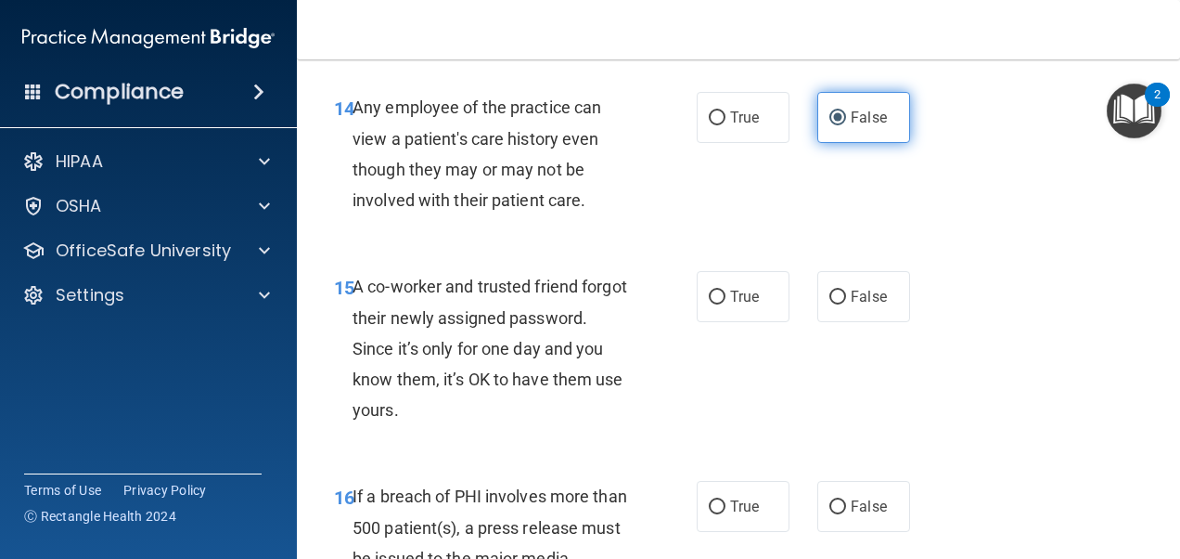
scroll to position [2496, 0]
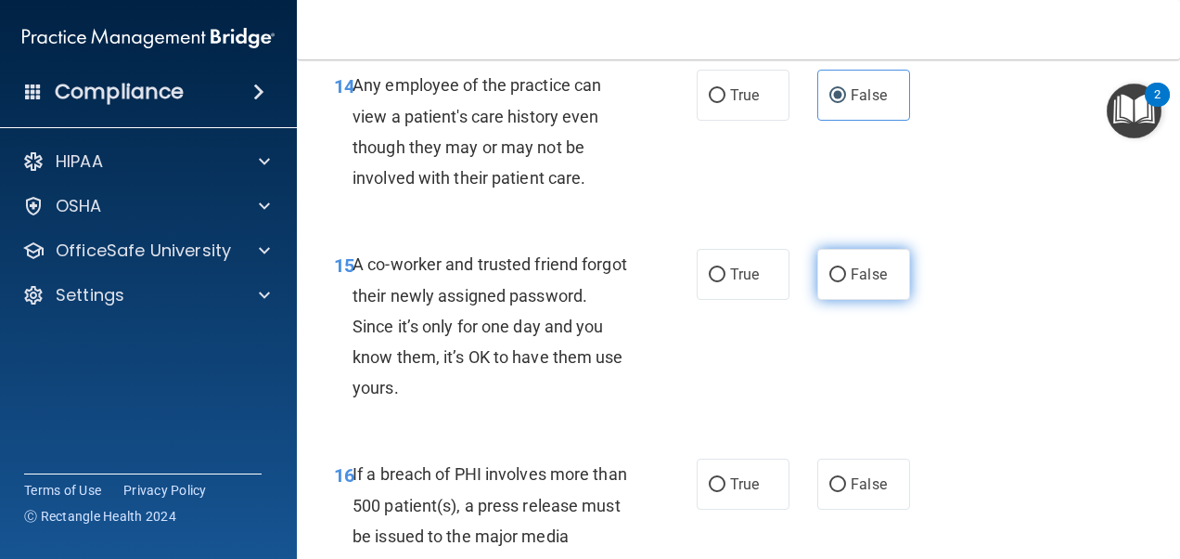
click at [831, 264] on label "False" at bounding box center [864, 274] width 93 height 51
click at [831, 268] on input "False" at bounding box center [838, 275] width 17 height 14
radio input "true"
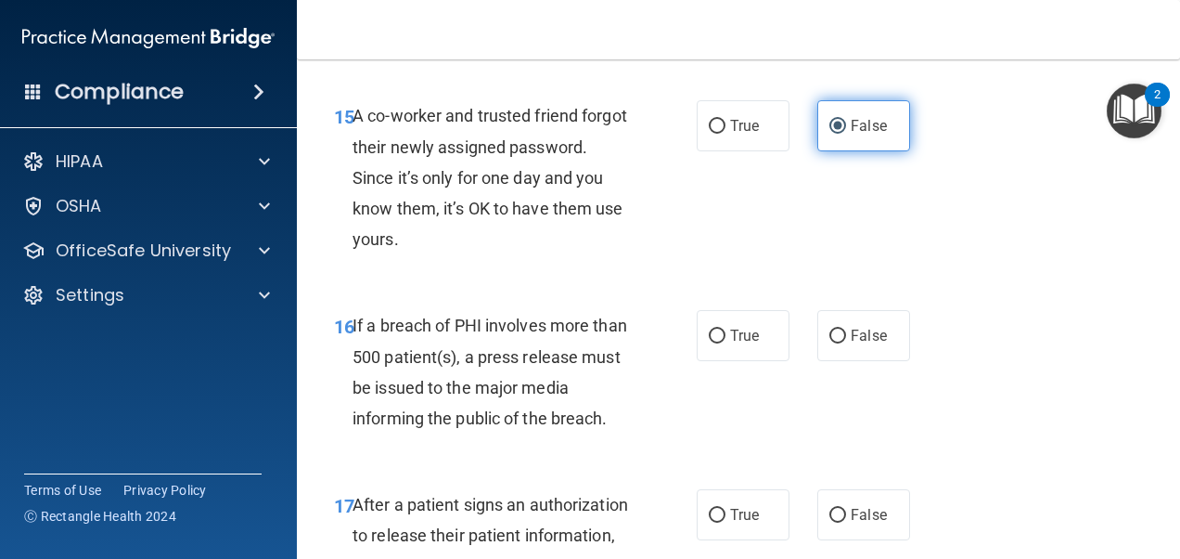
scroll to position [2645, 0]
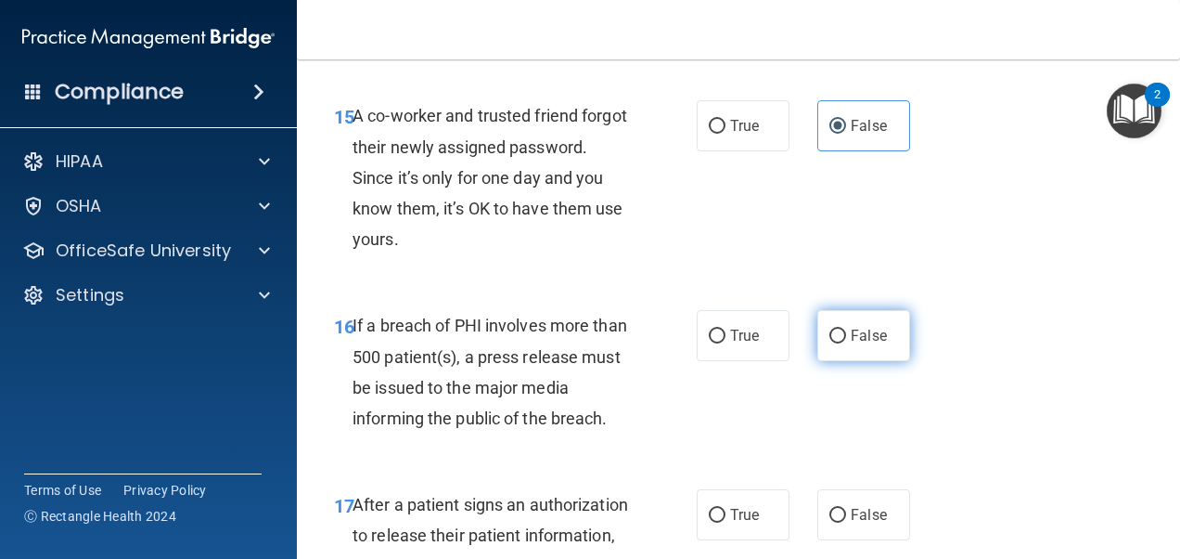
click at [822, 323] on label "False" at bounding box center [864, 335] width 93 height 51
click at [830, 329] on input "False" at bounding box center [838, 336] width 17 height 14
radio input "true"
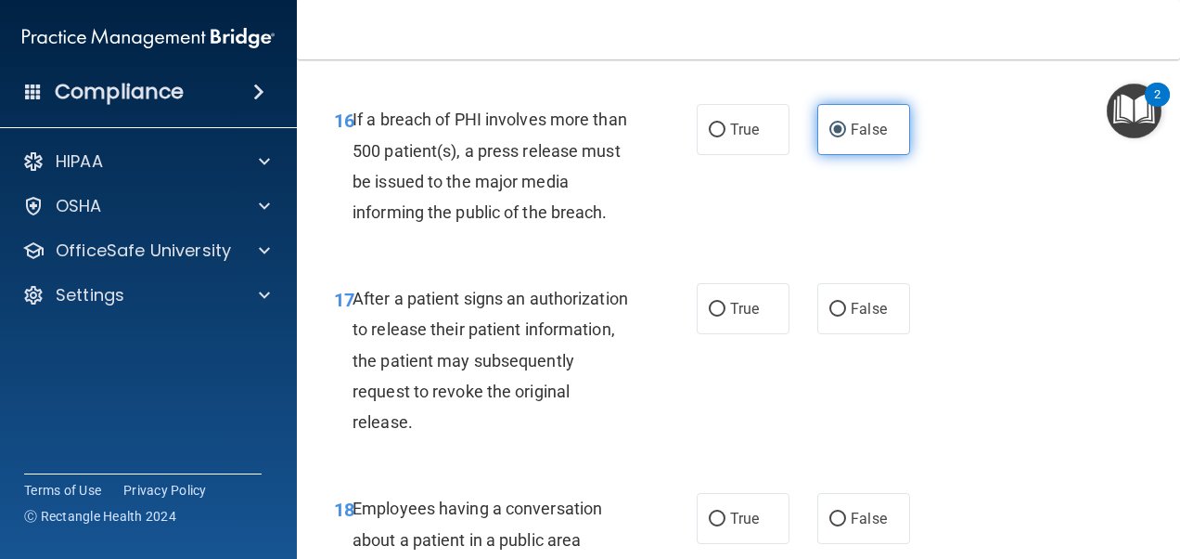
scroll to position [2862, 0]
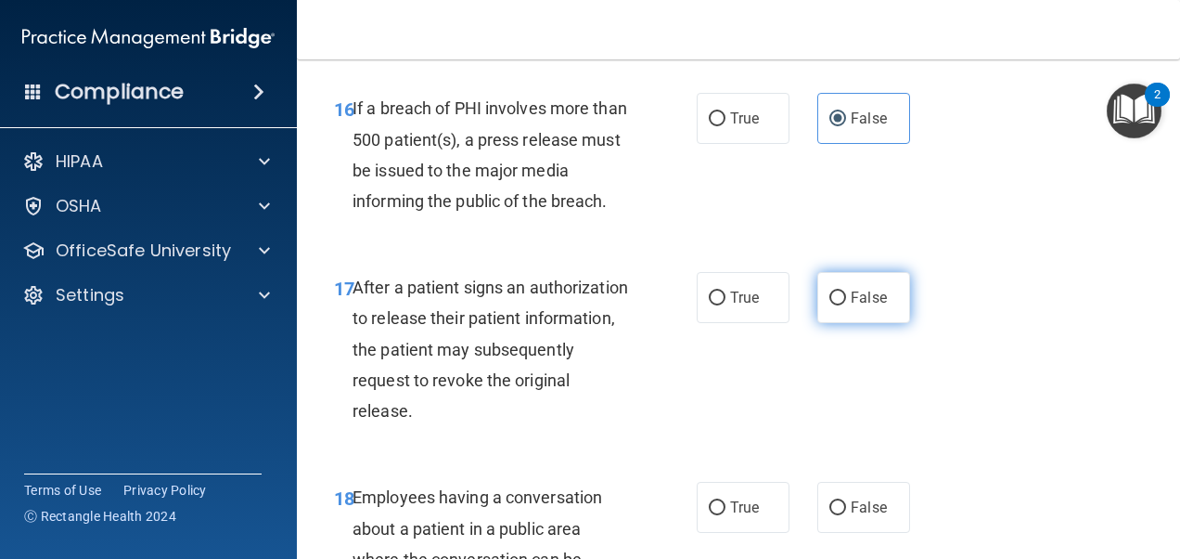
click at [830, 311] on label "False" at bounding box center [864, 297] width 93 height 51
click at [830, 305] on input "False" at bounding box center [838, 298] width 17 height 14
radio input "true"
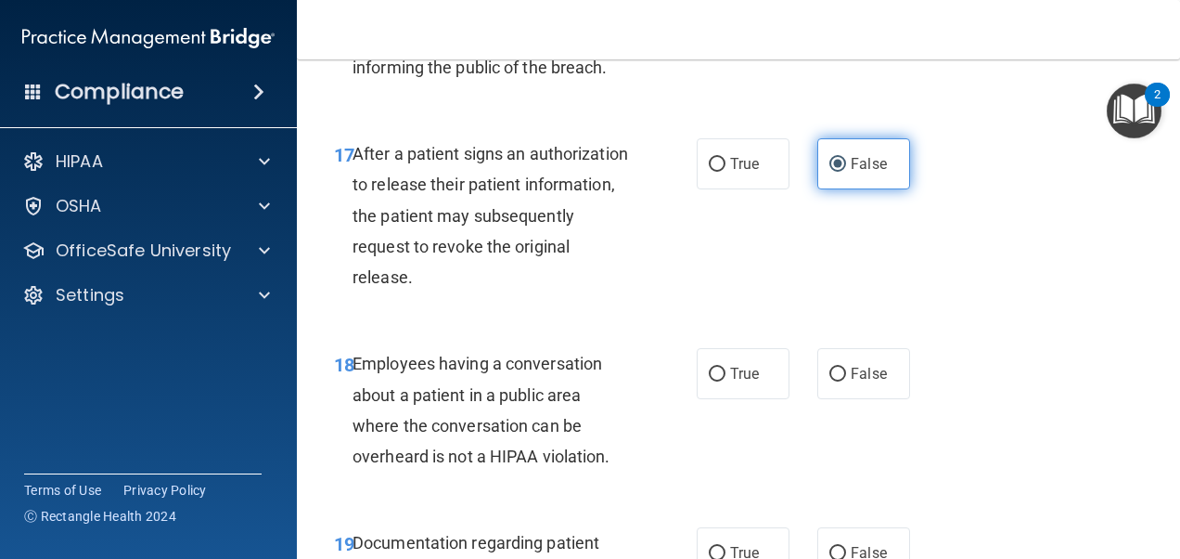
scroll to position [3042, 0]
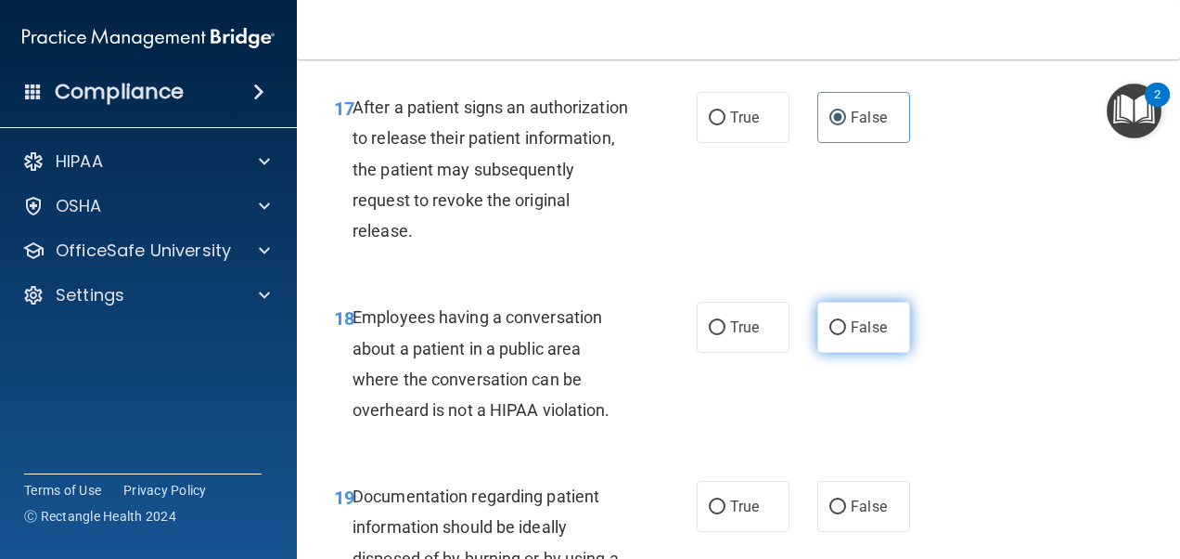
click at [830, 328] on input "False" at bounding box center [838, 328] width 17 height 14
radio input "true"
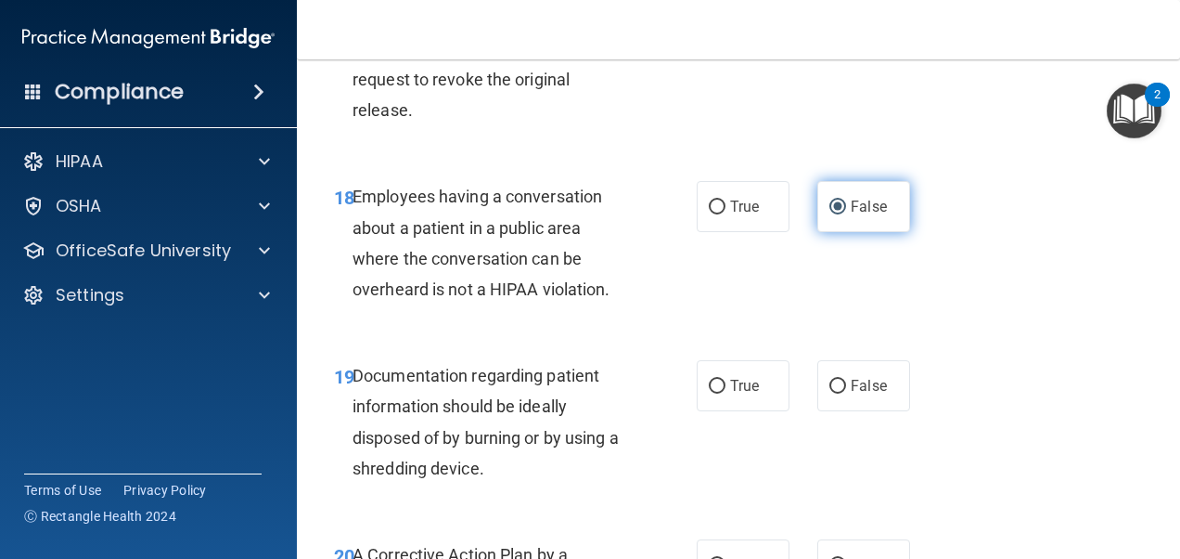
scroll to position [3196, 0]
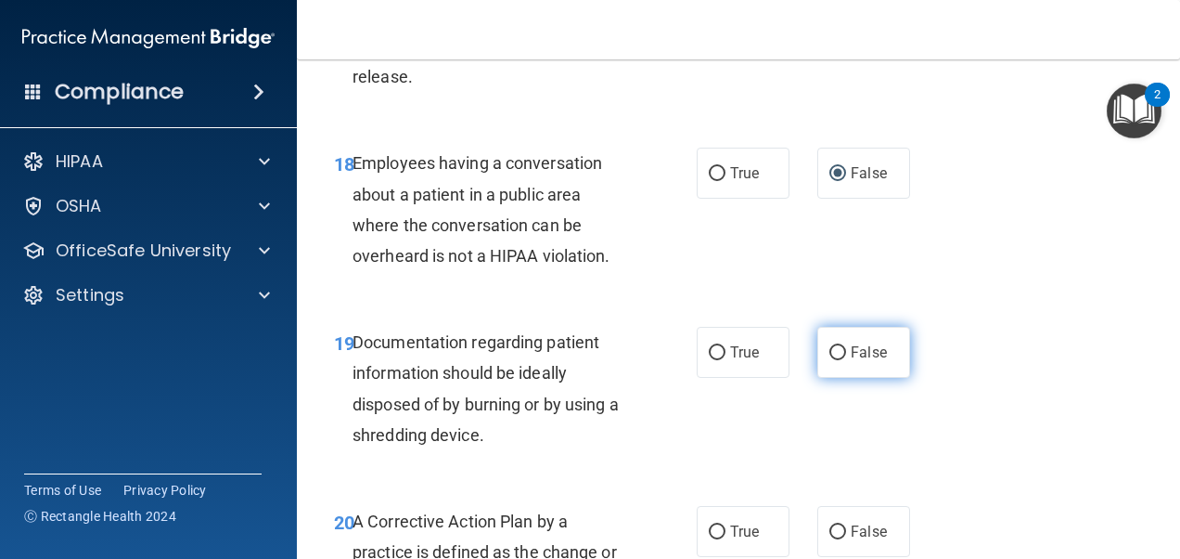
click at [827, 372] on label "False" at bounding box center [864, 352] width 93 height 51
click at [830, 360] on input "False" at bounding box center [838, 353] width 17 height 14
radio input "true"
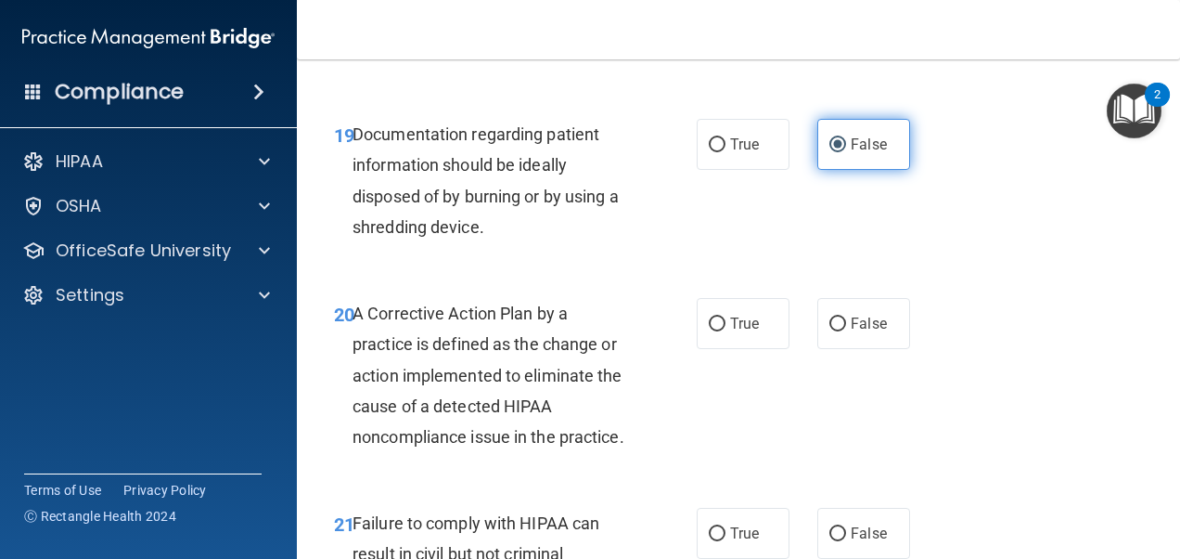
scroll to position [3405, 0]
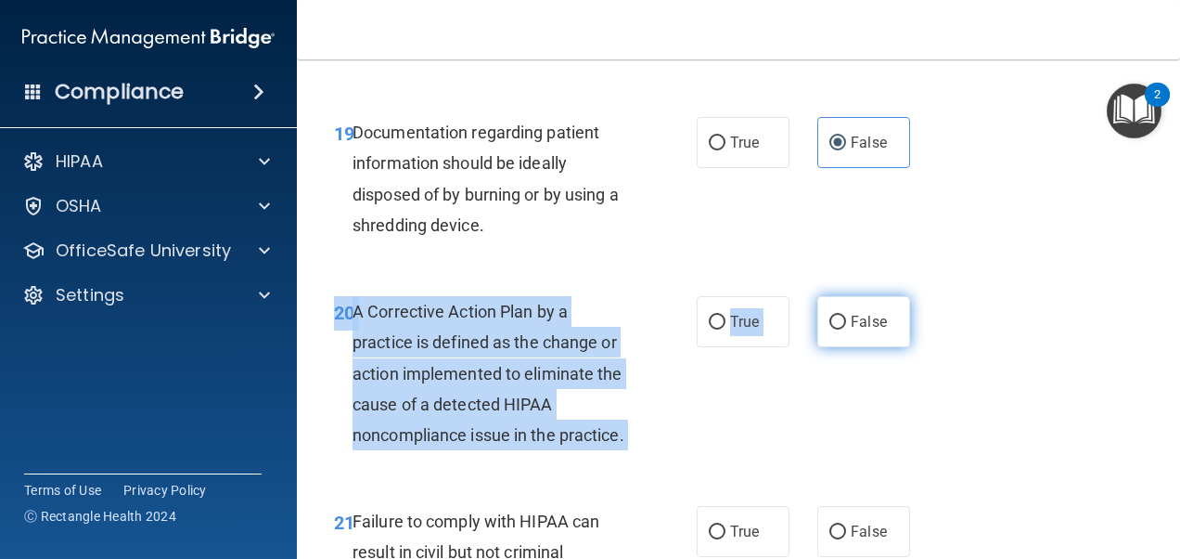
drag, startPoint x: 828, startPoint y: 349, endPoint x: 830, endPoint y: 316, distance: 32.5
click at [830, 316] on div "20 A Corrective Action Plan by a practice is defined as the change or action im…" at bounding box center [738, 378] width 837 height 210
click at [830, 316] on input "False" at bounding box center [838, 322] width 17 height 14
radio input "true"
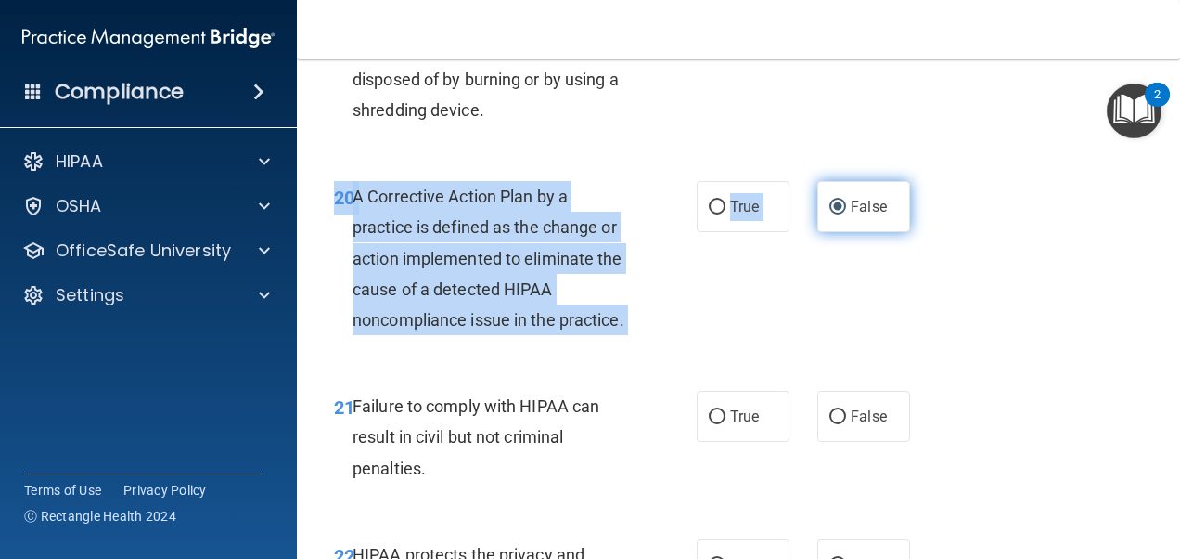
scroll to position [3678, 0]
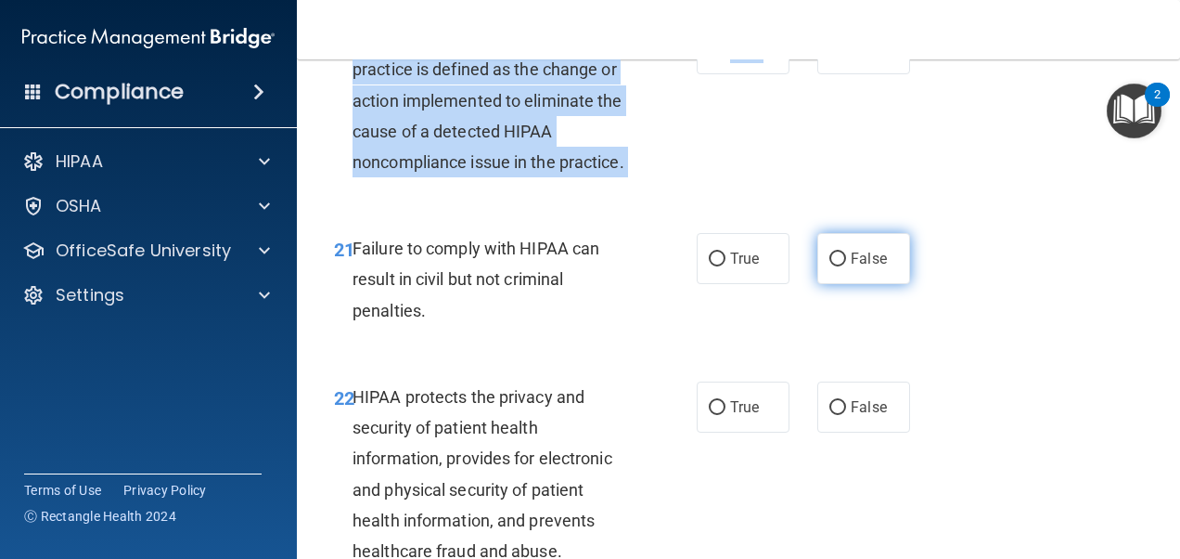
click at [831, 266] on input "False" at bounding box center [838, 259] width 17 height 14
radio input "true"
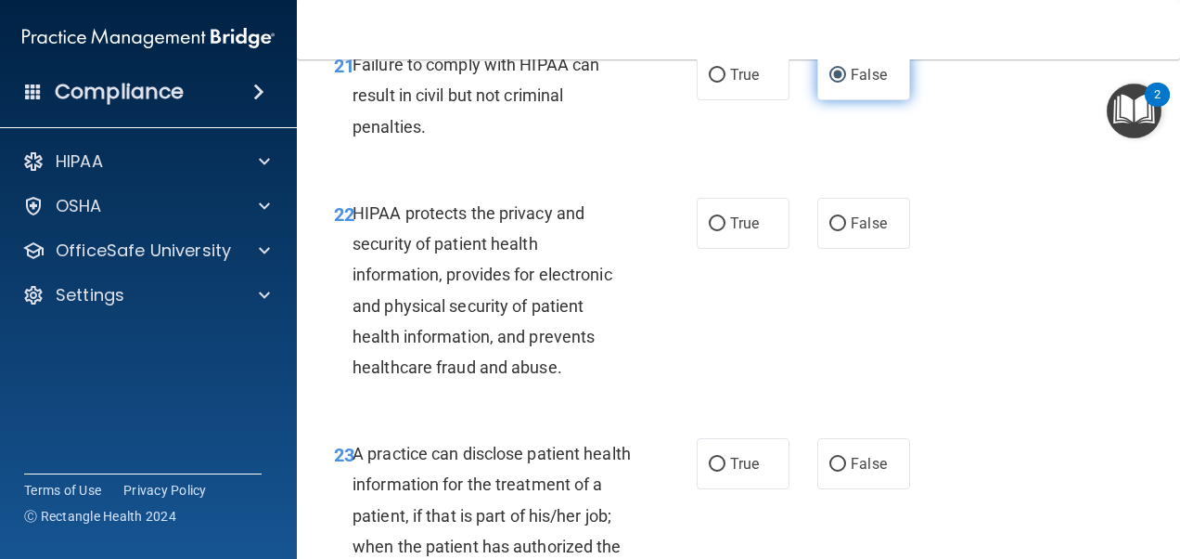
scroll to position [3864, 0]
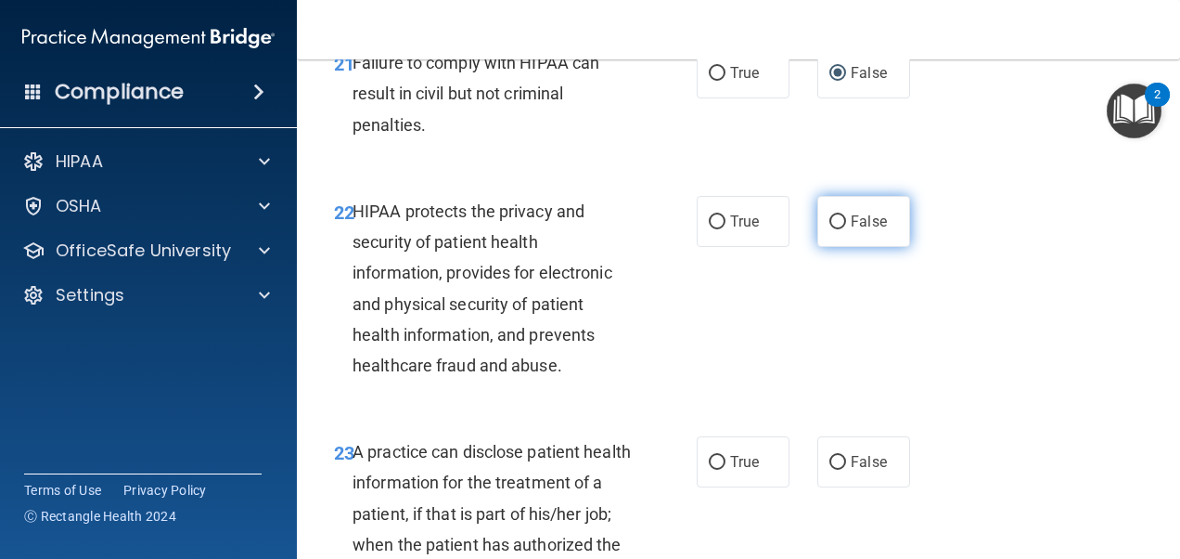
click at [834, 229] on input "False" at bounding box center [838, 222] width 17 height 14
radio input "true"
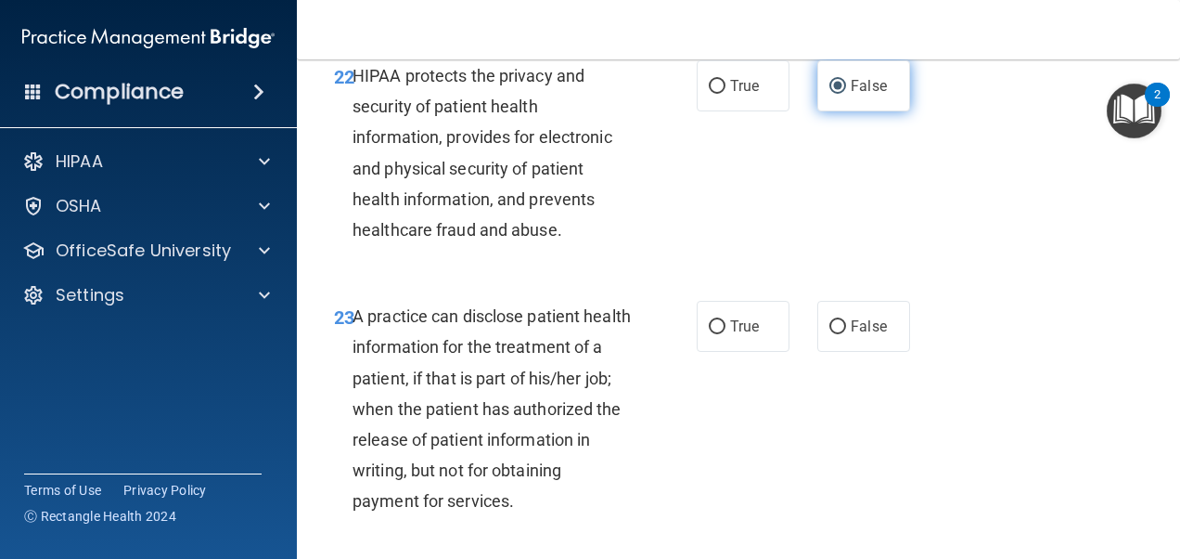
scroll to position [4061, 0]
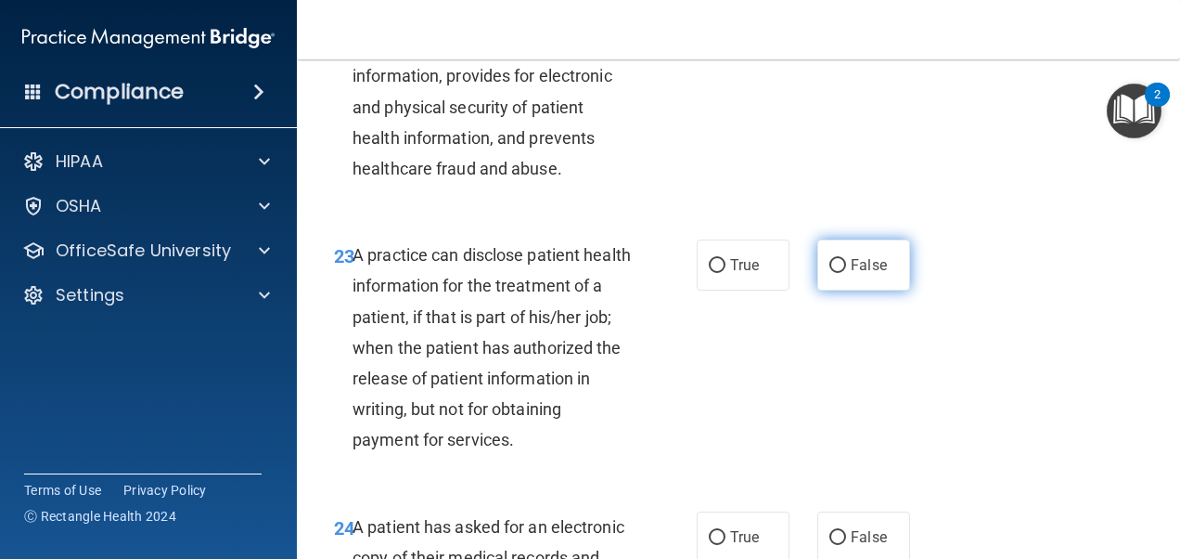
click at [830, 273] on input "False" at bounding box center [838, 266] width 17 height 14
radio input "true"
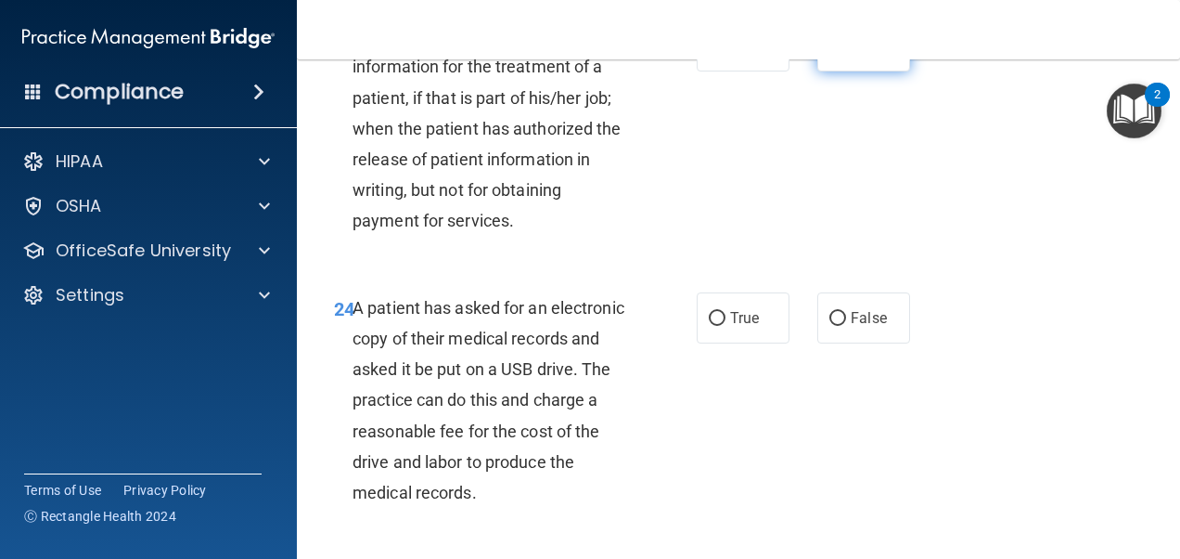
scroll to position [4283, 0]
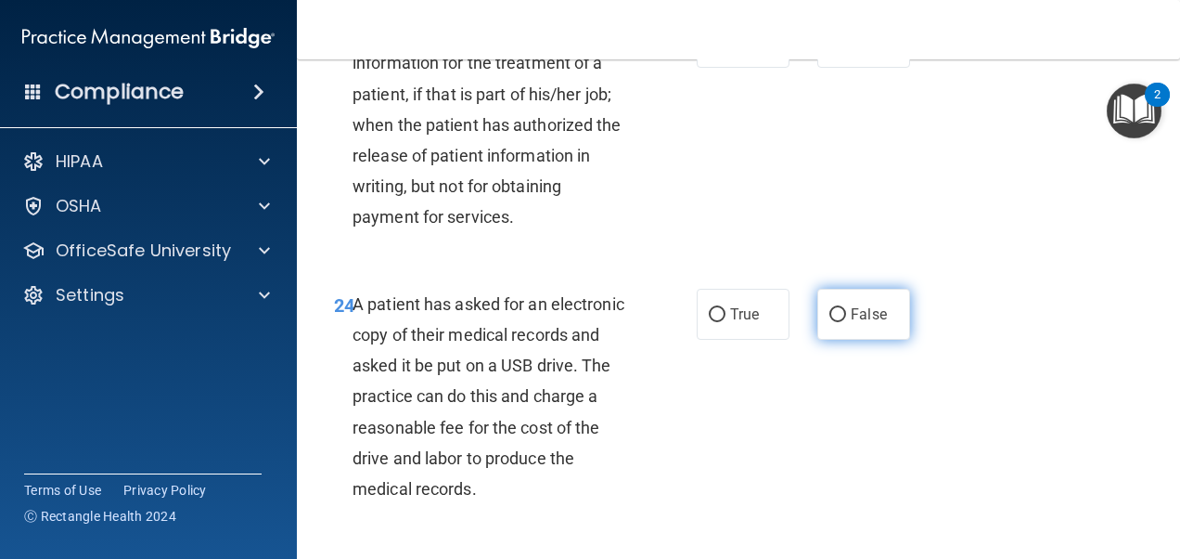
click at [831, 322] on input "False" at bounding box center [838, 315] width 17 height 14
radio input "true"
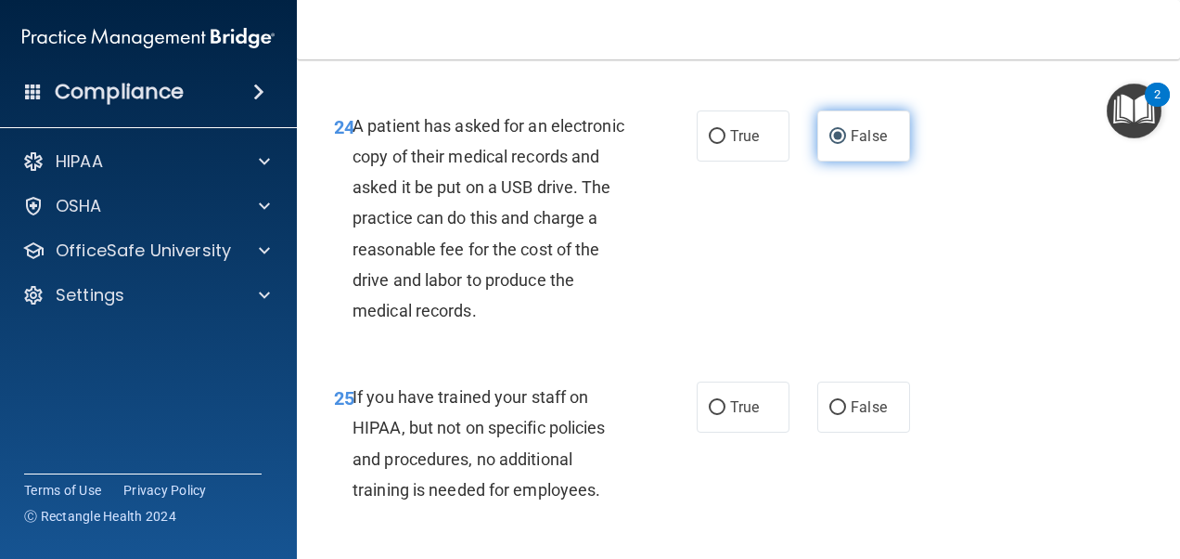
scroll to position [4556, 0]
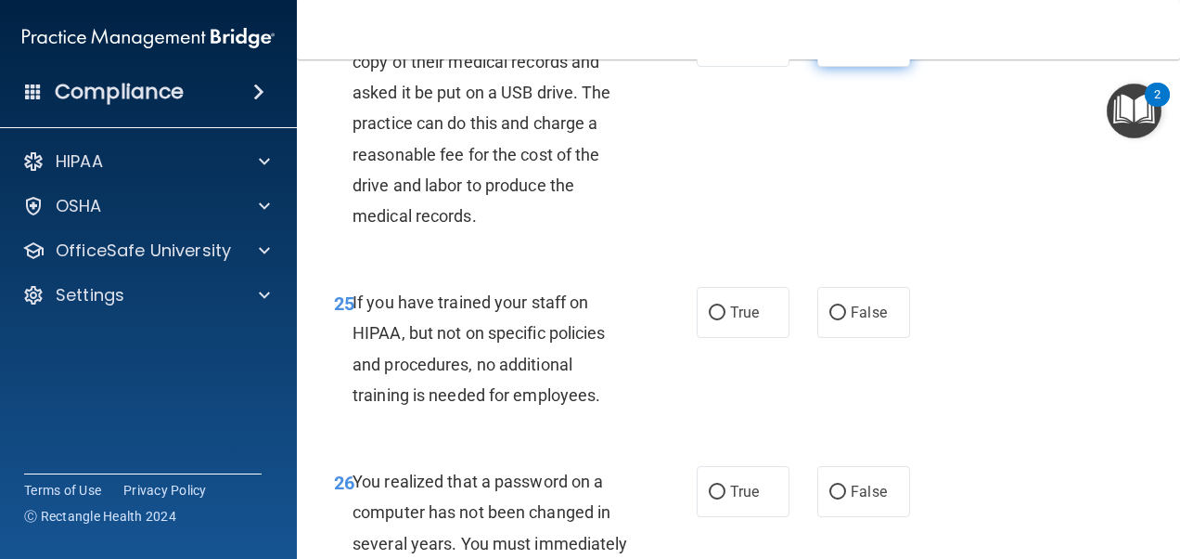
click at [831, 320] on input "False" at bounding box center [838, 313] width 17 height 14
radio input "true"
click at [831, 320] on input "False" at bounding box center [838, 313] width 17 height 14
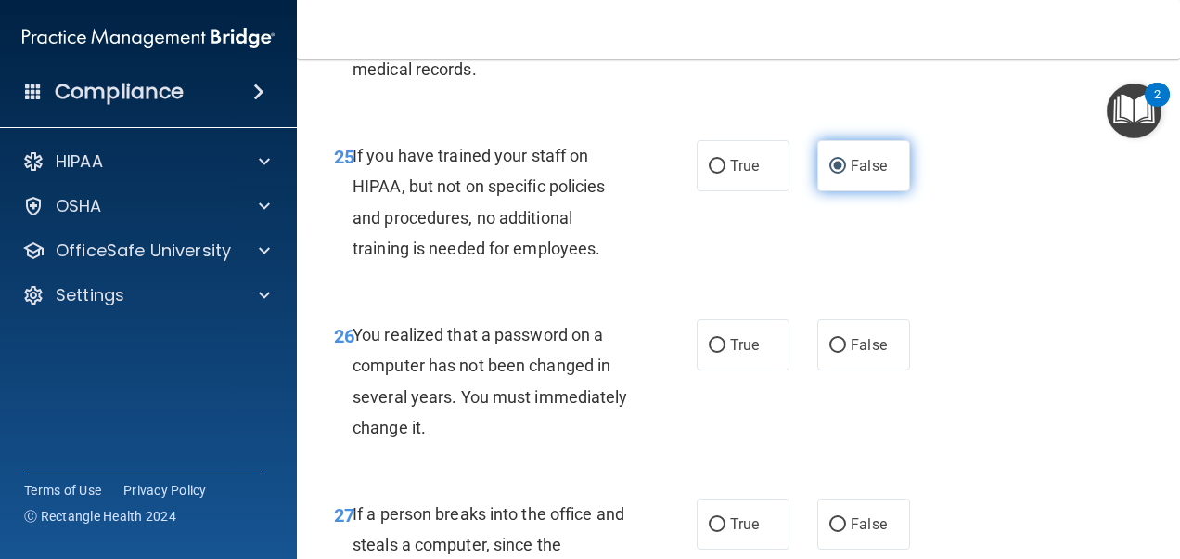
scroll to position [4703, 0]
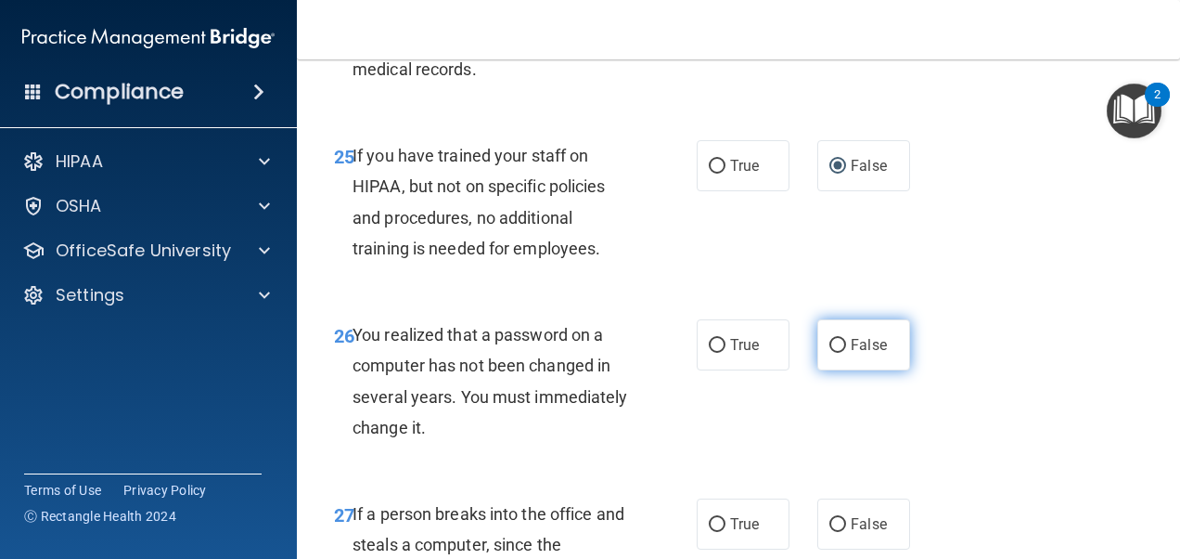
click at [829, 360] on label "False" at bounding box center [864, 344] width 93 height 51
click at [830, 353] on input "False" at bounding box center [838, 346] width 17 height 14
radio input "true"
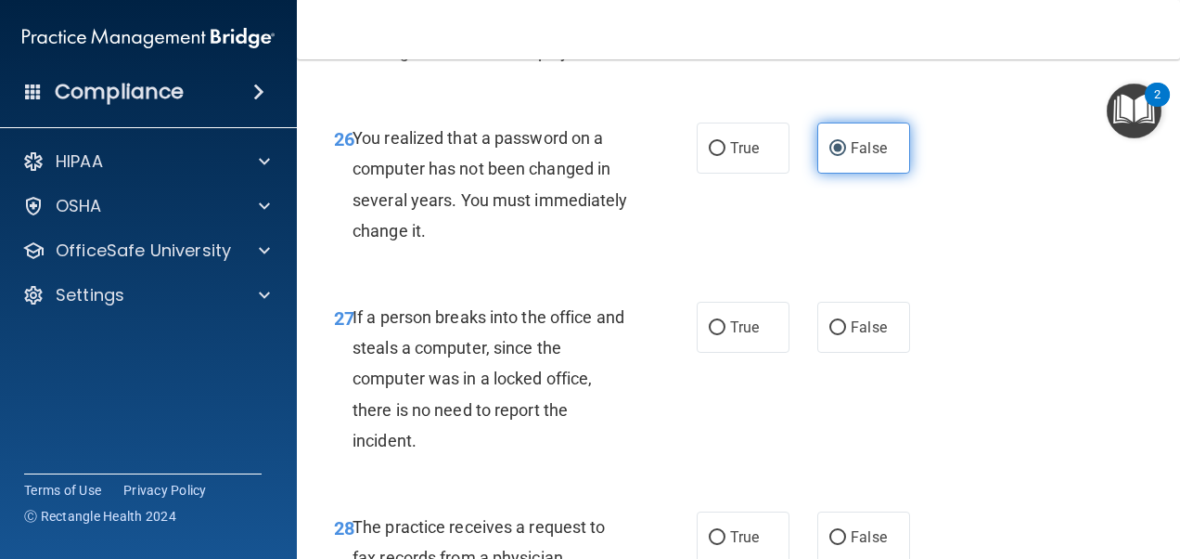
scroll to position [4901, 0]
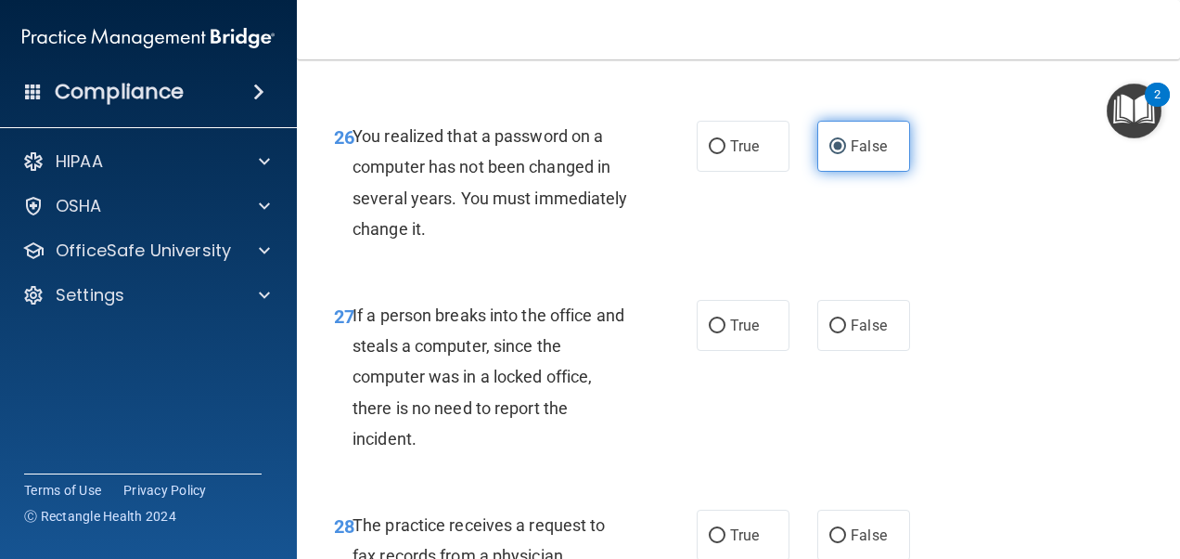
click at [830, 333] on input "False" at bounding box center [838, 326] width 17 height 14
radio input "true"
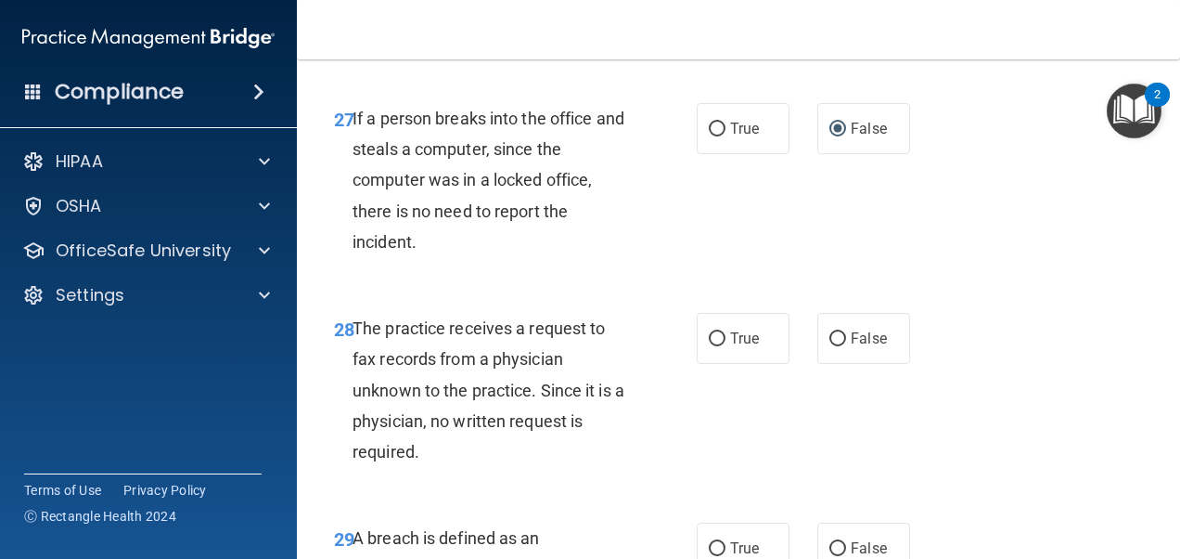
scroll to position [5100, 0]
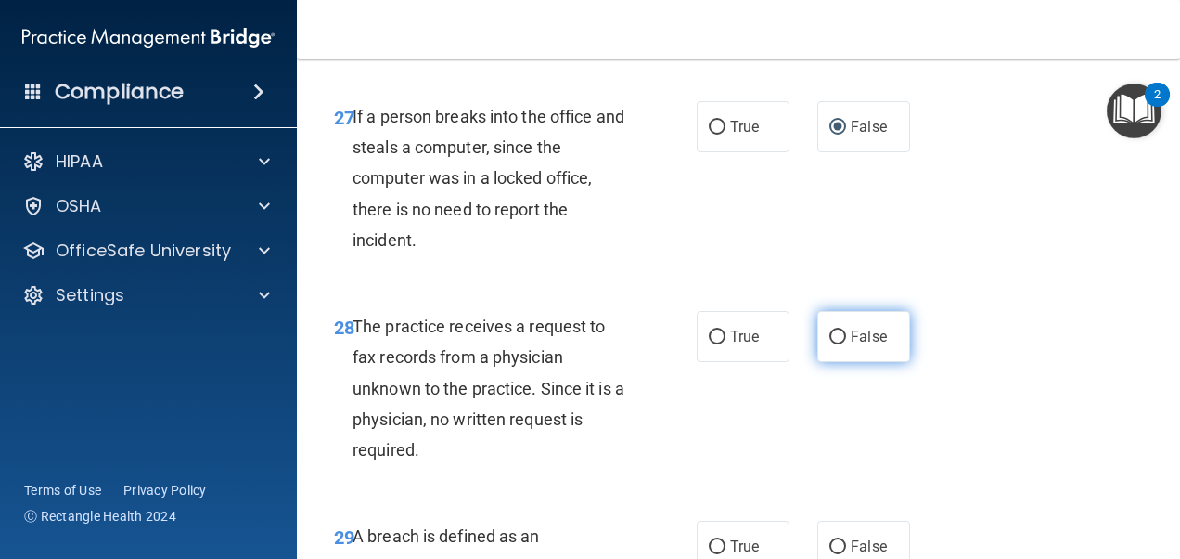
click at [830, 344] on input "False" at bounding box center [838, 337] width 17 height 14
radio input "true"
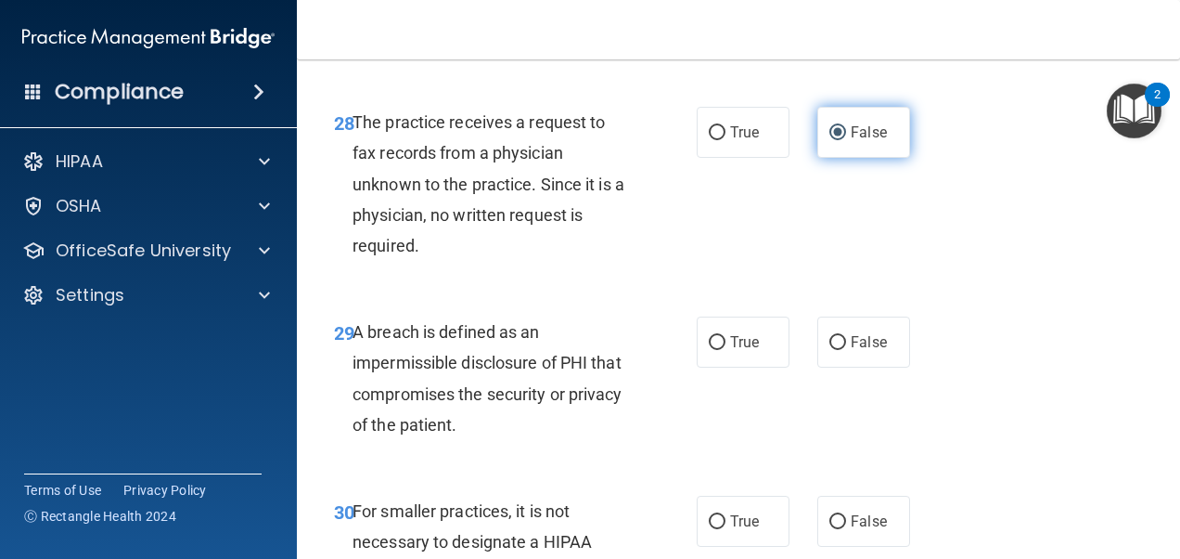
scroll to position [5306, 0]
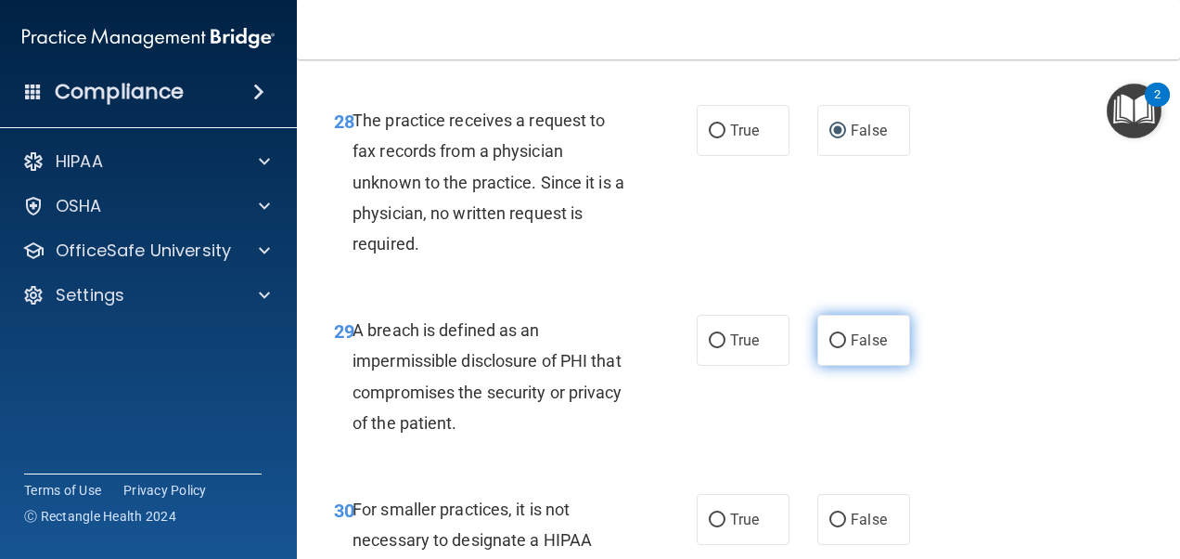
click at [830, 348] on input "False" at bounding box center [838, 341] width 17 height 14
radio input "true"
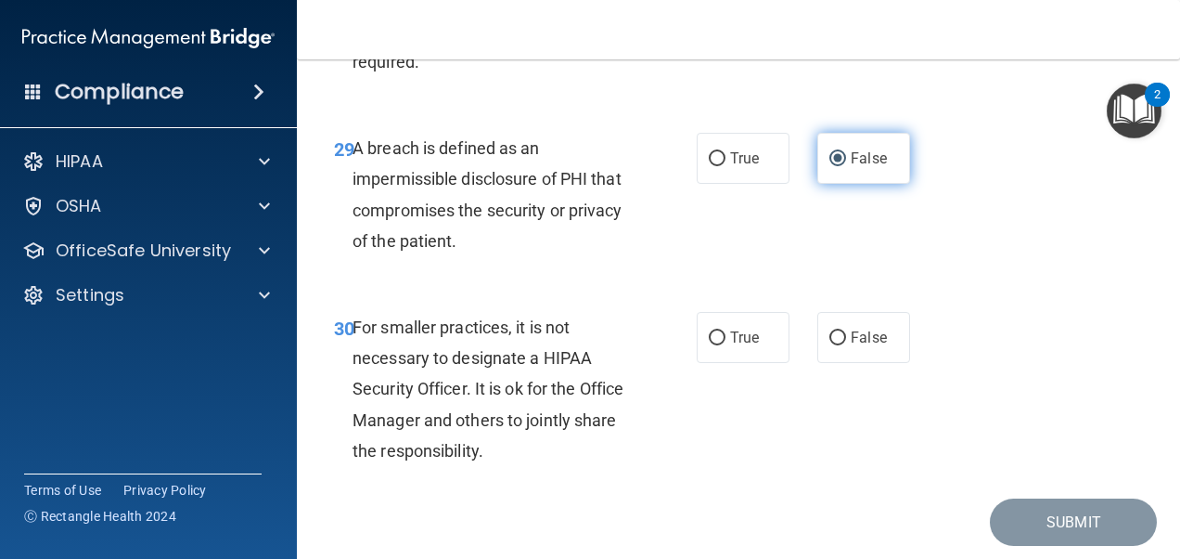
click at [830, 345] on input "False" at bounding box center [838, 338] width 17 height 14
radio input "true"
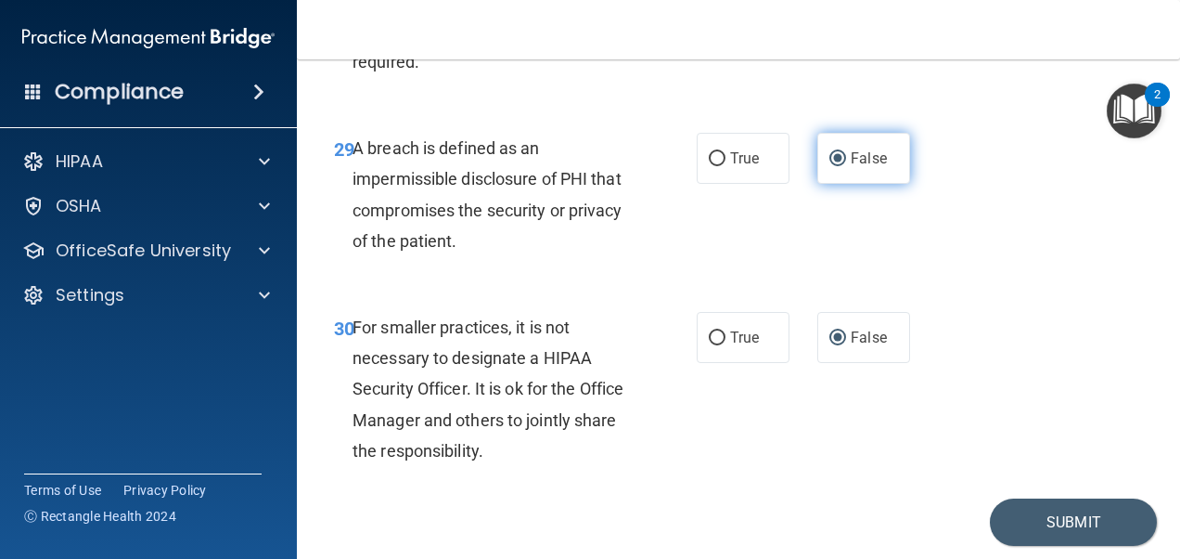
scroll to position [5579, 0]
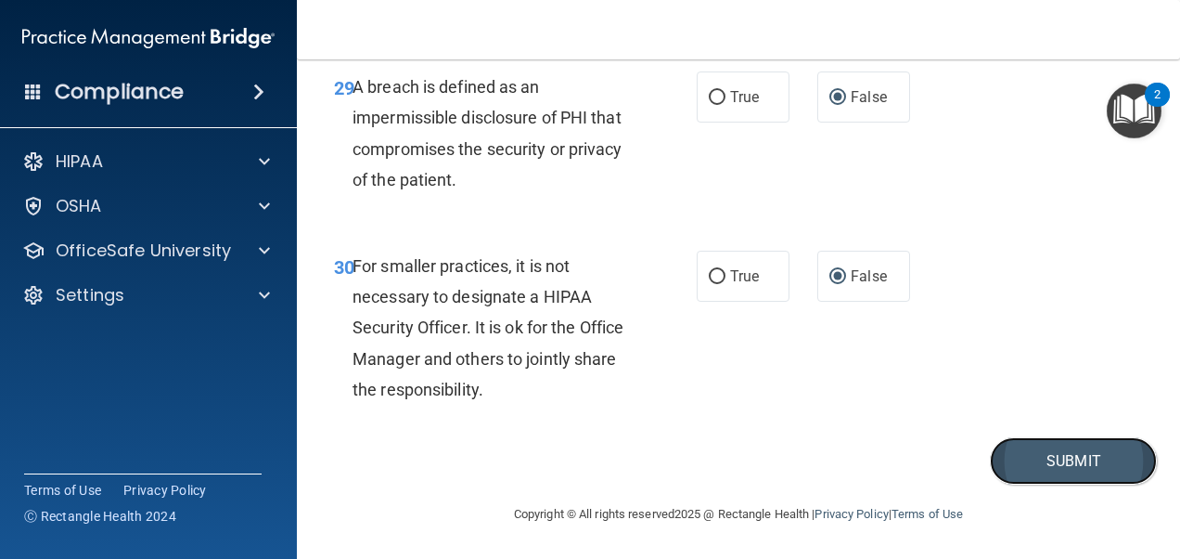
click at [1022, 444] on button "Submit" at bounding box center [1073, 460] width 167 height 47
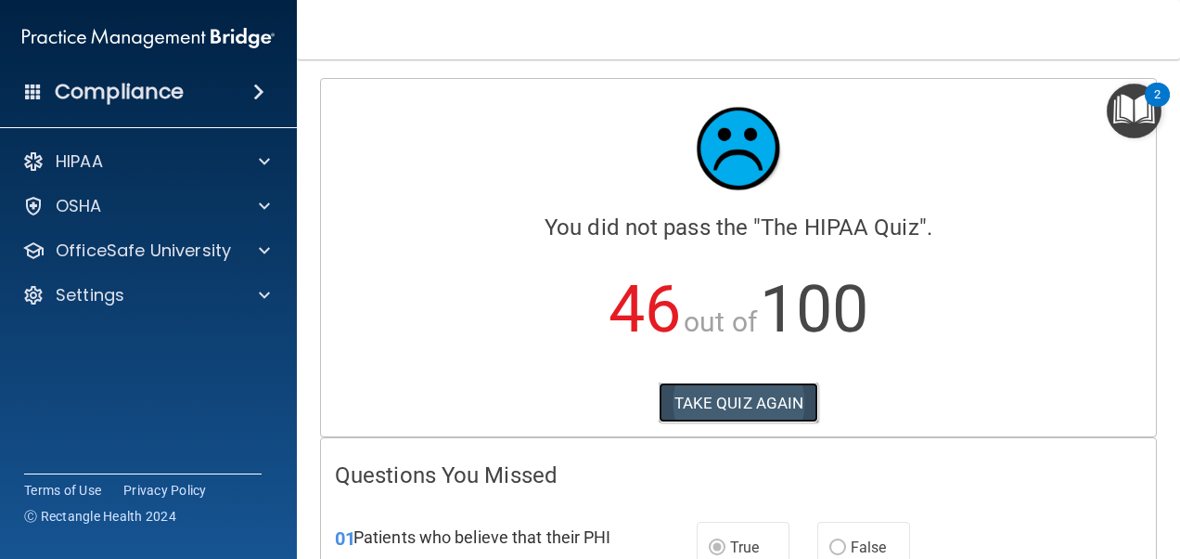
click at [756, 419] on button "TAKE QUIZ AGAIN" at bounding box center [739, 402] width 161 height 41
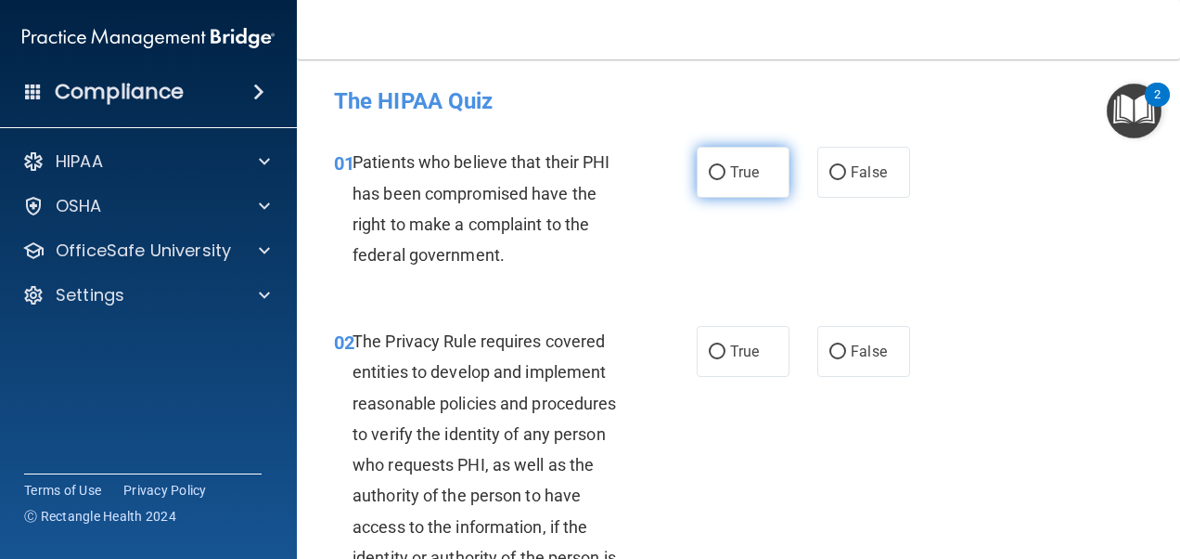
click at [716, 171] on input "True" at bounding box center [717, 173] width 17 height 14
radio input "true"
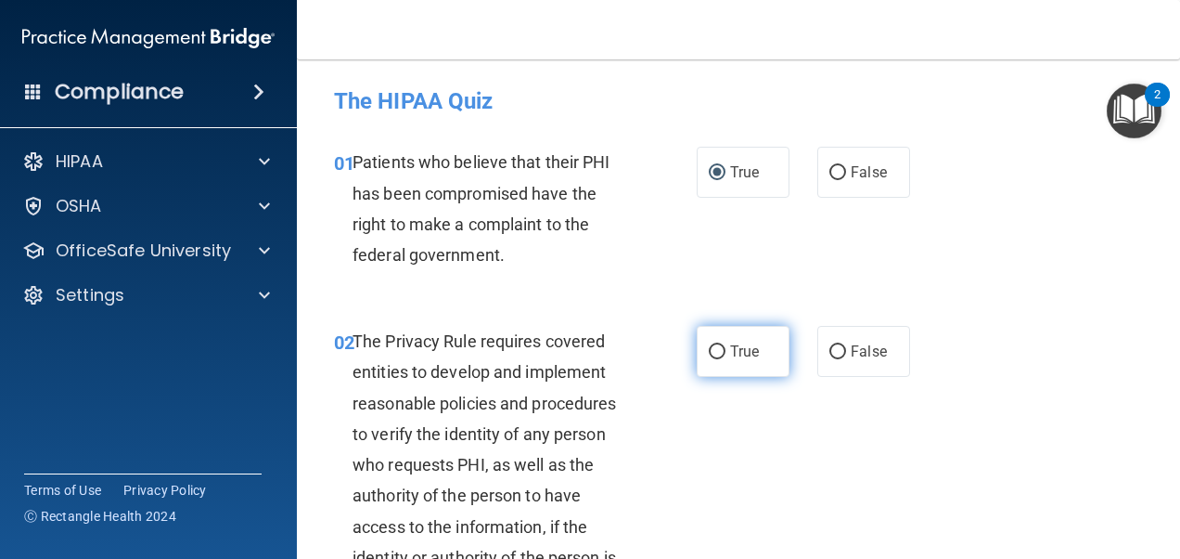
click at [709, 349] on input "True" at bounding box center [717, 352] width 17 height 14
radio input "true"
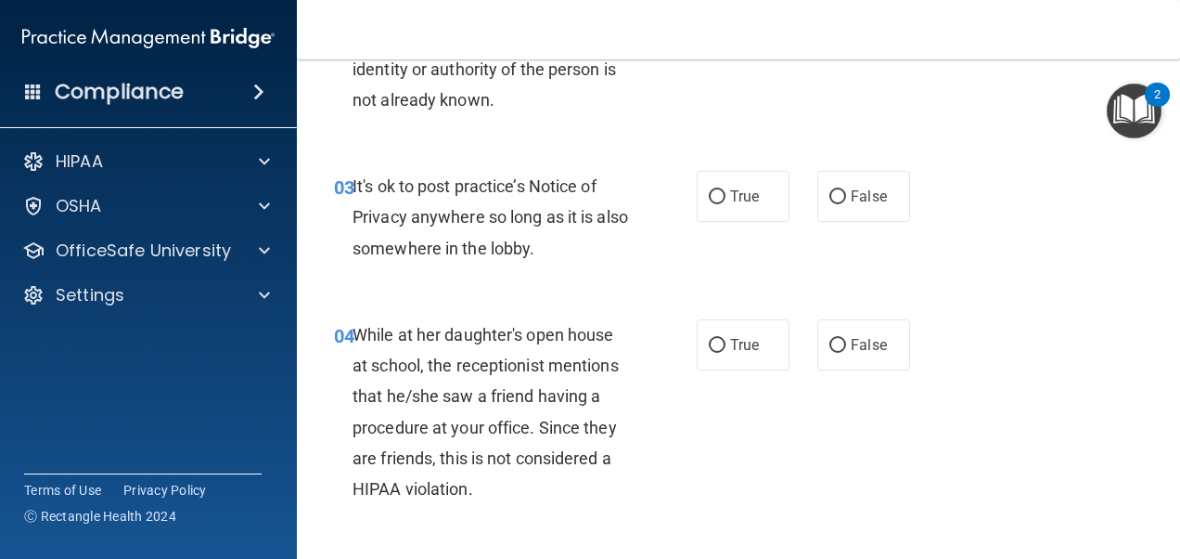
scroll to position [499, 0]
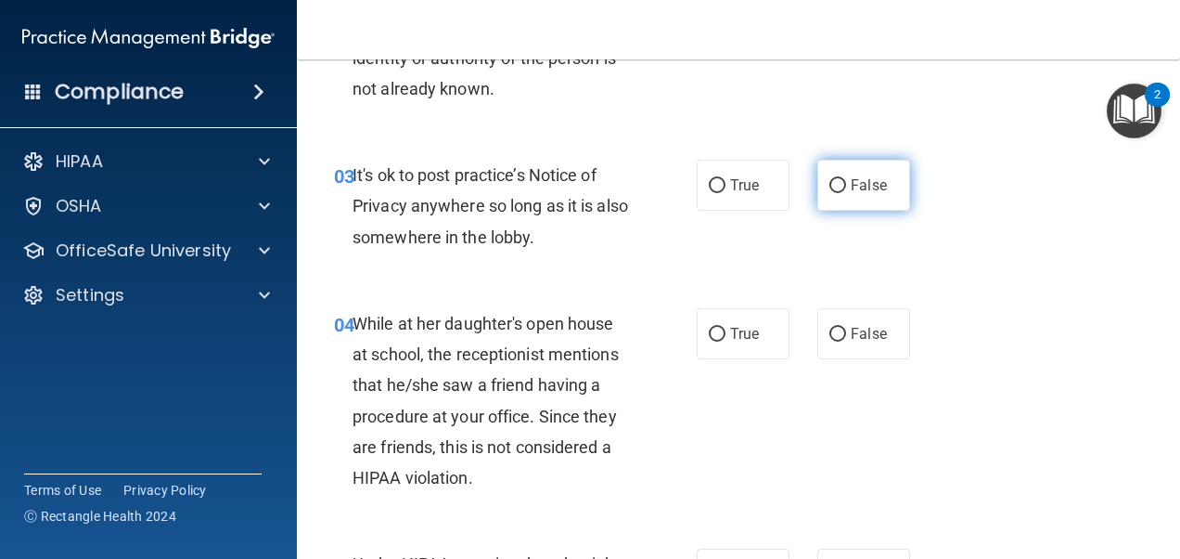
click at [827, 193] on label "False" at bounding box center [864, 185] width 93 height 51
click at [830, 193] on input "False" at bounding box center [838, 186] width 17 height 14
radio input "true"
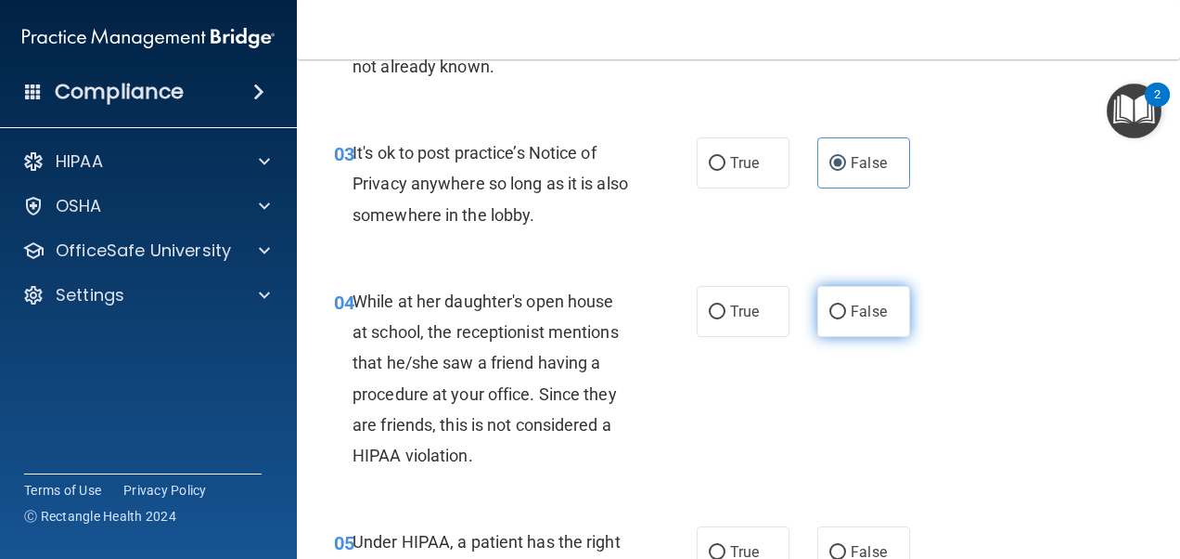
scroll to position [534, 0]
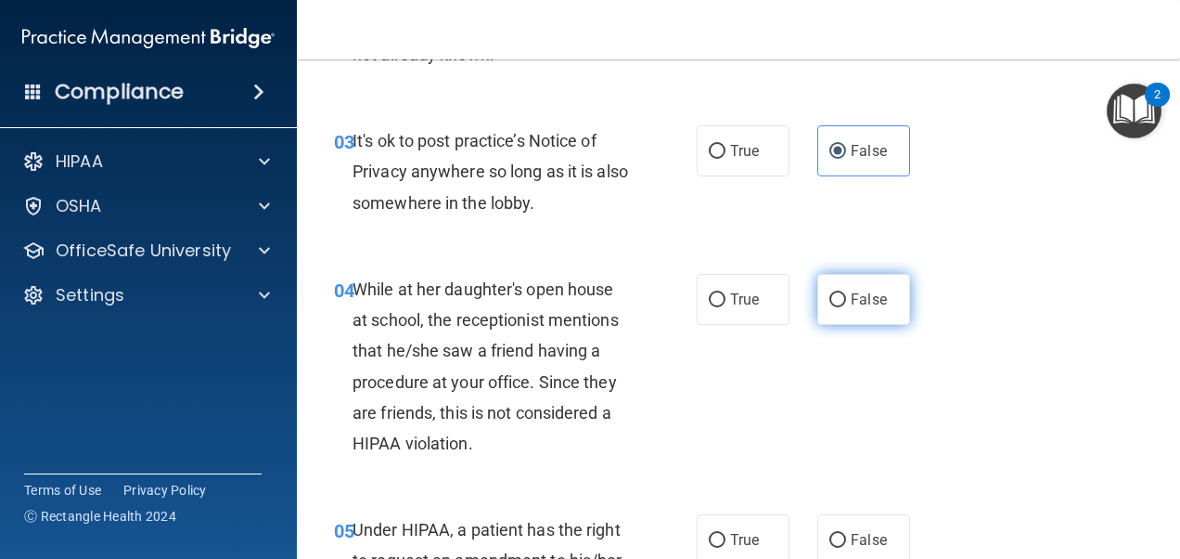
click at [830, 288] on label "False" at bounding box center [864, 299] width 93 height 51
click at [830, 293] on input "False" at bounding box center [838, 300] width 17 height 14
radio input "true"
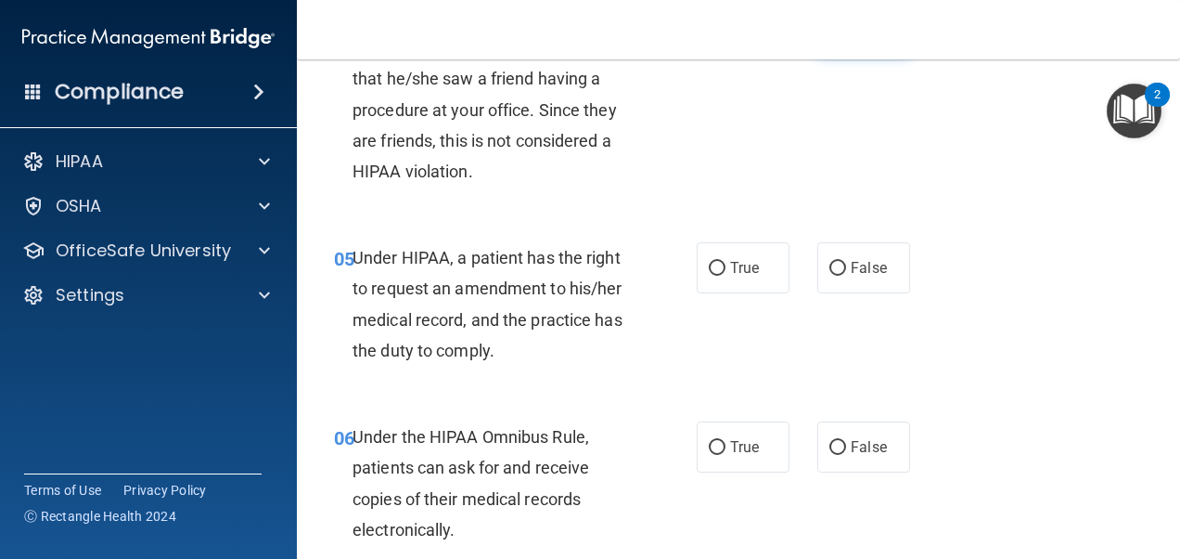
scroll to position [815, 0]
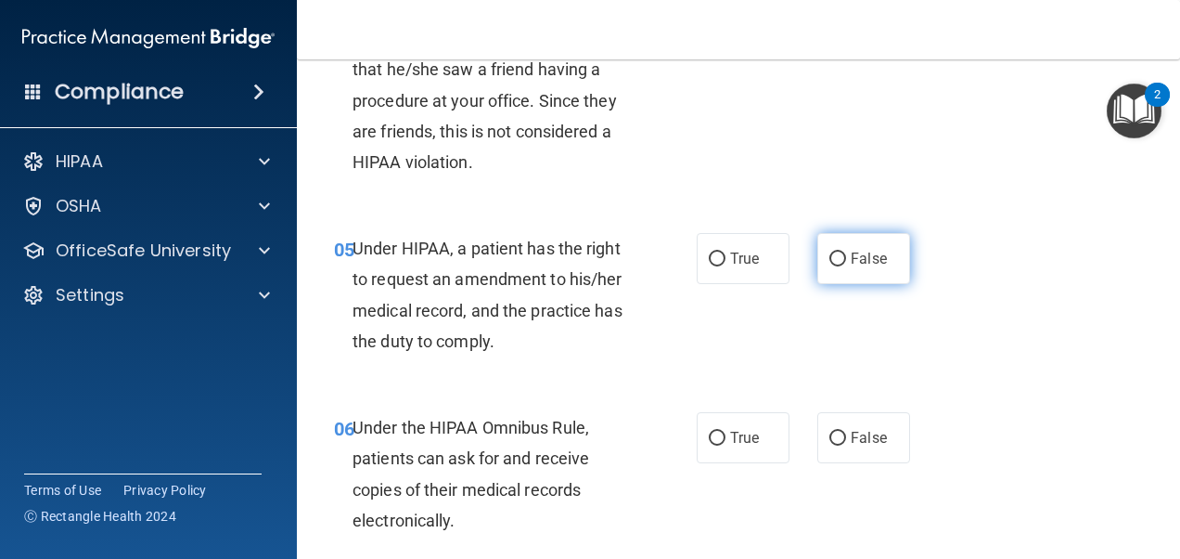
click at [830, 252] on input "False" at bounding box center [838, 259] width 17 height 14
radio input "true"
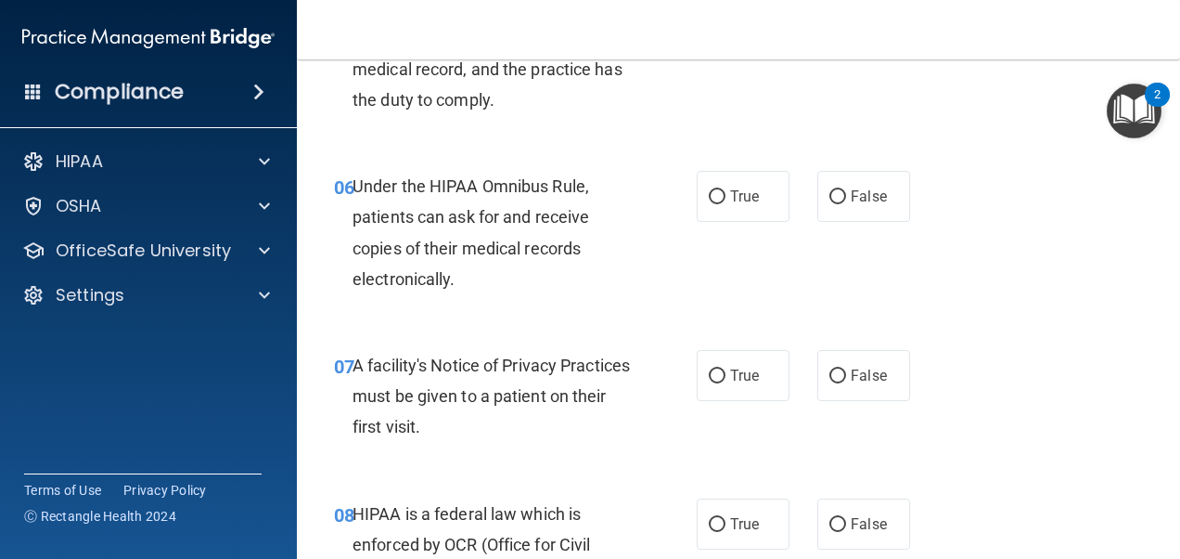
scroll to position [1057, 0]
click at [709, 194] on input "True" at bounding box center [717, 196] width 17 height 14
radio input "true"
click at [710, 375] on input "True" at bounding box center [717, 375] width 17 height 14
radio input "true"
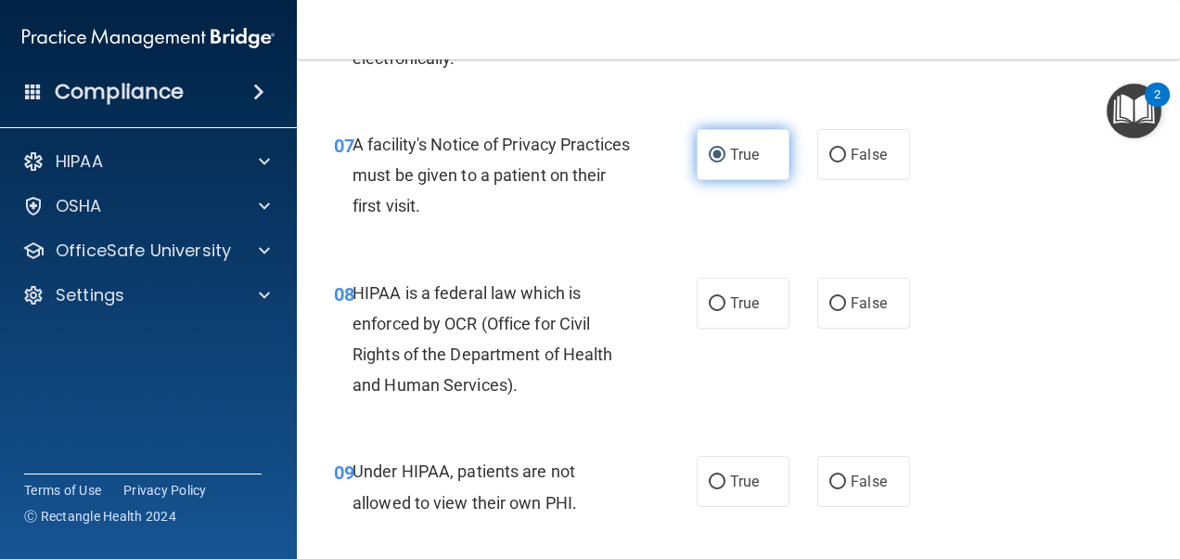
scroll to position [1307, 0]
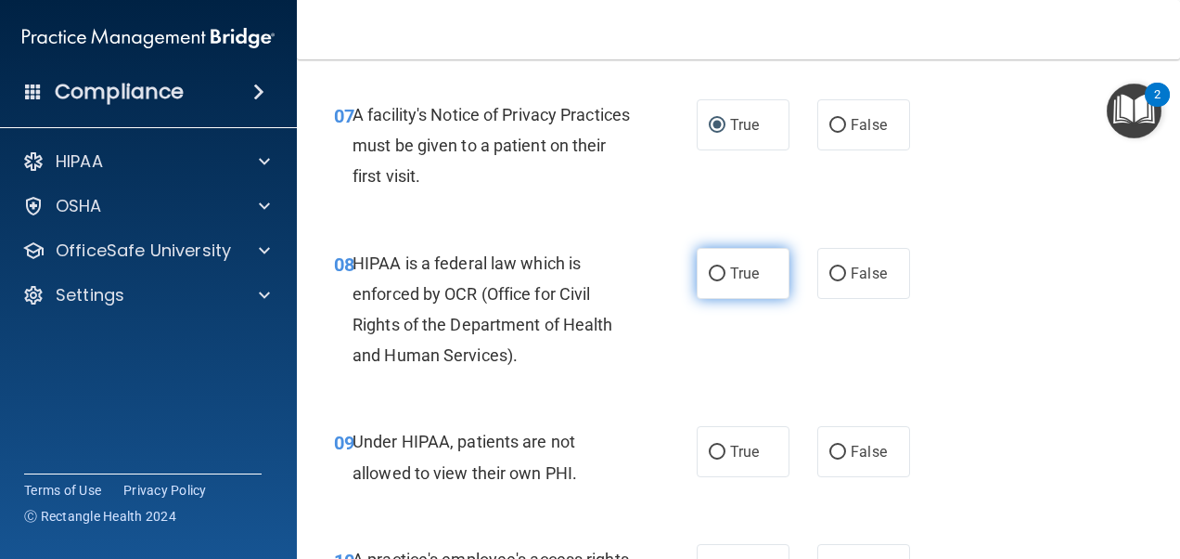
click at [709, 276] on input "True" at bounding box center [717, 274] width 17 height 14
radio input "true"
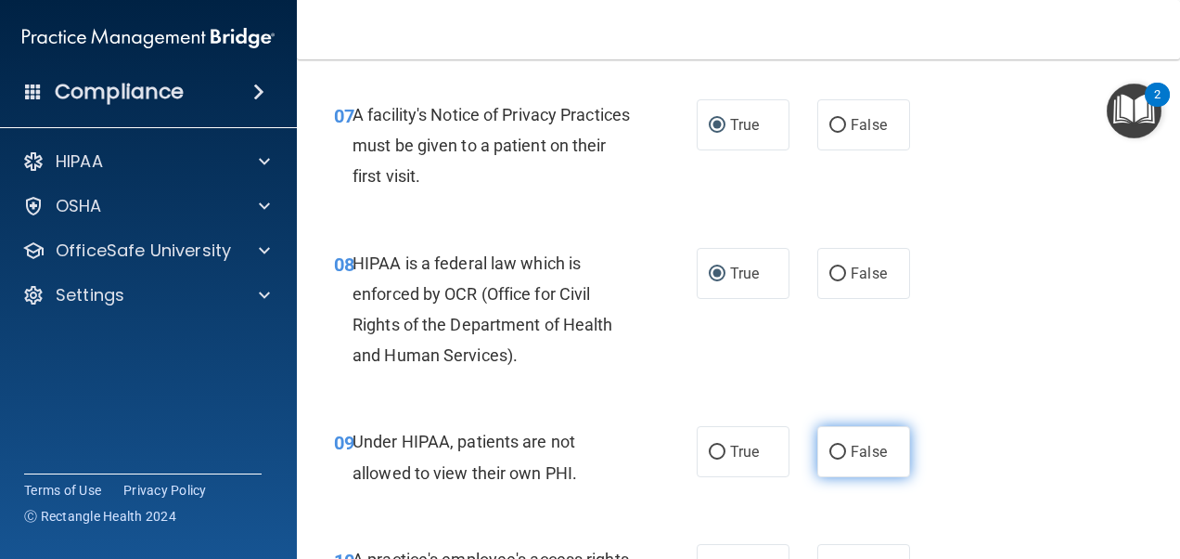
click at [830, 445] on input "False" at bounding box center [838, 452] width 17 height 14
radio input "true"
click at [830, 445] on input "False" at bounding box center [838, 452] width 17 height 14
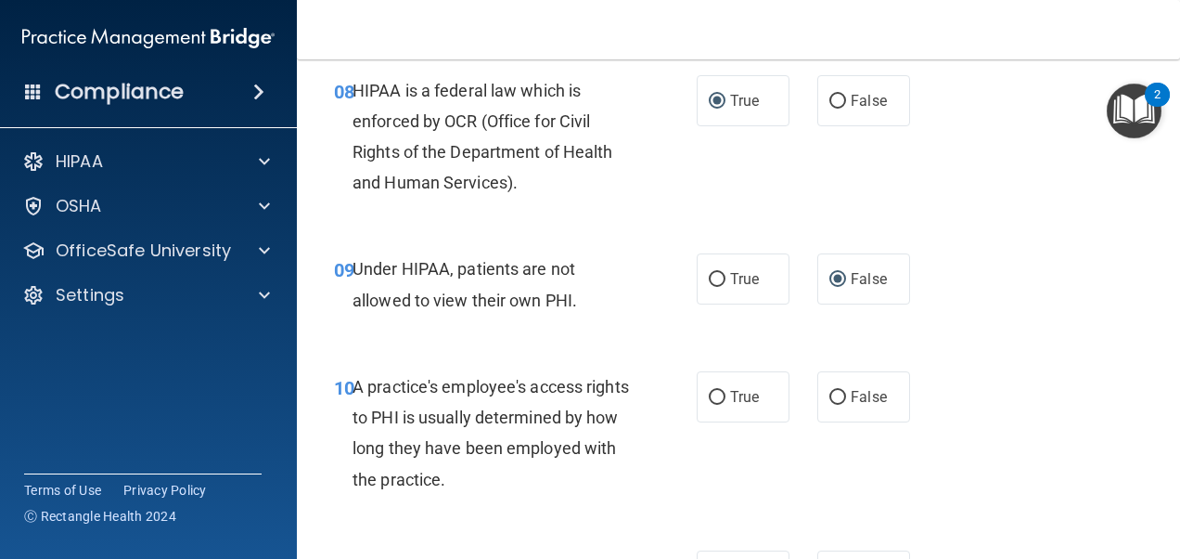
scroll to position [1481, 0]
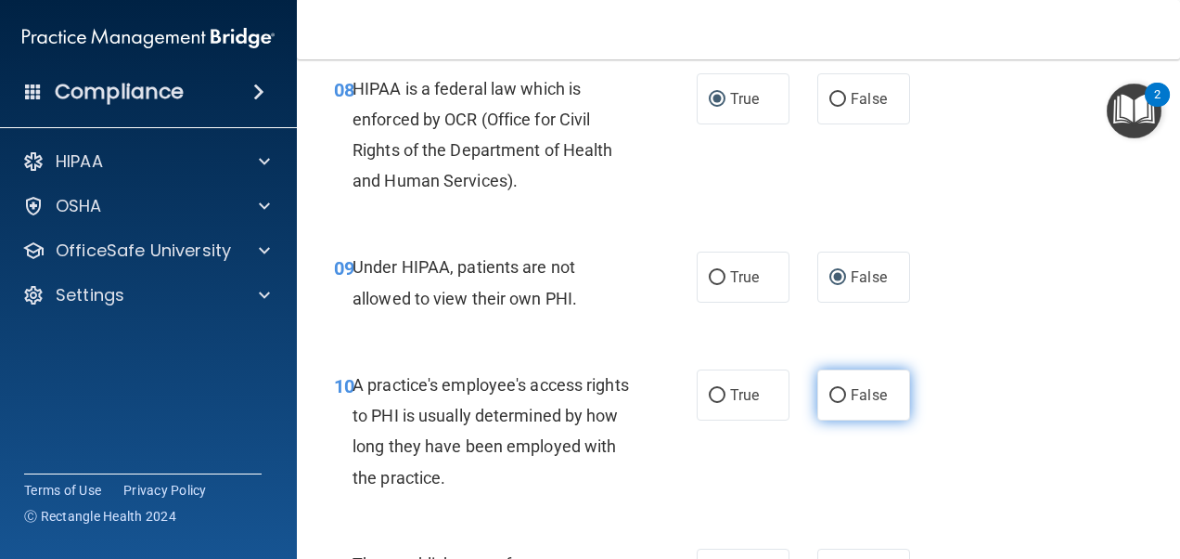
click at [831, 389] on input "False" at bounding box center [838, 396] width 17 height 14
radio input "true"
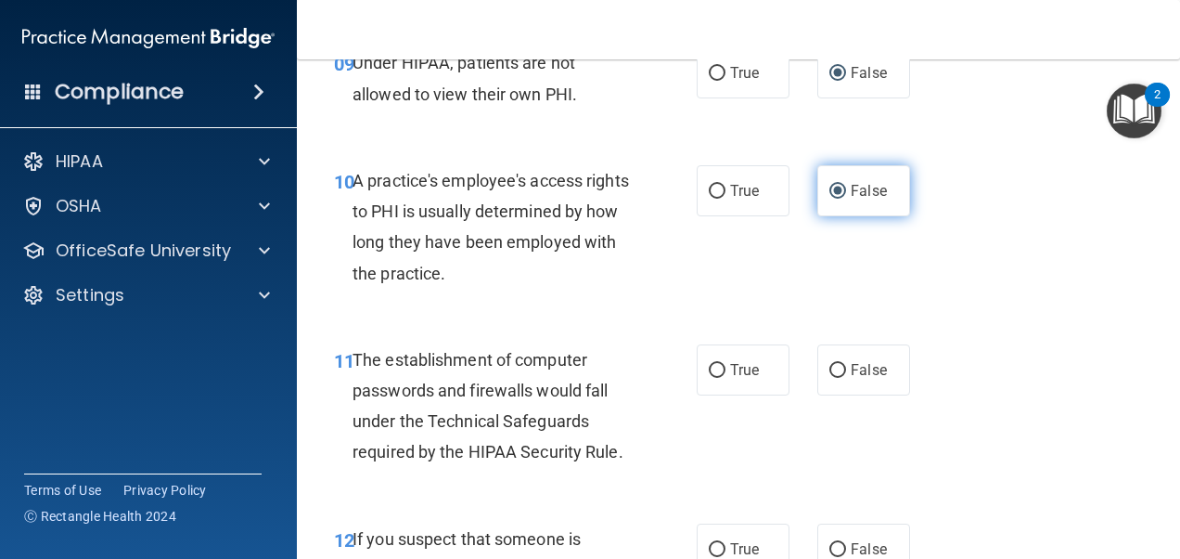
scroll to position [1686, 0]
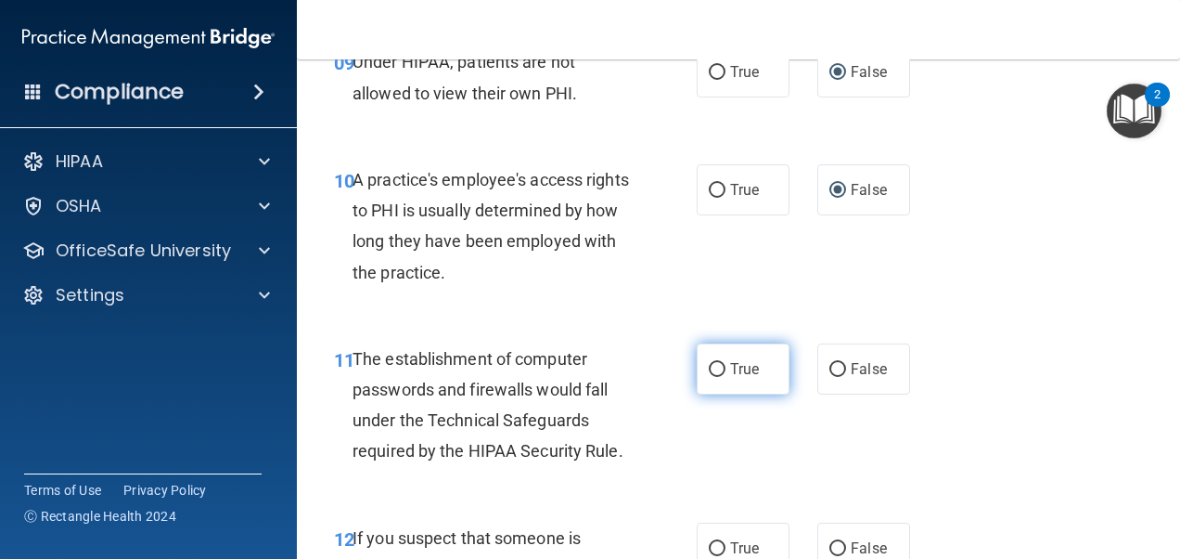
click at [730, 367] on span "True" at bounding box center [744, 369] width 29 height 18
click at [726, 367] on input "True" at bounding box center [717, 370] width 17 height 14
radio input "true"
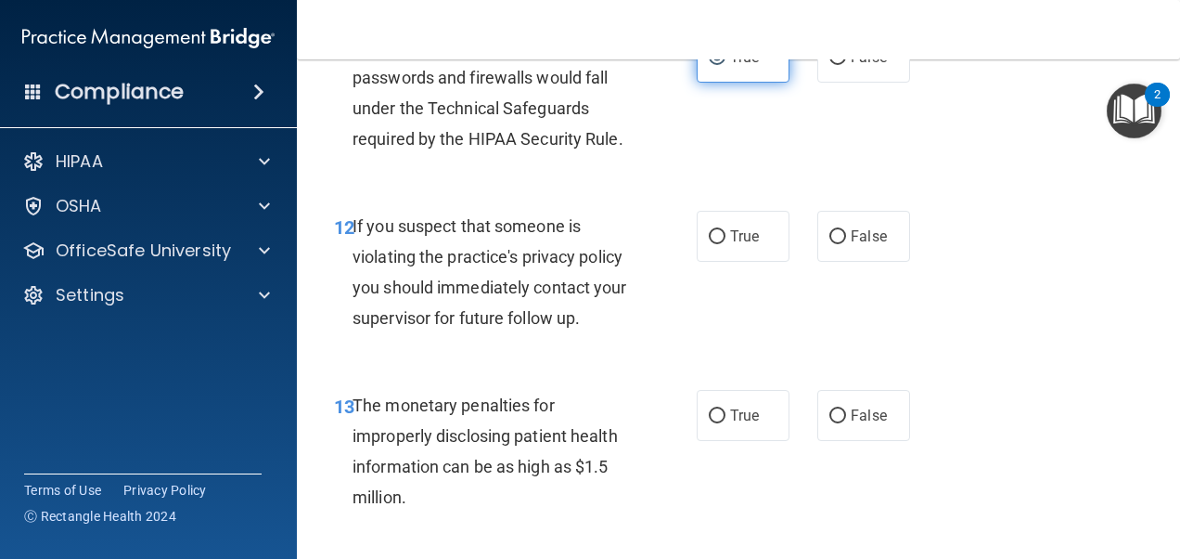
scroll to position [2008, 0]
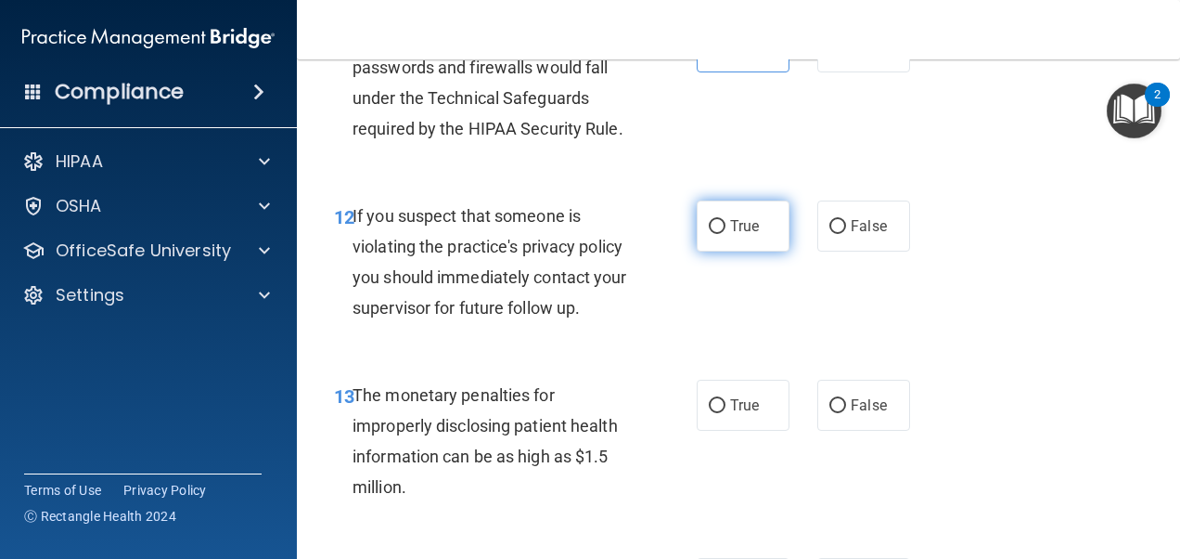
click at [711, 220] on input "True" at bounding box center [717, 227] width 17 height 14
radio input "true"
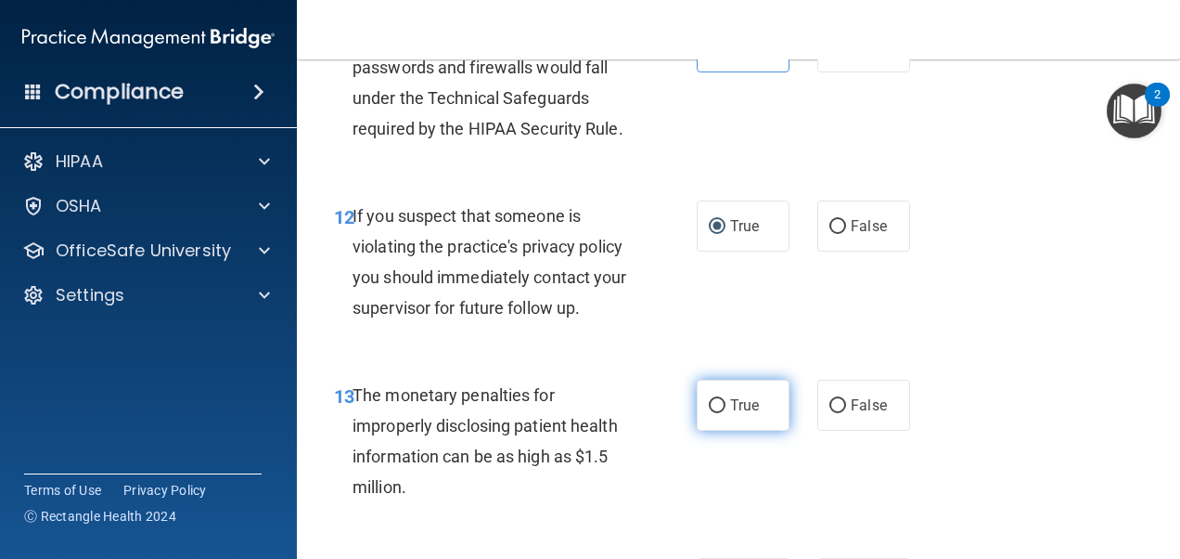
click at [720, 397] on label "True" at bounding box center [743, 405] width 93 height 51
click at [720, 399] on input "True" at bounding box center [717, 406] width 17 height 14
radio input "true"
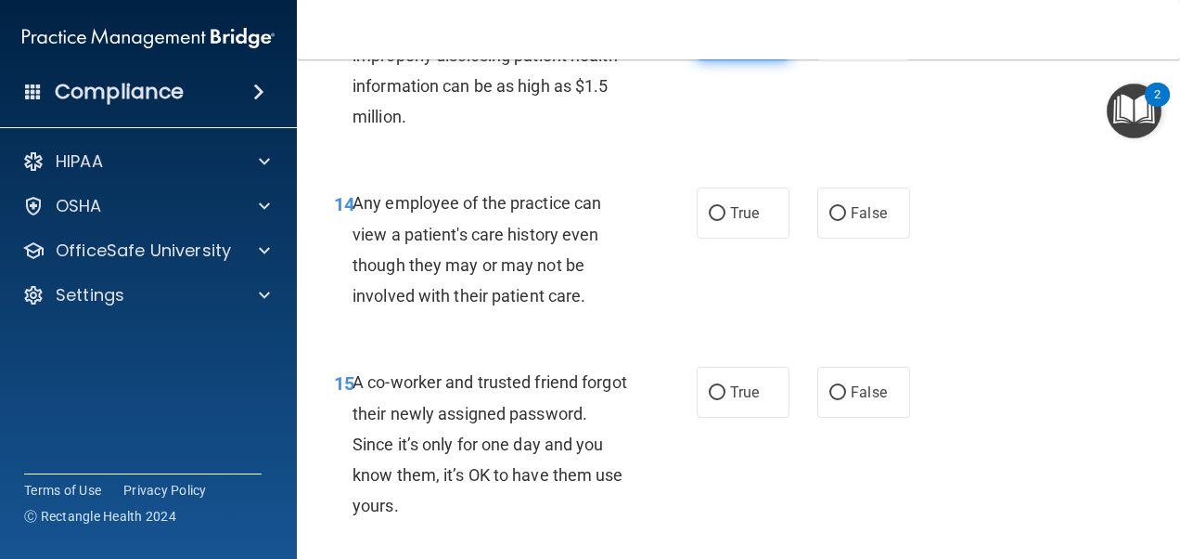
scroll to position [2379, 0]
click at [830, 214] on input "False" at bounding box center [838, 213] width 17 height 14
radio input "true"
click at [828, 399] on label "False" at bounding box center [864, 391] width 93 height 51
click at [830, 399] on input "False" at bounding box center [838, 392] width 17 height 14
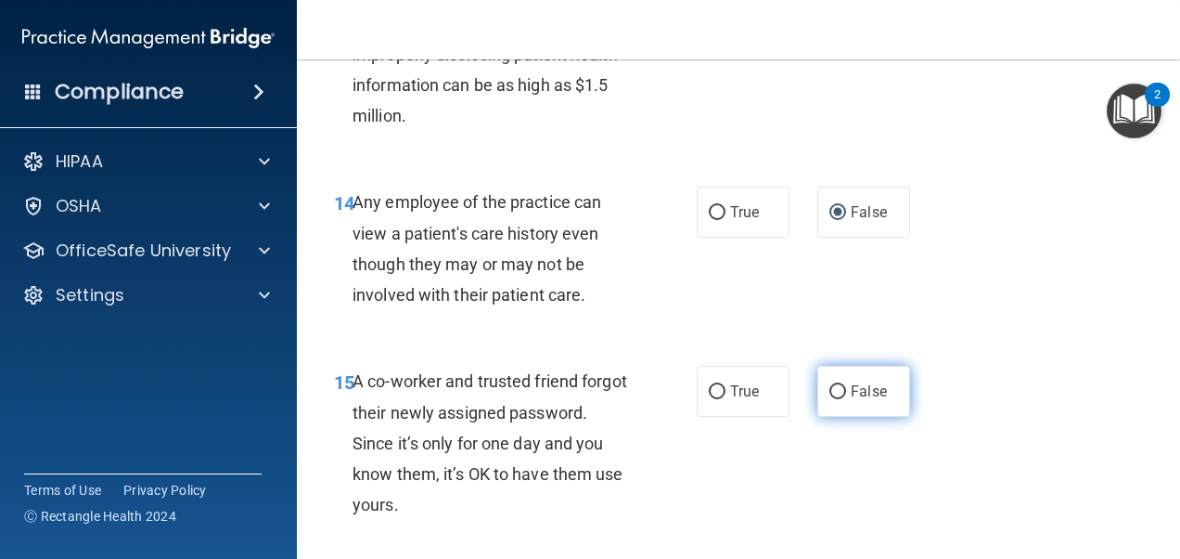
radio input "true"
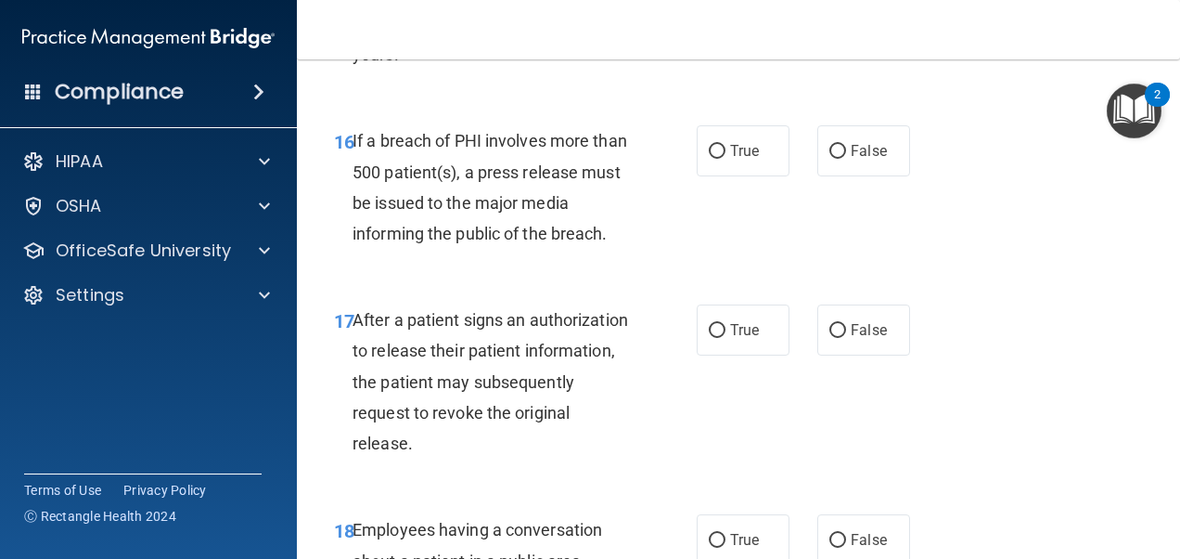
scroll to position [2828, 0]
click at [709, 160] on label "True" at bounding box center [743, 151] width 93 height 51
click at [709, 160] on input "True" at bounding box center [717, 153] width 17 height 14
radio input "true"
click at [714, 330] on input "True" at bounding box center [717, 332] width 17 height 14
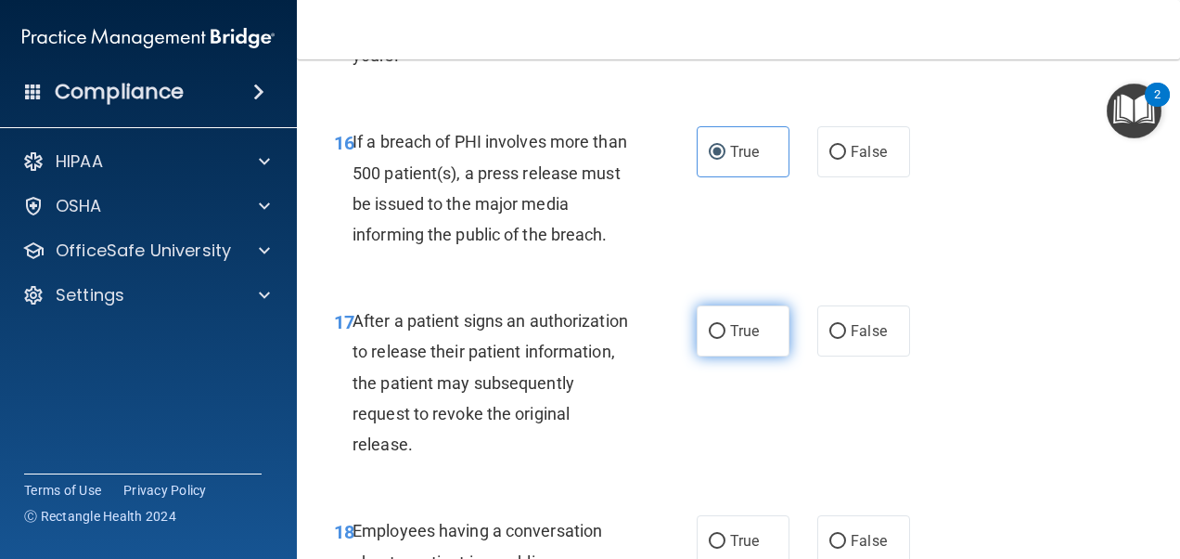
radio input "true"
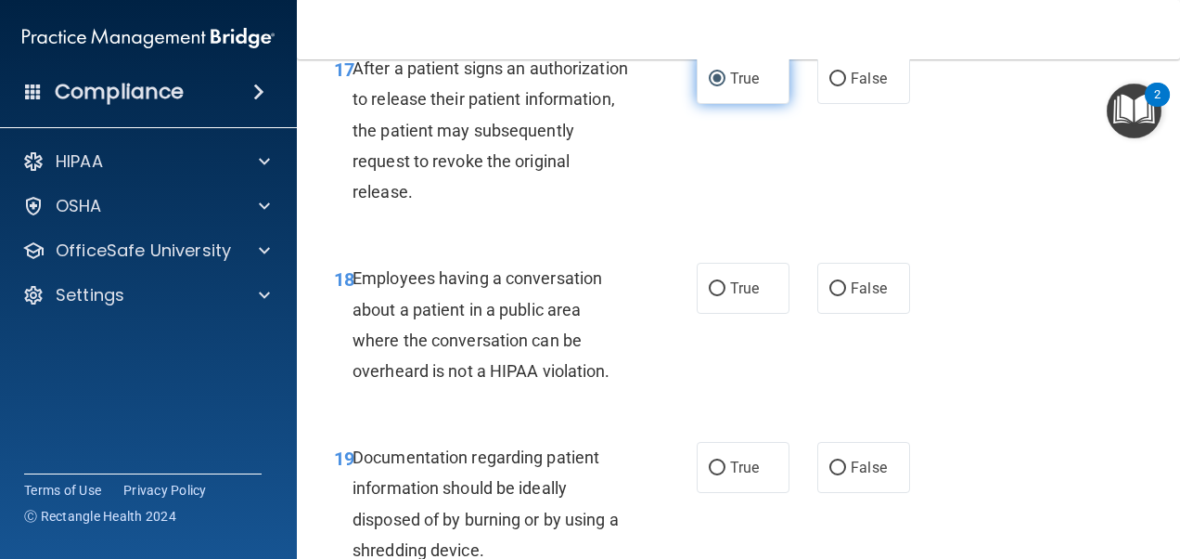
scroll to position [3103, 0]
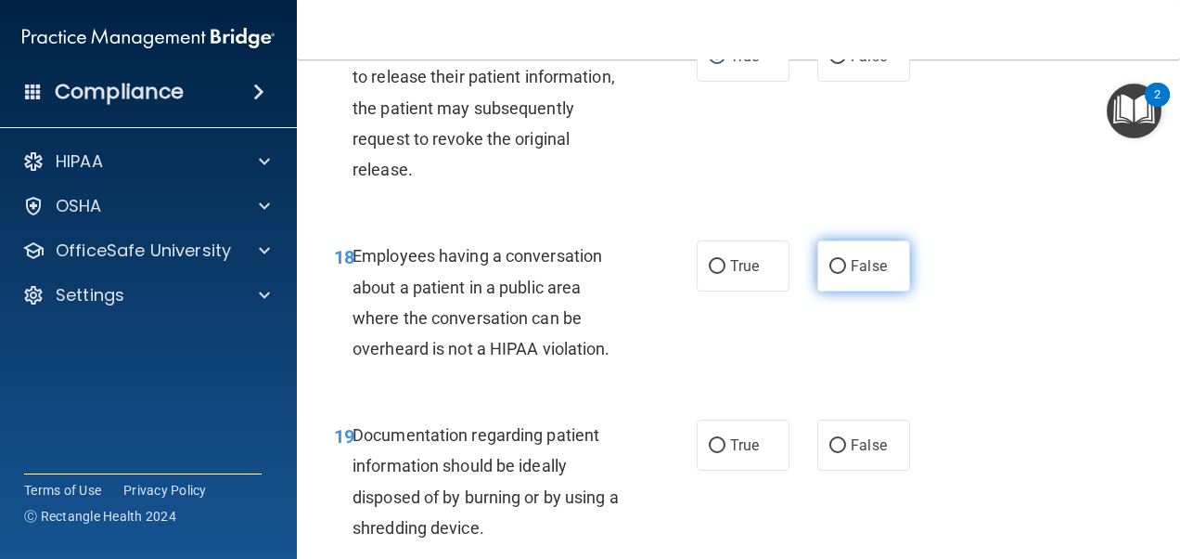
click at [833, 269] on input "False" at bounding box center [838, 267] width 17 height 14
radio input "true"
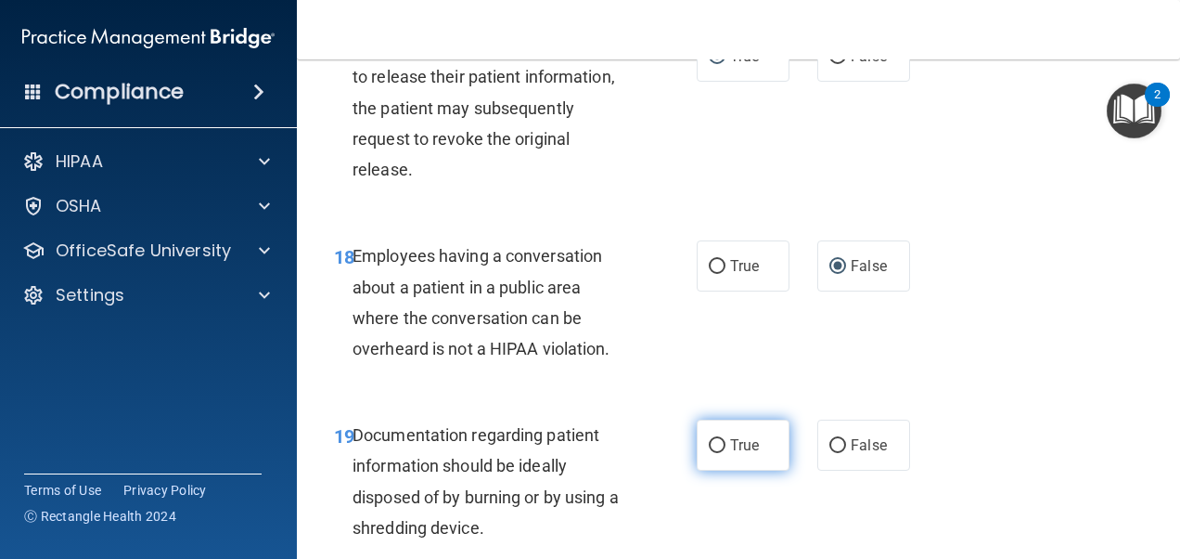
click at [718, 444] on label "True" at bounding box center [743, 444] width 93 height 51
click at [718, 444] on input "True" at bounding box center [717, 446] width 17 height 14
radio input "true"
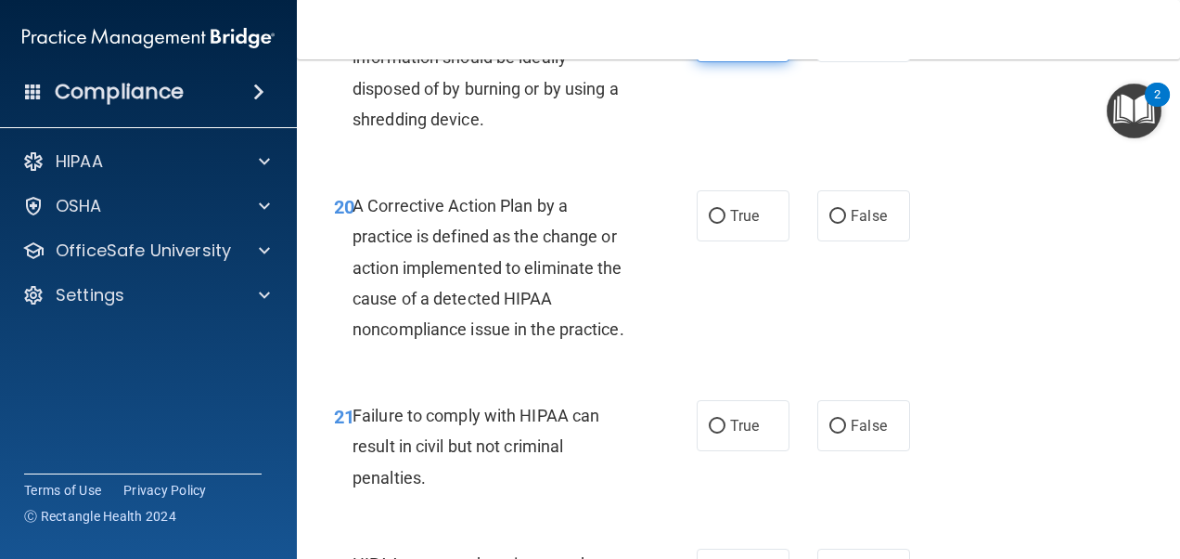
scroll to position [3514, 0]
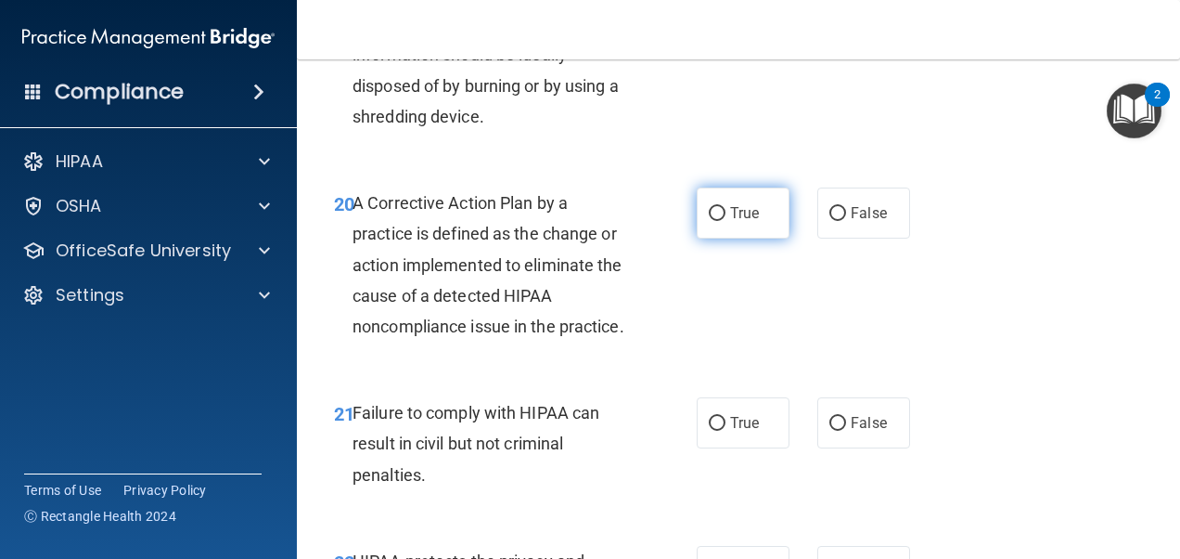
click at [713, 220] on input "True" at bounding box center [717, 214] width 17 height 14
radio input "true"
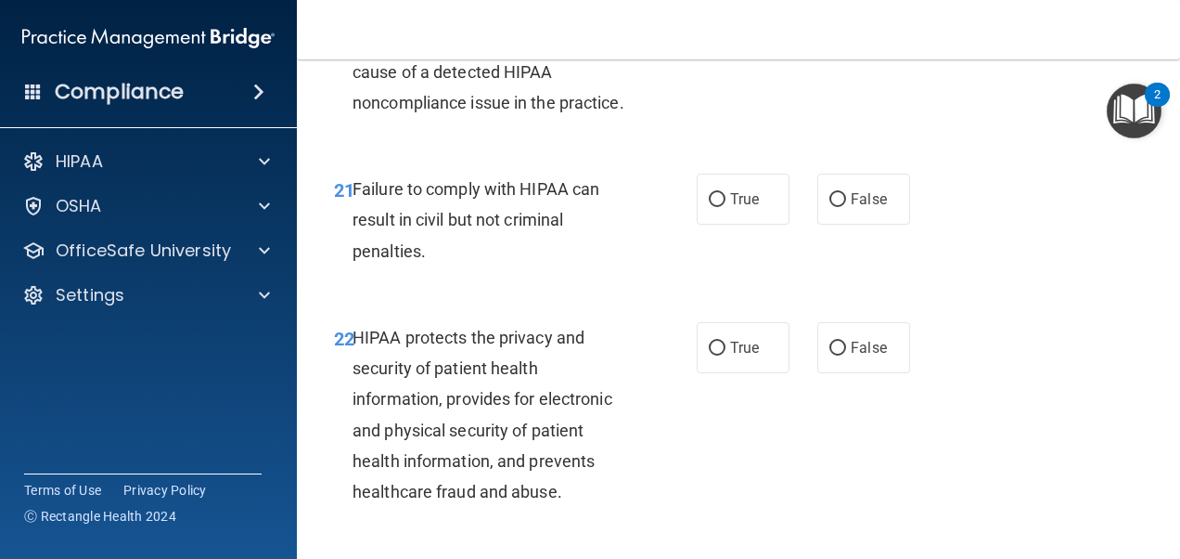
scroll to position [3740, 0]
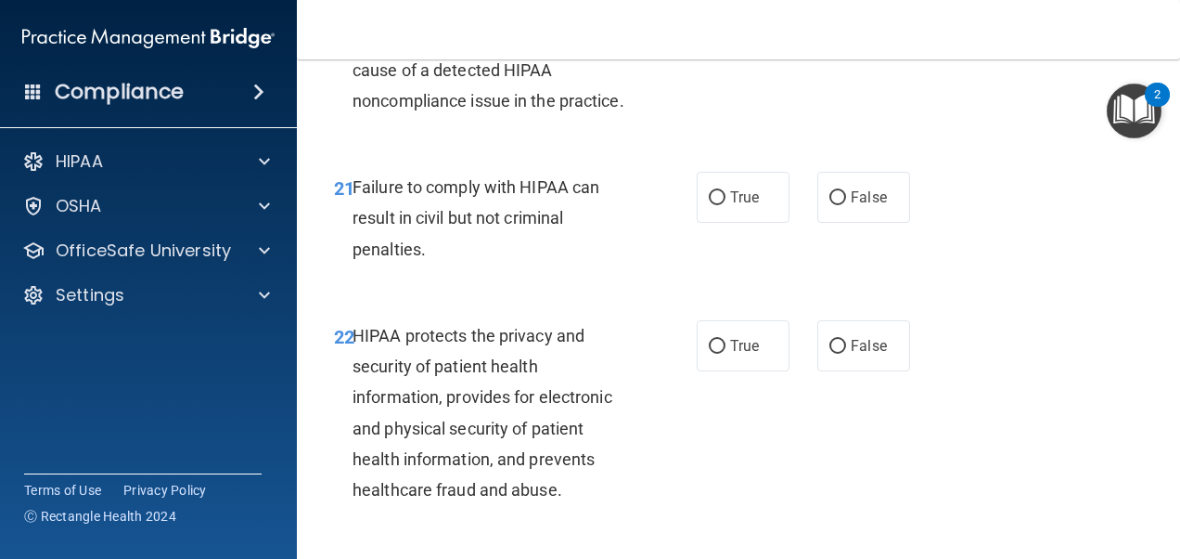
click at [830, 275] on div "21 Failure to comply with HIPAA can result in civil but not criminal penalties.…" at bounding box center [738, 222] width 837 height 148
click at [826, 201] on label "False" at bounding box center [864, 197] width 93 height 51
click at [830, 201] on input "False" at bounding box center [838, 198] width 17 height 14
radio input "true"
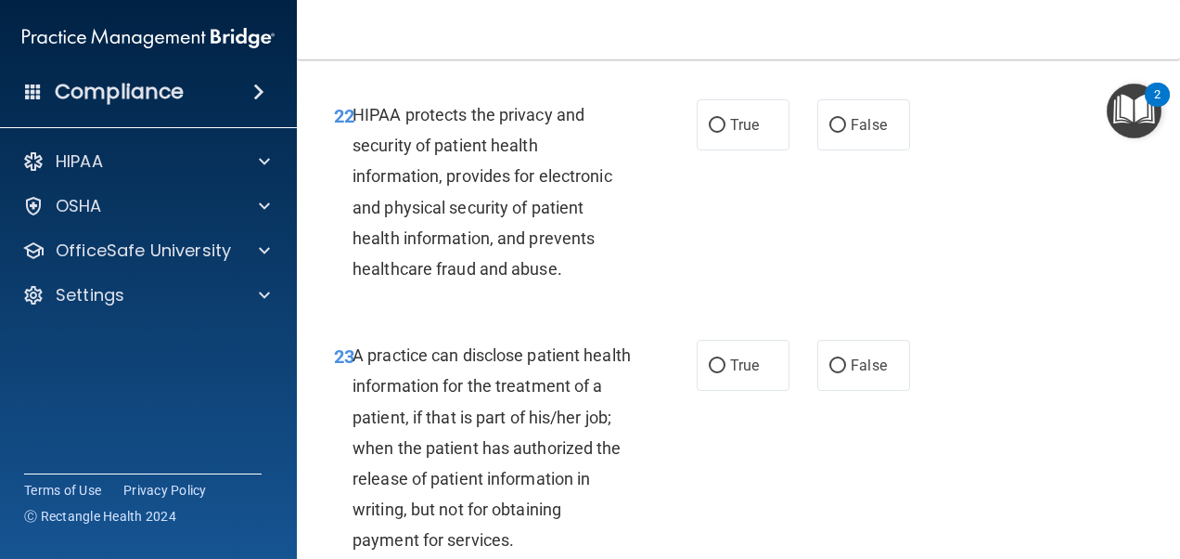
scroll to position [3962, 0]
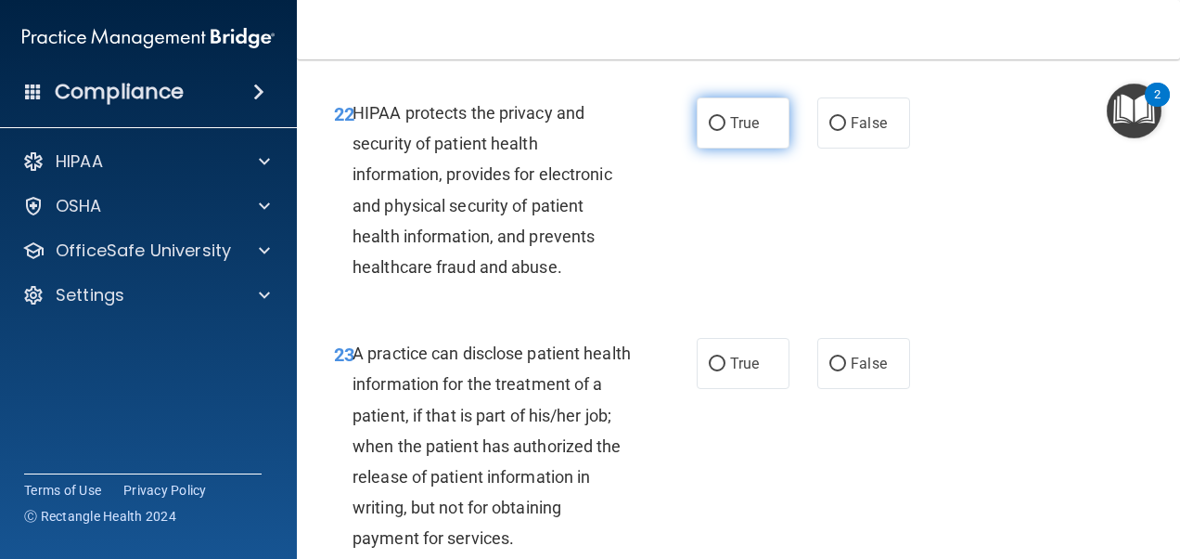
click at [714, 148] on label "True" at bounding box center [743, 122] width 93 height 51
click at [714, 131] on input "True" at bounding box center [717, 124] width 17 height 14
radio input "true"
click at [714, 148] on label "True" at bounding box center [743, 122] width 93 height 51
click at [714, 131] on input "True" at bounding box center [717, 124] width 17 height 14
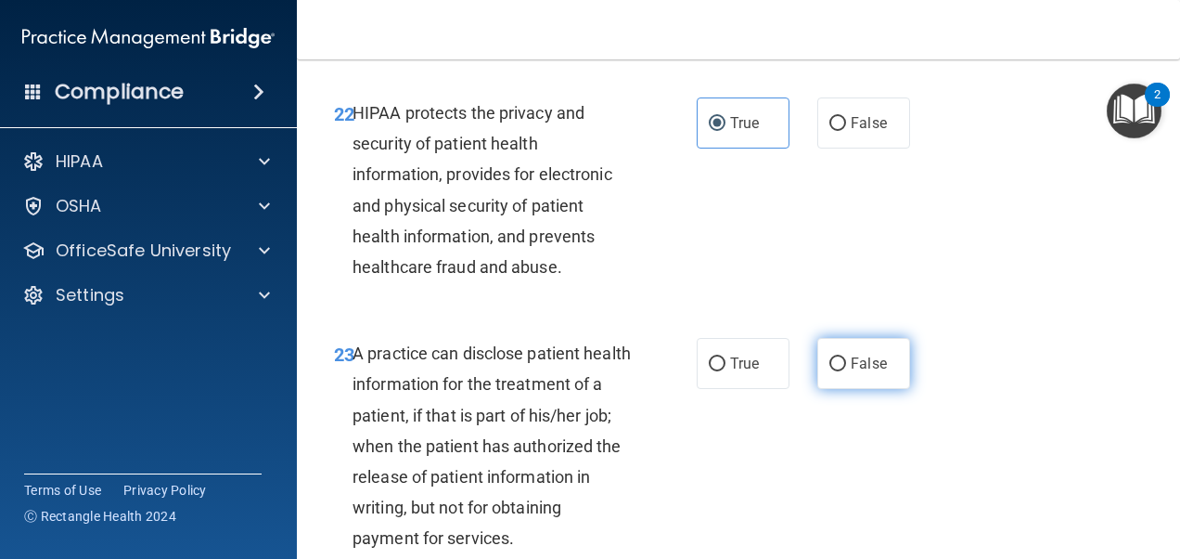
click at [851, 372] on span "False" at bounding box center [869, 363] width 36 height 18
click at [844, 371] on input "False" at bounding box center [838, 364] width 17 height 14
radio input "true"
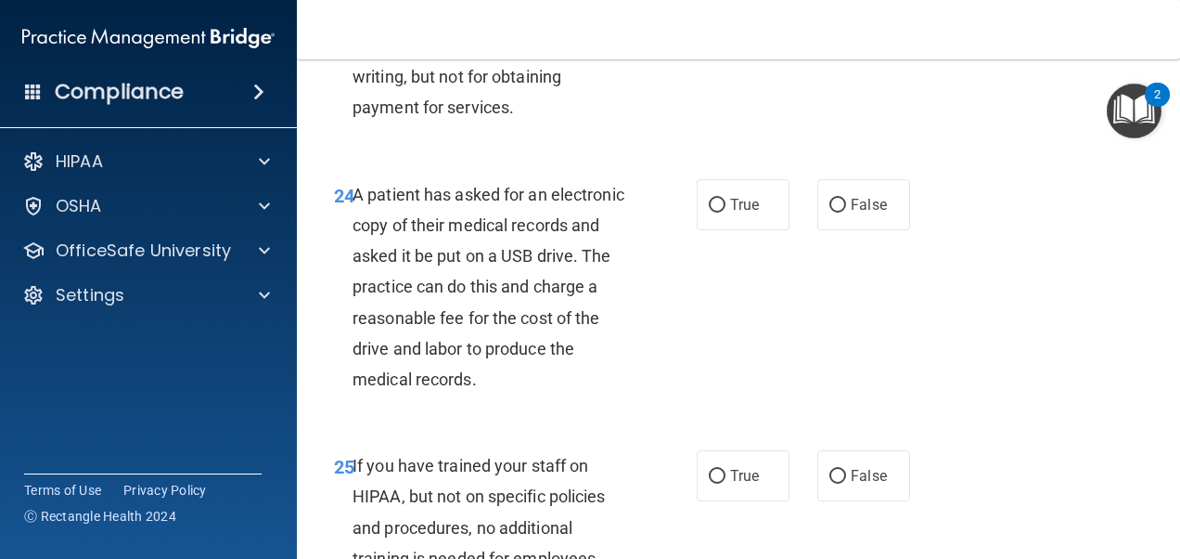
scroll to position [4407, 0]
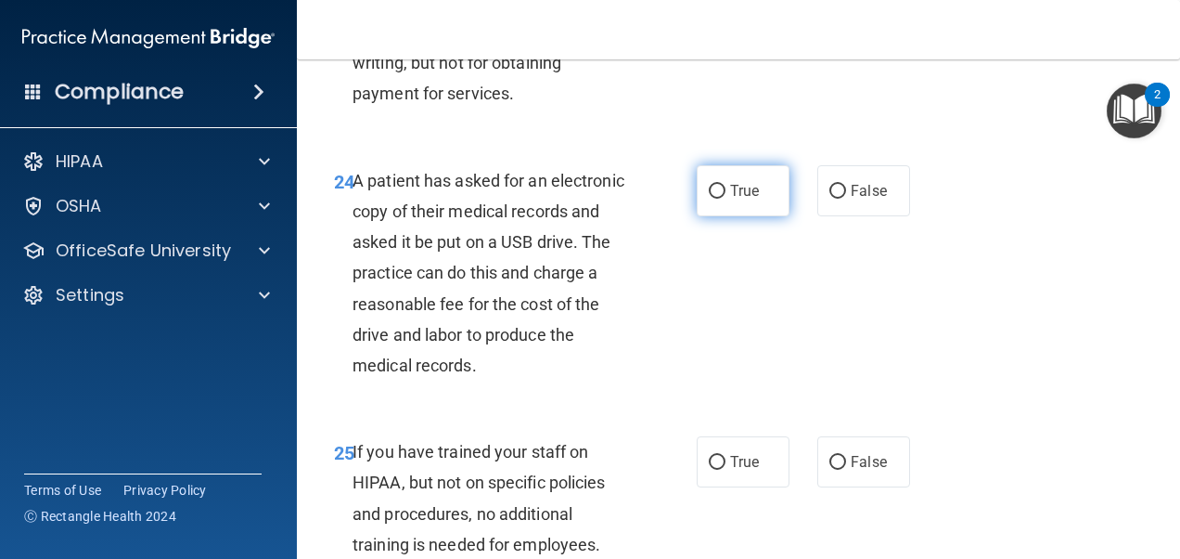
click at [711, 199] on input "True" at bounding box center [717, 192] width 17 height 14
radio input "true"
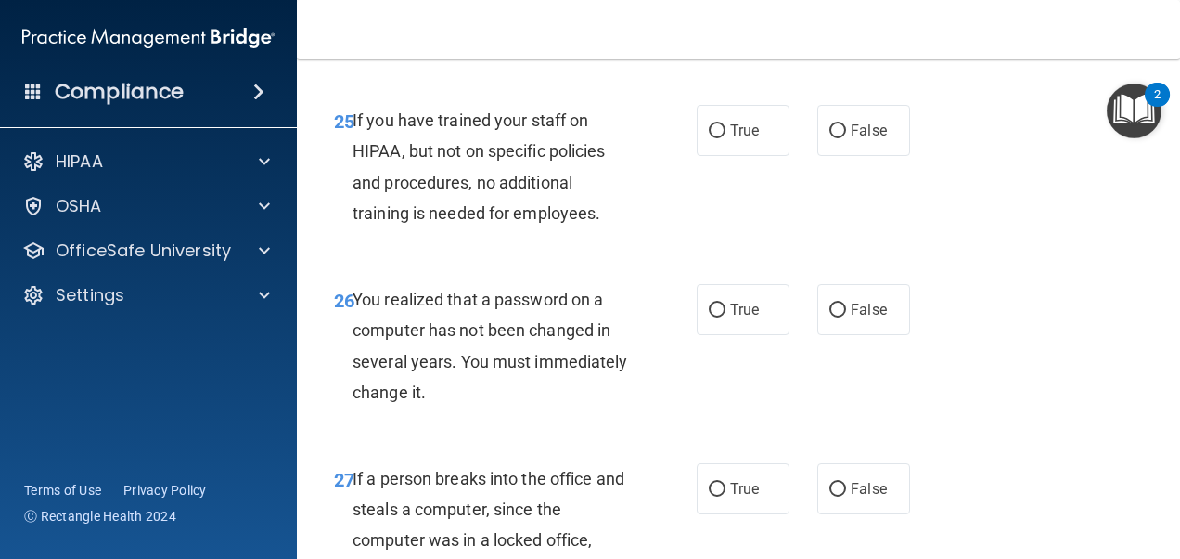
scroll to position [4739, 0]
click at [822, 148] on label "False" at bounding box center [864, 129] width 93 height 51
click at [830, 137] on input "False" at bounding box center [838, 130] width 17 height 14
radio input "true"
click at [700, 323] on label "True" at bounding box center [743, 308] width 93 height 51
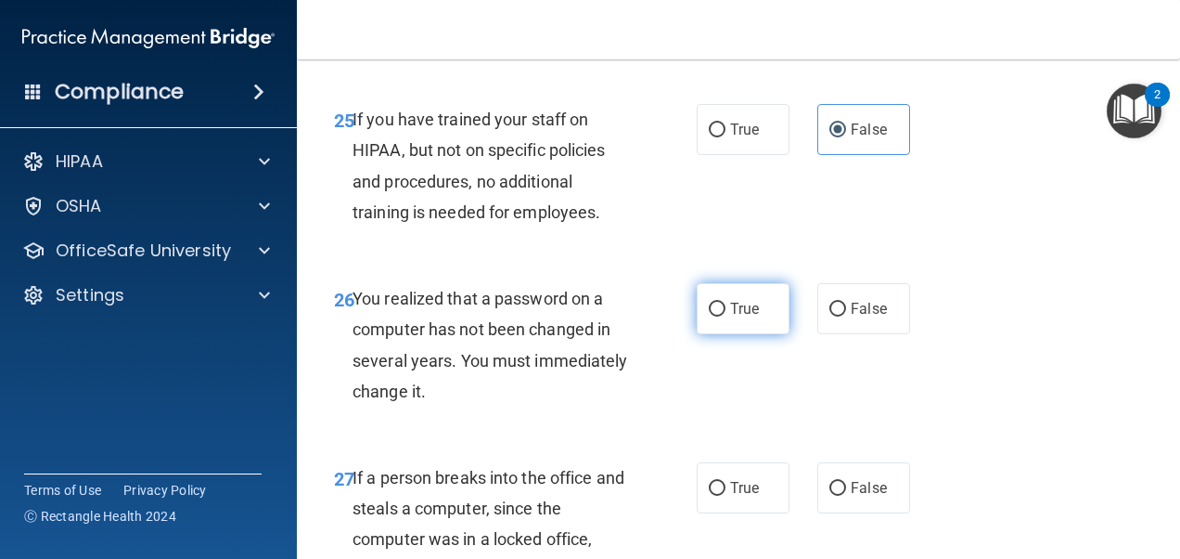
click at [709, 316] on input "True" at bounding box center [717, 310] width 17 height 14
radio input "true"
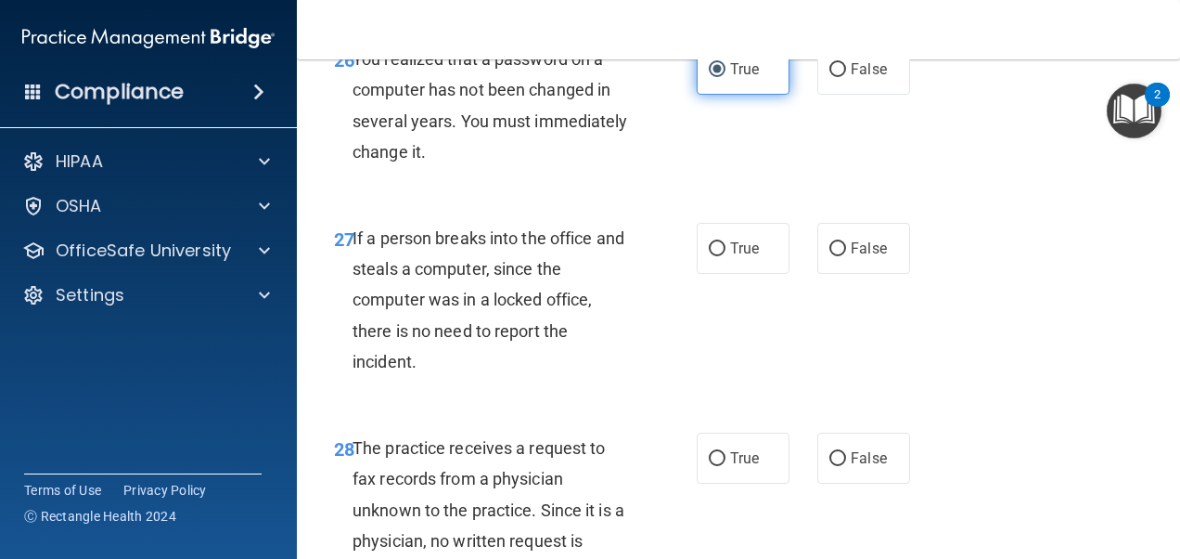
scroll to position [4980, 0]
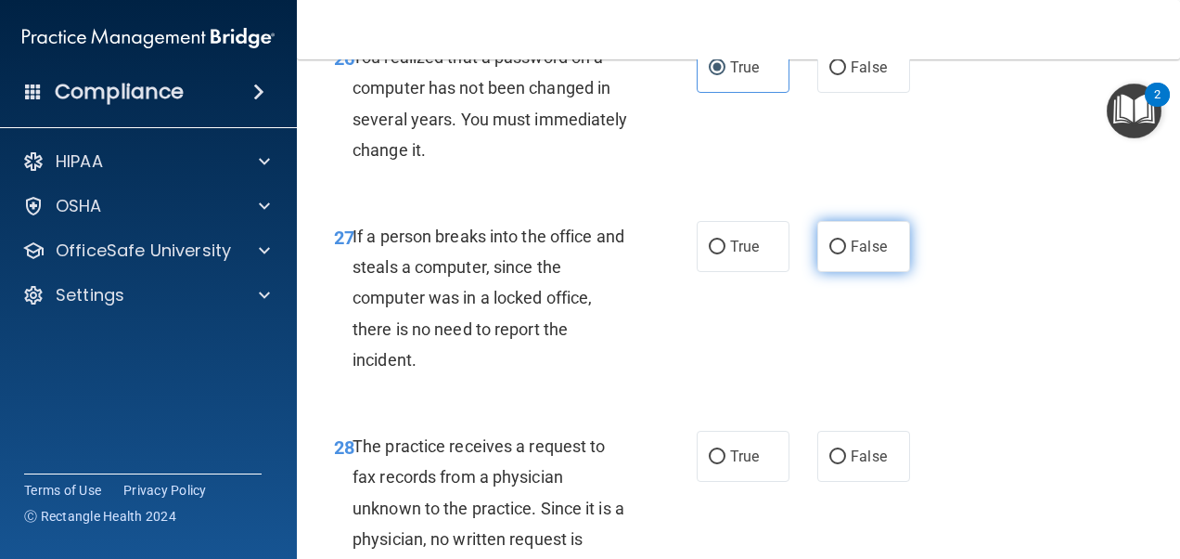
click at [835, 272] on label "False" at bounding box center [864, 246] width 93 height 51
click at [835, 254] on input "False" at bounding box center [838, 247] width 17 height 14
radio input "true"
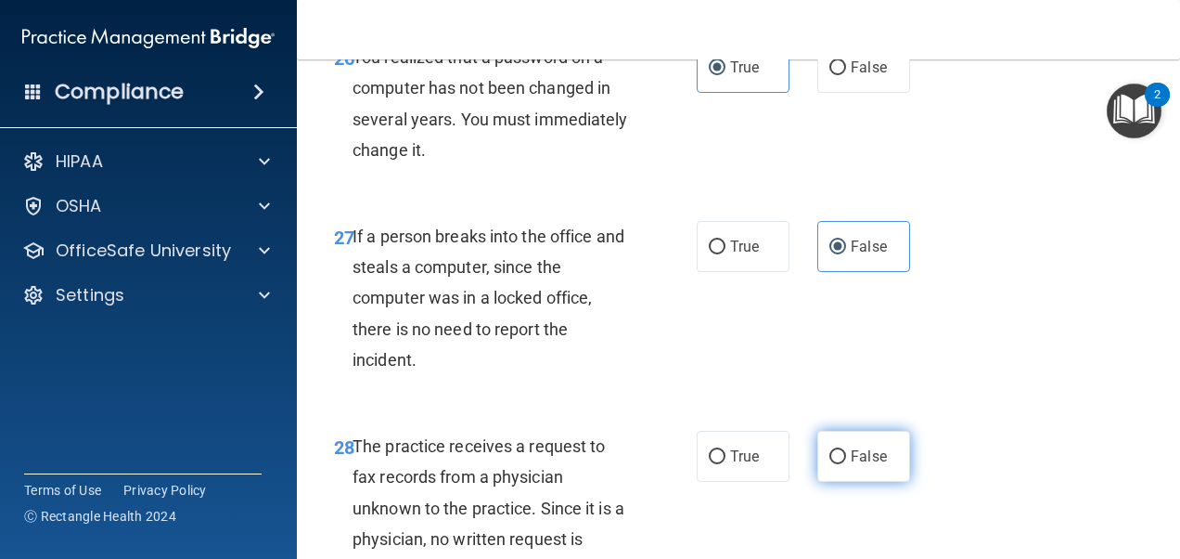
click at [820, 470] on label "False" at bounding box center [864, 456] width 93 height 51
click at [830, 464] on input "False" at bounding box center [838, 457] width 17 height 14
radio input "true"
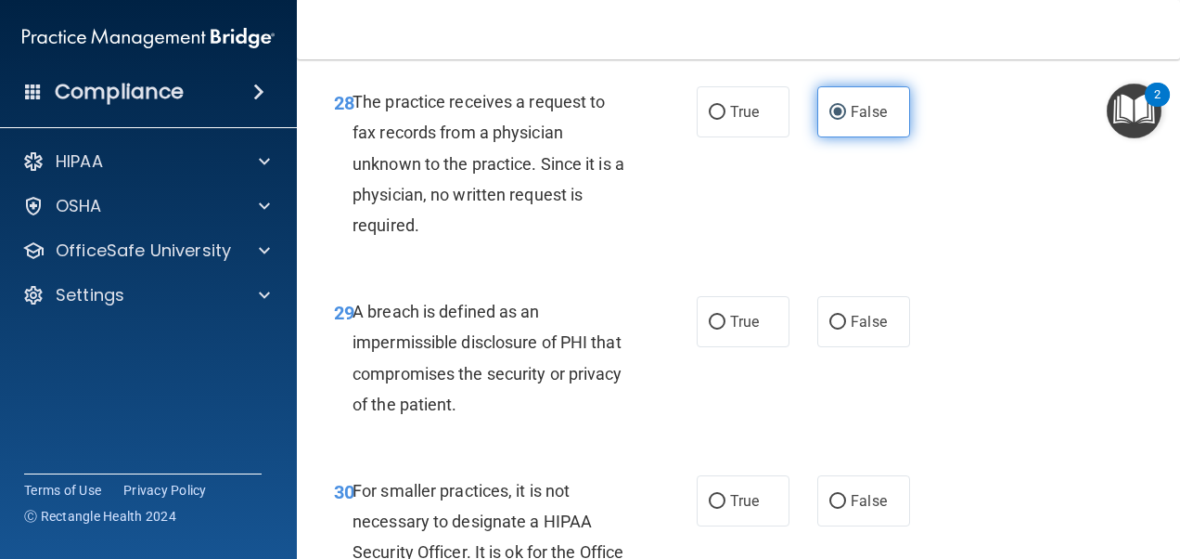
scroll to position [5326, 0]
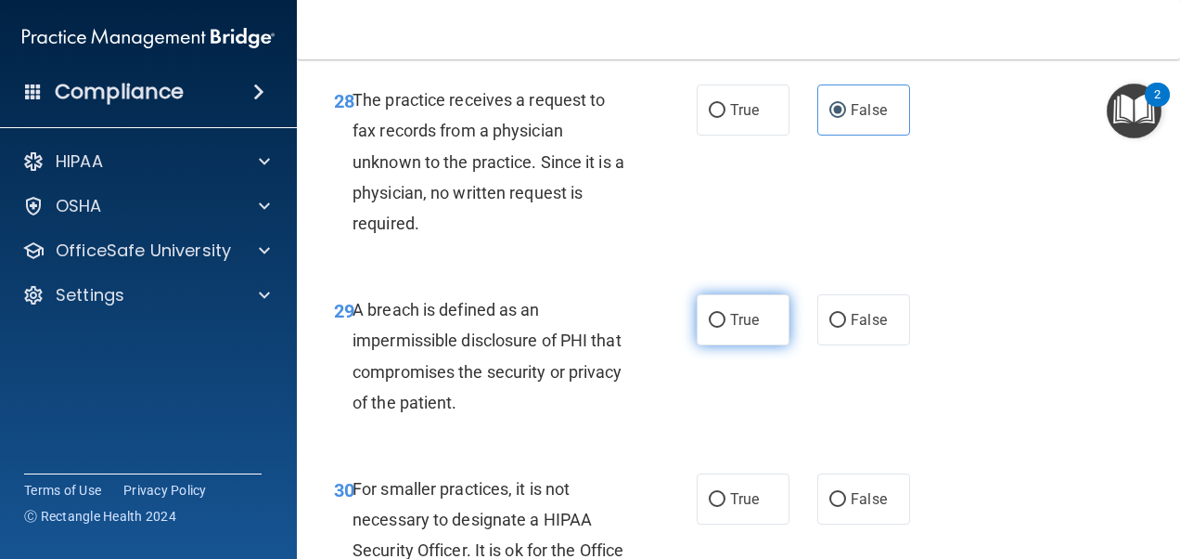
click at [740, 334] on label "True" at bounding box center [743, 319] width 93 height 51
click at [726, 328] on input "True" at bounding box center [717, 321] width 17 height 14
radio input "true"
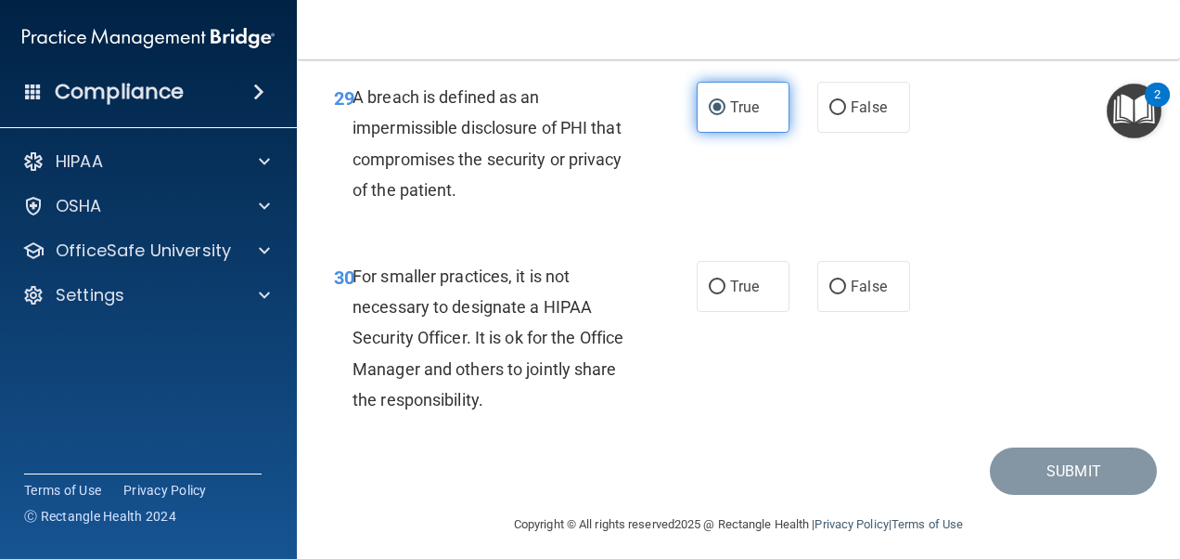
scroll to position [5540, 0]
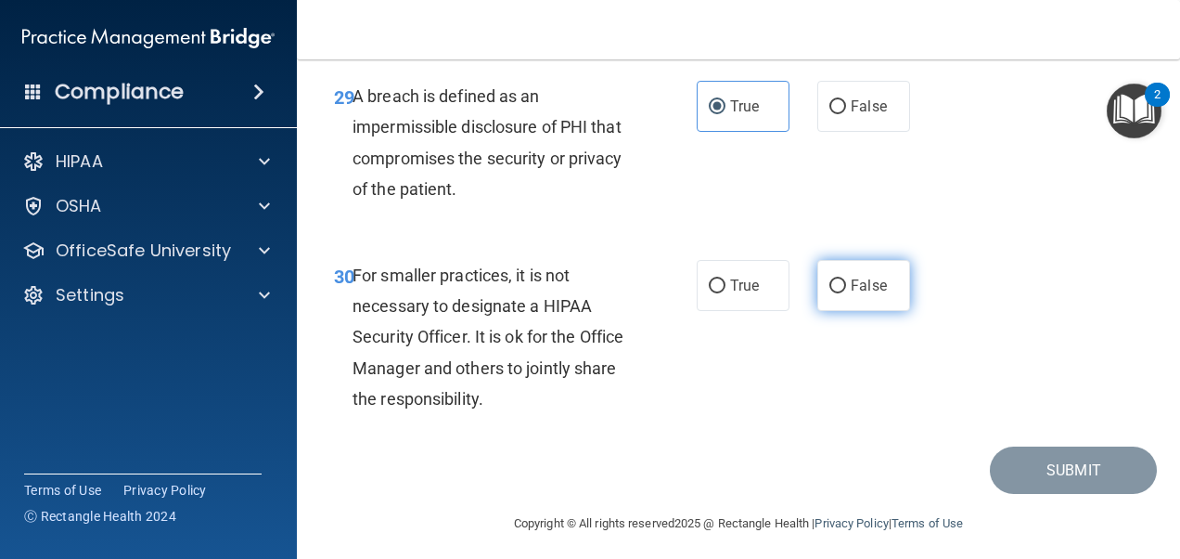
click at [835, 311] on label "False" at bounding box center [864, 285] width 93 height 51
click at [835, 293] on input "False" at bounding box center [838, 286] width 17 height 14
radio input "true"
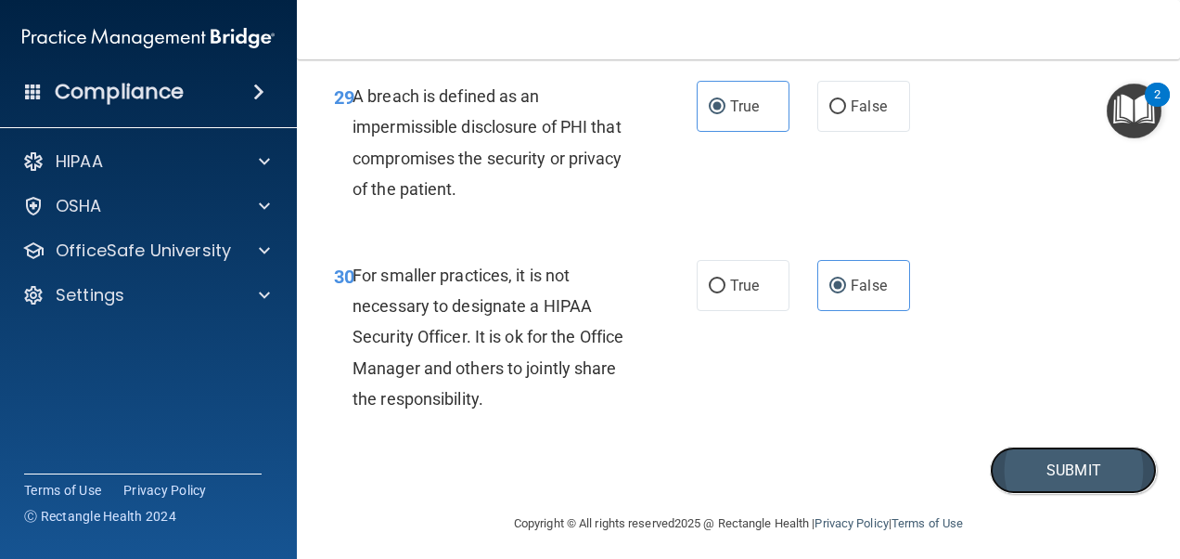
click at [1076, 494] on button "Submit" at bounding box center [1073, 469] width 167 height 47
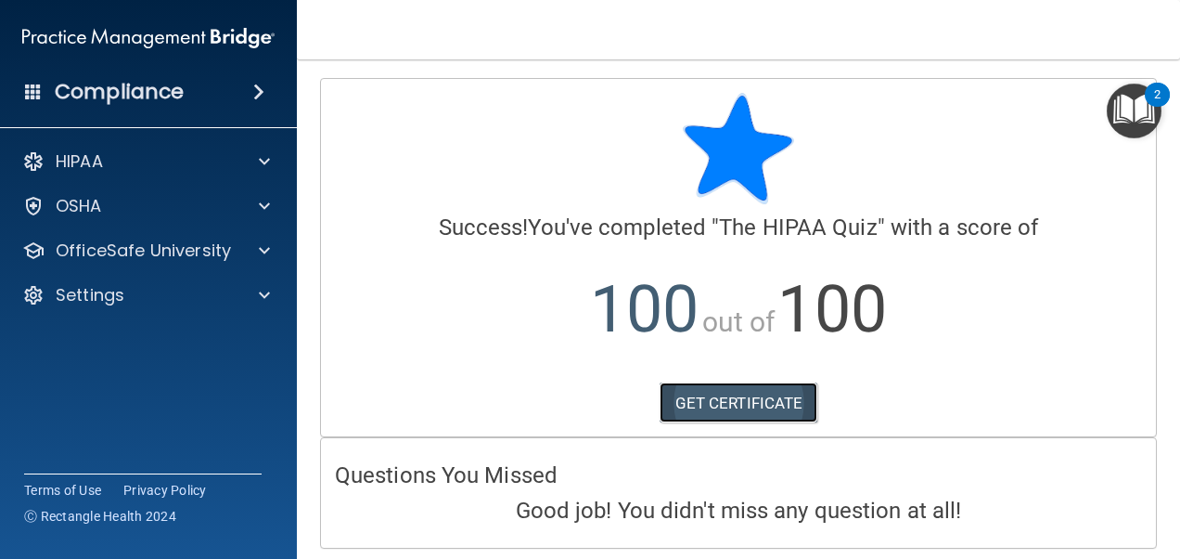
click at [771, 397] on link "GET CERTIFICATE" at bounding box center [739, 402] width 159 height 41
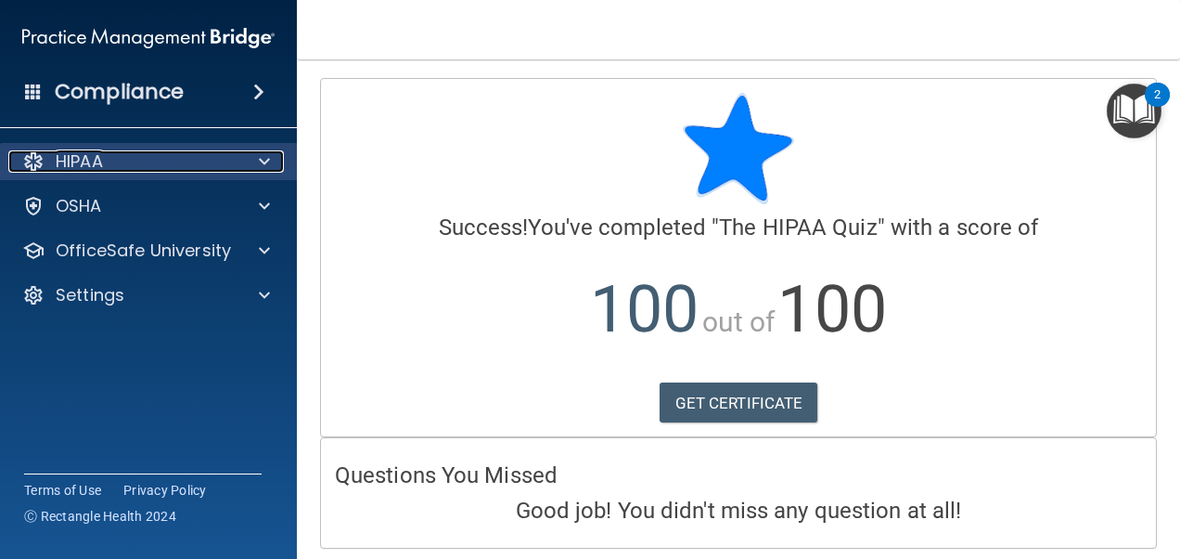
click at [150, 171] on div "HIPAA" at bounding box center [123, 161] width 230 height 22
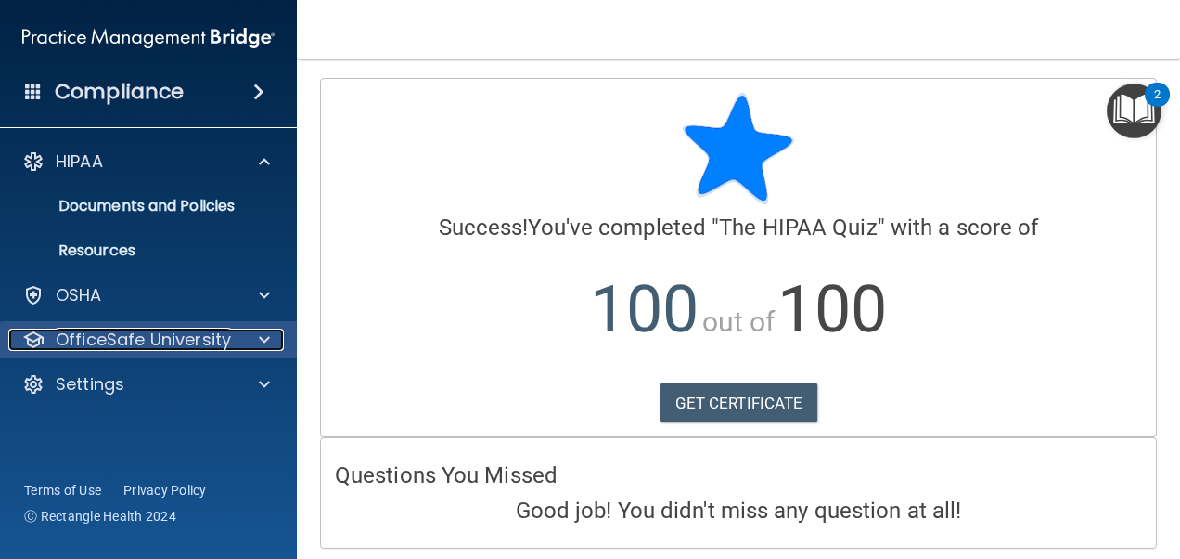
click at [130, 343] on p "OfficeSafe University" at bounding box center [143, 339] width 175 height 22
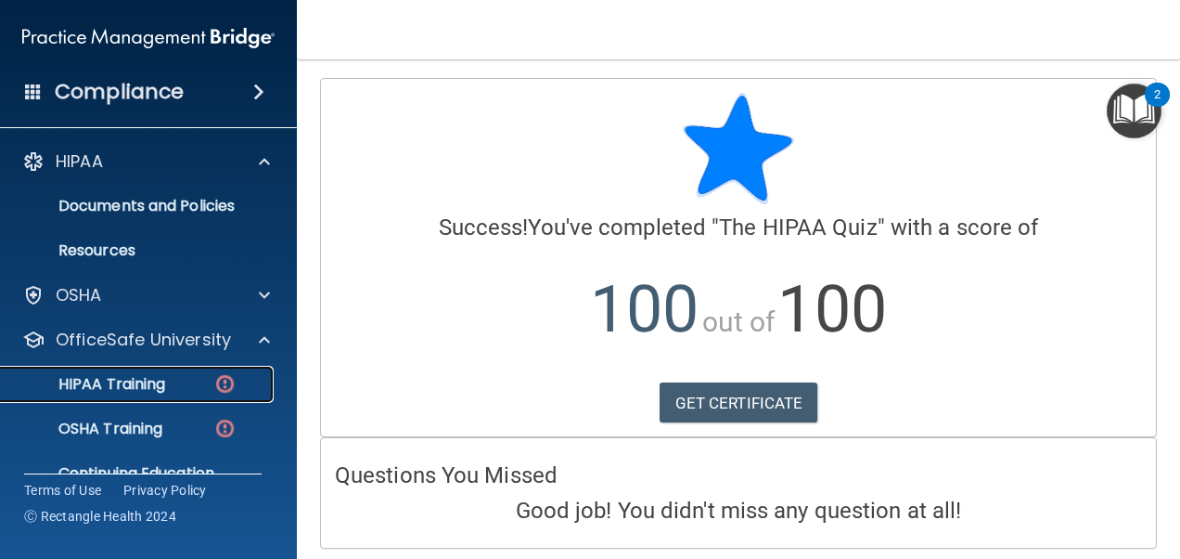
click at [128, 383] on p "HIPAA Training" at bounding box center [88, 384] width 153 height 19
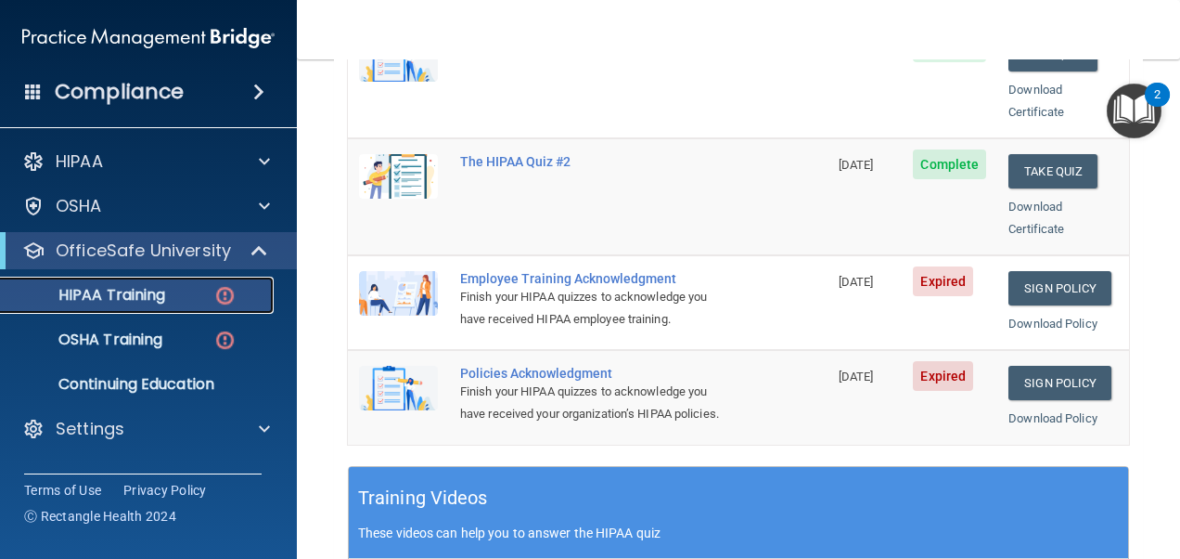
scroll to position [445, 0]
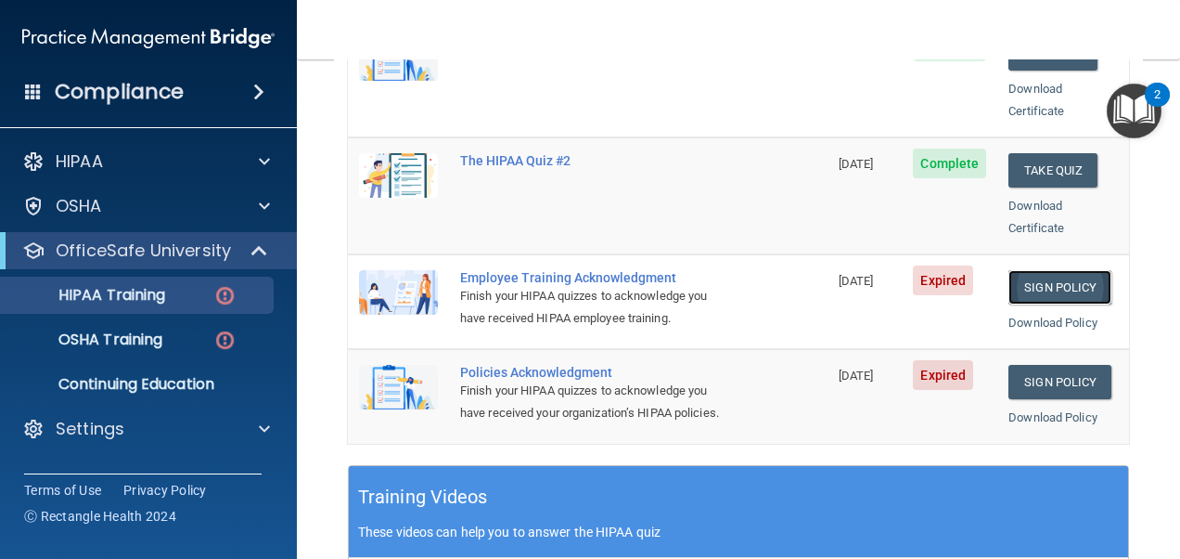
click at [1056, 270] on link "Sign Policy" at bounding box center [1060, 287] width 103 height 34
click at [1051, 365] on link "Sign Policy" at bounding box center [1060, 382] width 103 height 34
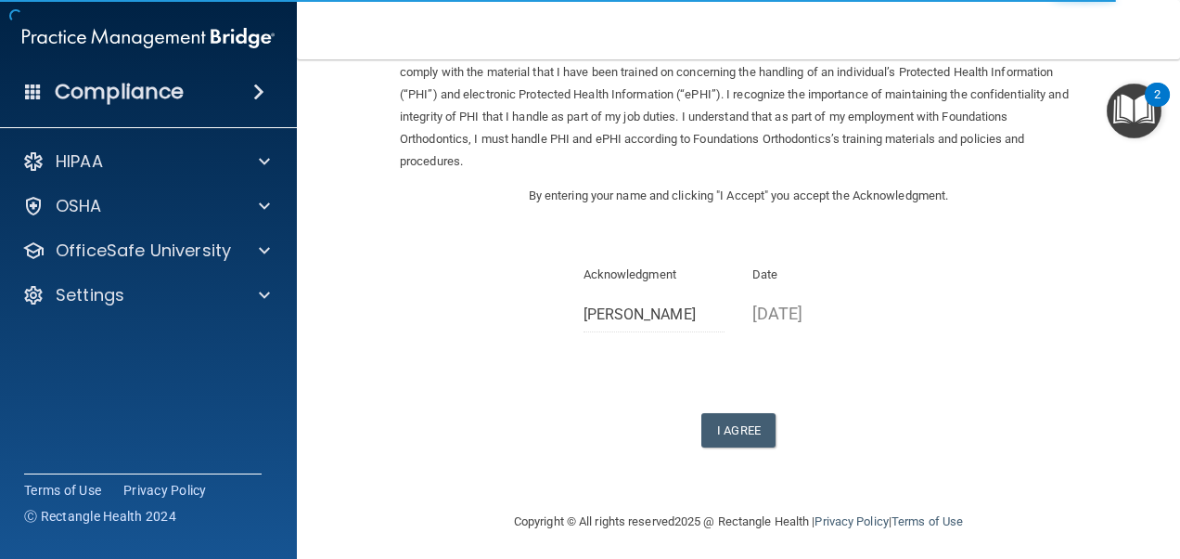
scroll to position [112, 0]
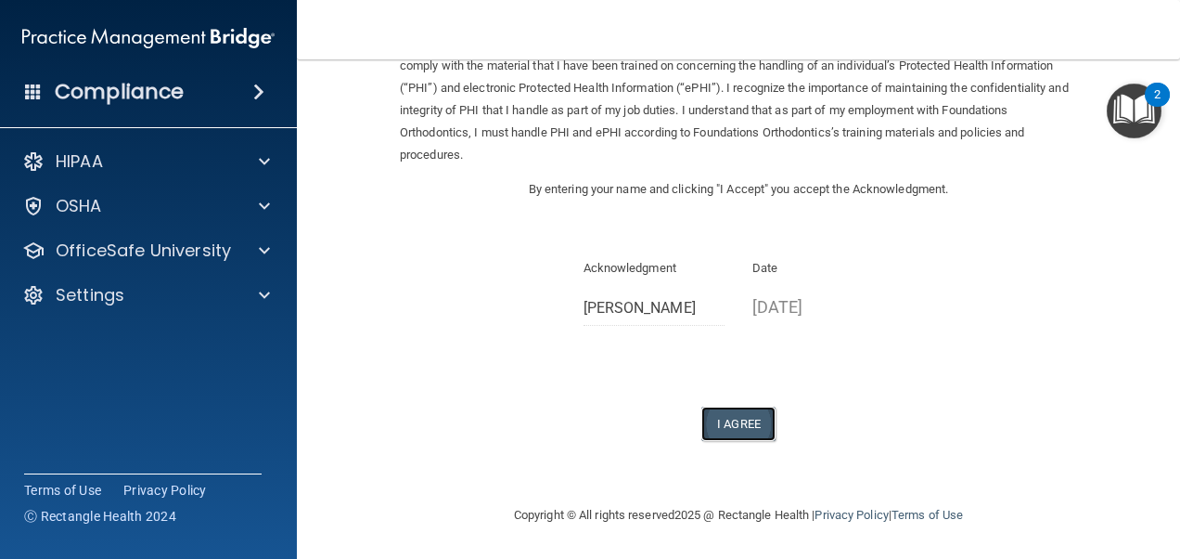
click at [726, 431] on button "I Agree" at bounding box center [739, 423] width 74 height 34
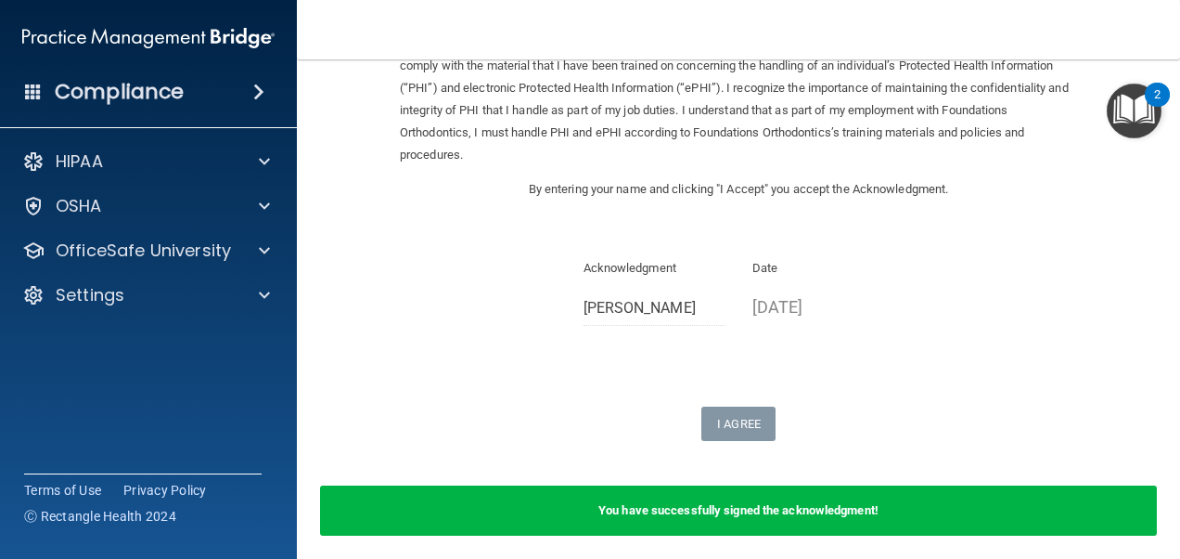
scroll to position [0, 0]
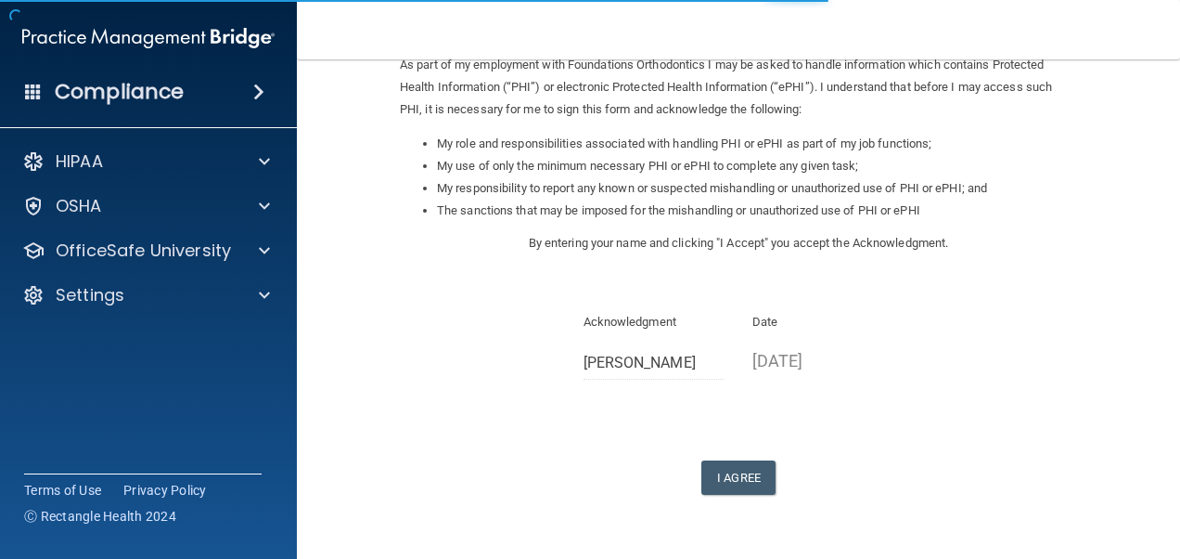
scroll to position [269, 0]
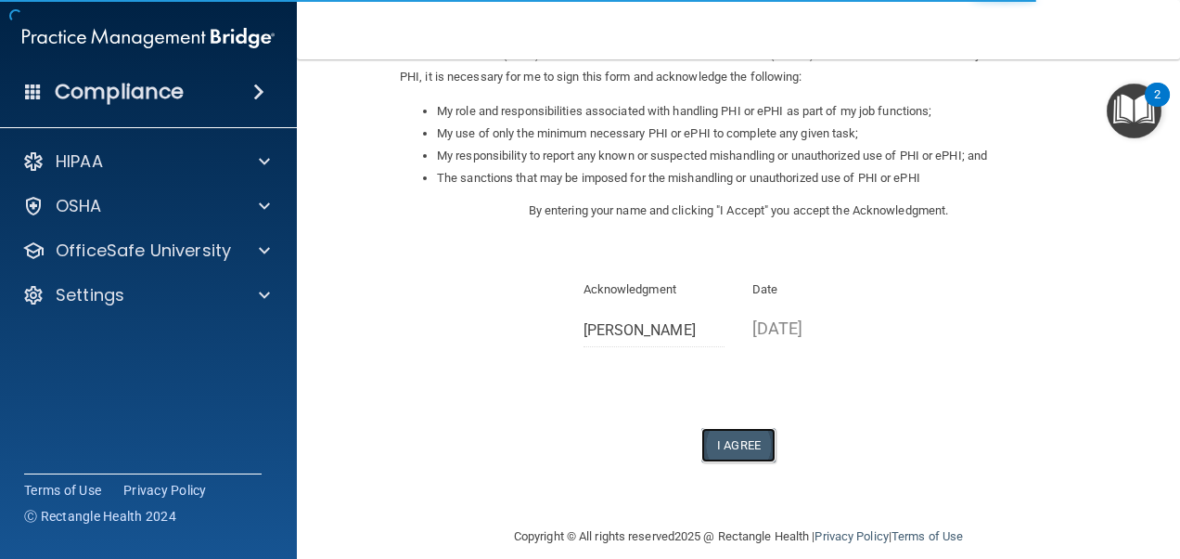
click at [733, 451] on button "I Agree" at bounding box center [739, 445] width 74 height 34
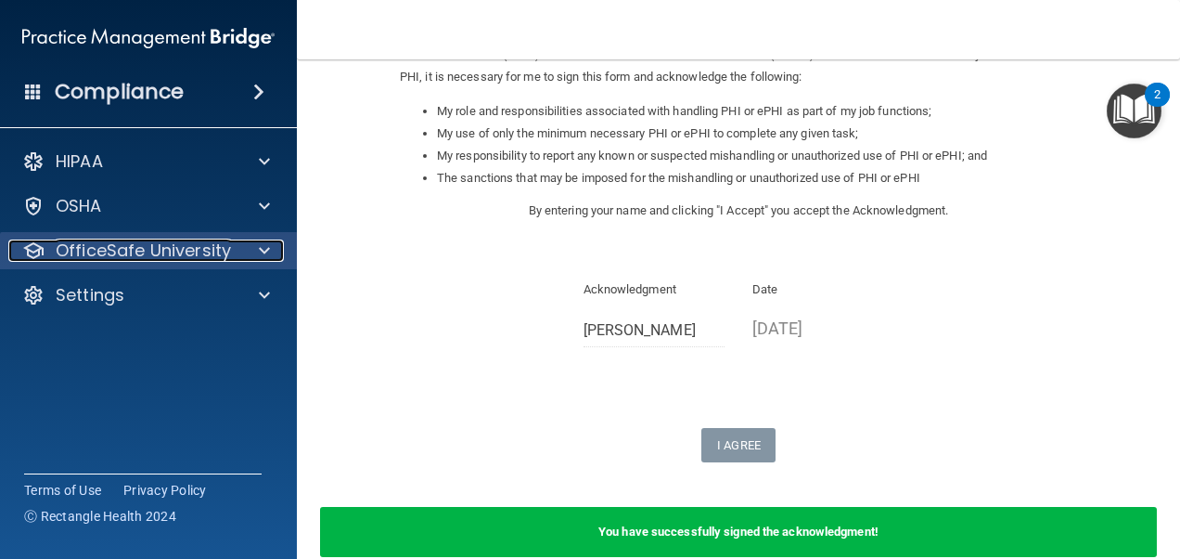
click at [132, 243] on p "OfficeSafe University" at bounding box center [143, 250] width 175 height 22
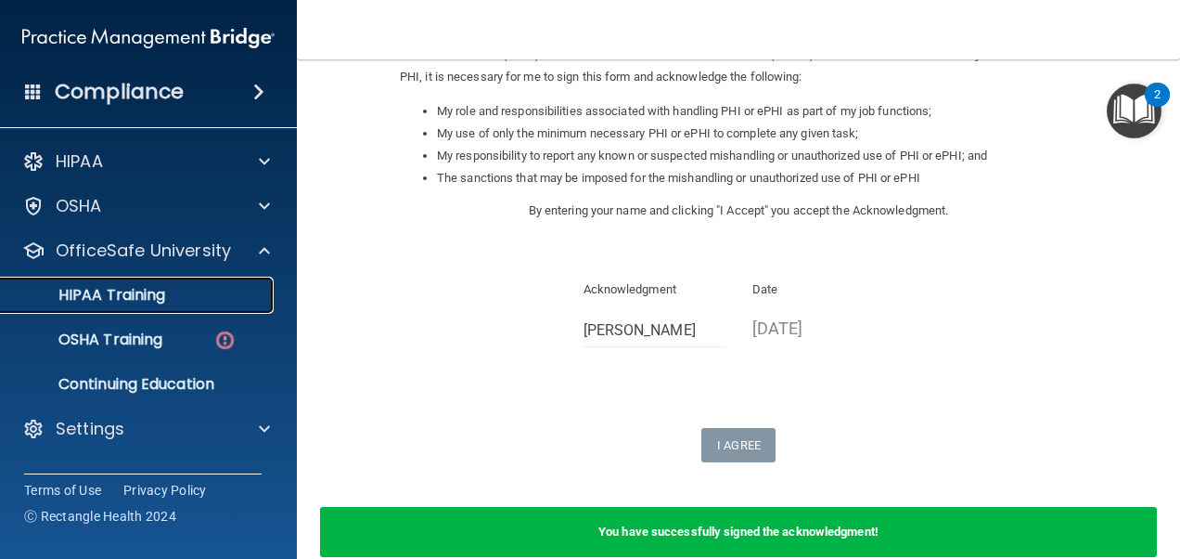
click at [144, 299] on p "HIPAA Training" at bounding box center [88, 295] width 153 height 19
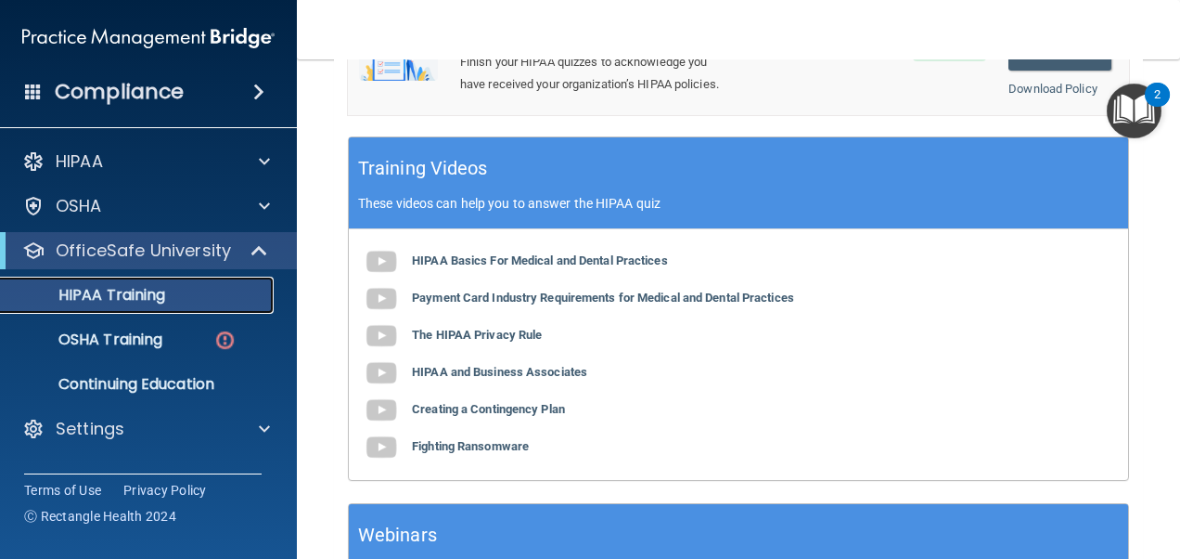
scroll to position [776, 0]
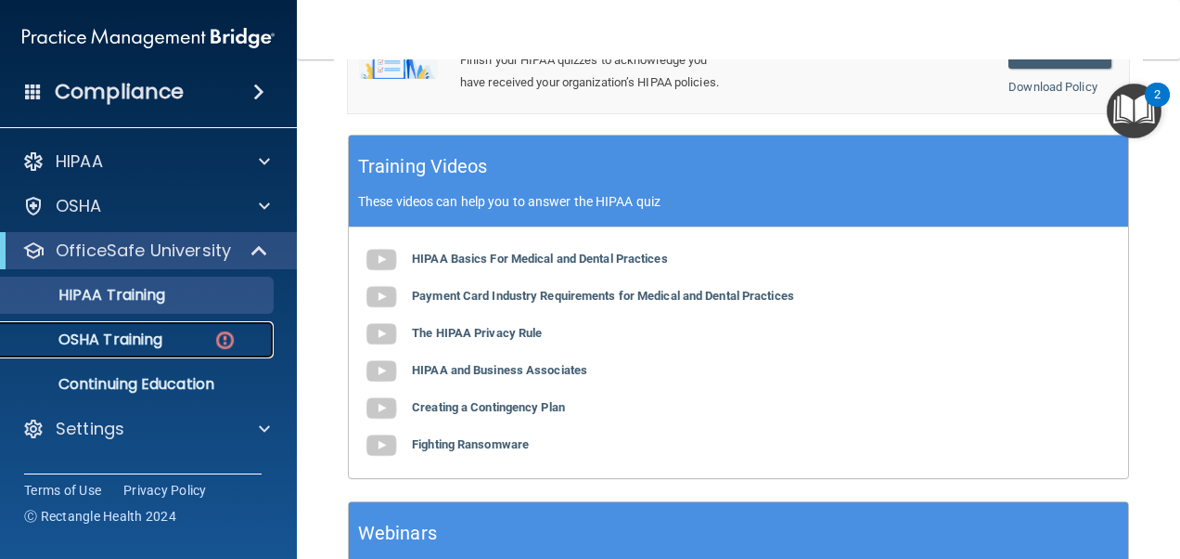
click at [138, 343] on p "OSHA Training" at bounding box center [87, 339] width 150 height 19
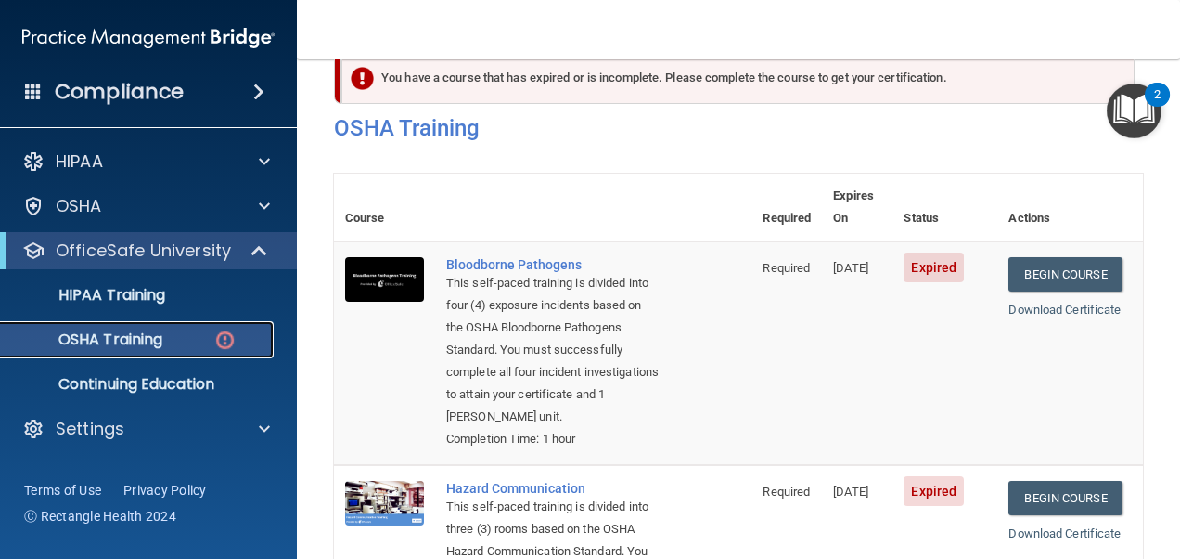
scroll to position [43, 0]
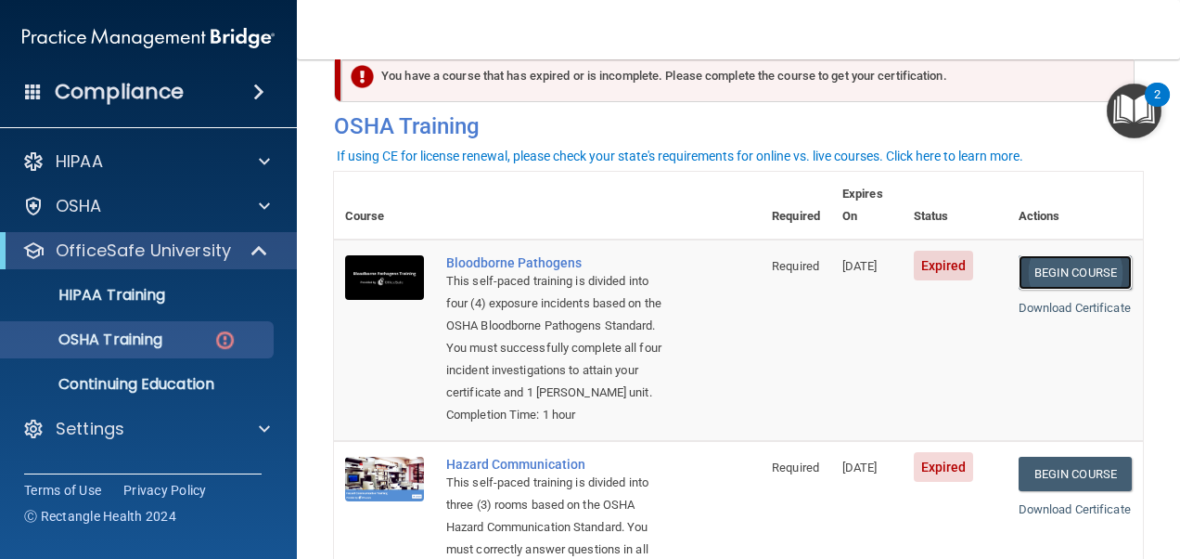
click at [1050, 255] on link "Begin Course" at bounding box center [1075, 272] width 113 height 34
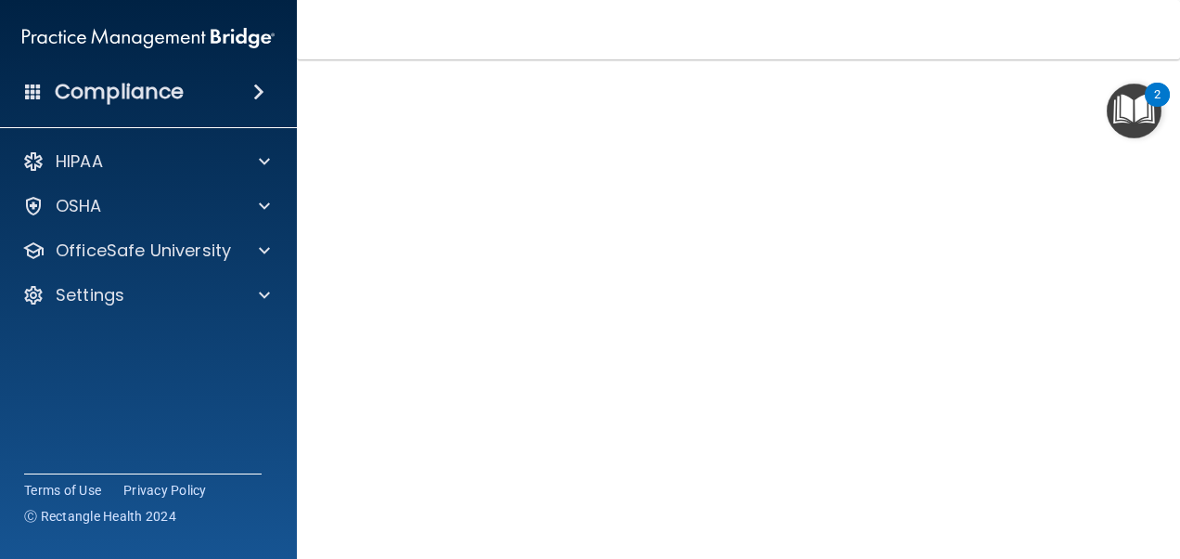
scroll to position [75, 0]
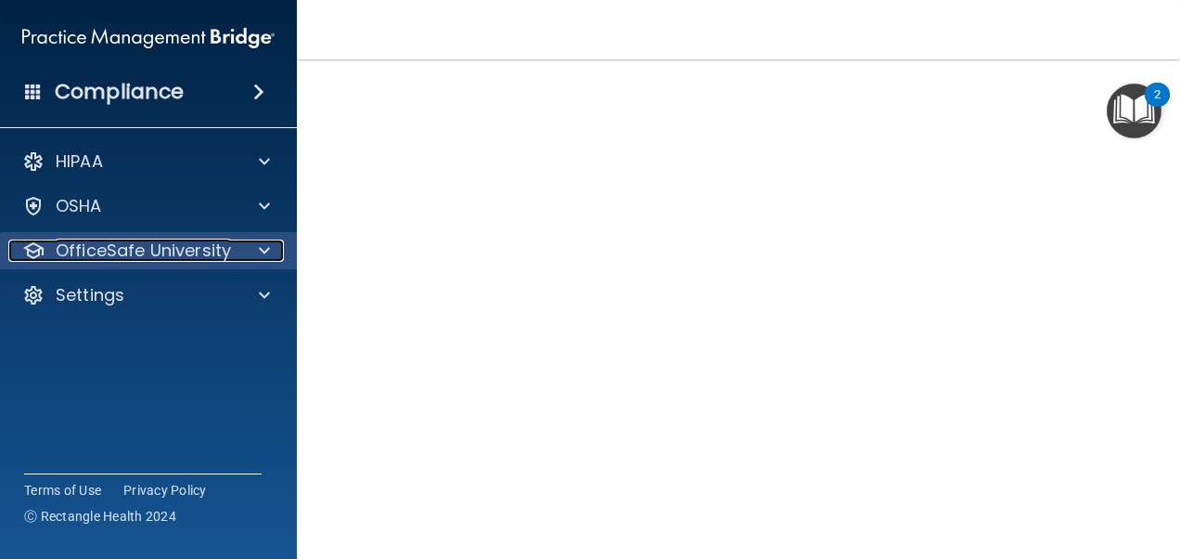
click at [93, 249] on p "OfficeSafe University" at bounding box center [143, 250] width 175 height 22
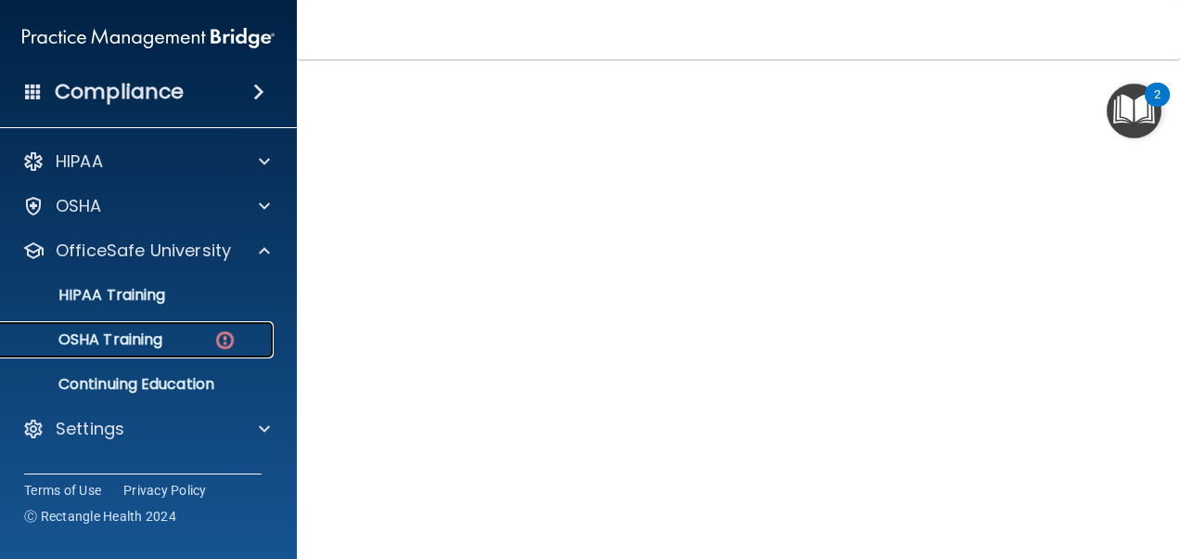
click at [104, 338] on p "OSHA Training" at bounding box center [87, 339] width 150 height 19
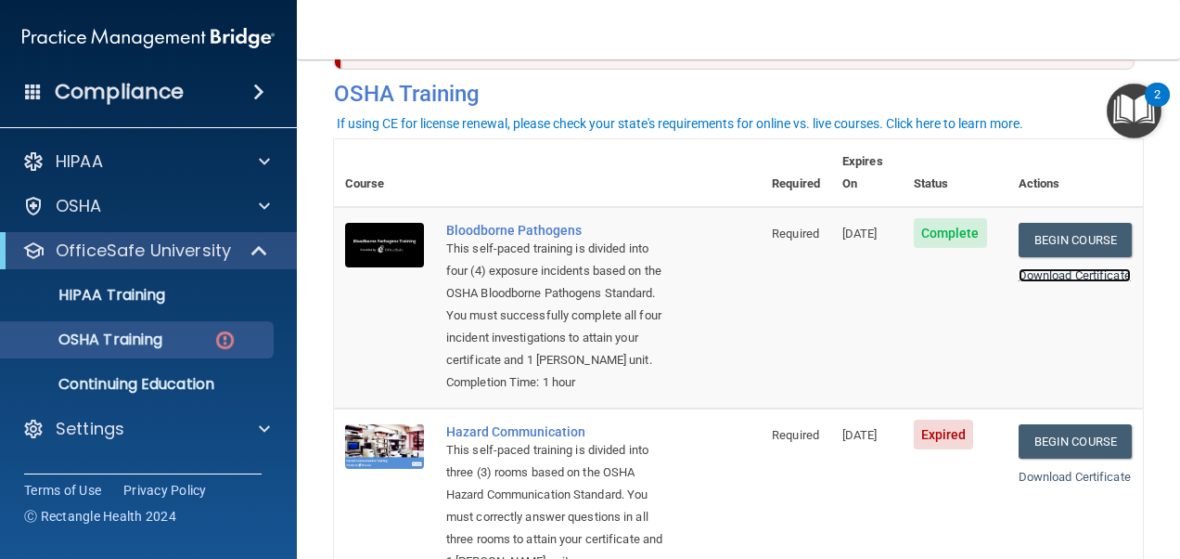
click at [1019, 269] on link "Download Certificate" at bounding box center [1075, 275] width 112 height 14
